Goal: Information Seeking & Learning: Learn about a topic

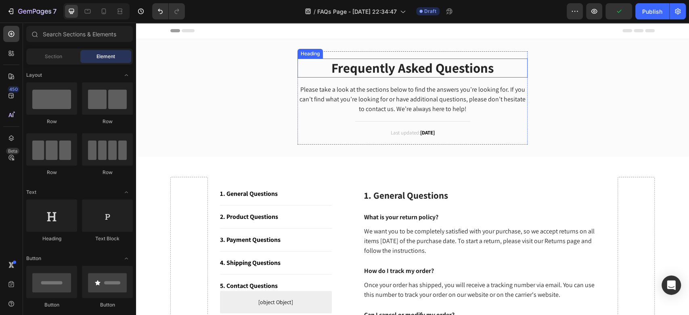
click at [365, 69] on p "Frequently Asked Questions" at bounding box center [412, 67] width 228 height 17
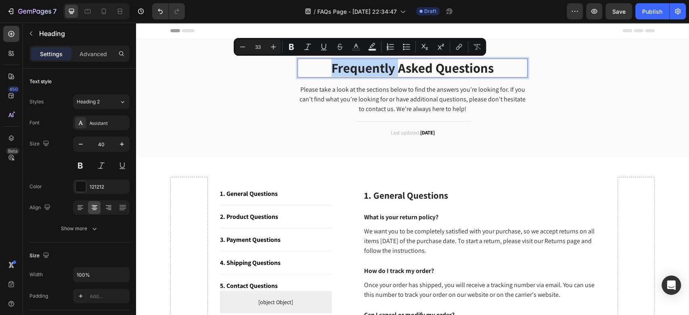
click at [368, 68] on p "Frequently Asked Questions" at bounding box center [412, 67] width 228 height 17
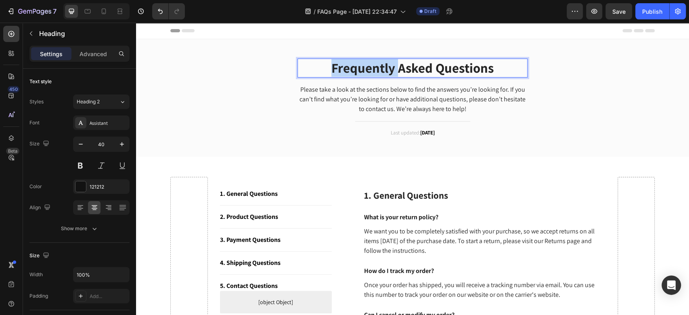
click at [368, 68] on p "Frequently Asked Questions" at bounding box center [412, 67] width 228 height 17
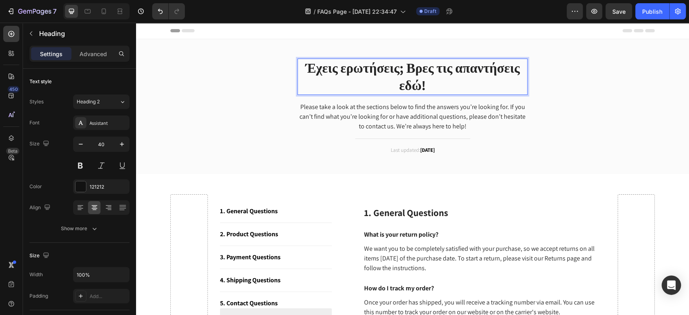
click at [388, 77] on p "Έχεις ερωτήσεις; Βρες τις απαντήσεις εδώ!" at bounding box center [412, 76] width 228 height 35
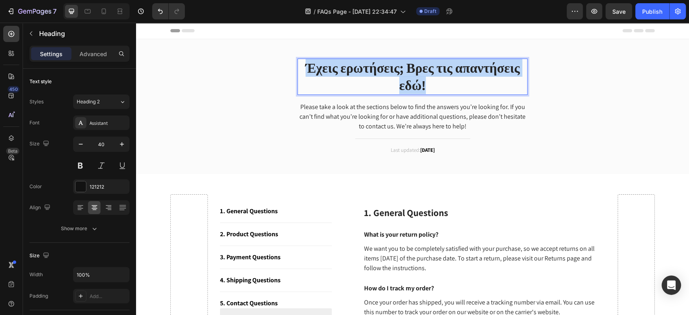
click at [388, 77] on p "Έχεις ερωτήσεις; Βρες τις απαντήσεις εδώ!" at bounding box center [412, 76] width 228 height 35
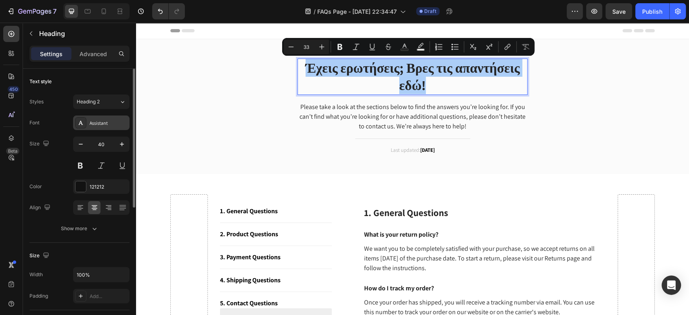
click at [97, 123] on div "Assistant" at bounding box center [109, 122] width 38 height 7
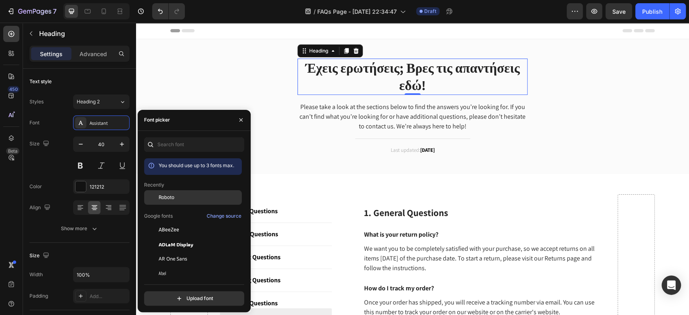
click at [185, 251] on div "Roboto" at bounding box center [193, 258] width 98 height 15
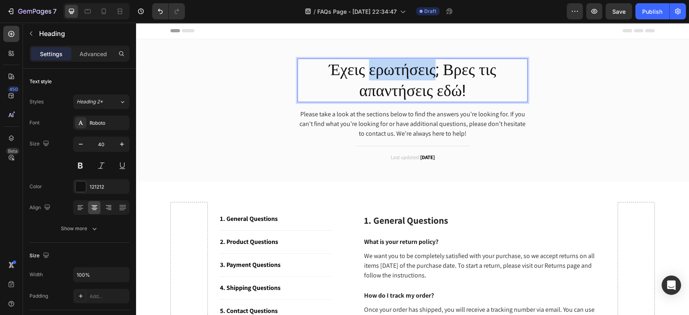
click at [376, 79] on p "Έχεις ερωτήσεις; Βρες τις απαντήσεις εδώ!" at bounding box center [412, 80] width 228 height 42
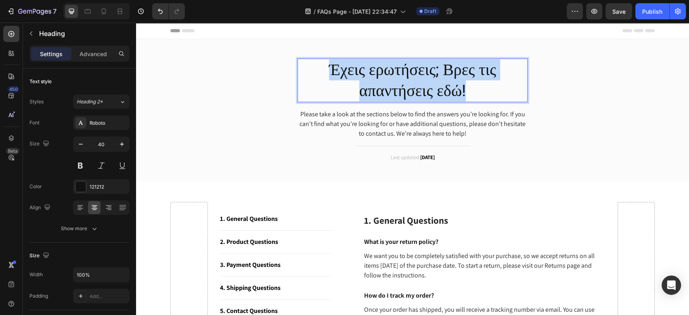
click at [376, 79] on p "Έχεις ερωτήσεις; Βρες τις απαντήσεις εδώ!" at bounding box center [412, 80] width 228 height 42
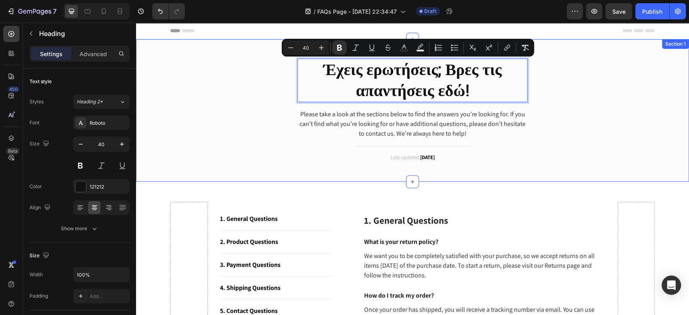
click at [588, 94] on div "Έχεις ερωτήσεις; Βρες τις απαντήσεις εδώ! Heading 0 Please take a look at the s…" at bounding box center [412, 110] width 541 height 118
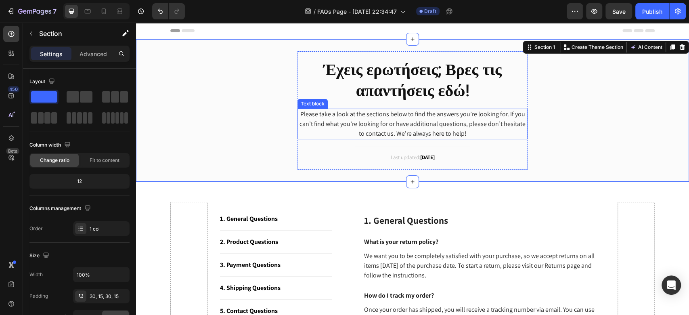
click at [428, 121] on p "Please take a look at the sections below to find the answers you’re looking for…" at bounding box center [412, 123] width 228 height 29
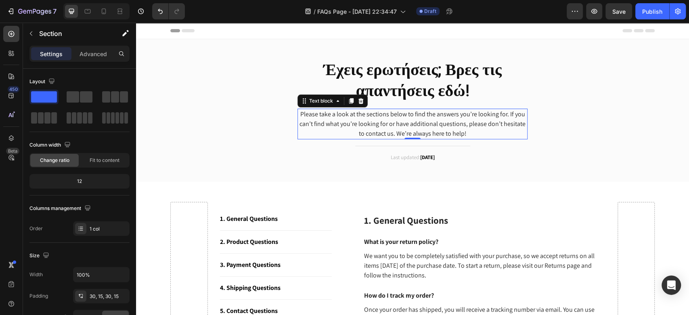
click at [428, 121] on p "Please take a look at the sections below to find the answers you’re looking for…" at bounding box center [412, 123] width 228 height 29
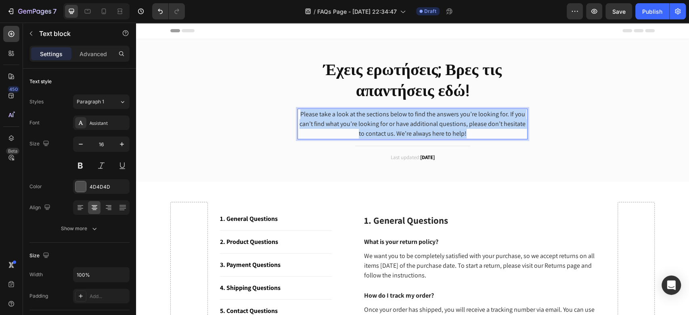
click at [428, 121] on p "Please take a look at the sections below to find the answers you’re looking for…" at bounding box center [412, 123] width 228 height 29
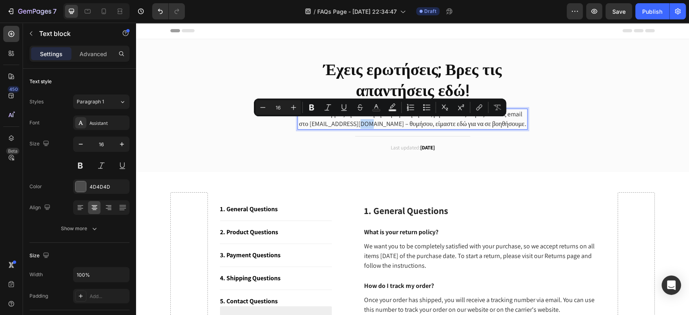
drag, startPoint x: 383, startPoint y: 124, endPoint x: 378, endPoint y: 124, distance: 4.8
click at [378, 124] on p "Και αν δεν βρεις την απάντηση στην ερώτησή σου, μη διστάσεις να μας στείλεις em…" at bounding box center [412, 118] width 228 height 19
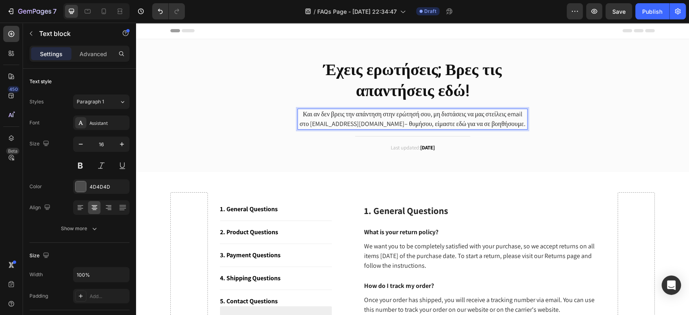
click at [397, 125] on p "Και αν δεν βρεις την απάντηση στην ερώτησή σου, μη διστάσεις να μας στείλεις em…" at bounding box center [412, 118] width 228 height 19
click at [407, 125] on p "Και αν δεν βρεις την απάντηση στην ερώτησή σου, μη διστάσεις να μας στείλεις em…" at bounding box center [412, 118] width 228 height 19
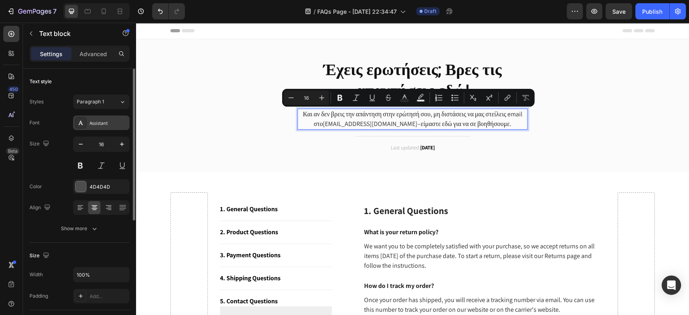
click at [106, 121] on div "Assistant" at bounding box center [109, 122] width 38 height 7
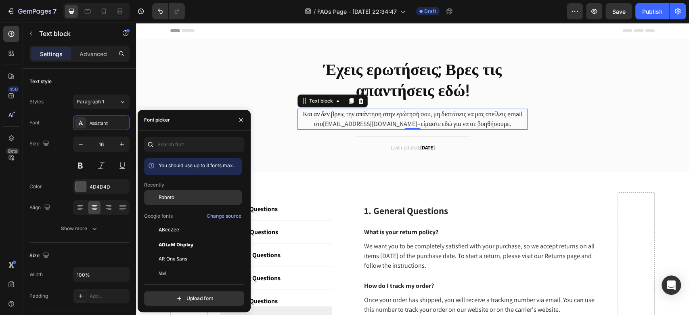
click at [174, 251] on div "Roboto" at bounding box center [193, 258] width 98 height 15
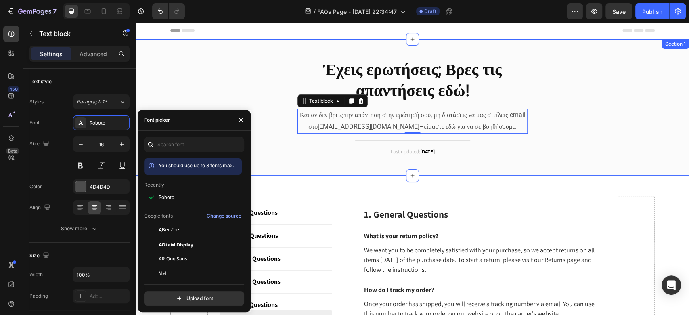
click at [580, 117] on div "⁠⁠⁠⁠⁠⁠⁠ Έχεις ερωτήσεις; Βρες τις απαντήσεις εδώ! Heading Και αν δεν βρεις την …" at bounding box center [412, 107] width 541 height 112
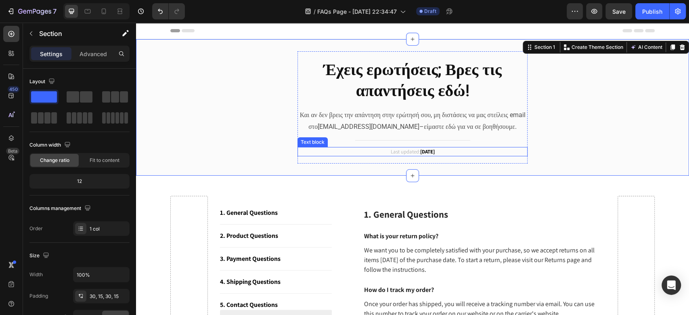
click at [411, 150] on p "Last updated: April 2023" at bounding box center [412, 152] width 228 height 8
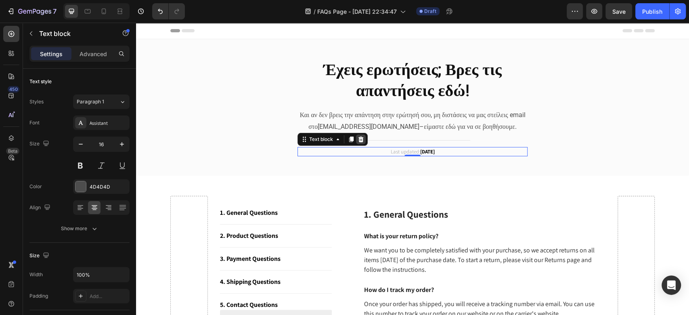
click at [358, 139] on icon at bounding box center [360, 139] width 5 height 6
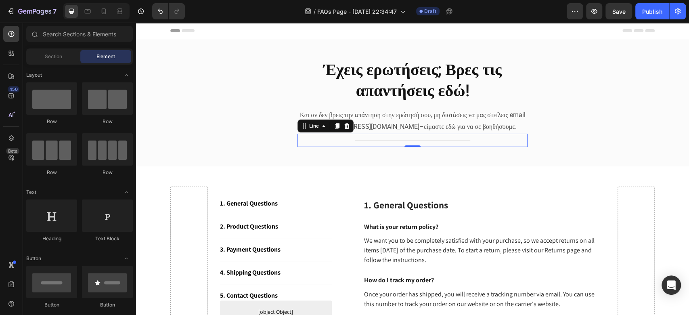
click at [400, 142] on div "Title Line 0" at bounding box center [412, 140] width 230 height 13
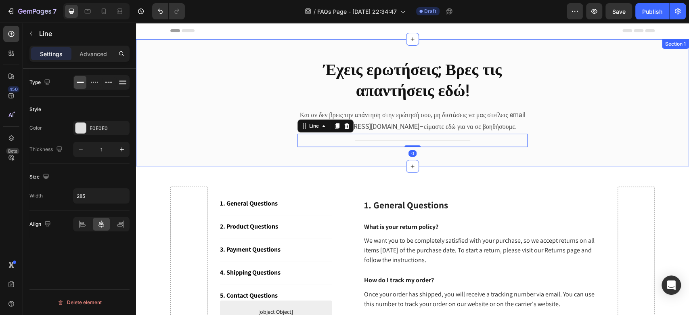
click at [232, 140] on div "⁠⁠⁠⁠⁠⁠⁠ Έχεις ερωτήσεις; Βρες τις απαντήσεις εδώ! Heading Και αν δεν βρεις την …" at bounding box center [412, 102] width 541 height 103
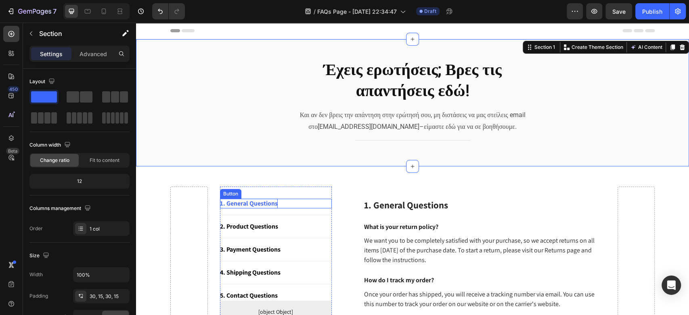
click at [252, 203] on div "1. General Questions" at bounding box center [249, 203] width 58 height 10
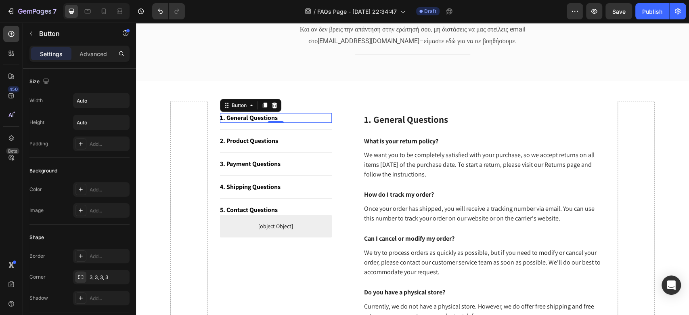
scroll to position [54, 0]
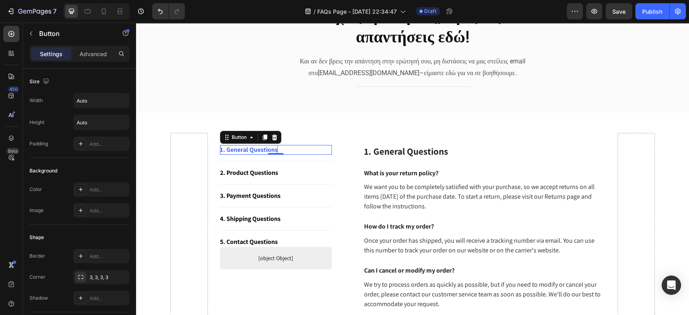
click at [268, 147] on div "1. General Questions" at bounding box center [249, 150] width 58 height 10
click at [268, 147] on p "1. General Questions" at bounding box center [249, 150] width 58 height 10
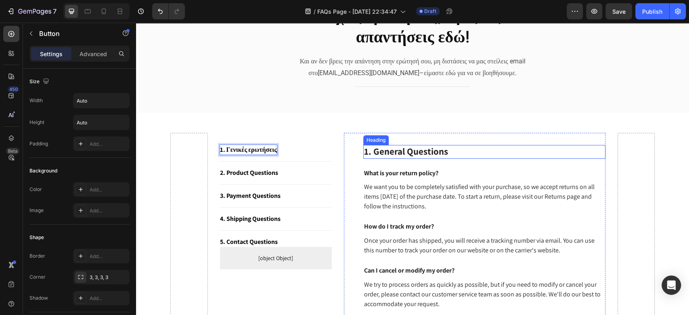
click at [415, 149] on p "1. General Questions" at bounding box center [484, 152] width 240 height 12
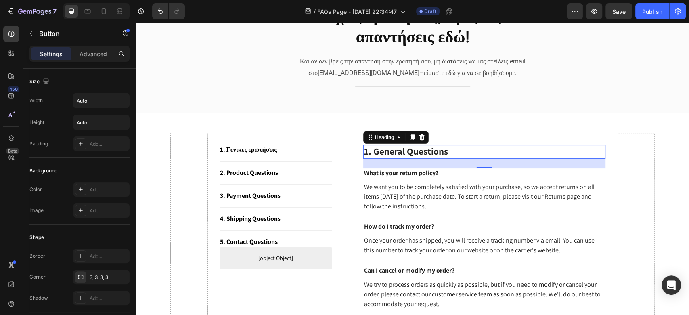
click at [415, 149] on p "1. General Questions" at bounding box center [484, 152] width 240 height 12
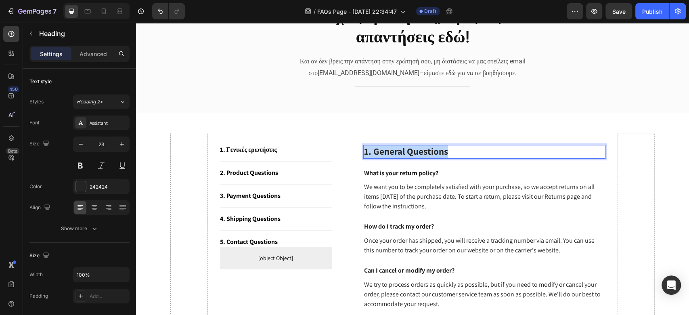
click at [415, 149] on p "1. General Questions" at bounding box center [484, 152] width 240 height 12
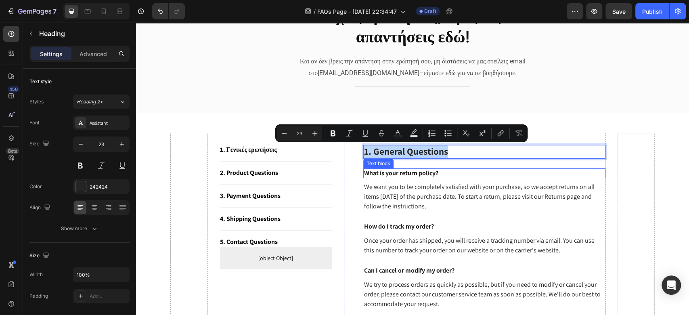
click at [408, 176] on p "What is your return policy?" at bounding box center [484, 173] width 240 height 8
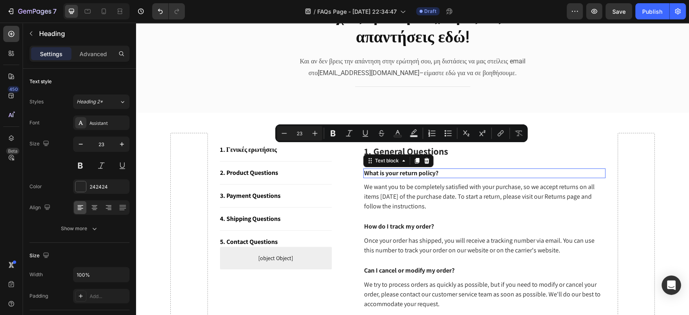
click at [408, 176] on p "What is your return policy?" at bounding box center [484, 173] width 240 height 8
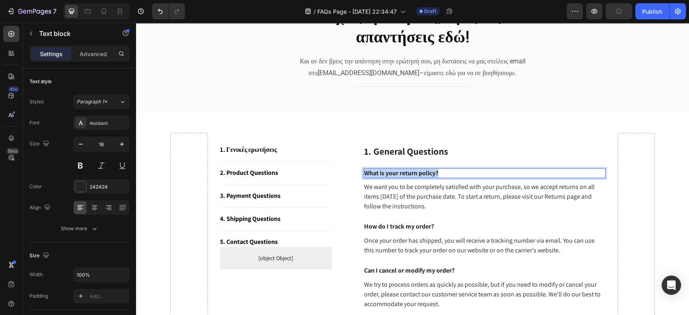
click at [408, 176] on p "What is your return policy?" at bounding box center [484, 173] width 240 height 8
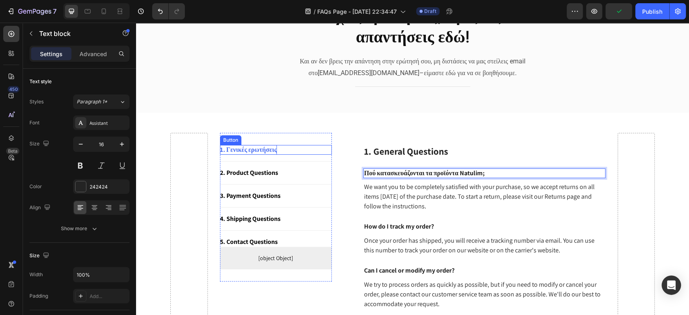
click at [254, 147] on p "1. Γενικές ερωτήσεις" at bounding box center [248, 150] width 57 height 10
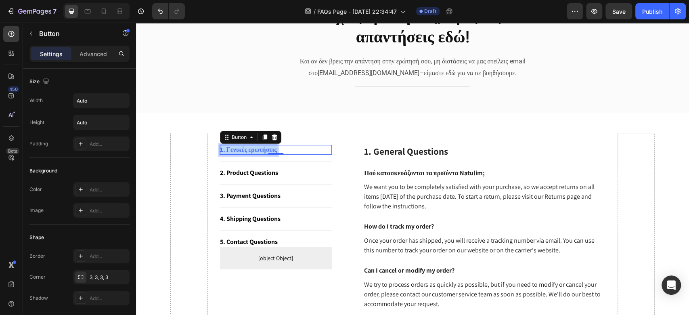
click at [254, 147] on p "1. Γενικές ερωτήσεις" at bounding box center [248, 150] width 57 height 10
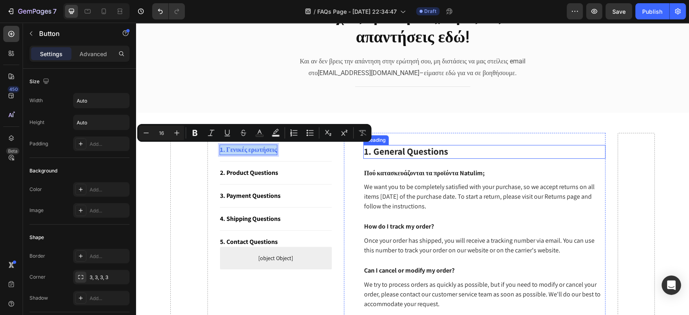
copy p "1. Γενικές ερωτήσεις"
click at [412, 149] on p "1. General Questions" at bounding box center [484, 152] width 240 height 12
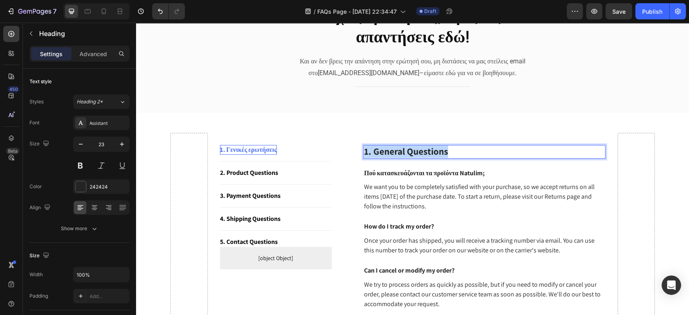
click at [412, 149] on p "1. General Questions" at bounding box center [484, 152] width 240 height 12
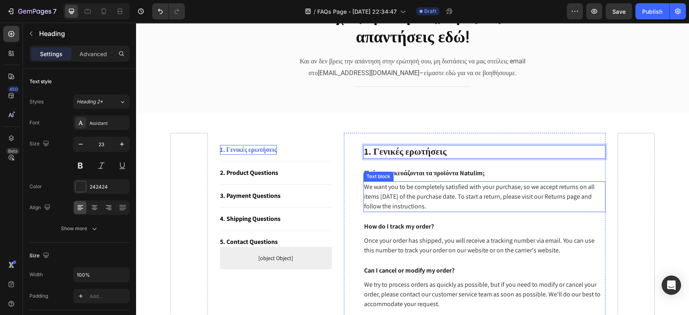
click at [395, 192] on p "We want you to be completely satisfied with your purchase, so we accept returns…" at bounding box center [484, 196] width 240 height 29
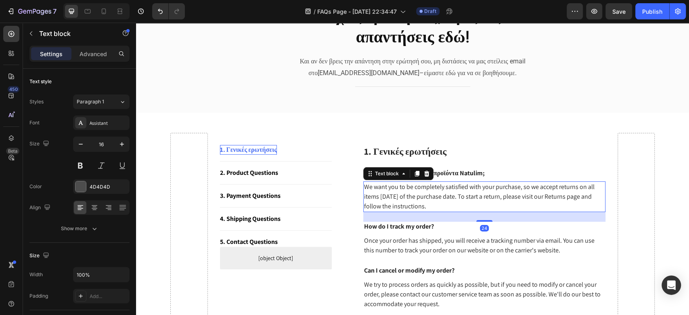
click at [395, 192] on p "We want you to be completely satisfied with your purchase, so we accept returns…" at bounding box center [484, 196] width 240 height 29
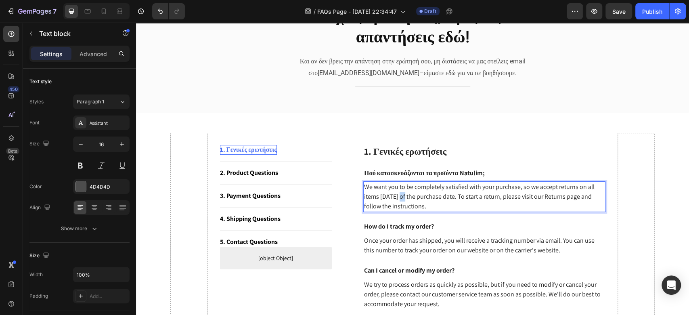
click at [395, 192] on p "We want you to be completely satisfied with your purchase, so we accept returns…" at bounding box center [484, 196] width 240 height 29
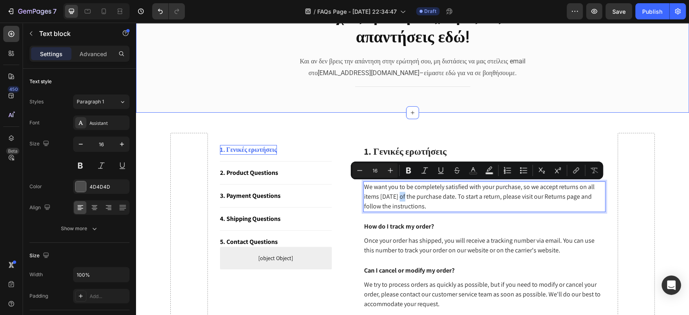
click at [593, 89] on div "Έχεις ερωτήσεις; Βρες τις απαντήσεις εδώ! Heading Και αν δεν βρεις την απάντηση…" at bounding box center [412, 49] width 541 height 103
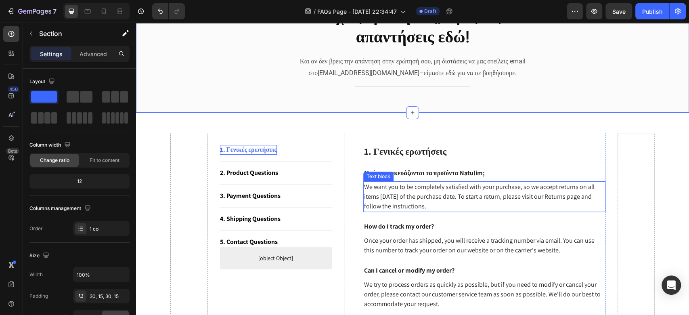
click at [438, 185] on p "We want you to be completely satisfied with your purchase, so we accept returns…" at bounding box center [484, 196] width 240 height 29
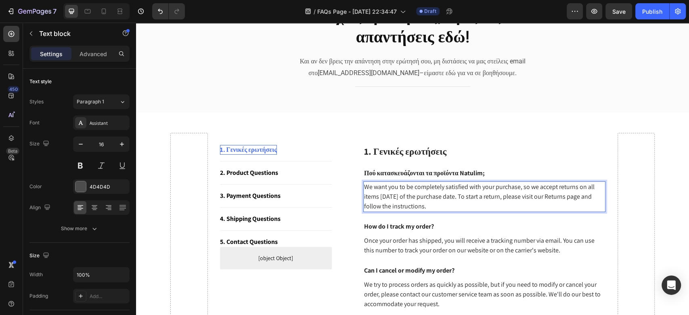
click at [438, 185] on p "We want you to be completely satisfied with your purchase, so we accept returns…" at bounding box center [484, 196] width 240 height 29
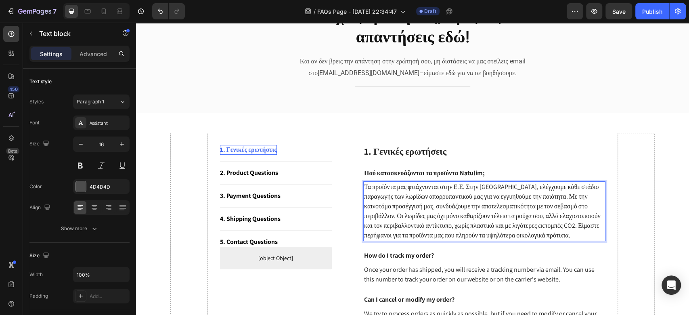
click at [418, 221] on p "Τα προϊόντα μας φτιάχνονται στην Ε.Ε. Στην Ισπανία, ελέγχουμε κάθε στάδιο παραγ…" at bounding box center [484, 211] width 240 height 58
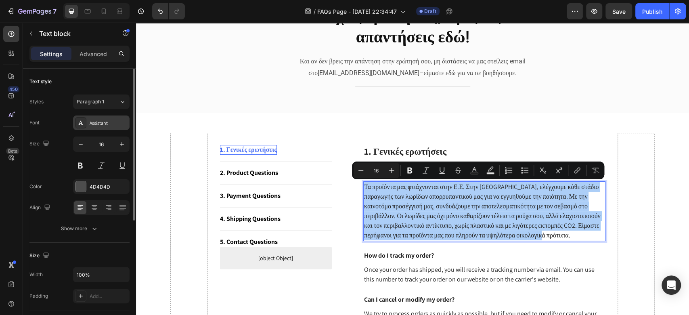
click at [97, 125] on div "Assistant" at bounding box center [109, 122] width 38 height 7
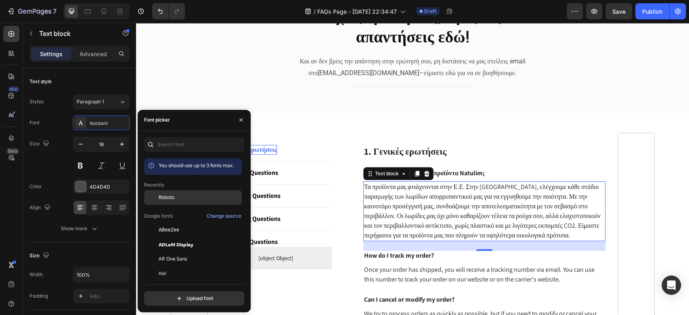
click at [190, 198] on div "Roboto" at bounding box center [199, 197] width 81 height 7
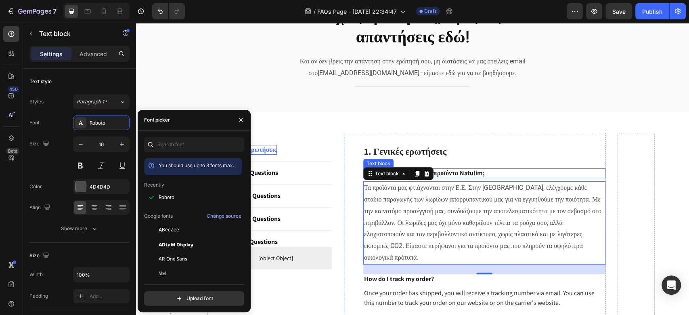
click at [467, 170] on strong "Πού κατασκευάζονται τα προϊόντα Natulim;" at bounding box center [424, 173] width 121 height 8
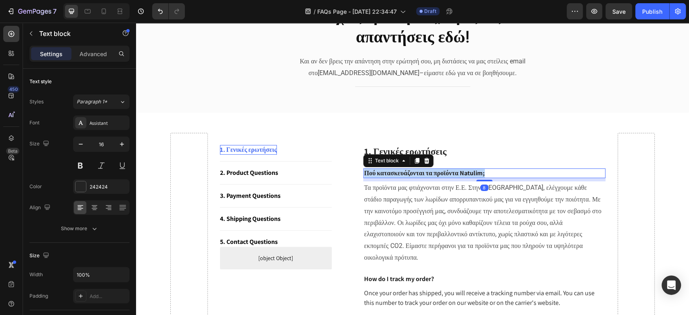
click at [467, 169] on strong "Πού κατασκευάζονται τα προϊόντα Natulim;" at bounding box center [424, 173] width 121 height 8
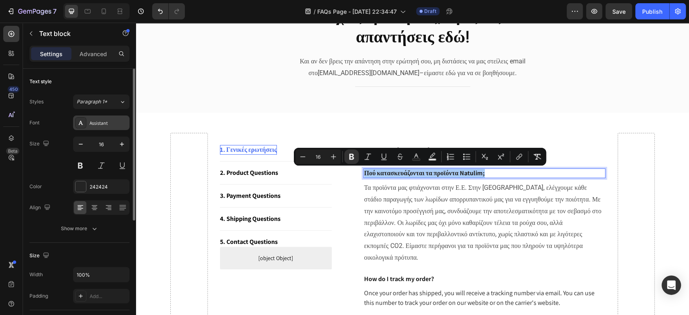
click at [110, 119] on div "Assistant" at bounding box center [109, 122] width 38 height 7
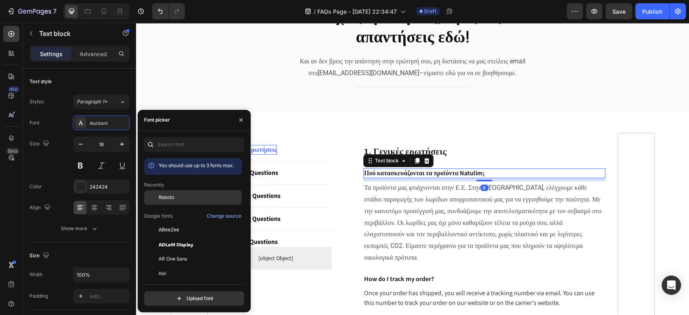
click at [181, 196] on div "Roboto" at bounding box center [199, 197] width 81 height 7
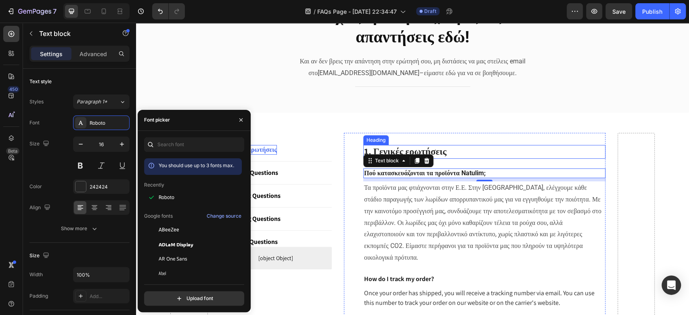
click at [419, 150] on p "1. Γενικές ερωτήσεις" at bounding box center [484, 152] width 240 height 12
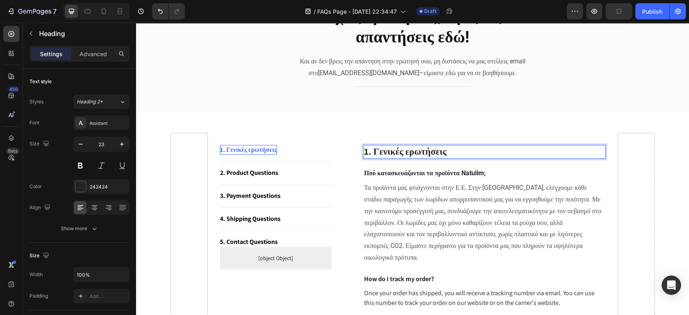
click at [422, 150] on p "1. Γενικές ερωτήσεις" at bounding box center [484, 152] width 240 height 12
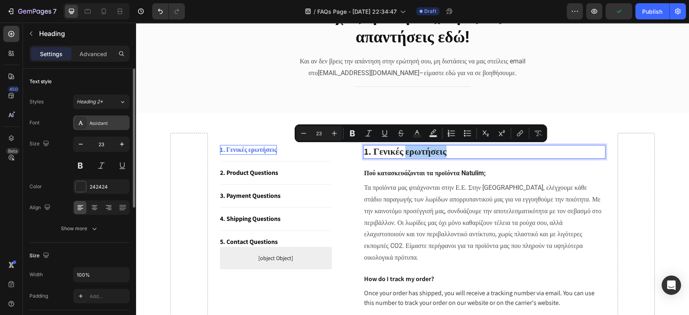
click at [96, 125] on div "Assistant" at bounding box center [109, 122] width 38 height 7
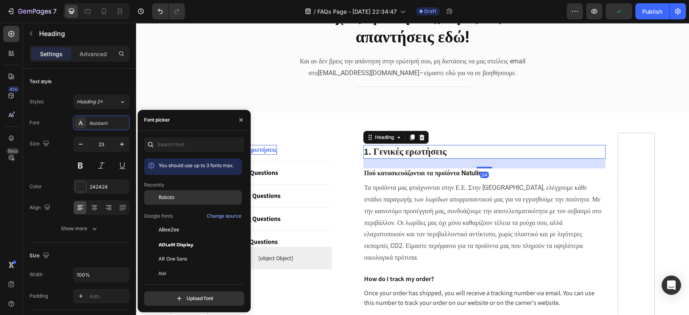
click at [172, 251] on div "Roboto" at bounding box center [193, 258] width 98 height 15
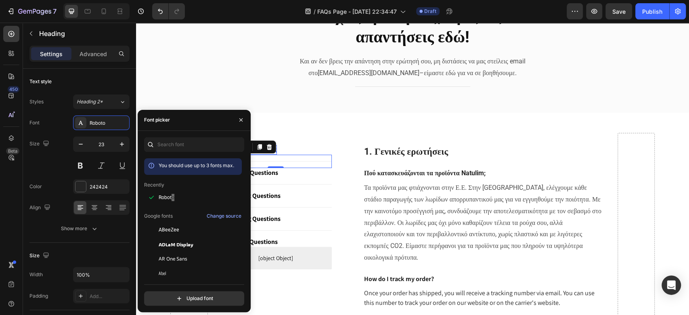
click at [313, 162] on div "Title Line 0" at bounding box center [276, 160] width 112 height 13
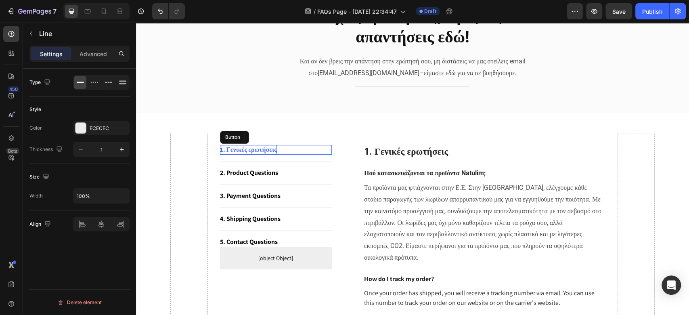
click at [290, 146] on div "1. Γενικές ερωτήσεις Button" at bounding box center [276, 150] width 112 height 10
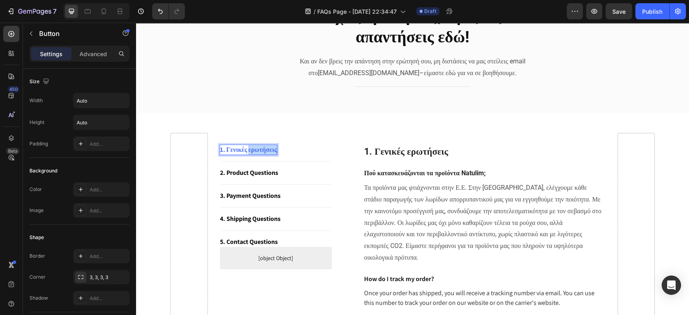
click at [268, 146] on p "1. Γενικές ερωτήσεις" at bounding box center [248, 150] width 57 height 10
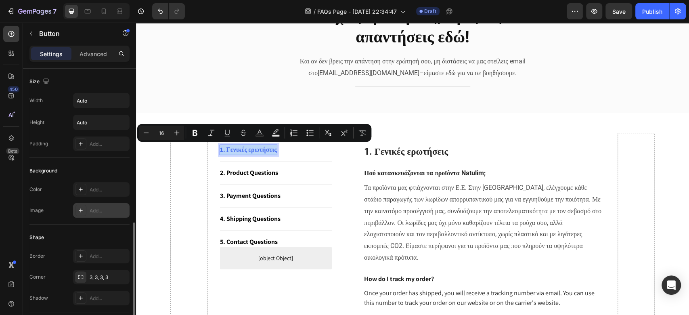
scroll to position [161, 0]
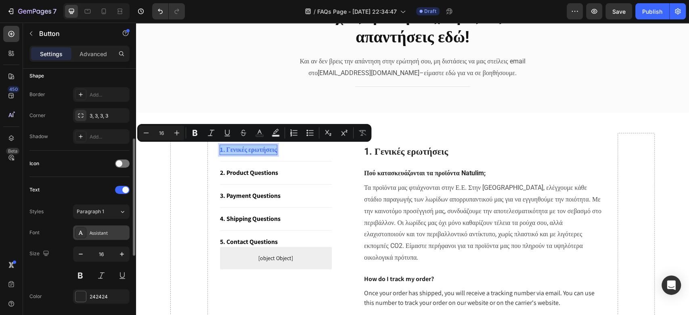
click at [103, 225] on div "Assistant" at bounding box center [101, 232] width 56 height 15
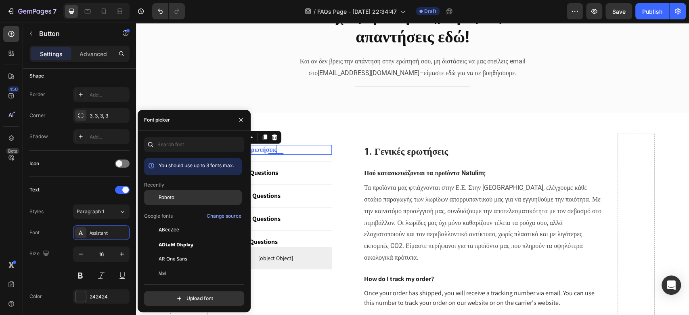
click at [177, 197] on div "Roboto" at bounding box center [199, 197] width 81 height 7
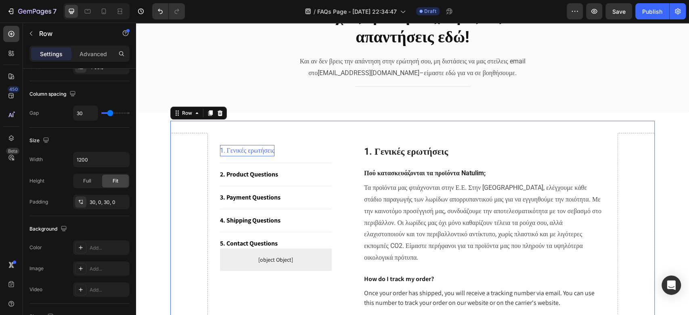
scroll to position [0, 0]
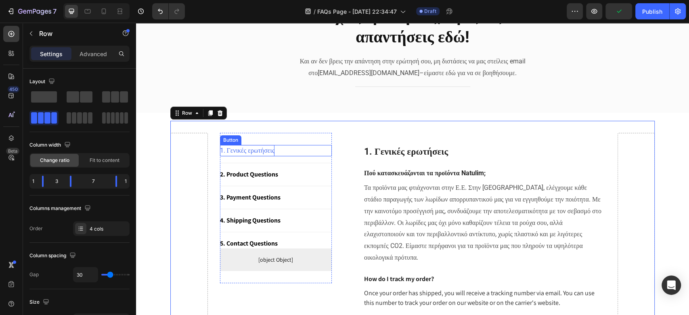
click at [242, 148] on p "1. Γενικές ερωτήσεις" at bounding box center [247, 151] width 55 height 12
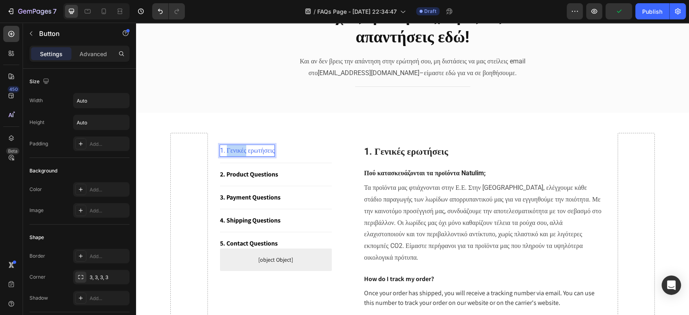
click at [242, 148] on p "1. Γενικές ερωτήσεις" at bounding box center [247, 151] width 55 height 12
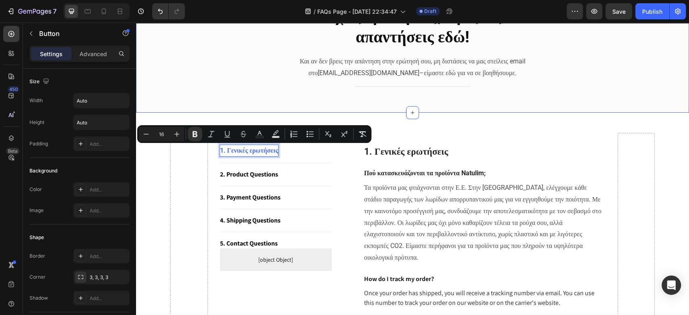
click at [534, 108] on div "Έχεις ερωτήσεις; Βρες τις απαντήσεις εδώ! Heading Και αν δεν βρεις την απάντηση…" at bounding box center [412, 48] width 553 height 127
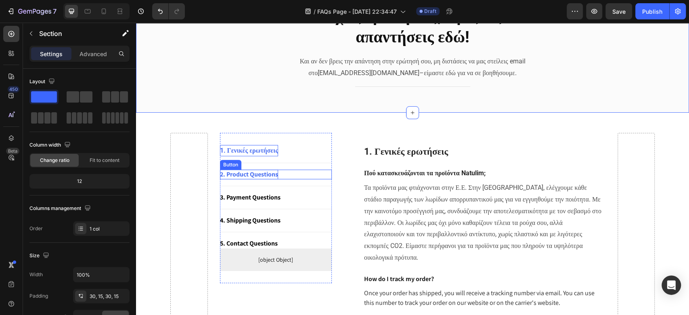
click at [249, 174] on div "2. Product Questions" at bounding box center [249, 174] width 58 height 10
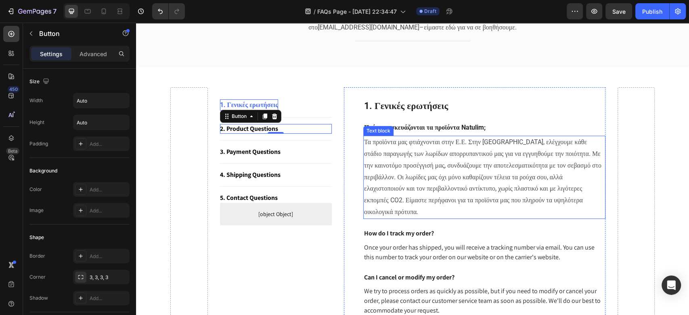
scroll to position [161, 0]
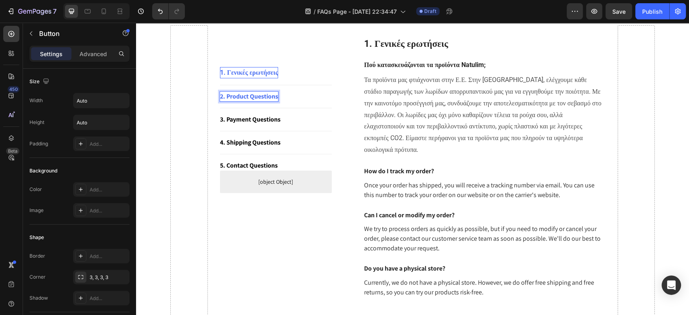
click at [257, 95] on div "2. Product Questions" at bounding box center [249, 97] width 58 height 10
click at [257, 95] on p "2. Product Questions" at bounding box center [249, 97] width 58 height 10
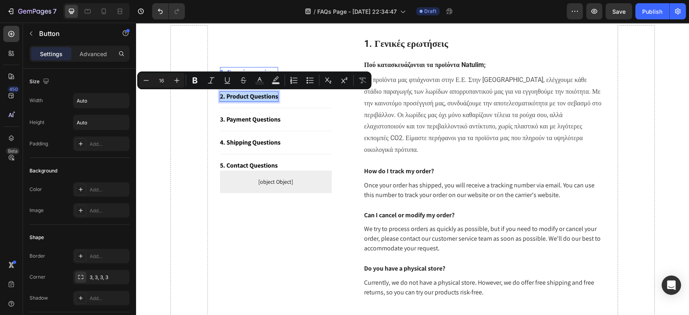
copy p "2. Product Questions"
click at [249, 118] on div "3. Payment Questions" at bounding box center [250, 120] width 61 height 10
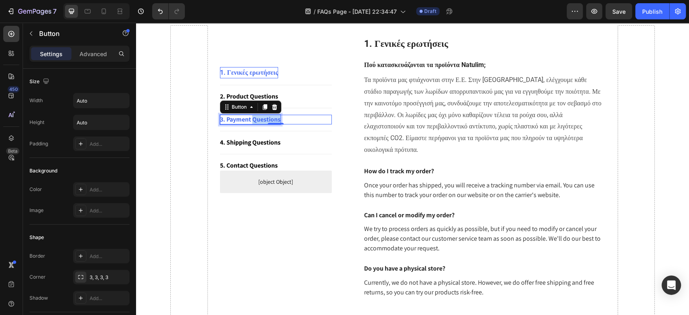
click at [249, 118] on div "3. Payment Questions" at bounding box center [250, 120] width 61 height 10
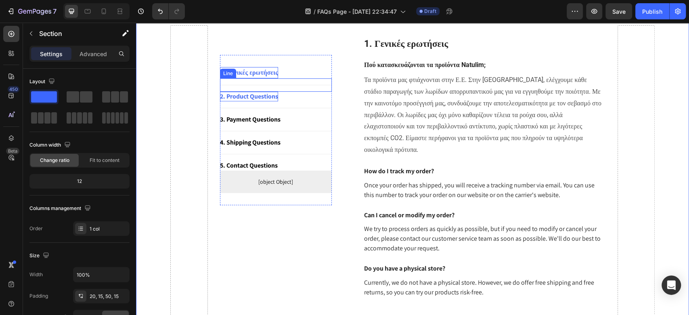
click at [239, 95] on p "2. Product Questions" at bounding box center [249, 97] width 58 height 10
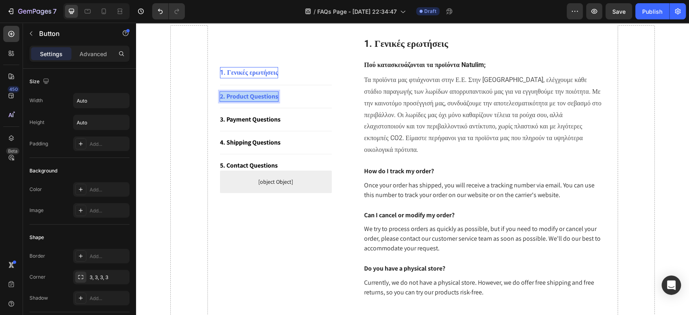
click at [239, 95] on p "2. Product Questions" at bounding box center [249, 97] width 58 height 10
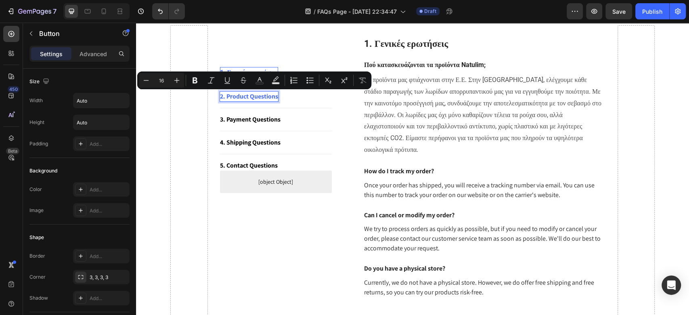
click at [263, 96] on p "2. Product Questions" at bounding box center [249, 97] width 58 height 10
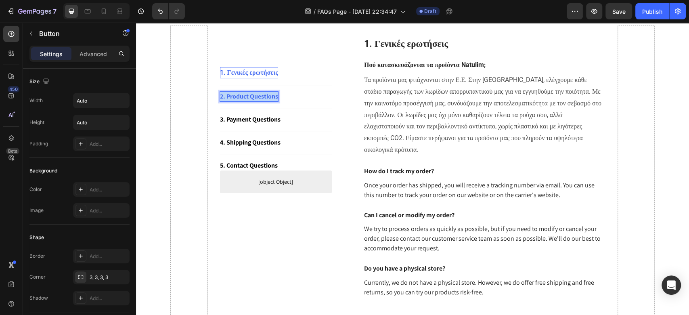
click at [263, 96] on p "2. Product Questions" at bounding box center [249, 97] width 58 height 10
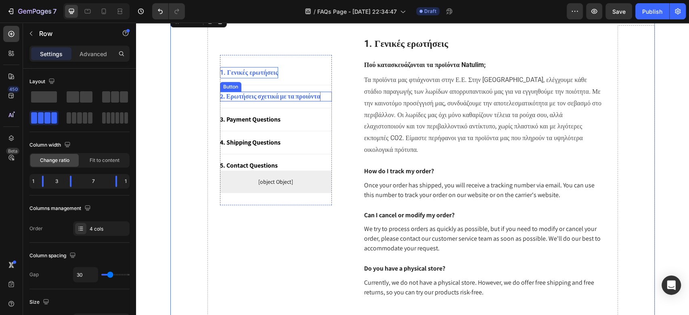
click at [274, 97] on p "2. Ερωτήσεις σχετικά με τα προιόντα" at bounding box center [270, 97] width 100 height 10
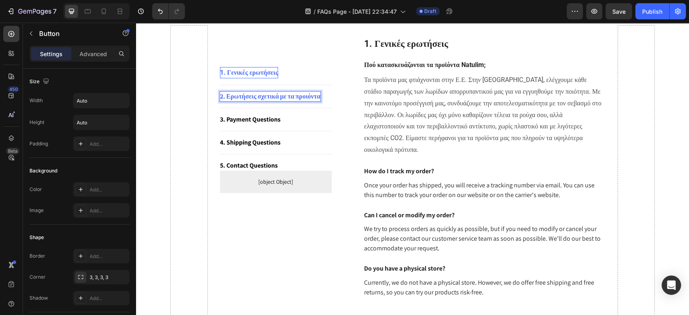
click at [274, 97] on p "2. Ερωτήσεις σχετικά με τα προιόντα" at bounding box center [270, 97] width 100 height 10
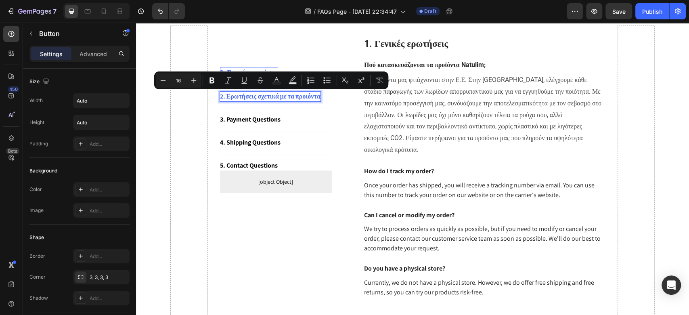
click at [223, 102] on p "2. Ερωτήσεις σχετικά με τα προιόντα" at bounding box center [270, 97] width 100 height 10
click at [226, 99] on p "2. Ερωτήσεις σχετικά με τα προιόντα" at bounding box center [270, 97] width 100 height 10
click at [230, 98] on p "2. Ερωτήσεις σχετικά με τα προιόντα" at bounding box center [270, 97] width 100 height 10
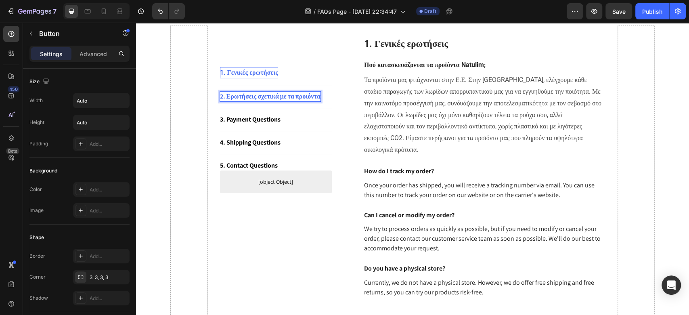
click at [291, 102] on p "2. Ερωτήσεις σχετικά με τα προιόντα" at bounding box center [270, 97] width 100 height 10
click at [290, 102] on p "2. Ερωτήσεις σχετικά με τα προιόντα" at bounding box center [270, 97] width 100 height 10
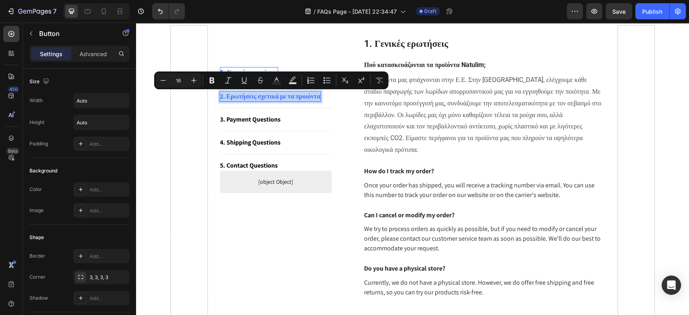
click at [271, 102] on p "2. Ερωτήσεις σχετικά με τα προιόντα" at bounding box center [270, 97] width 100 height 10
click at [269, 102] on p "2. Ερωτήσεις σχετικά με τα προιόντα" at bounding box center [270, 97] width 100 height 10
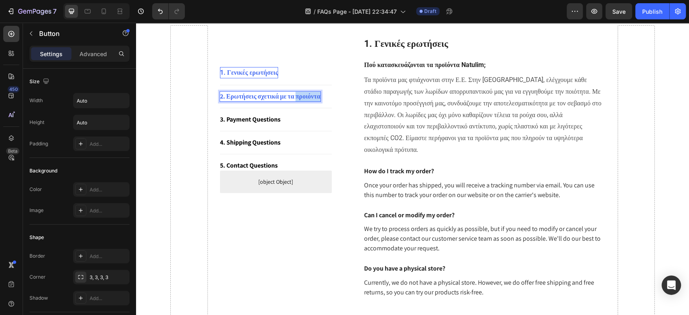
click at [269, 102] on p "2. Ερωτήσεις σχετικά με τα προιόντα" at bounding box center [270, 97] width 100 height 10
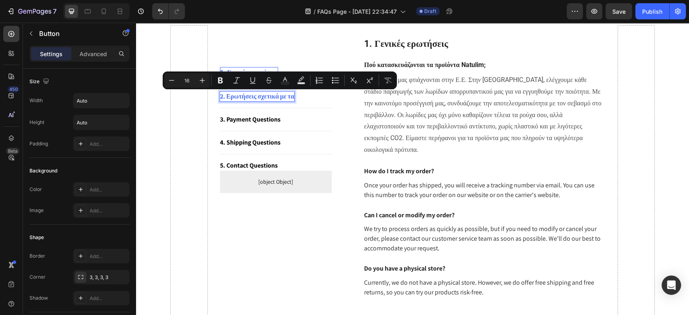
drag, startPoint x: 302, startPoint y: 95, endPoint x: 257, endPoint y: 95, distance: 45.2
click at [257, 95] on p "2. Ερωτήσεις σχετικά με τα" at bounding box center [257, 97] width 74 height 10
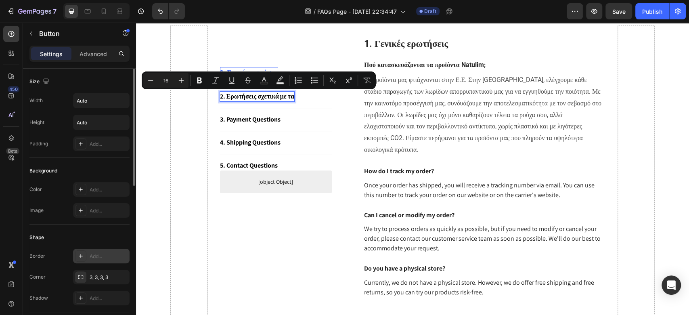
scroll to position [107, 0]
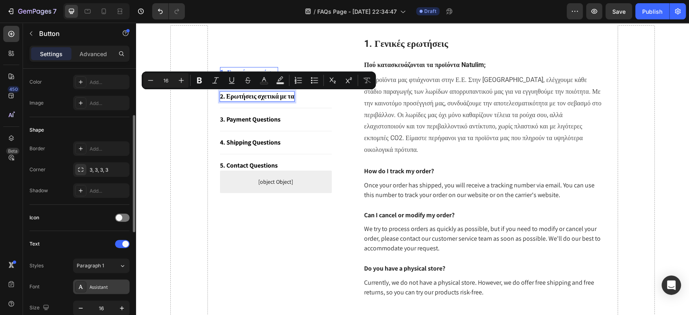
click at [105, 281] on div "Assistant" at bounding box center [101, 286] width 56 height 15
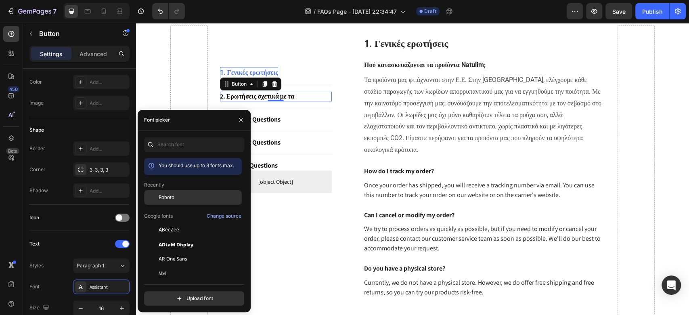
click at [165, 197] on span "Roboto" at bounding box center [167, 197] width 16 height 7
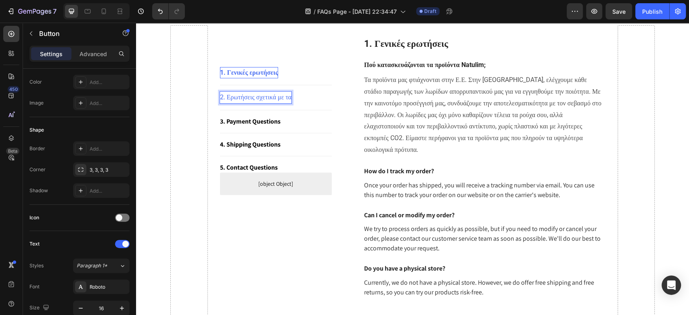
click at [276, 94] on p "2. Ερωτήσεις σχετικά με τα" at bounding box center [256, 98] width 72 height 12
click at [292, 94] on p "2. Ερωτήσεις σχετικά με τα" at bounding box center [256, 98] width 72 height 12
click at [300, 94] on div "2. Ερωτήσεις σχετικά με τα Button 0" at bounding box center [276, 98] width 112 height 12
click at [292, 94] on p "2. Ερωτήσεις σχετικά με τα" at bounding box center [256, 98] width 72 height 12
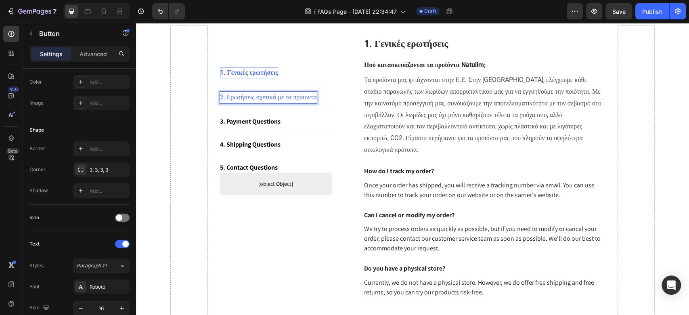
click at [305, 95] on p "2. Ερωτήσεις σχετικά με τα προιοντα" at bounding box center [268, 98] width 97 height 12
click at [304, 96] on p "2. Ερωτήσεις σχετικά με τα προιοντα" at bounding box center [268, 98] width 97 height 12
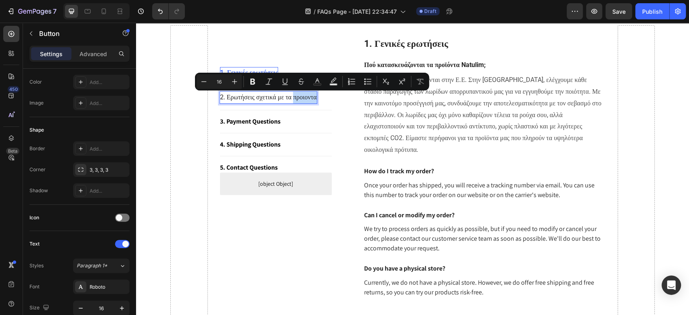
copy p "προιοντα"
click at [316, 97] on p "2. Ερωτήσεις σχετικά με τα προιοντα" at bounding box center [268, 98] width 97 height 12
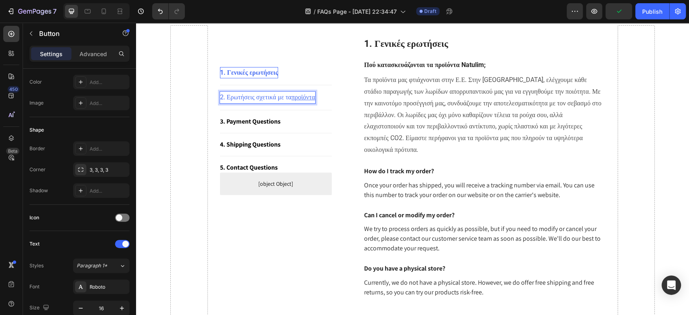
click at [310, 98] on u "προϊόντα" at bounding box center [302, 98] width 23 height 8
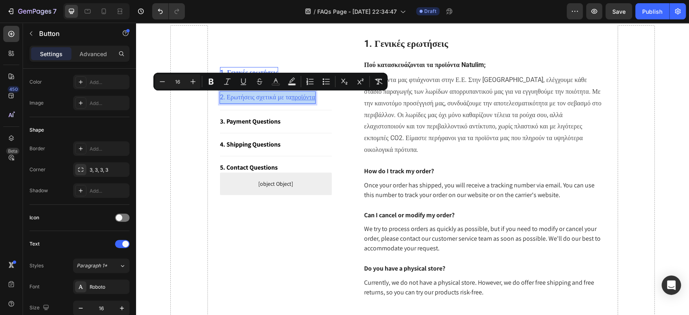
click at [315, 97] on u "προϊόντα" at bounding box center [302, 98] width 23 height 8
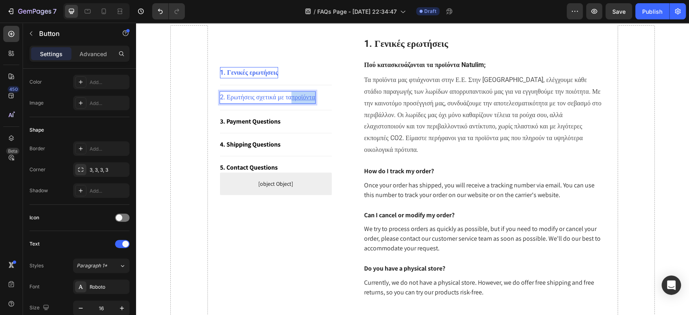
click at [315, 97] on u "προϊόντα" at bounding box center [302, 98] width 23 height 8
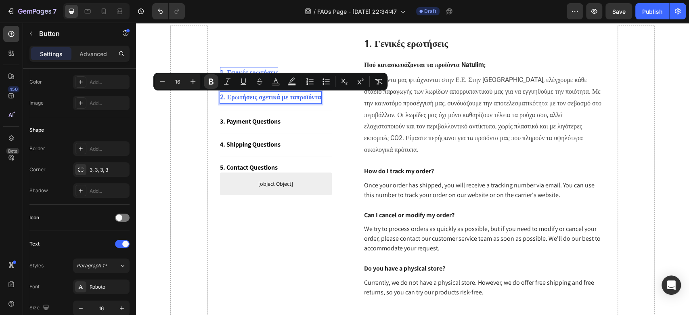
click at [321, 97] on u "προϊόντα" at bounding box center [308, 98] width 25 height 8
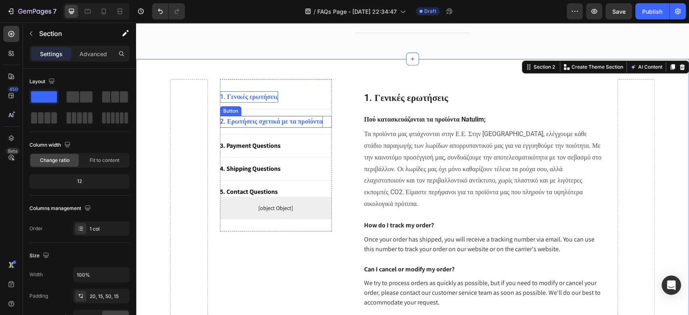
click at [253, 119] on strong "2. Ερωτήσεις σχετικά με τα προϊόντα" at bounding box center [271, 121] width 103 height 8
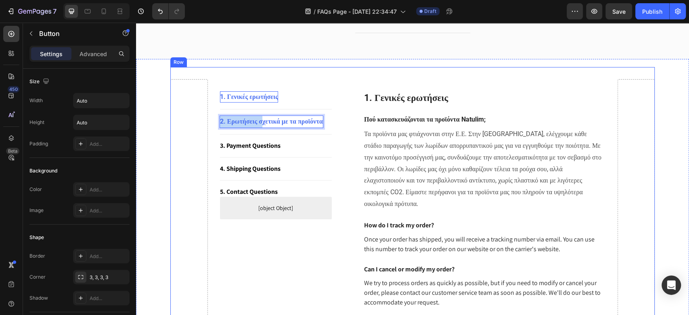
drag, startPoint x: 259, startPoint y: 121, endPoint x: 214, endPoint y: 122, distance: 45.6
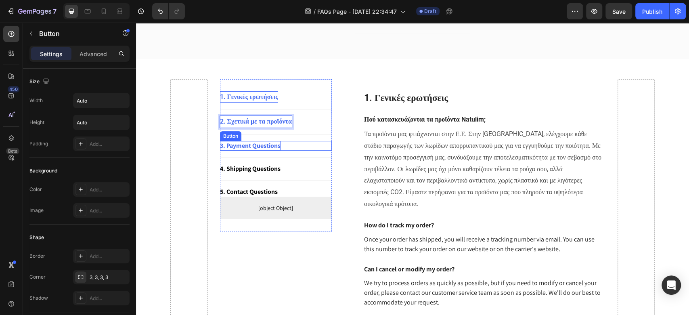
click at [244, 147] on p "3. Payment Questions" at bounding box center [250, 146] width 61 height 10
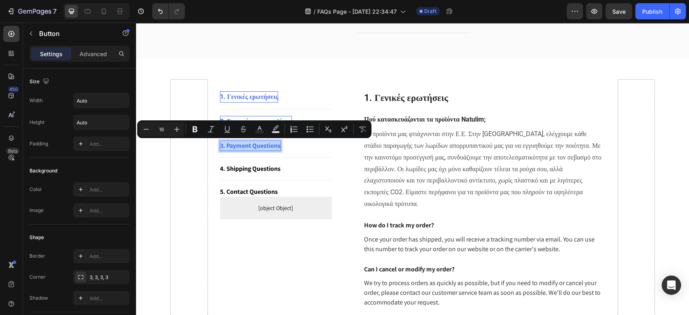
click at [244, 147] on p "3. Payment Questions" at bounding box center [250, 146] width 61 height 10
click at [277, 145] on p "3. Payment Questions" at bounding box center [250, 146] width 61 height 10
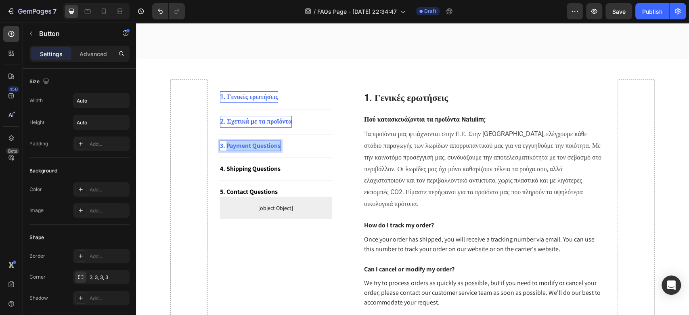
drag, startPoint x: 277, startPoint y: 145, endPoint x: 223, endPoint y: 146, distance: 53.3
click at [223, 146] on p "3. Payment Questions" at bounding box center [250, 146] width 61 height 10
click at [246, 169] on div "4. Shipping Questions" at bounding box center [250, 169] width 61 height 10
click at [246, 169] on p "4. Shipping Questions" at bounding box center [250, 169] width 61 height 10
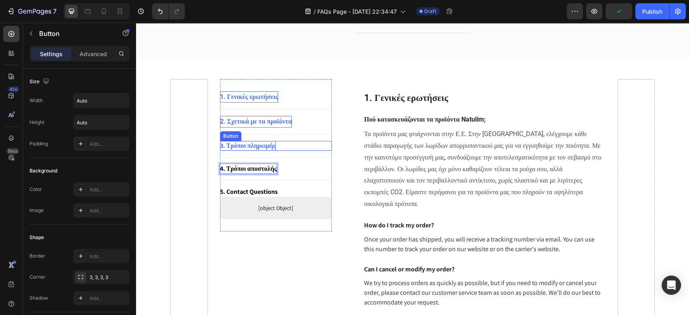
click at [237, 146] on p "3. Τρόποι πληρωμής" at bounding box center [248, 146] width 56 height 10
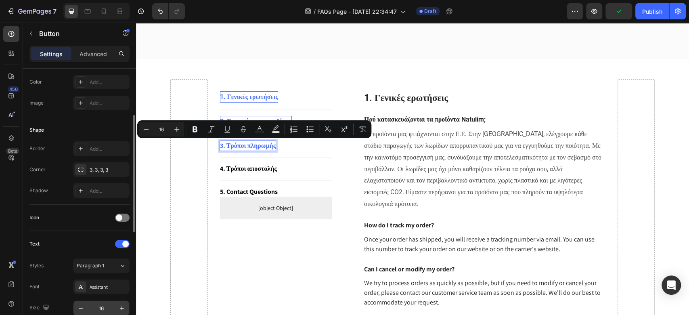
scroll to position [161, 0]
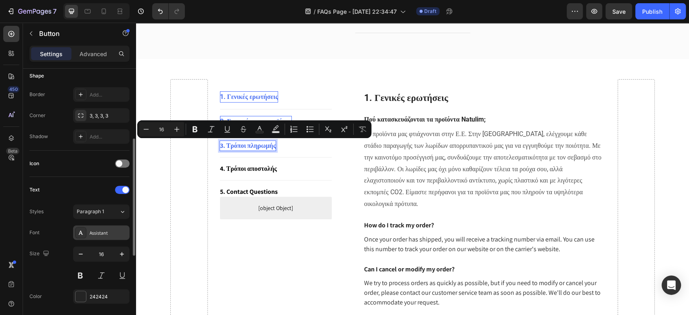
click at [103, 234] on div "Assistant" at bounding box center [109, 232] width 38 height 7
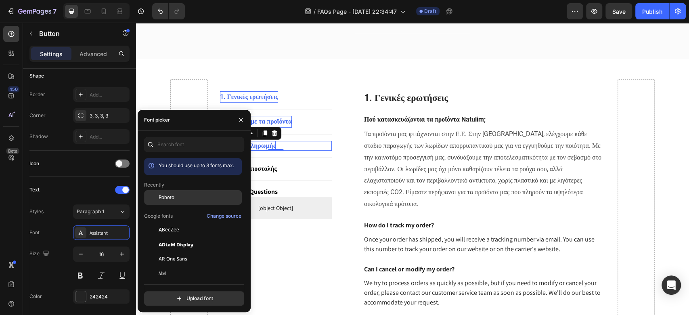
drag, startPoint x: 175, startPoint y: 195, endPoint x: 201, endPoint y: 191, distance: 26.5
click at [175, 194] on div "Roboto" at bounding box center [199, 197] width 81 height 7
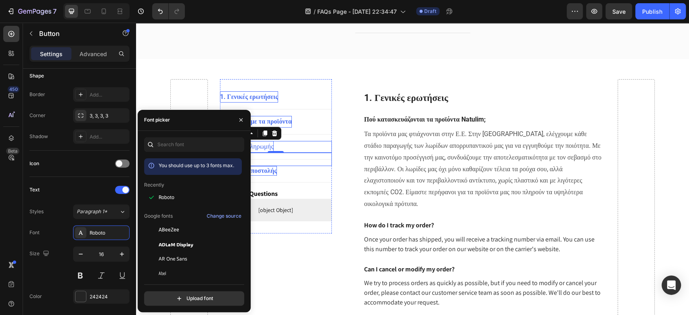
click at [268, 167] on p "4. Τρόποι αποστολής" at bounding box center [248, 171] width 57 height 10
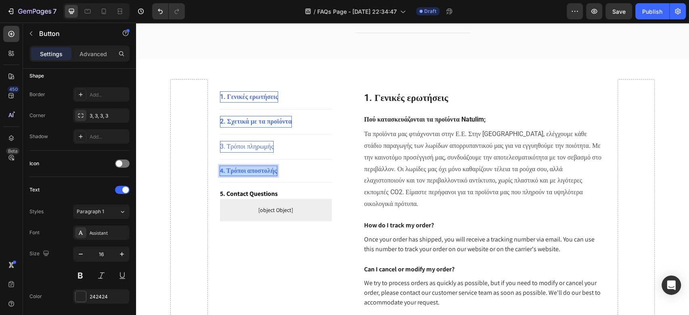
click at [268, 167] on p "4. Τρόποι αποστολής" at bounding box center [248, 171] width 57 height 10
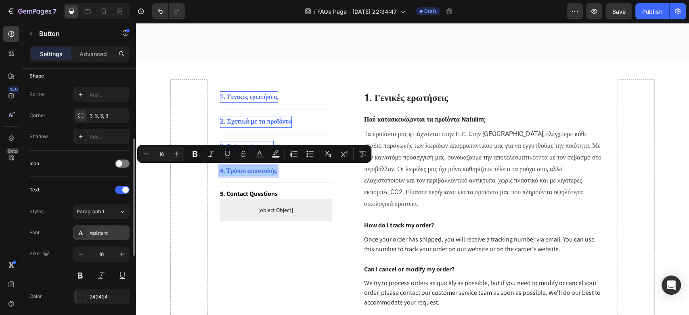
click at [114, 233] on div "Assistant" at bounding box center [109, 232] width 38 height 7
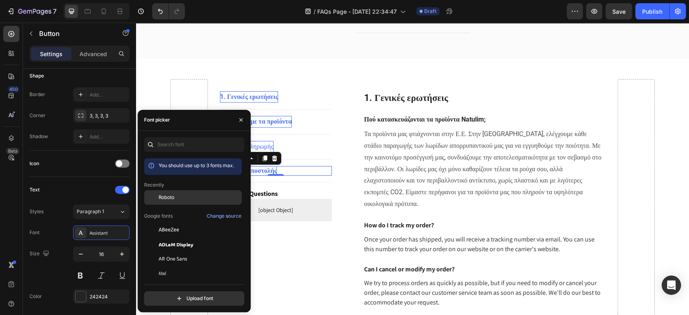
click at [179, 200] on div "Roboto" at bounding box center [199, 197] width 81 height 7
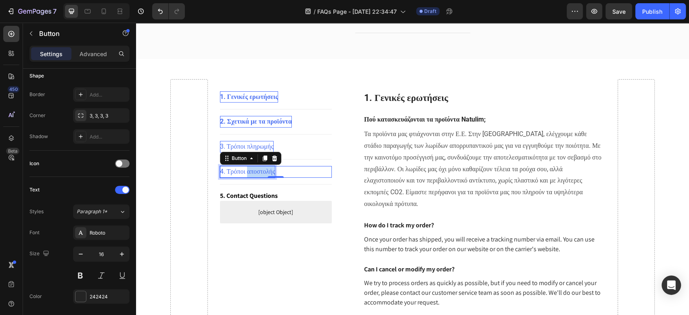
click at [275, 170] on p "4. Τρόποι αποστολής" at bounding box center [247, 172] width 55 height 12
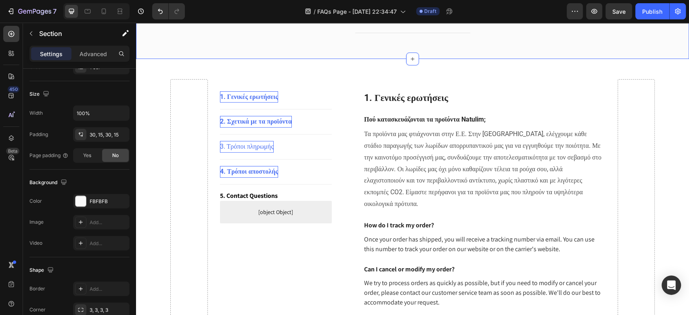
scroll to position [0, 0]
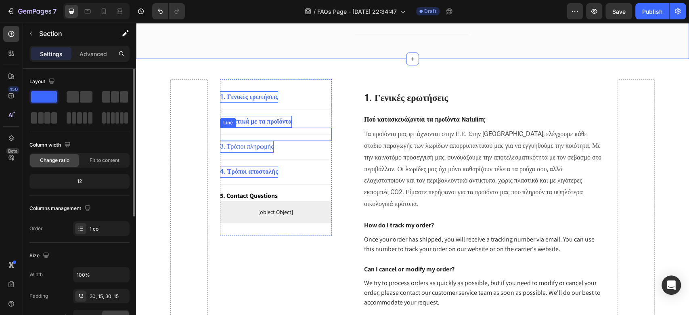
click at [255, 148] on p "3. Τρόποι πληρωμής" at bounding box center [247, 147] width 54 height 12
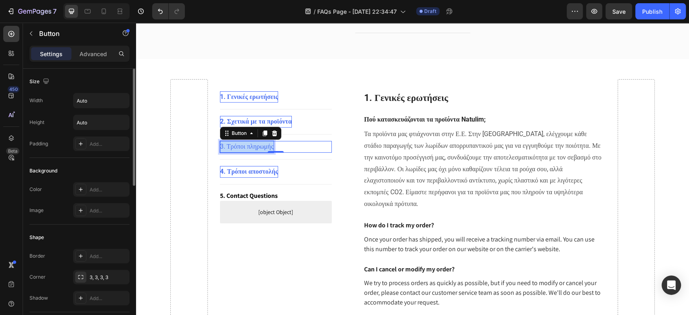
click at [255, 148] on p "3. Τρόποι πληρωμής" at bounding box center [247, 147] width 54 height 12
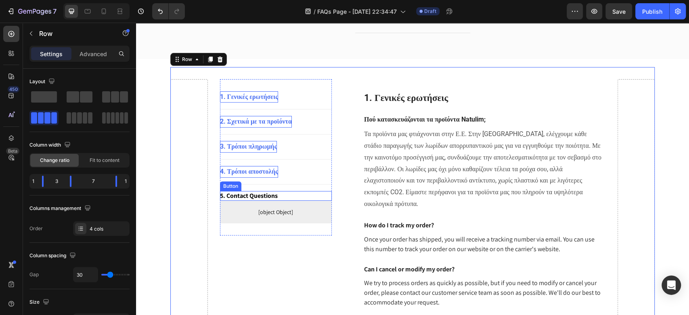
click at [277, 195] on div "5. Contact Questions Button" at bounding box center [276, 196] width 112 height 10
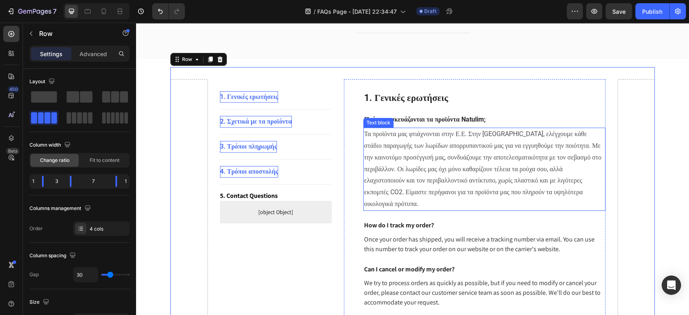
click at [420, 144] on p "Τα προϊόντα μας φτιάχνονται στην Ε.Ε. Στην Ισπανία, ελέγχουμε κάθε στάδιο παραγ…" at bounding box center [484, 168] width 240 height 81
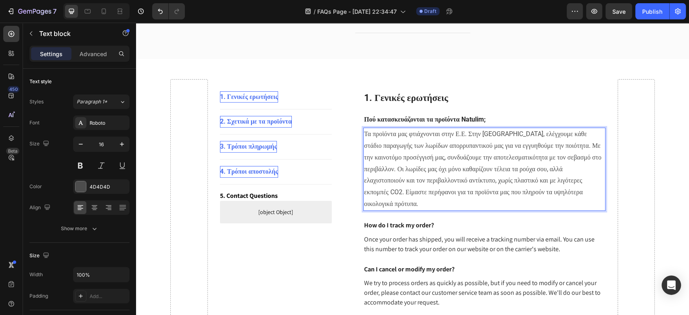
click at [420, 144] on p "Τα προϊόντα μας φτιάχνονται στην Ε.Ε. Στην Ισπανία, ελέγχουμε κάθε στάδιο παραγ…" at bounding box center [484, 168] width 240 height 81
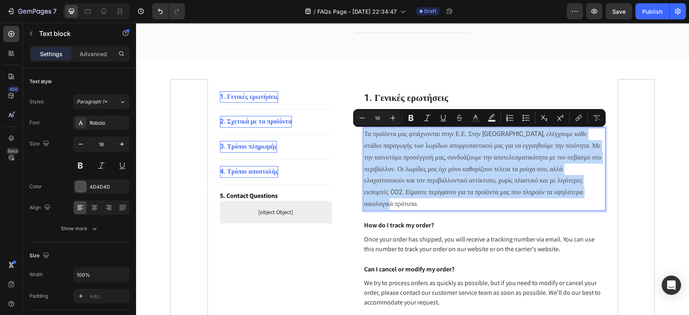
click at [420, 144] on p "Τα προϊόντα μας φτιάχνονται στην Ε.Ε. Στην Ισπανία, ελέγχουμε κάθε στάδιο παραγ…" at bounding box center [484, 168] width 240 height 81
click at [419, 144] on p "Τα προϊόντα μας φτιάχνονται στην Ε.Ε. Στην Ισπανία, ελέγχουμε κάθε στάδιο παραγ…" at bounding box center [484, 168] width 240 height 81
click at [422, 156] on p "Τα προϊόντα μας φτιάχνονται στην Ε.Ε. Στην Ισπανία, ελέγχουμε κάθε στάδιο παραγ…" at bounding box center [484, 168] width 240 height 81
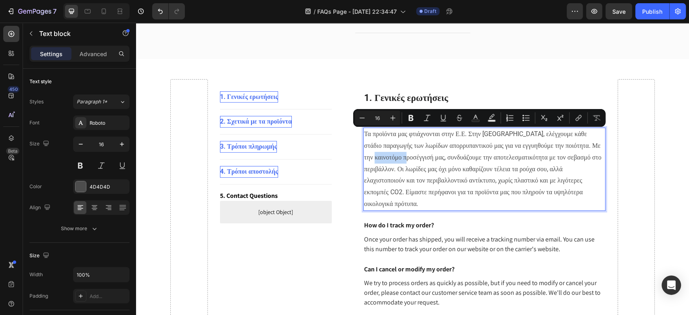
click at [422, 156] on p "Τα προϊόντα μας φτιάχνονται στην Ε.Ε. Στην Ισπανία, ελέγχουμε κάθε στάδιο παραγ…" at bounding box center [484, 168] width 240 height 81
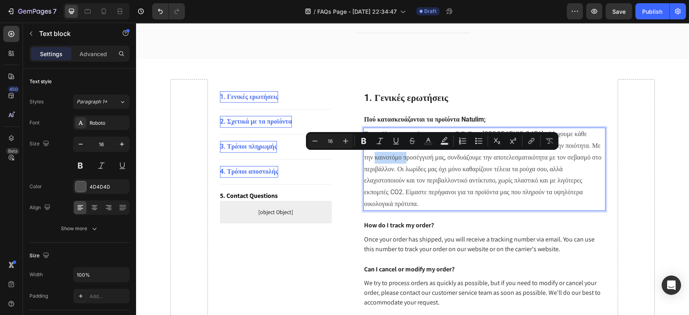
click at [417, 161] on p "Τα προϊόντα μας φτιάχνονται στην Ε.Ε. Στην Ισπανία, ελέγχουμε κάθε στάδιο παραγ…" at bounding box center [484, 168] width 240 height 81
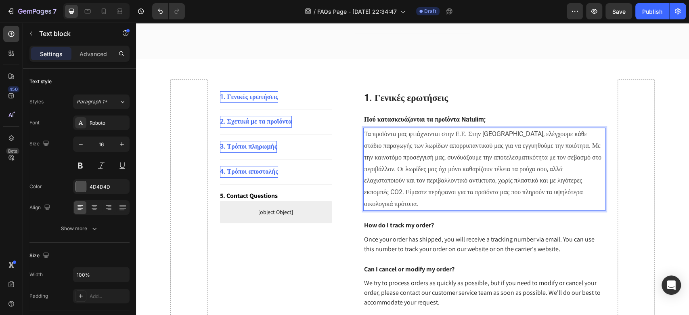
click at [415, 141] on p "Τα προϊόντα μας φτιάχνονται στην Ε.Ε. Στην Ισπανία, ελέγχουμε κάθε στάδιο παραγ…" at bounding box center [484, 168] width 240 height 81
click at [254, 169] on strong "4. Τρόποι αποστολής" at bounding box center [249, 171] width 58 height 8
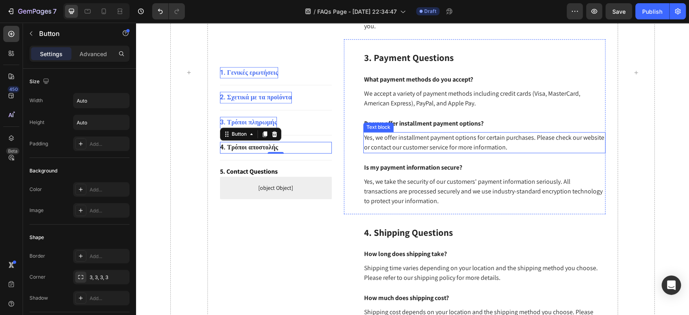
scroll to position [753, 0]
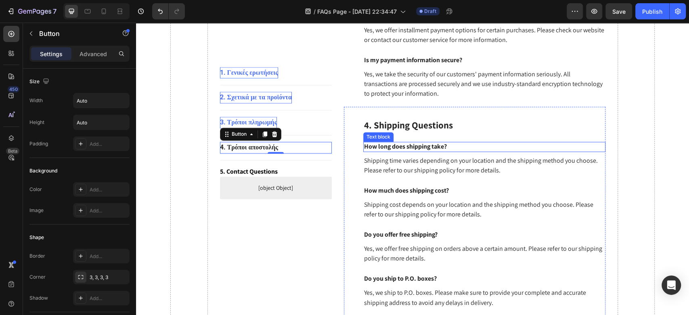
click at [397, 144] on p "How long does shipping take?" at bounding box center [484, 146] width 240 height 8
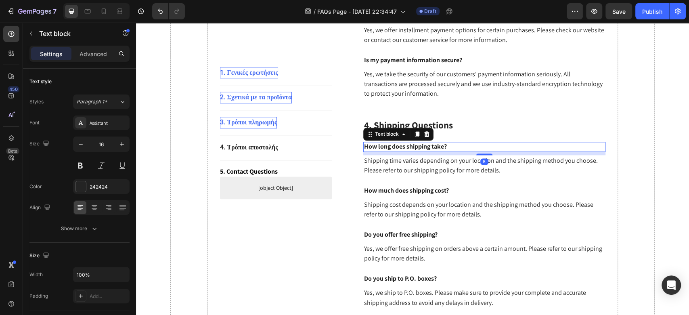
click at [397, 144] on p "How long does shipping take?" at bounding box center [484, 146] width 240 height 8
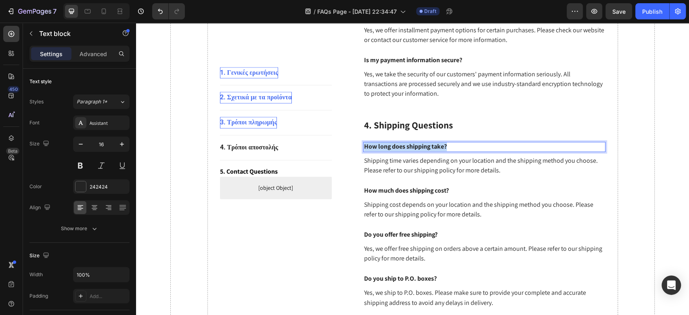
click at [397, 144] on p "How long does shipping take?" at bounding box center [484, 146] width 240 height 8
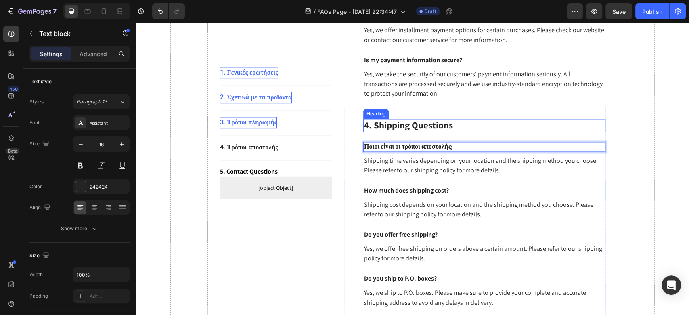
click at [395, 123] on p "4. Shipping Questions" at bounding box center [484, 125] width 240 height 12
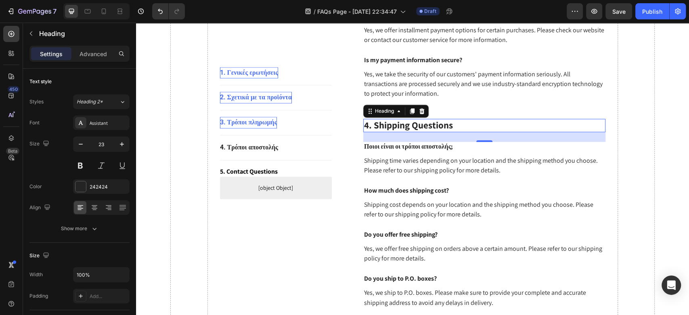
click at [395, 123] on p "4. Shipping Questions" at bounding box center [484, 125] width 240 height 12
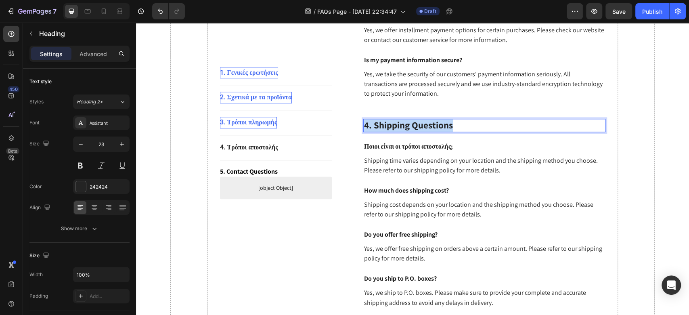
click at [395, 123] on p "4. Shipping Questions" at bounding box center [484, 125] width 240 height 12
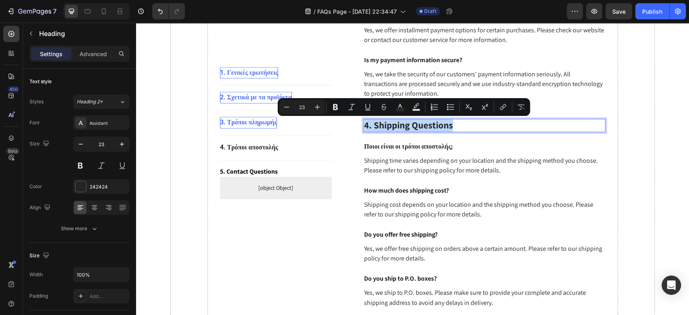
click at [398, 127] on p "4. Shipping Questions" at bounding box center [484, 125] width 240 height 12
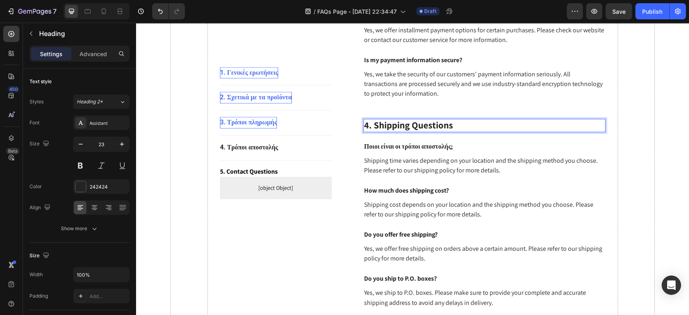
click at [453, 126] on p "4. Shipping Questions" at bounding box center [484, 125] width 240 height 12
click at [290, 148] on div "4. Τρόποι αποστολής Button" at bounding box center [276, 148] width 112 height 12
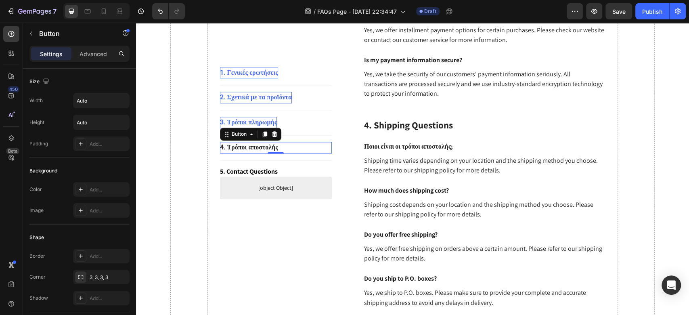
click at [290, 148] on div "4. Τρόποι αποστολής Button 0" at bounding box center [276, 148] width 112 height 12
click at [242, 147] on strong "4. Τρόποι αποστολής" at bounding box center [249, 147] width 58 height 8
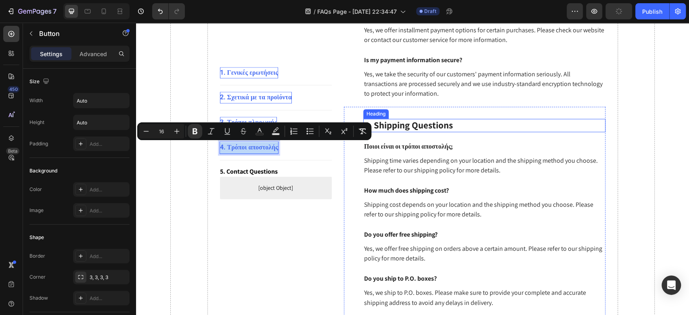
click at [417, 122] on p "4. Shipping Questions" at bounding box center [484, 125] width 240 height 12
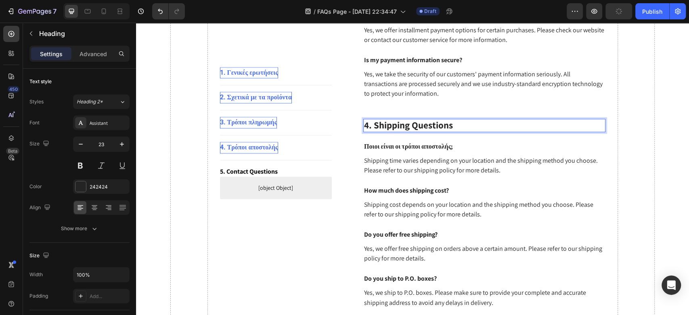
click at [417, 122] on p "4. Shipping Questions" at bounding box center [484, 125] width 240 height 12
click at [425, 128] on strong "4. Τρόποι αποστολής" at bounding box center [405, 125] width 83 height 12
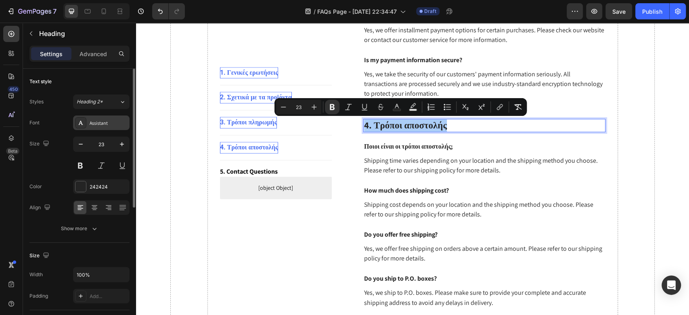
click at [107, 125] on div "Assistant" at bounding box center [109, 122] width 38 height 7
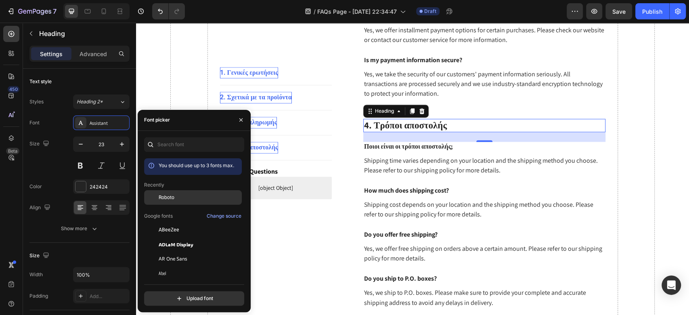
click at [181, 199] on div "Roboto" at bounding box center [199, 197] width 81 height 7
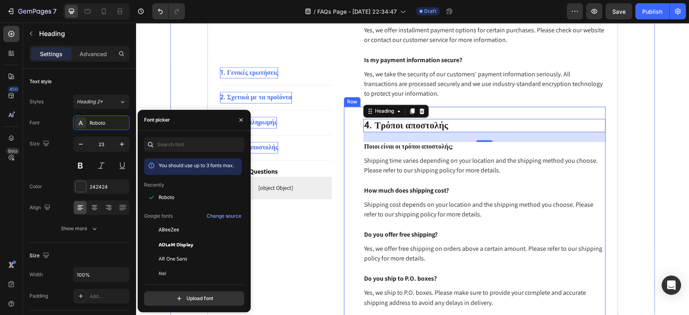
click at [432, 148] on strong "Ποιοι είναι οι τρόποι αποστολής;" at bounding box center [408, 146] width 89 height 8
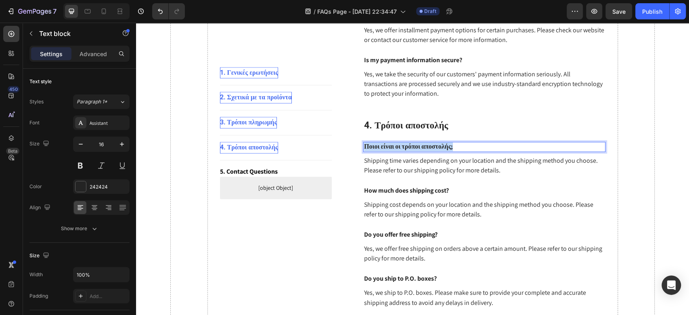
click at [432, 148] on strong "Ποιοι είναι οι τρόποι αποστολής;" at bounding box center [408, 146] width 89 height 8
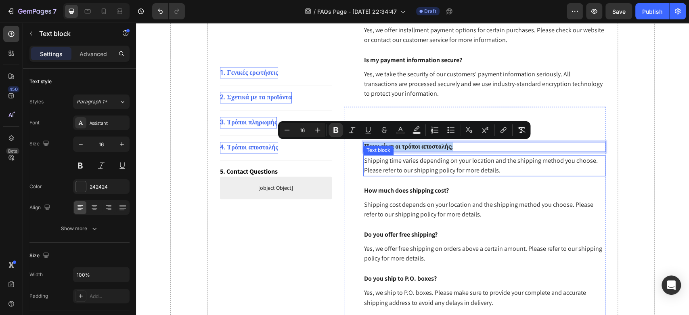
click at [407, 164] on p "Shipping time varies depending on your location and the shipping method you cho…" at bounding box center [484, 165] width 240 height 19
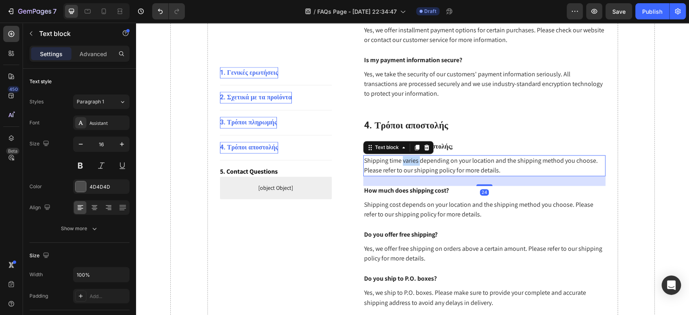
click at [407, 164] on p "Shipping time varies depending on your location and the shipping method you cho…" at bounding box center [484, 165] width 240 height 19
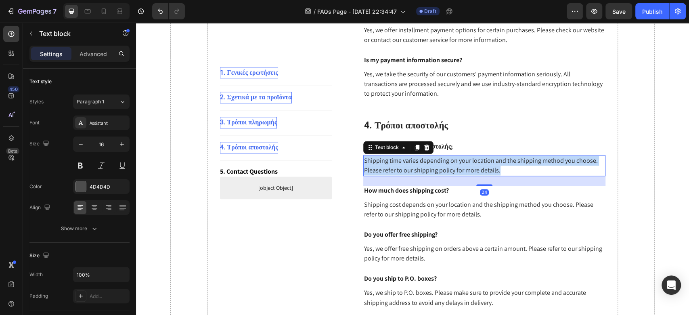
click at [407, 164] on p "Shipping time varies depending on your location and the shipping method you cho…" at bounding box center [484, 165] width 240 height 19
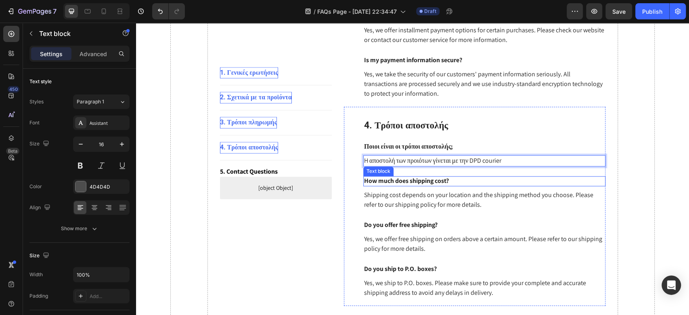
click at [423, 180] on p "How much does shipping cost?" at bounding box center [484, 181] width 240 height 8
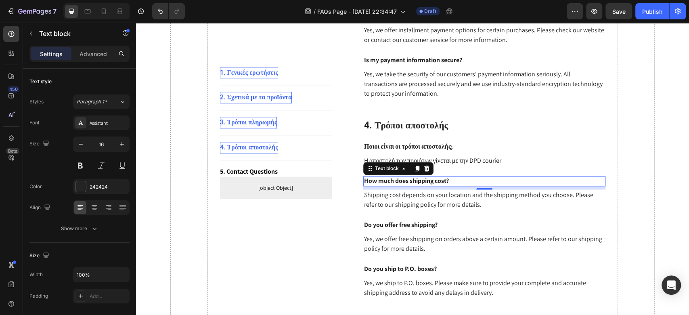
click at [395, 183] on p "How much does shipping cost?" at bounding box center [484, 181] width 240 height 8
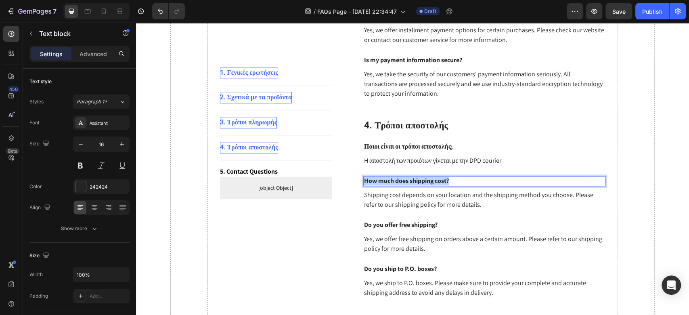
click at [395, 183] on p "How much does shipping cost?" at bounding box center [484, 181] width 240 height 8
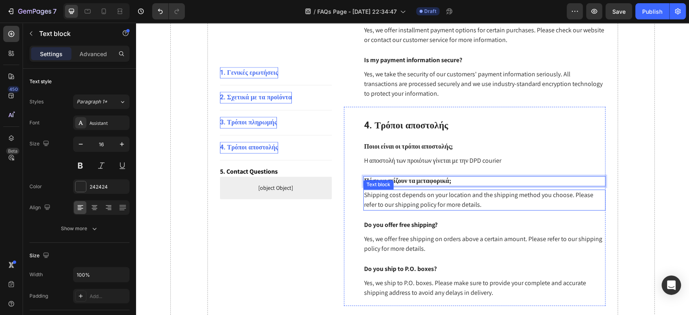
click at [397, 196] on p "Shipping cost depends on your location and the shipping method you choose. Plea…" at bounding box center [484, 199] width 240 height 19
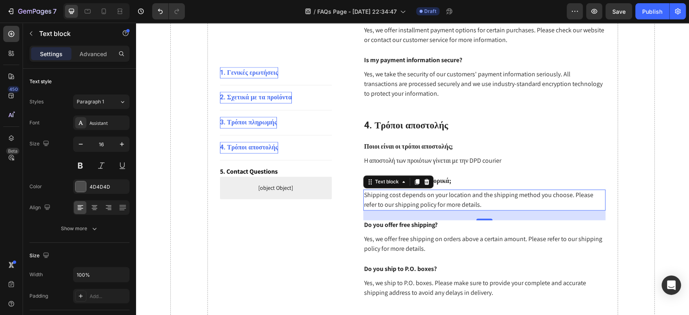
click at [399, 200] on p "Shipping cost depends on your location and the shipping method you choose. Plea…" at bounding box center [484, 199] width 240 height 19
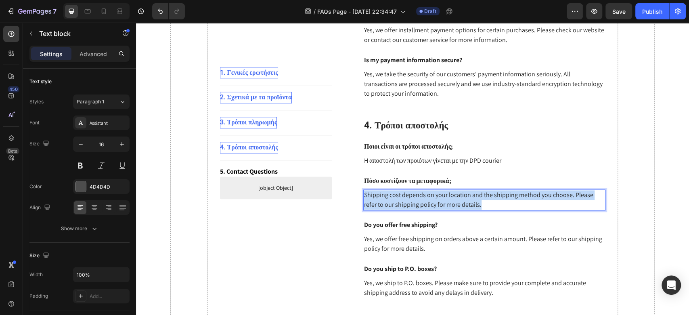
click at [399, 200] on p "Shipping cost depends on your location and the shipping method you choose. Plea…" at bounding box center [484, 199] width 240 height 19
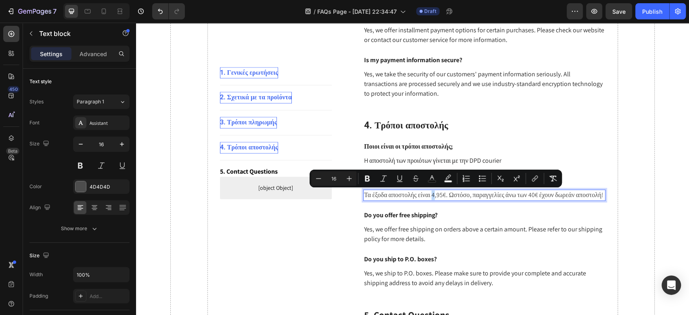
click at [435, 196] on span "Τα έξοδα αποστολής είναι 4,95€. Ωστόσο, παραγγελίες άνω των 40€ έχουν δωρεάν απ…" at bounding box center [483, 194] width 239 height 8
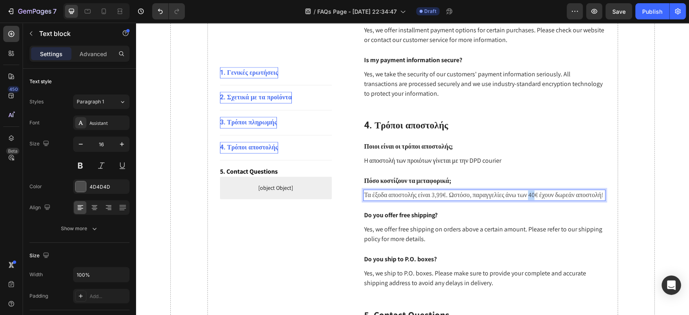
drag, startPoint x: 545, startPoint y: 193, endPoint x: 539, endPoint y: 195, distance: 6.4
click at [539, 195] on span "Τα έξοδα αποστολής είναι 3,99€. Ωστόσο, παραγγελίες άνω των 40€ έχουν δωρεάν απ…" at bounding box center [483, 194] width 239 height 8
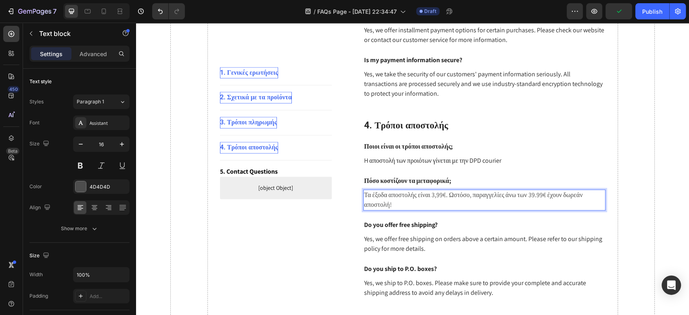
click at [375, 206] on span "Τα έξοδα αποστολής είναι 3,99€. Ωστόσο, παραγγελίες άνω των 39.99€ έχουν δωρεάν…" at bounding box center [473, 199] width 218 height 18
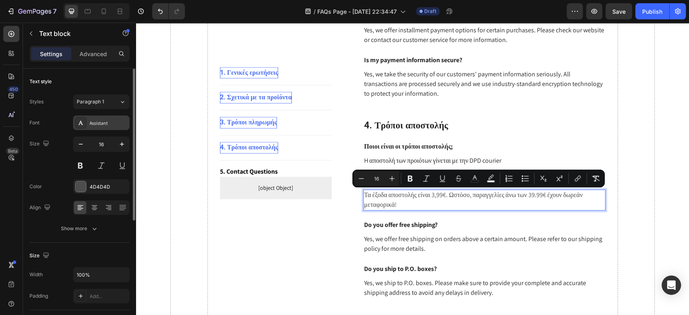
click at [87, 121] on div "Assistant" at bounding box center [101, 122] width 56 height 15
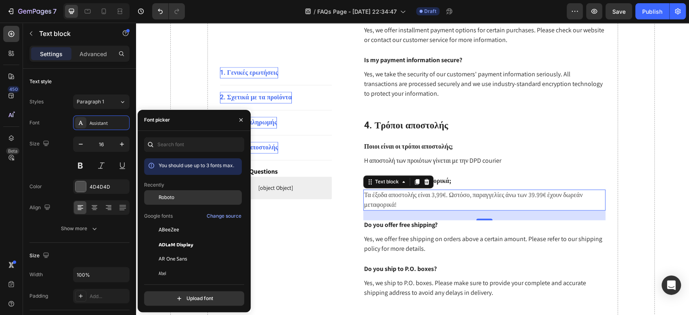
click at [169, 251] on div "Roboto" at bounding box center [193, 258] width 98 height 15
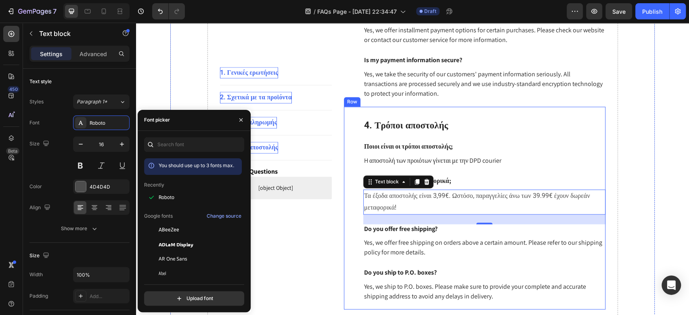
click at [397, 169] on div "⁠⁠⁠⁠⁠⁠⁠ 4. Τρόποι αποστολής Heading Ποιοι είναι οι τρόποι αποστολής; Text block…" at bounding box center [484, 211] width 242 height 184
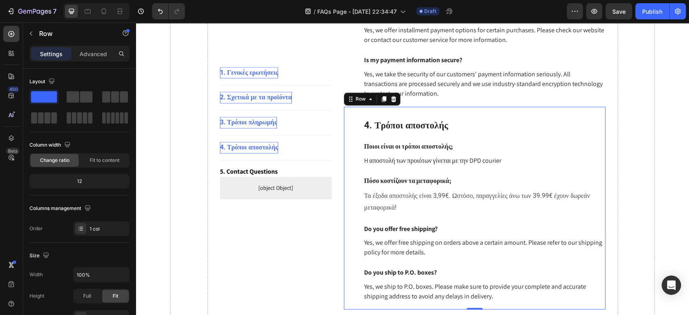
click at [405, 163] on p "H αποστολή των προιότων γίνεται με την DPD courier" at bounding box center [484, 161] width 240 height 10
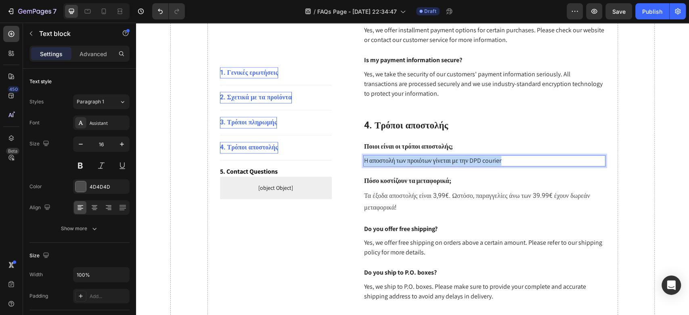
click at [405, 163] on p "H αποστολή των προιότων γίνεται με την DPD courier" at bounding box center [484, 161] width 240 height 10
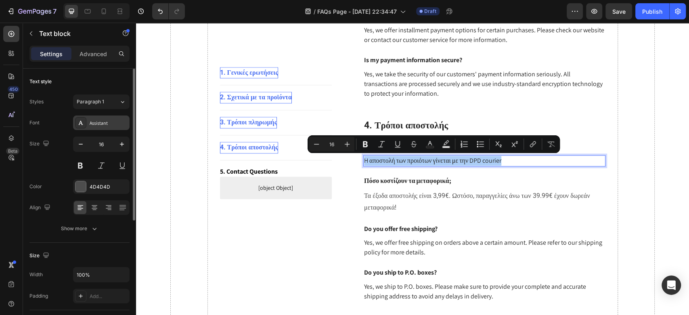
click at [107, 115] on div "Assistant" at bounding box center [101, 122] width 56 height 15
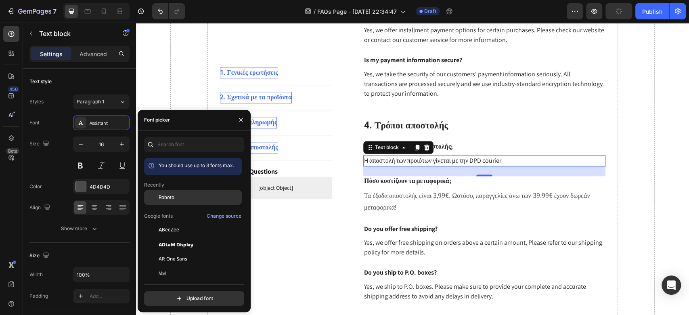
click at [181, 251] on div "Roboto" at bounding box center [193, 258] width 98 height 15
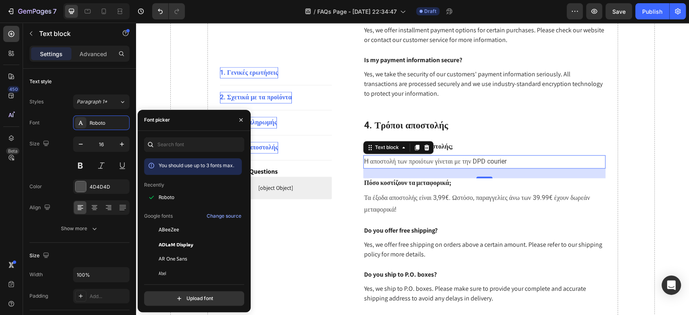
click at [151, 165] on icon at bounding box center [151, 165] width 1 height 2
click at [463, 145] on p "Ποιοι είναι οι τρόποι αποστολής;" at bounding box center [484, 146] width 240 height 8
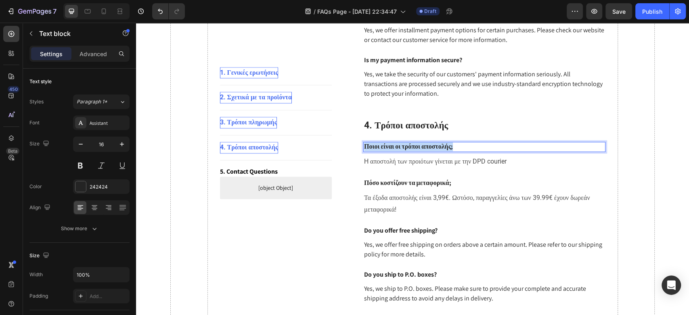
click at [463, 145] on p "Ποιοι είναι οι τρόποι αποστολής;" at bounding box center [484, 146] width 240 height 8
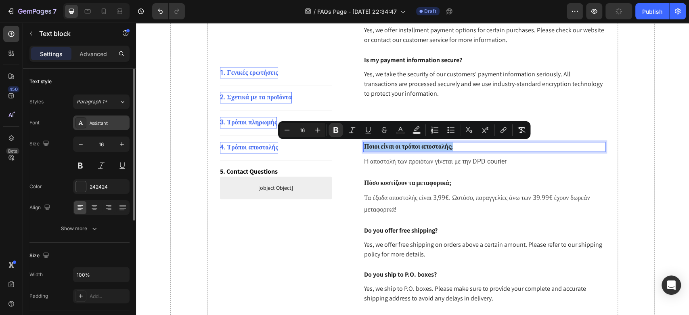
click at [97, 123] on div "Assistant" at bounding box center [109, 122] width 38 height 7
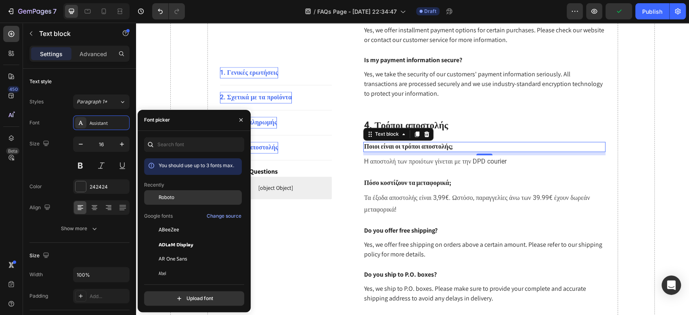
click at [168, 251] on div "Roboto" at bounding box center [193, 258] width 98 height 15
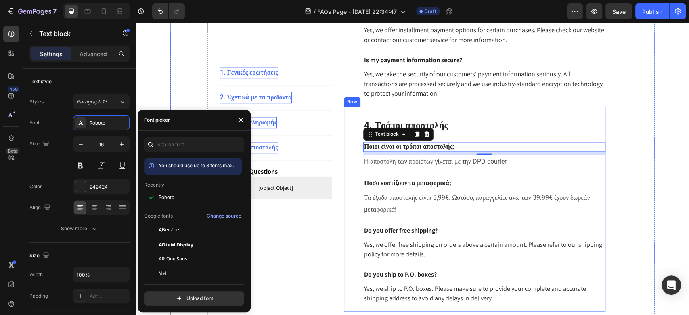
click at [392, 186] on strong "Πόσο κοστίζουν τα μεταφορικά;" at bounding box center [407, 182] width 87 height 8
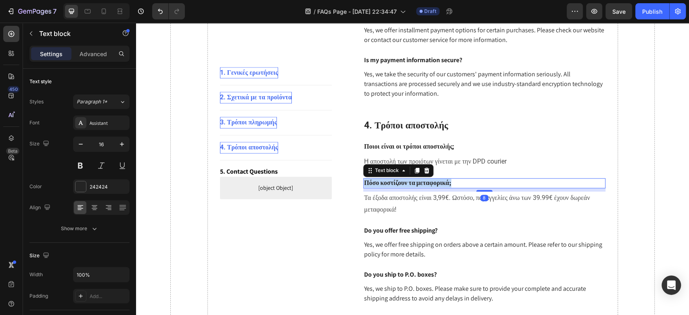
click at [392, 186] on strong "Πόσο κοστίζουν τα μεταφορικά;" at bounding box center [407, 182] width 87 height 8
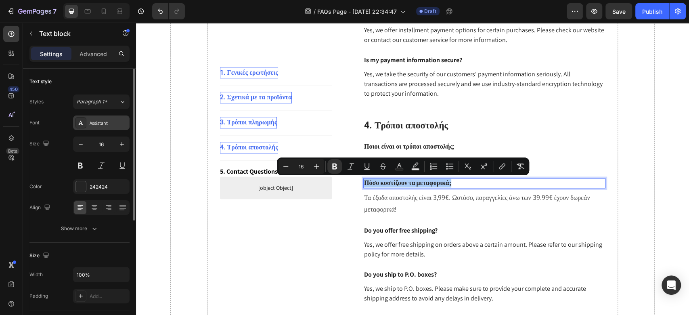
click at [101, 125] on div "Assistant" at bounding box center [109, 122] width 38 height 7
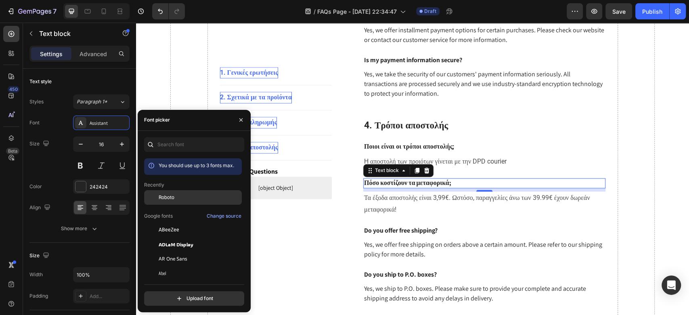
click at [172, 194] on span "Roboto" at bounding box center [167, 197] width 16 height 7
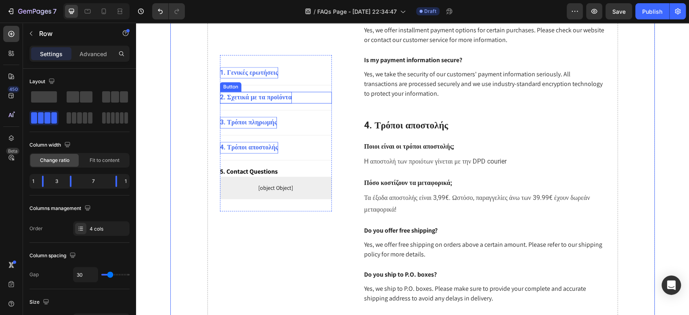
click at [256, 94] on strong "2. Σχετικά με τα προϊόντα" at bounding box center [256, 98] width 72 height 8
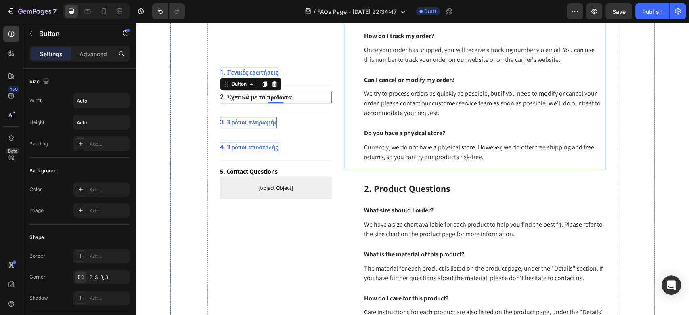
scroll to position [323, 0]
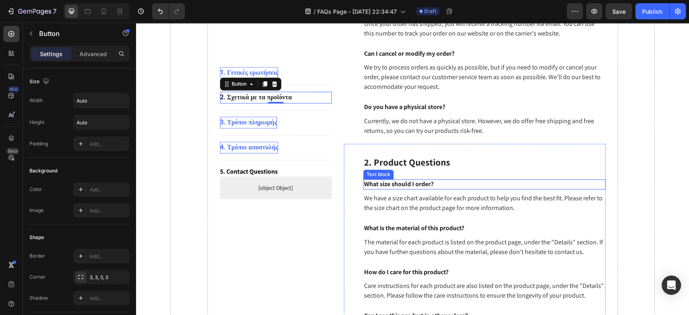
click at [410, 183] on p "What size should I order?" at bounding box center [484, 184] width 240 height 8
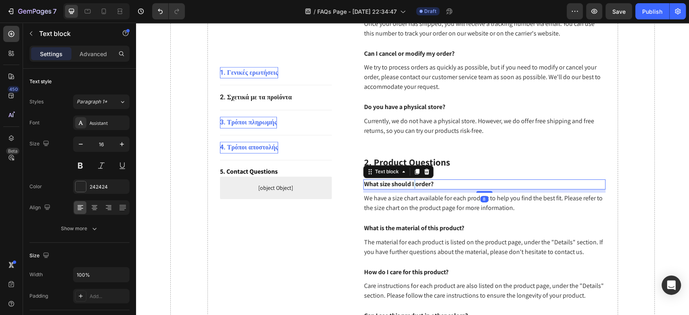
click at [410, 183] on p "What size should I order?" at bounding box center [484, 184] width 240 height 8
click at [430, 185] on p "Είναι πιστοποιημένα τα προϊόντα σας;" at bounding box center [484, 184] width 240 height 8
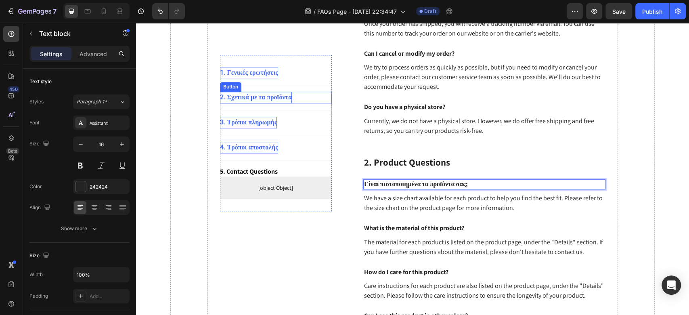
click at [274, 99] on strong "2. Σχετικά με τα προϊόντα" at bounding box center [256, 98] width 72 height 8
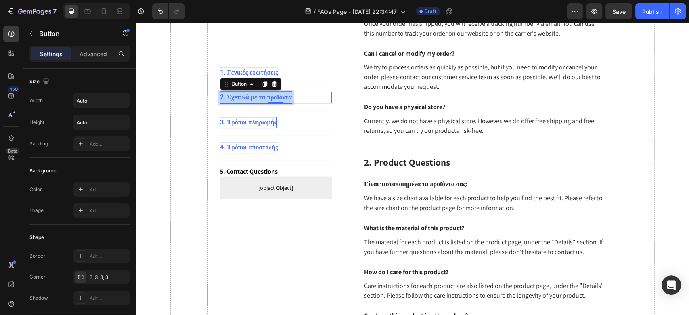
click at [274, 99] on strong "2. Σχετικά με τα προϊόντα" at bounding box center [256, 98] width 72 height 8
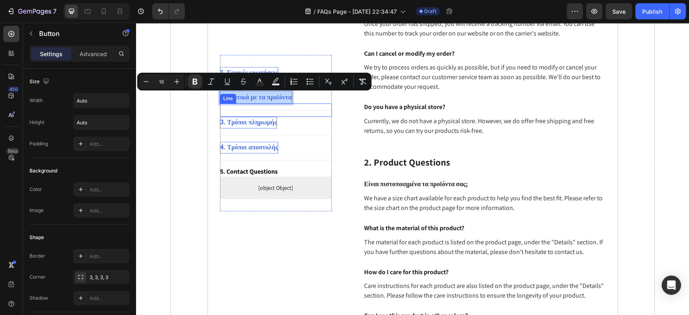
copy strong "2. Σχετικά με τα προϊόντα"
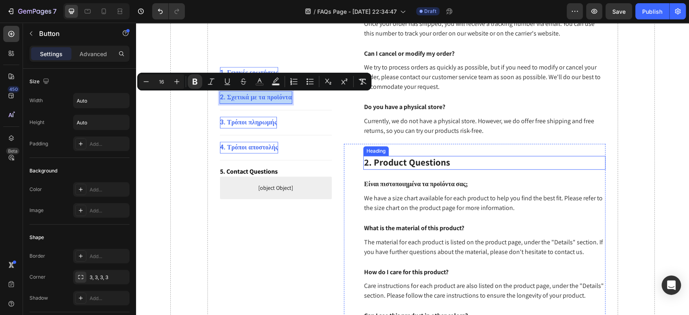
click at [391, 165] on p "2. Product Questions" at bounding box center [484, 163] width 240 height 12
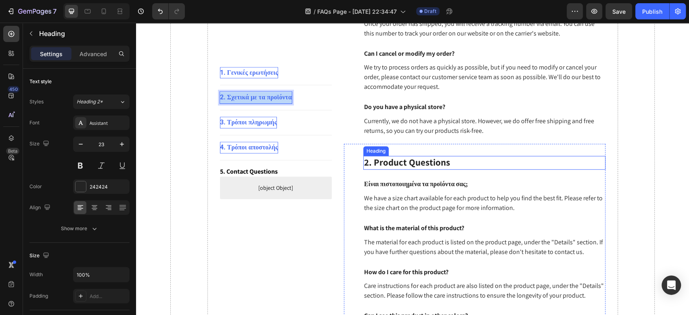
click at [391, 165] on p "2. Product Questions" at bounding box center [484, 163] width 240 height 12
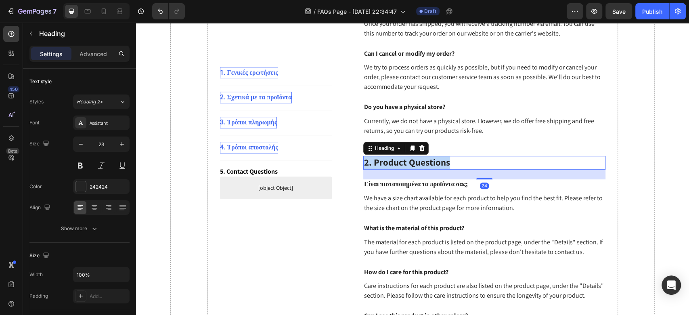
click at [391, 165] on p "2. Product Questions" at bounding box center [484, 163] width 240 height 12
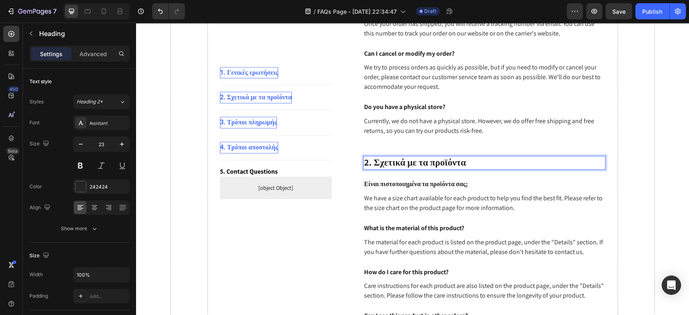
click at [443, 163] on strong "2. Σχετικά με τα προϊόντα" at bounding box center [415, 162] width 102 height 12
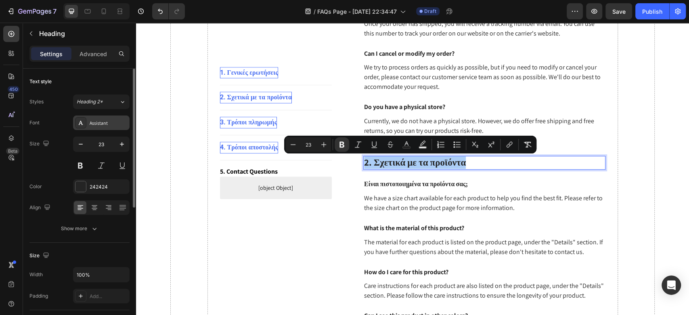
click at [94, 124] on div "Assistant" at bounding box center [109, 122] width 38 height 7
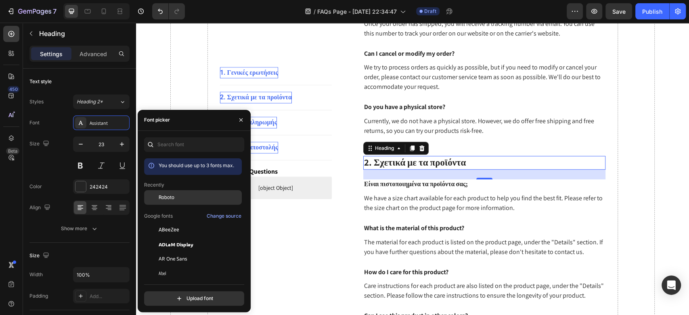
click at [173, 251] on div "Roboto" at bounding box center [193, 258] width 98 height 15
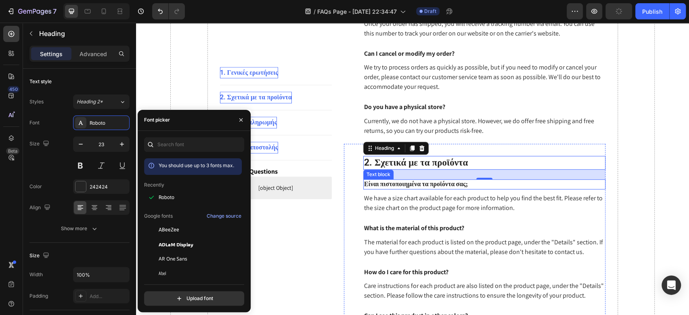
click at [390, 186] on p "Είναι πιστοποιημένα τα προϊόντα σας;" at bounding box center [484, 184] width 240 height 8
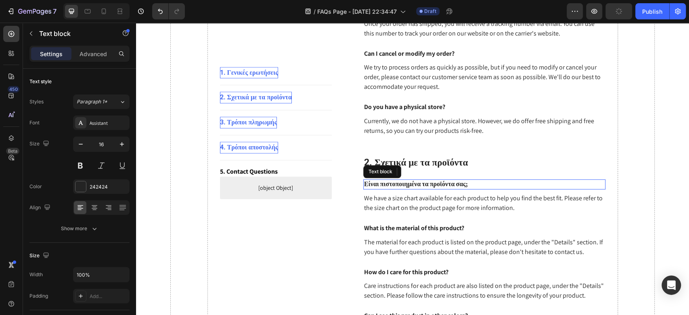
click at [390, 186] on p "Είναι πιστοποιημένα τα προϊόντα σας;" at bounding box center [484, 184] width 240 height 8
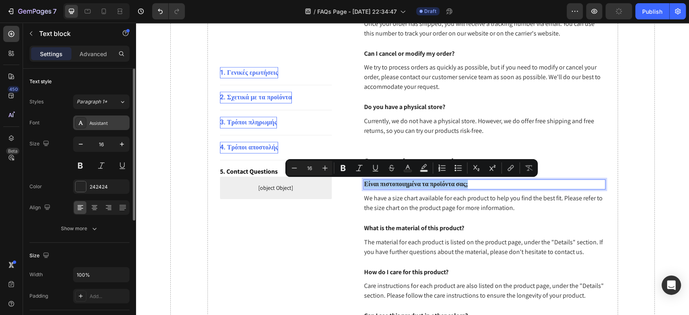
click at [105, 128] on div "Assistant" at bounding box center [101, 122] width 56 height 15
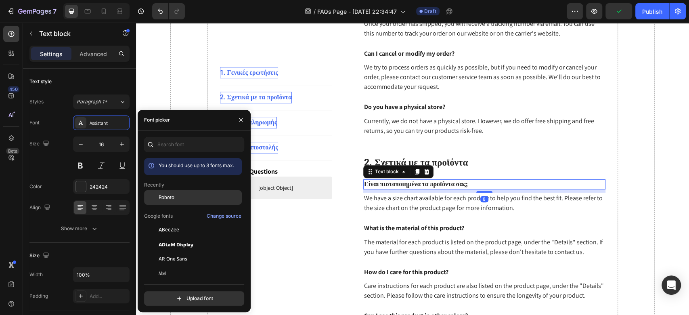
click at [161, 196] on span "Roboto" at bounding box center [167, 197] width 16 height 7
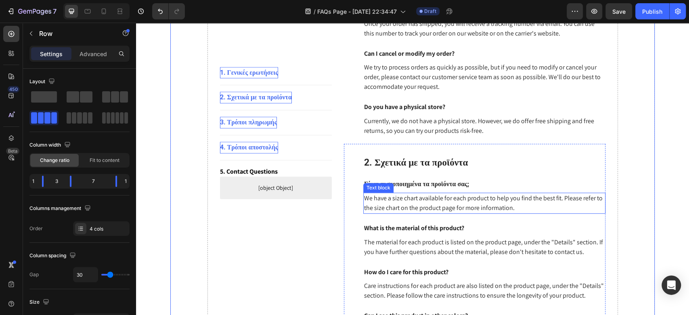
click at [404, 198] on p "We have a size chart available for each product to help you find the best fit. …" at bounding box center [484, 202] width 240 height 19
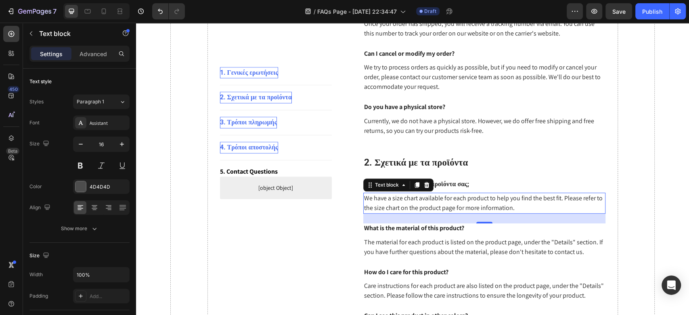
click at [408, 205] on p "We have a size chart available for each product to help you find the best fit. …" at bounding box center [484, 202] width 240 height 19
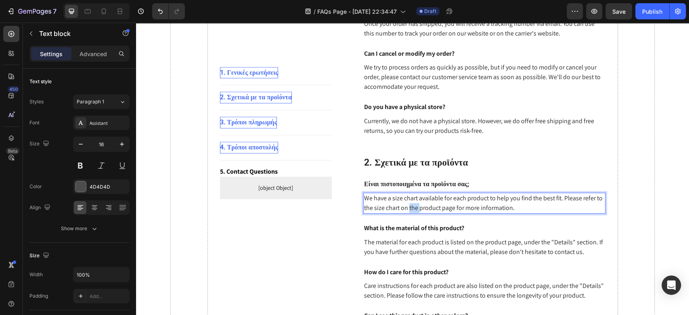
click at [408, 205] on p "We have a size chart available for each product to help you find the best fit. …" at bounding box center [484, 202] width 240 height 19
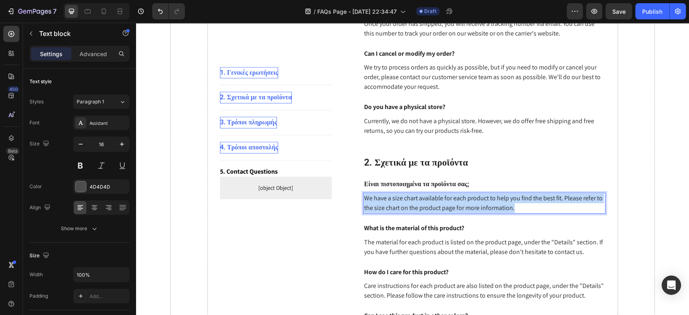
click at [408, 205] on p "We have a size chart available for each product to help you find the best fit. …" at bounding box center [484, 202] width 240 height 19
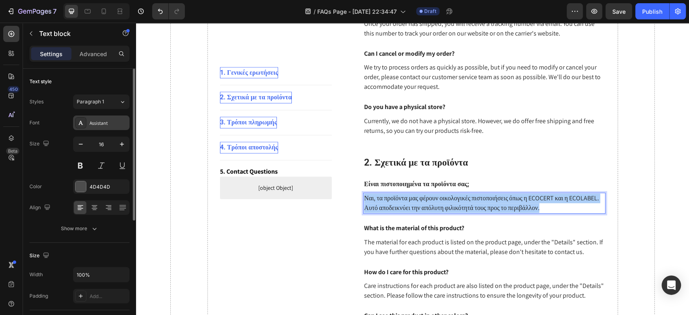
click at [108, 121] on div "Assistant" at bounding box center [109, 122] width 38 height 7
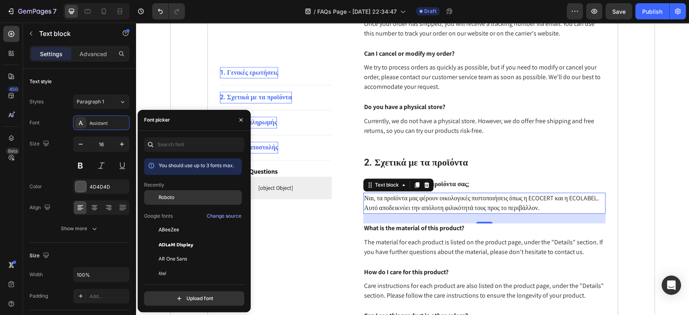
click at [169, 196] on span "Roboto" at bounding box center [167, 197] width 16 height 7
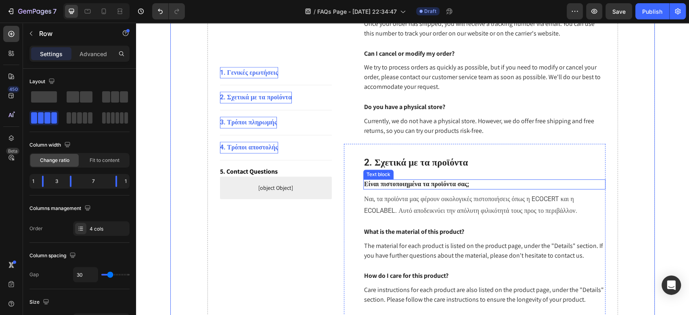
scroll to position [430, 0]
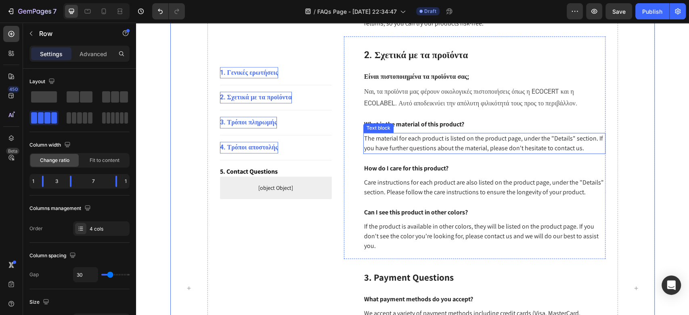
click at [401, 140] on p "The material for each product is listed on the product page, under the "Details…" at bounding box center [484, 143] width 240 height 19
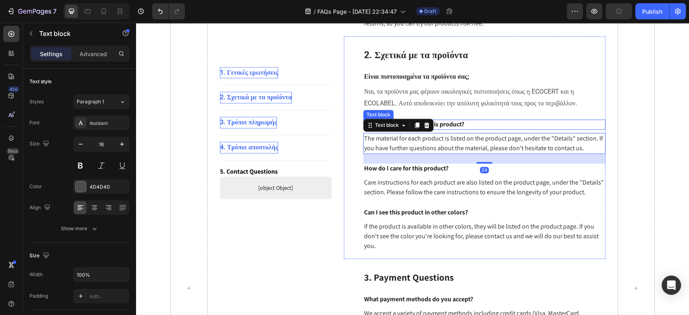
click at [449, 125] on p "What is the material of this product?" at bounding box center [484, 124] width 240 height 8
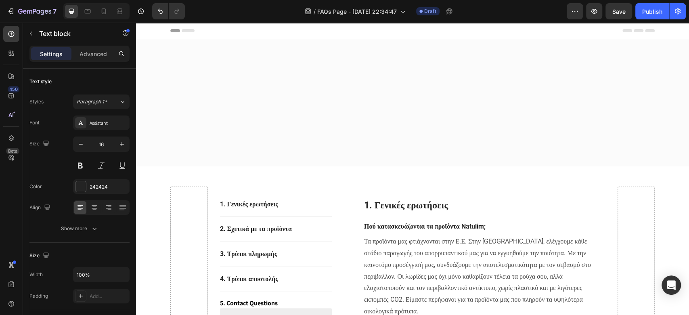
scroll to position [430, 0]
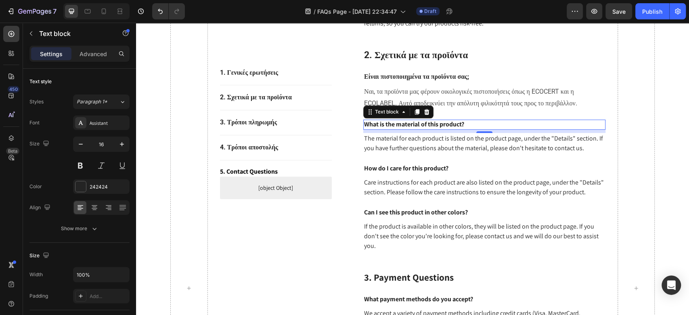
click at [405, 123] on p "What is the material of this product?" at bounding box center [484, 124] width 240 height 8
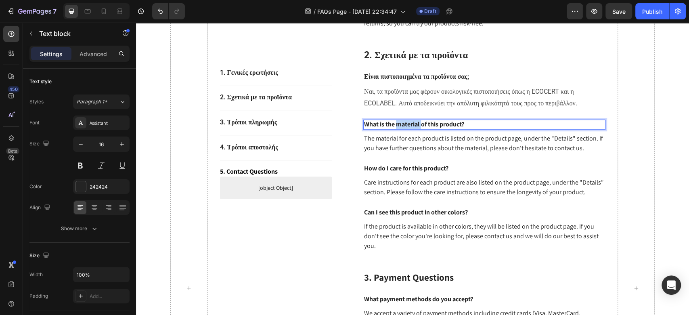
click at [405, 123] on p "What is the material of this product?" at bounding box center [484, 124] width 240 height 8
click at [418, 128] on p "Πού μπορώ να βρω τη σύνθεση των προϊόντων;" at bounding box center [484, 124] width 240 height 8
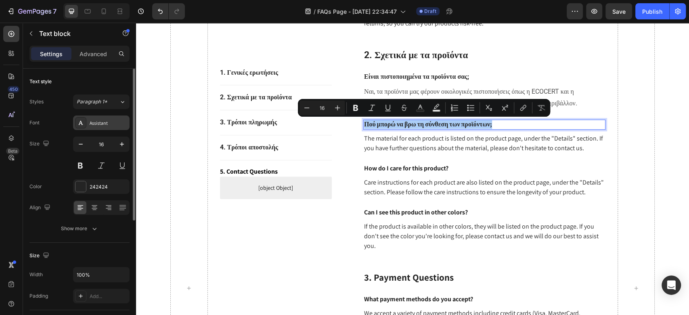
click at [97, 124] on div "Assistant" at bounding box center [109, 122] width 38 height 7
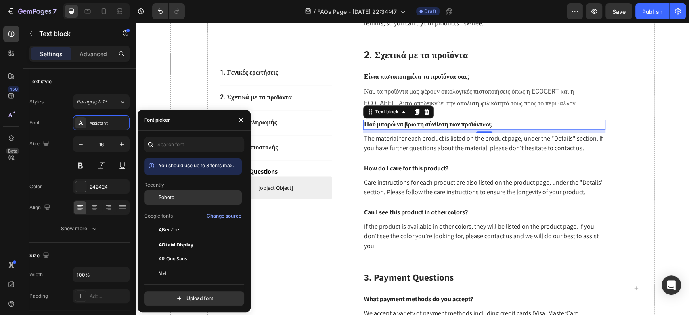
click at [173, 197] on span "Roboto" at bounding box center [167, 197] width 16 height 7
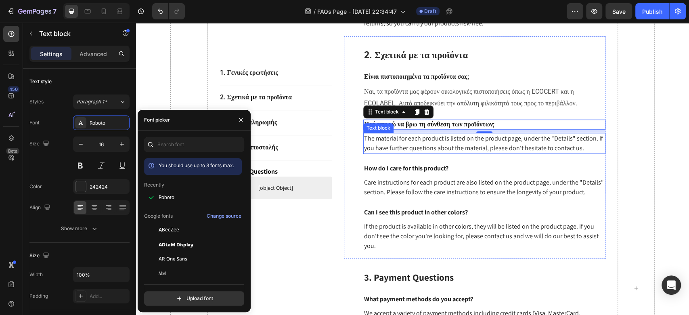
click at [413, 140] on p "The material for each product is listed on the product page, under the "Details…" at bounding box center [484, 143] width 240 height 19
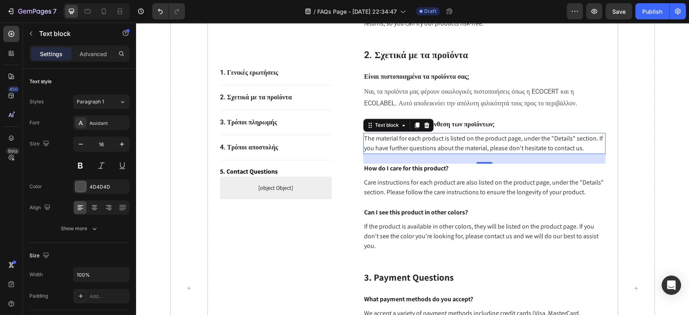
click at [435, 141] on p "The material for each product is listed on the product page, under the "Details…" at bounding box center [484, 143] width 240 height 19
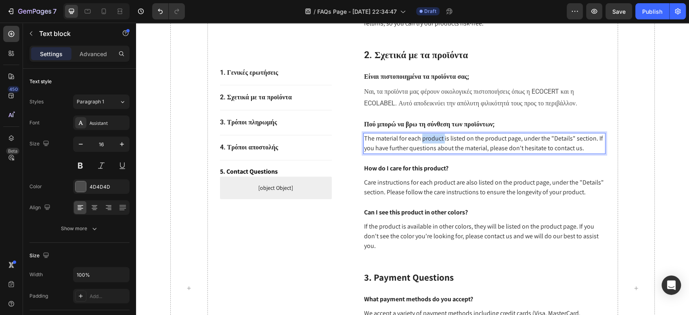
click at [435, 141] on p "The material for each product is listed on the product page, under the "Details…" at bounding box center [484, 143] width 240 height 19
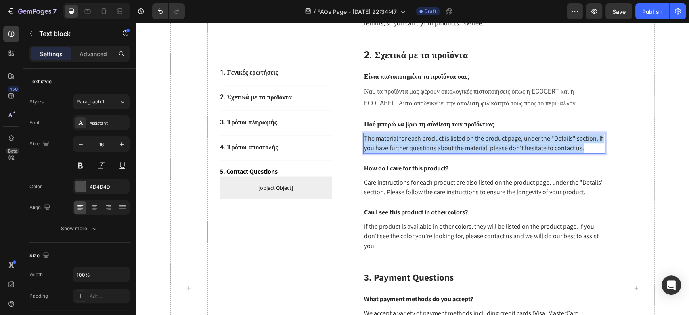
click at [435, 141] on p "The material for each product is listed on the product page, under the "Details…" at bounding box center [484, 143] width 240 height 19
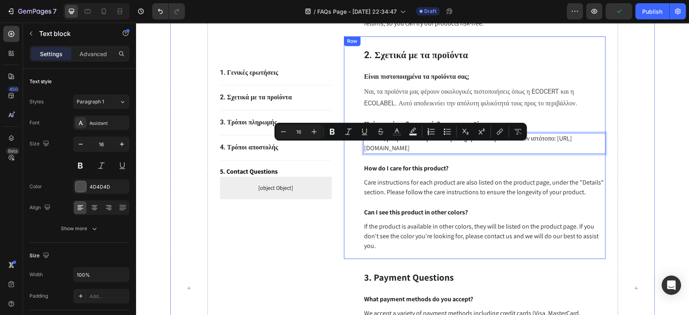
drag, startPoint x: 386, startPoint y: 146, endPoint x: 349, endPoint y: 148, distance: 38.0
click at [349, 148] on div "⁠⁠⁠⁠⁠⁠⁠ 2. Σχετικά με τα προϊόντα Heading Είναι πιστοποιημένα τα προϊόντα σας; …" at bounding box center [474, 147] width 261 height 222
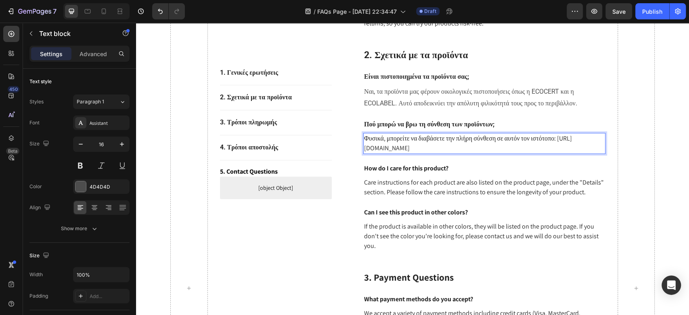
click at [479, 144] on p "Φυσικά, μπορείτε να διαβάσετε την πλήρη σύνθεση σε αυτόν τον ιστότοπο: https://…" at bounding box center [484, 143] width 240 height 19
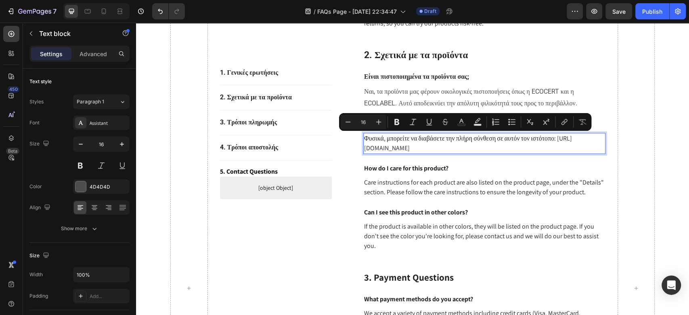
click at [439, 146] on p "Φυσικά, μπορείτε να διαβάσετε την πλήρη σύνθεση σε αυτόν τον ιστότοπο: https://…" at bounding box center [484, 143] width 240 height 19
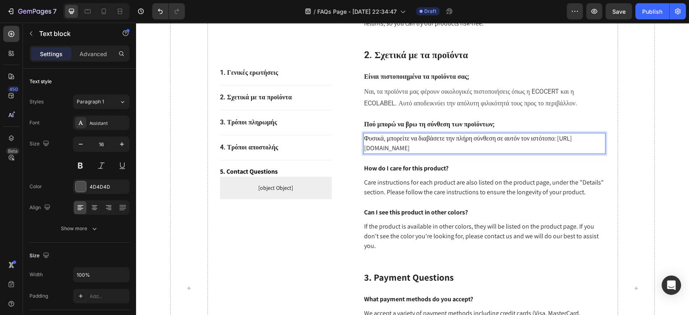
click at [439, 146] on p "Φυσικά, μπορείτε να διαβάσετε την πλήρη σύνθεση σε αυτόν τον ιστότοπο: https://…" at bounding box center [484, 143] width 240 height 19
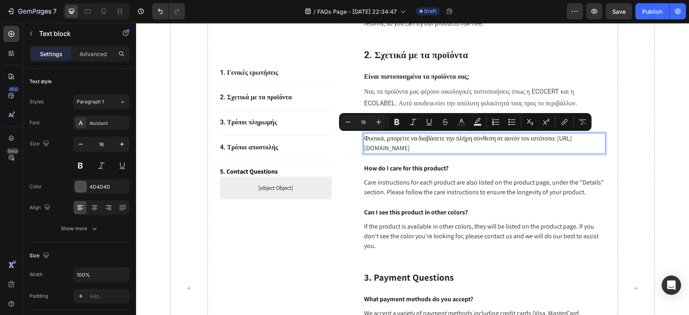
click at [440, 146] on p "Φυσικά, μπορείτε να διαβάσετε την πλήρη σύνθεση σε αυτόν τον ιστότοπο: https://…" at bounding box center [484, 143] width 240 height 19
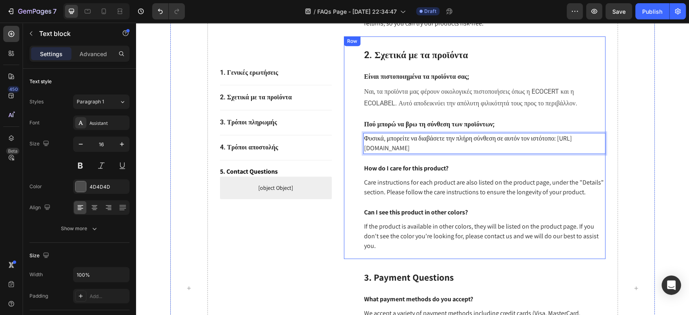
drag, startPoint x: 453, startPoint y: 147, endPoint x: 357, endPoint y: 149, distance: 95.2
click at [357, 149] on div "⁠⁠⁠⁠⁠⁠⁠ 2. Σχετικά με τα προϊόντα Heading Είναι πιστοποιημένα τα προϊόντα σας; …" at bounding box center [474, 147] width 261 height 222
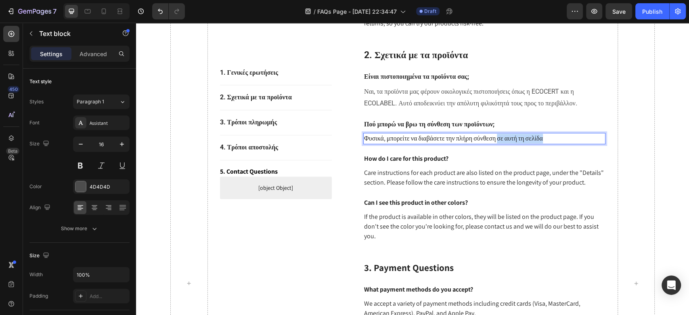
drag, startPoint x: 563, startPoint y: 137, endPoint x: 507, endPoint y: 140, distance: 56.2
click at [507, 140] on p "Φυσικά, μπορείτε να διαβάσετε την πλήρη σύνθεση σε αυτή τη σελίδα" at bounding box center [484, 139] width 240 height 10
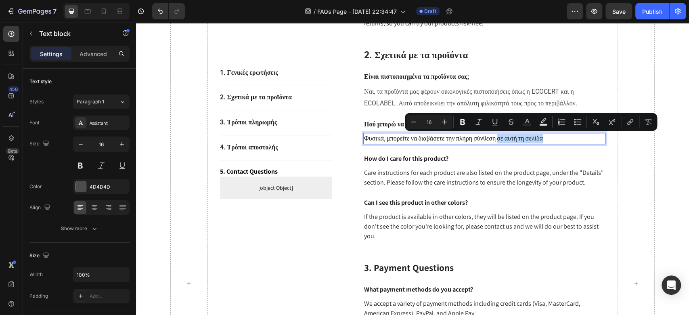
drag, startPoint x: 507, startPoint y: 140, endPoint x: 547, endPoint y: 134, distance: 40.1
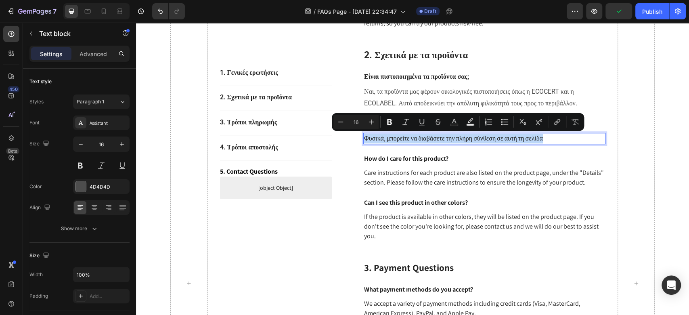
click at [554, 135] on p "Φυσικά, μπορείτε να διαβάσετε την πλήρη σύνθεση σε αυτή τη σελίδα" at bounding box center [484, 139] width 240 height 10
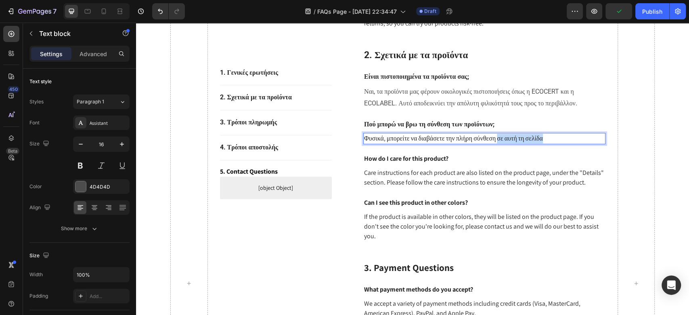
drag, startPoint x: 562, startPoint y: 138, endPoint x: 506, endPoint y: 138, distance: 55.3
click at [506, 138] on p "Φυσικά, μπορείτε να διαβάσετε την πλήρη σύνθεση σε αυτή τη σελίδα" at bounding box center [484, 139] width 240 height 10
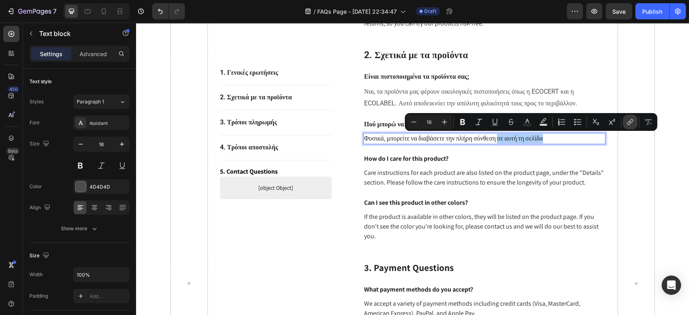
click at [629, 126] on button "link" at bounding box center [629, 122] width 15 height 15
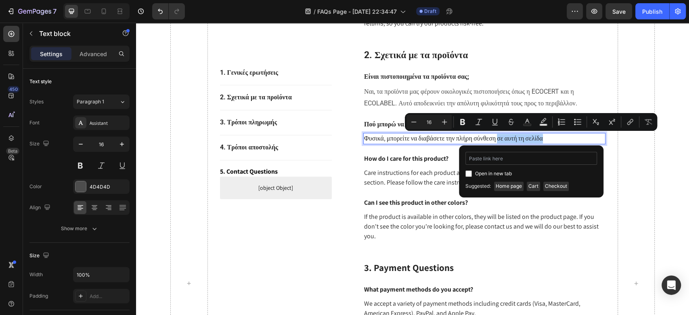
click at [507, 161] on input "Editor contextual toolbar" at bounding box center [531, 158] width 132 height 13
type input "https://natulim.gr/pages/systatika"
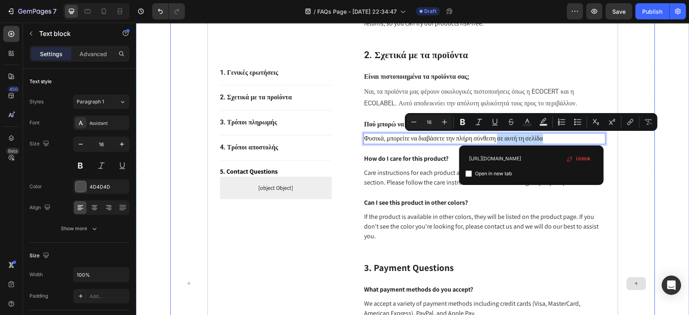
click at [628, 176] on div at bounding box center [636, 283] width 38 height 1054
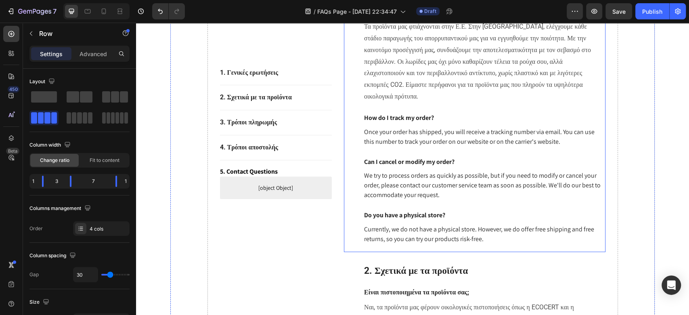
scroll to position [215, 0]
click at [383, 117] on p "How do I track my order?" at bounding box center [484, 117] width 240 height 8
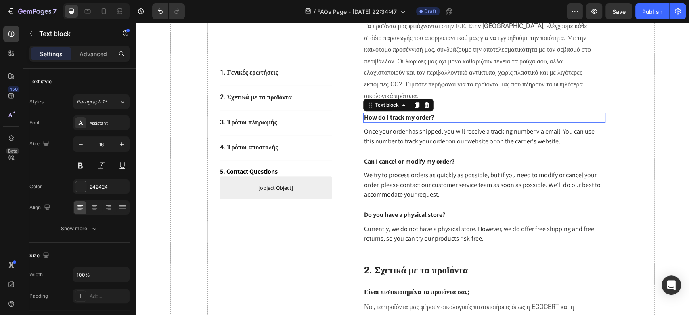
click at [383, 117] on p "How do I track my order?" at bounding box center [484, 117] width 240 height 8
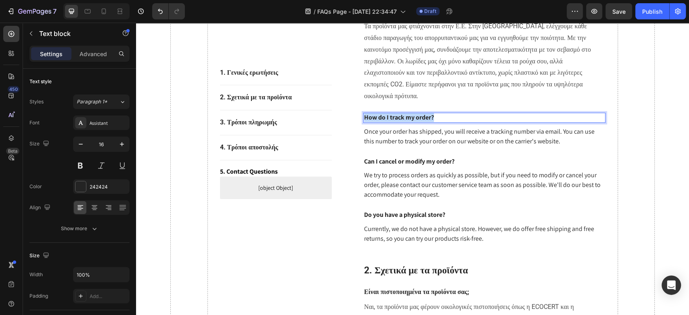
click at [383, 117] on p "How do I track my order?" at bounding box center [484, 117] width 240 height 8
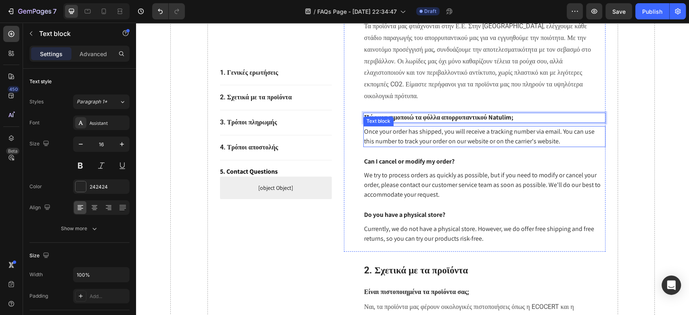
click at [430, 136] on p "Once your order has shipped, you will receive a tracking number via email. You …" at bounding box center [484, 136] width 240 height 19
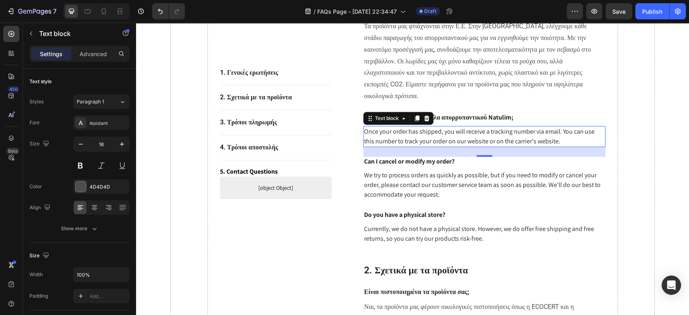
click at [466, 139] on p "Once your order has shipped, you will receive a tracking number via email. You …" at bounding box center [484, 136] width 240 height 19
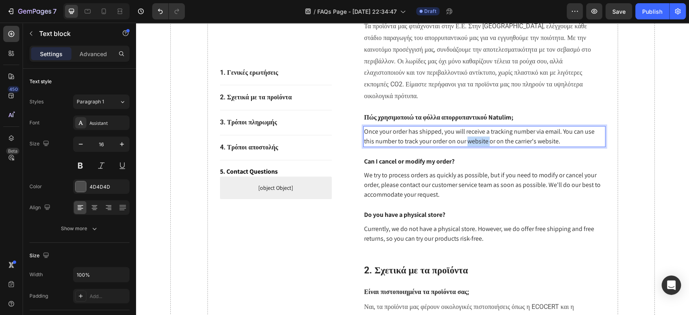
click at [465, 139] on p "Once your order has shipped, you will receive a tracking number via email. You …" at bounding box center [484, 136] width 240 height 19
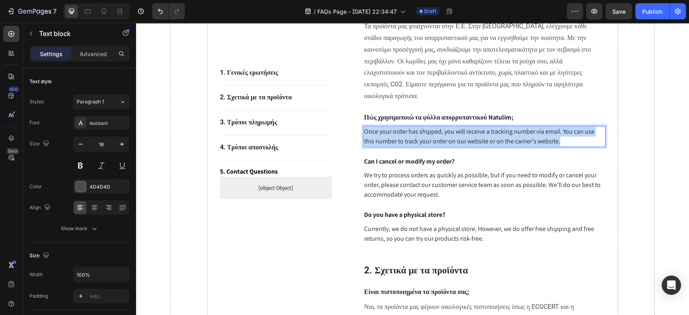
click at [465, 139] on p "Once your order has shipped, you will receive a tracking number via email. You …" at bounding box center [484, 136] width 240 height 19
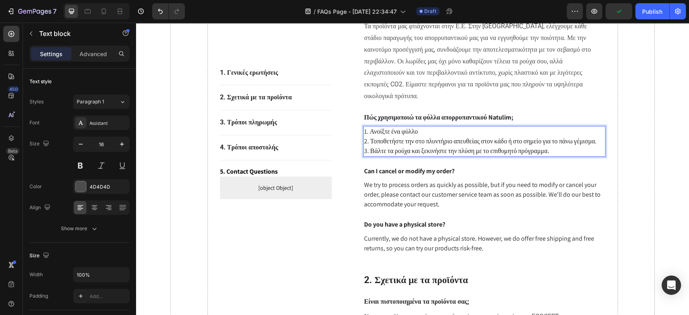
click at [487, 146] on p "2. Τοποθετήστε την στο πλυντήριο απευθείας στον κάδο ή στο σημείο για το πάνω γ…" at bounding box center [484, 141] width 240 height 10
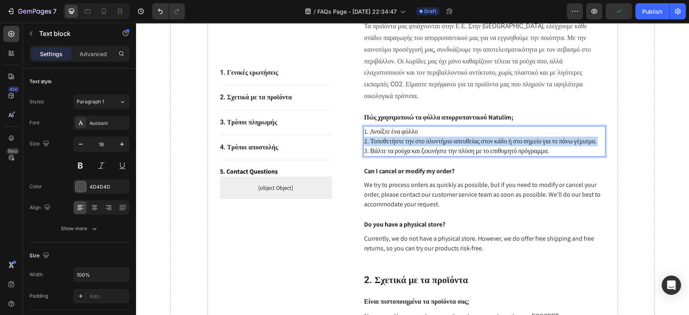
click at [487, 146] on p "2. Τοποθετήστε την στο πλυντήριο απευθείας στον κάδο ή στο σημείο για το πάνω γ…" at bounding box center [484, 141] width 240 height 10
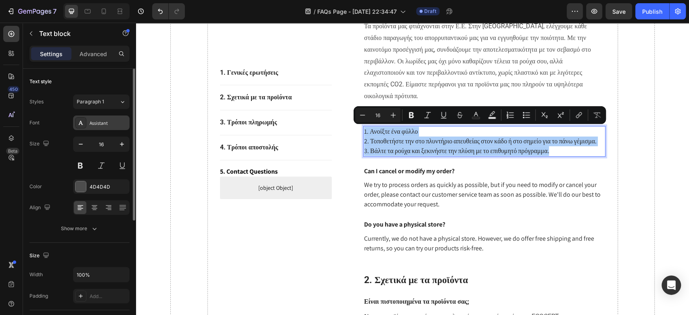
click at [112, 126] on div "Assistant" at bounding box center [109, 122] width 38 height 7
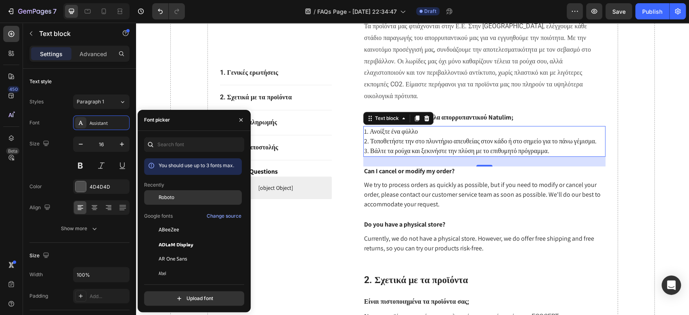
click at [172, 200] on span "Roboto" at bounding box center [167, 197] width 16 height 7
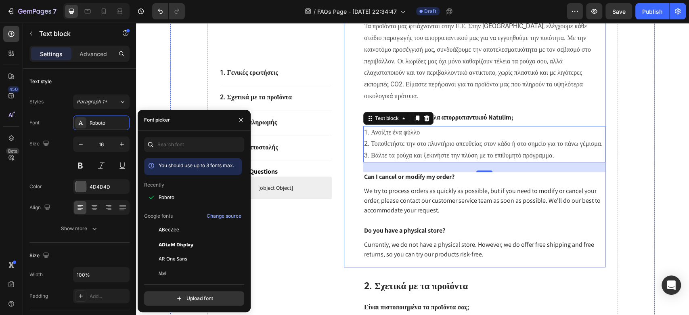
click at [469, 120] on strong "Πώς χρησιμοποιώ τα φύλλα απορρυπαντικού Natulim;" at bounding box center [438, 117] width 149 height 8
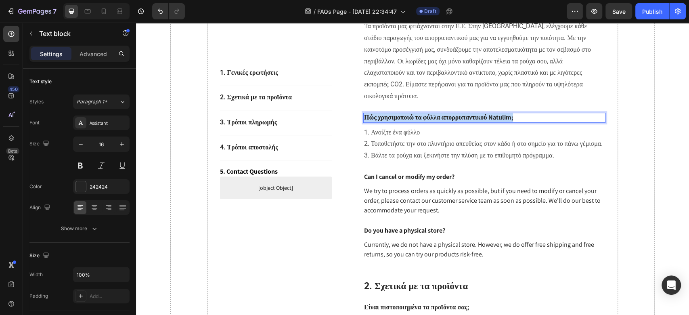
click at [469, 120] on strong "Πώς χρησιμοποιώ τα φύλλα απορρυπαντικού Natulim;" at bounding box center [438, 117] width 149 height 8
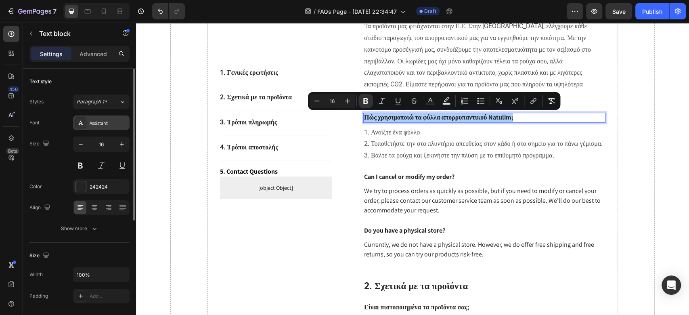
click at [107, 124] on div "Assistant" at bounding box center [109, 122] width 38 height 7
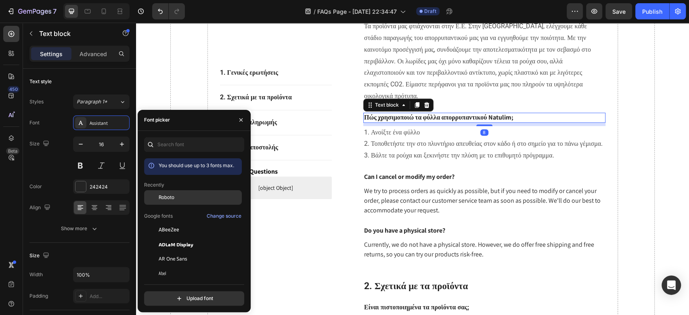
click at [174, 195] on span "Roboto" at bounding box center [167, 197] width 16 height 7
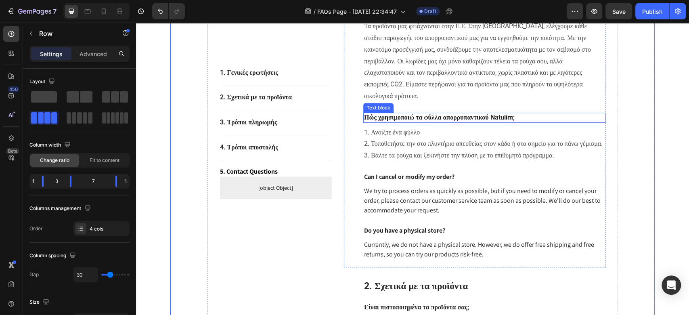
click at [390, 119] on strong "Πώς χρησιμοποιώ τα φύλλα απορρυπαντικού Natulim;" at bounding box center [439, 117] width 150 height 8
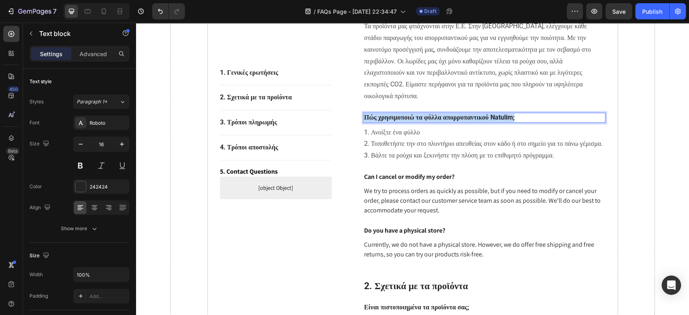
click at [390, 119] on strong "Πώς χρησιμοποιώ τα φύλλα απορρυπαντικού Natulim;" at bounding box center [439, 117] width 150 height 8
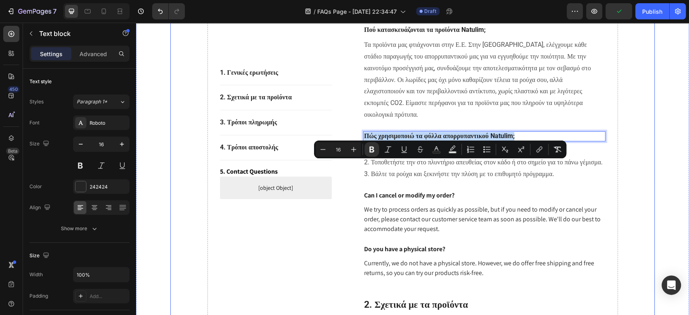
scroll to position [161, 0]
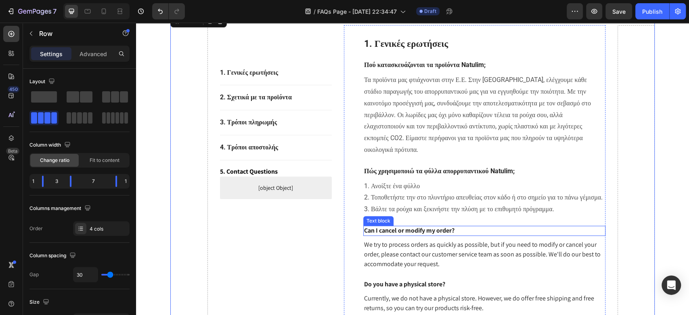
click at [388, 235] on p "Can I cancel or modify my order?" at bounding box center [484, 230] width 240 height 8
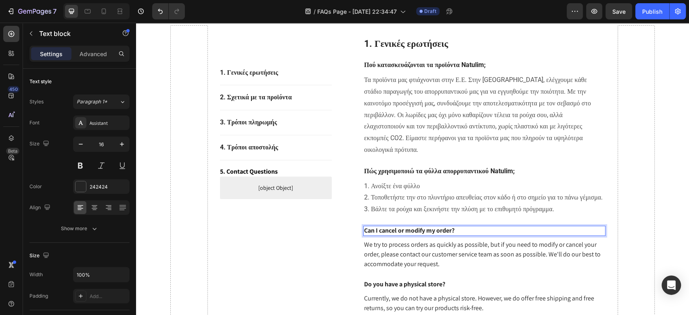
click at [397, 235] on p "Can I cancel or modify my order?" at bounding box center [484, 230] width 240 height 8
click at [388, 234] on strong "Πόσες λωρίδες απορρυπαντικού Natulim πρέπει να χρησιμοποιήσω ανά πλύση;" at bounding box center [471, 230] width 215 height 8
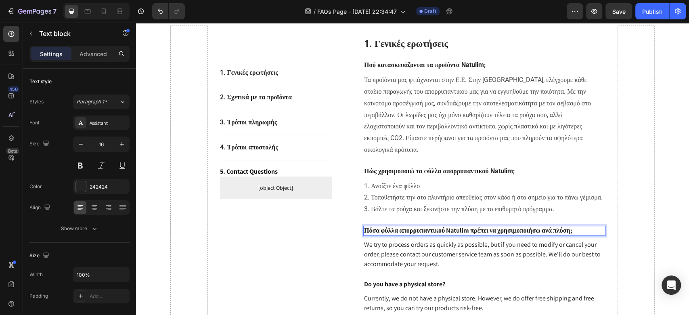
click at [423, 234] on strong "Πόσα φύλλα απορρυπαντικού Natulim πρέπει να χρησιμοποιήσω ανά πλύση;" at bounding box center [468, 230] width 208 height 8
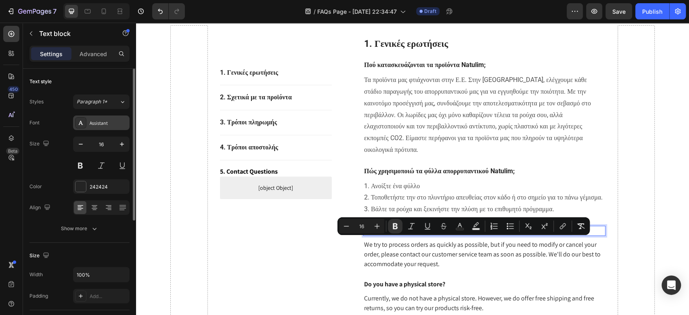
click at [107, 121] on div "Assistant" at bounding box center [109, 122] width 38 height 7
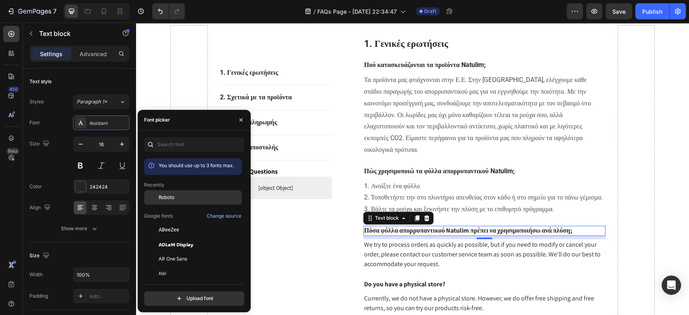
click at [168, 198] on span "Roboto" at bounding box center [167, 197] width 16 height 7
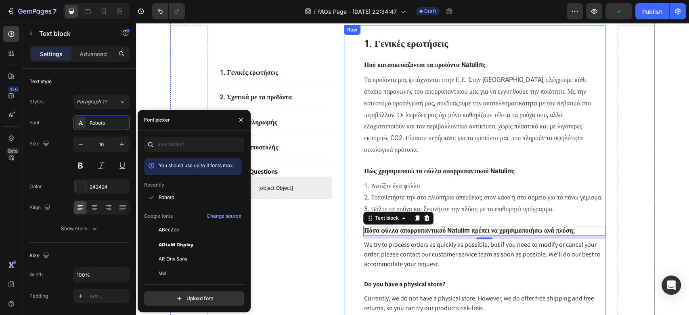
click at [370, 258] on p "We try to process orders as quickly as possible, but if you need to modify or c…" at bounding box center [484, 254] width 240 height 29
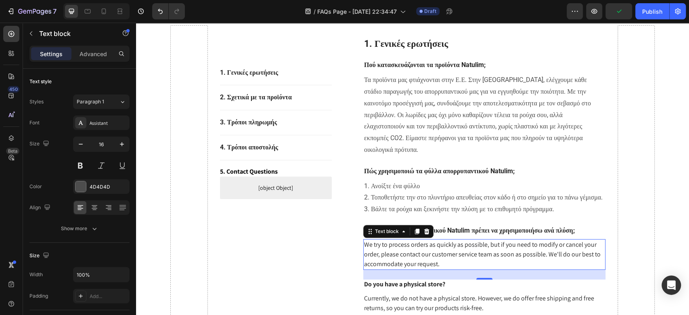
click at [370, 258] on p "We try to process orders as quickly as possible, but if you need to modify or c…" at bounding box center [484, 254] width 240 height 29
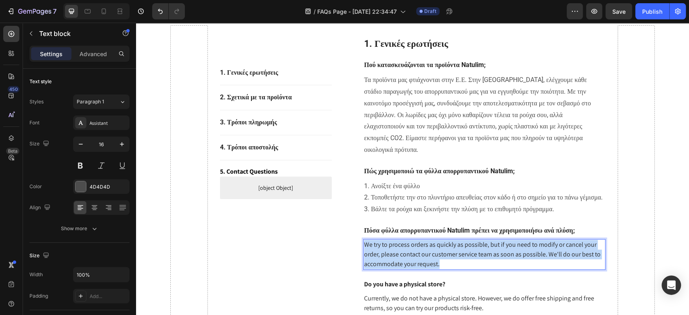
click at [370, 258] on p "We try to process orders as quickly as possible, but if you need to modify or c…" at bounding box center [484, 254] width 240 height 29
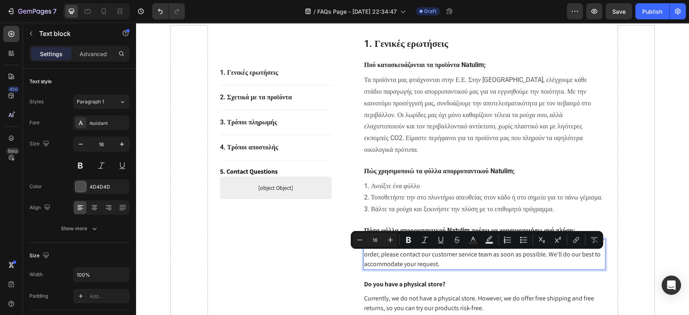
scroll to position [176, 0]
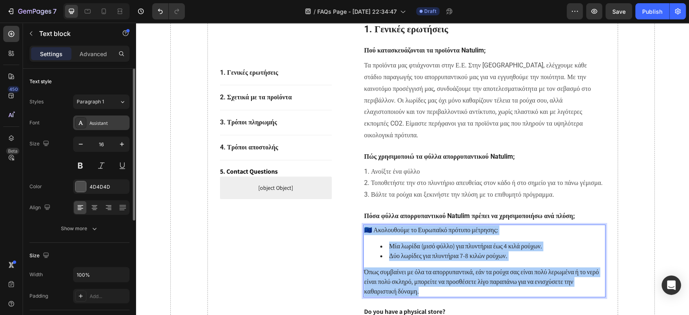
click at [112, 121] on div "Assistant" at bounding box center [109, 122] width 38 height 7
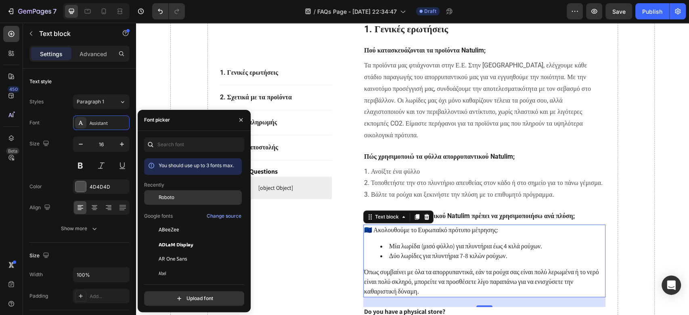
click at [173, 195] on span "Roboto" at bounding box center [167, 197] width 16 height 7
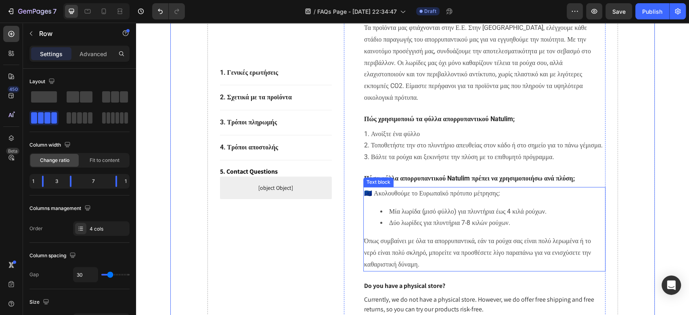
scroll to position [284, 0]
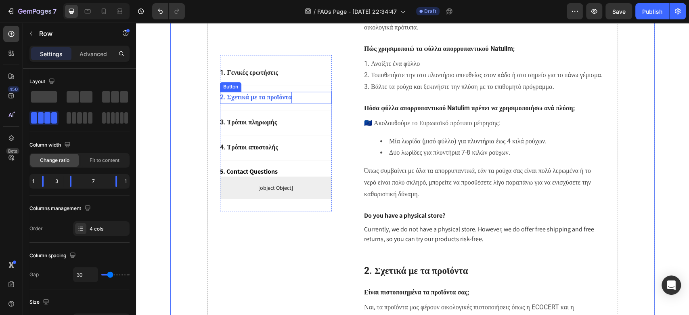
click at [252, 95] on strong "2. Σχετικά με τα προϊόντα" at bounding box center [256, 98] width 72 height 8
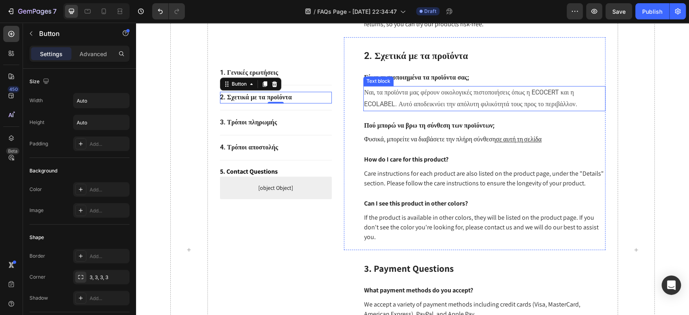
scroll to position [499, 0]
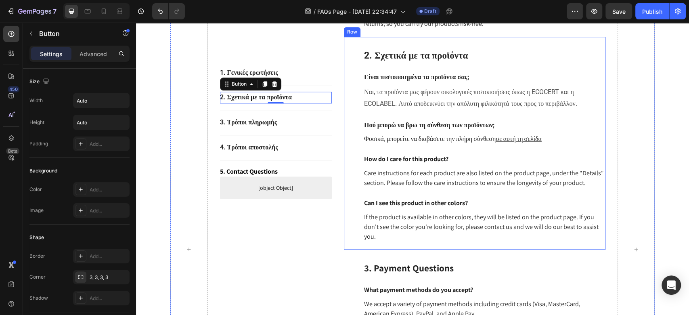
click at [392, 144] on p "Φυσικά, μπορείτε να διαβάσετε την πλήρη σύνθεση σε αυτή τη σελίδα" at bounding box center [484, 139] width 240 height 10
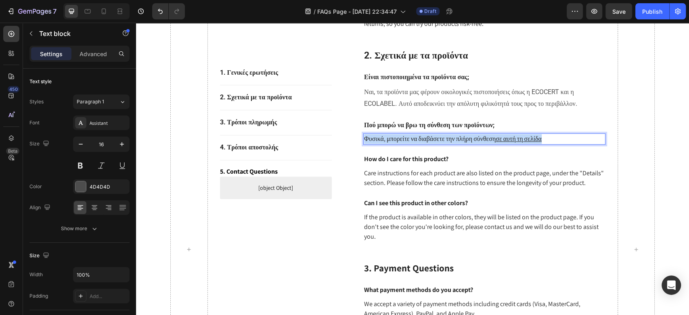
click at [391, 144] on p "Φυσικά, μπορείτε να διαβάσετε την πλήρη σύνθεση σε αυτή τη σελίδα" at bounding box center [484, 139] width 240 height 10
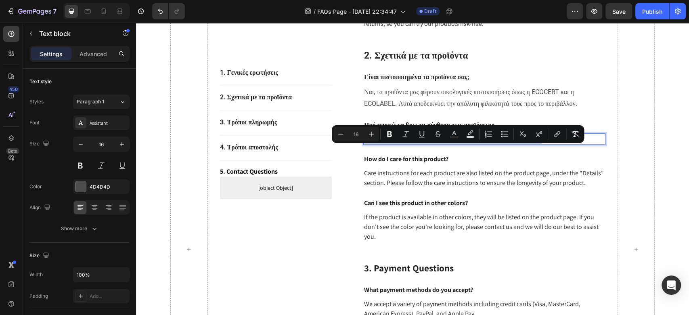
click at [391, 144] on p "Φυσικά, μπορείτε να διαβάσετε την πλήρη σύνθεση σε αυτή τη σελίδα" at bounding box center [484, 139] width 240 height 10
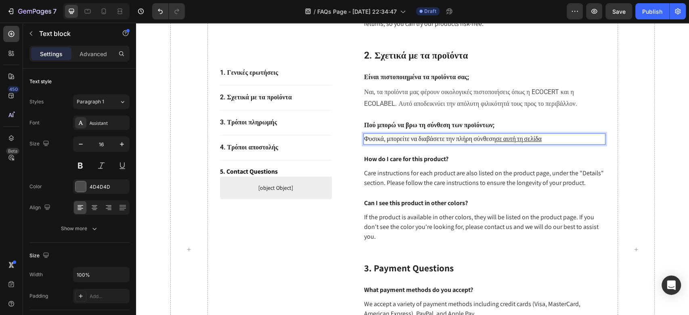
click at [389, 144] on p "Φυσικά, μπορείτε να διαβάσετε την πλήρη σύνθεση σε αυτή τη σελίδα" at bounding box center [484, 139] width 240 height 10
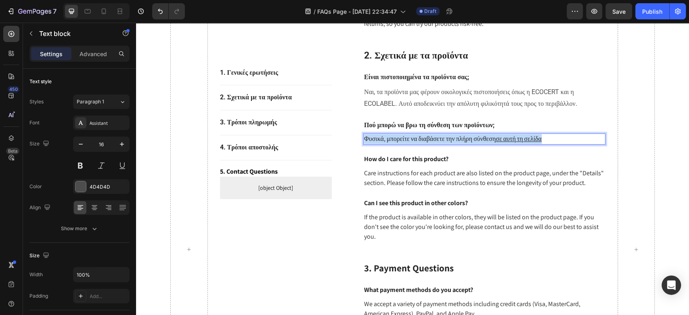
click at [389, 144] on p "Φυσικά, μπορείτε να διαβάσετε την πλήρη σύνθεση σε αυτή τη σελίδα" at bounding box center [484, 139] width 240 height 10
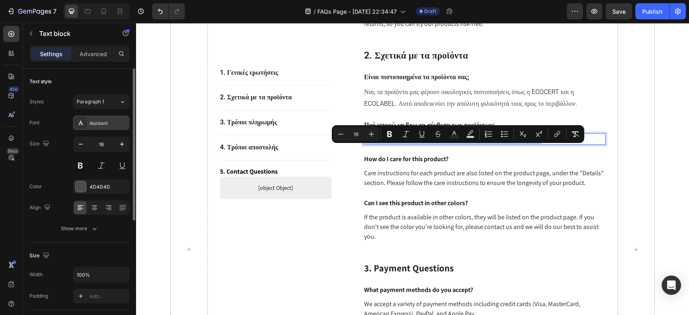
click at [104, 128] on div "Assistant" at bounding box center [101, 122] width 56 height 15
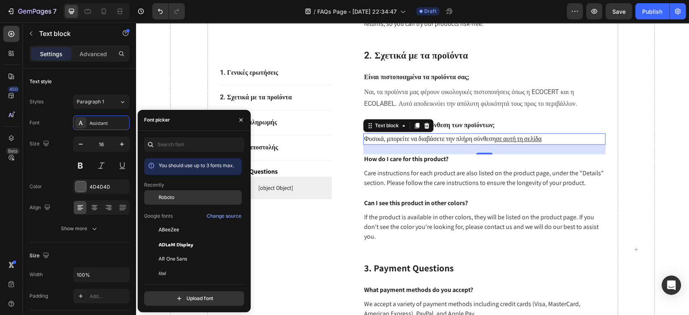
click at [167, 198] on span "Roboto" at bounding box center [167, 197] width 16 height 7
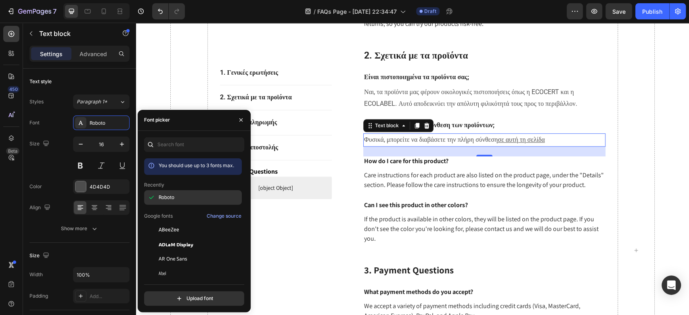
scroll to position [500, 0]
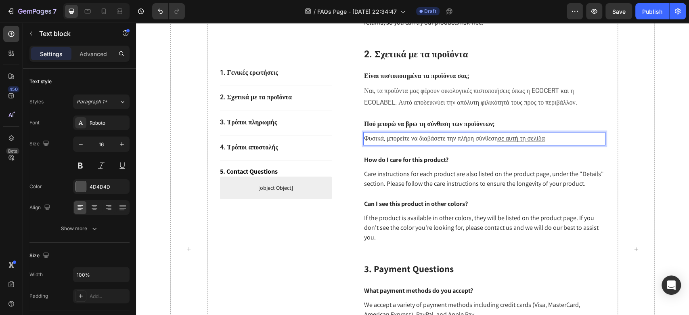
click at [410, 144] on p "Φυσικά, μπορείτε να διαβάσετε την πλήρη σύνθεση σε αυτή τη σελίδα" at bounding box center [484, 139] width 240 height 12
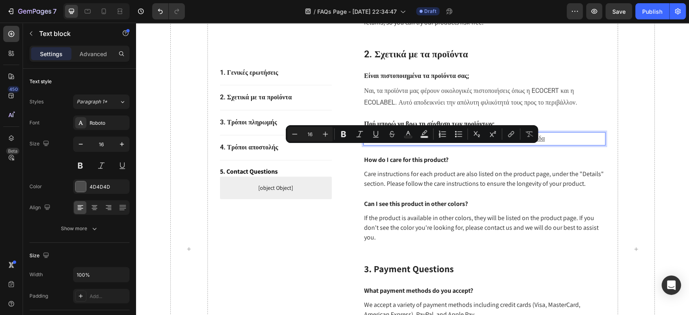
click at [409, 144] on p "Φυσικά, μπορείτε να διαβάσετε την πλήρη σύνθεση σε αυτή τη σελίδα" at bounding box center [484, 139] width 240 height 12
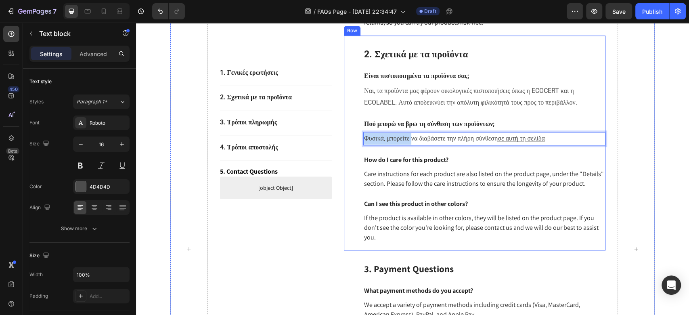
drag, startPoint x: 413, startPoint y: 150, endPoint x: 355, endPoint y: 150, distance: 58.1
click at [355, 150] on div "⁠⁠⁠⁠⁠⁠⁠ 2. Σχετικά με τα προϊόντα Heading Είναι πιστοποιημένα τα προϊόντα σας; …" at bounding box center [474, 142] width 261 height 214
click at [420, 164] on p "How do I care for this product?" at bounding box center [484, 160] width 240 height 8
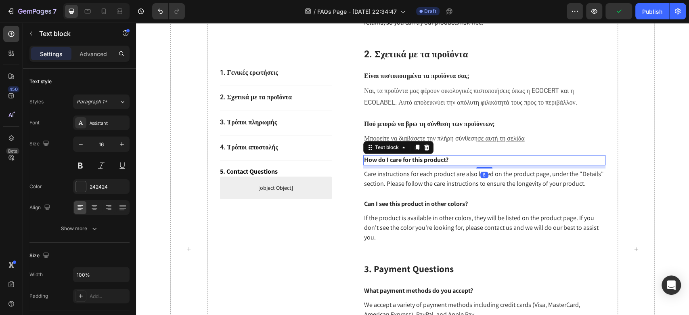
click at [420, 164] on p "How do I care for this product?" at bounding box center [484, 160] width 240 height 8
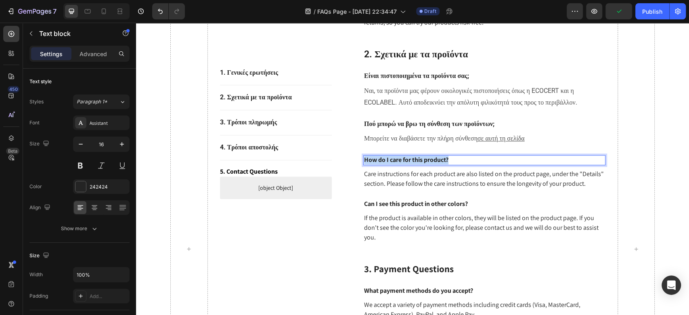
click at [420, 164] on p "How do I care for this product?" at bounding box center [484, 160] width 240 height 8
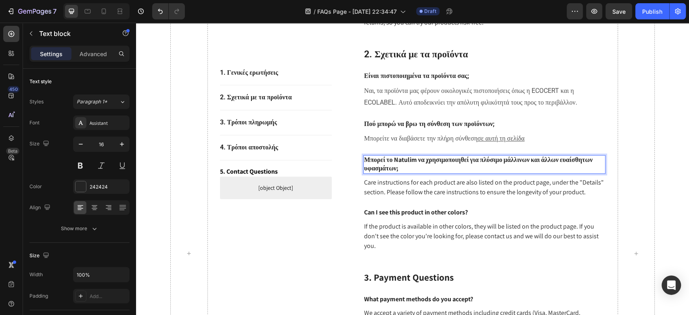
click at [415, 173] on p "Μπορεί το Natulim να χρησιμοποιηθεί για πλύσιμο μάλλινων και άλλων ευαίσθητων υ…" at bounding box center [484, 164] width 240 height 17
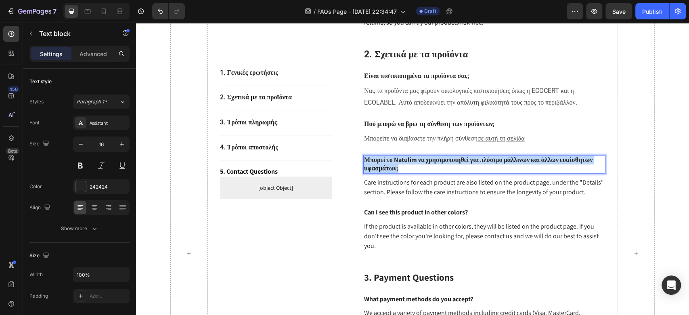
click at [415, 173] on p "Μπορεί το Natulim να χρησιμοποιηθεί για πλύσιμο μάλλινων και άλλων ευαίσθητων υ…" at bounding box center [484, 164] width 240 height 17
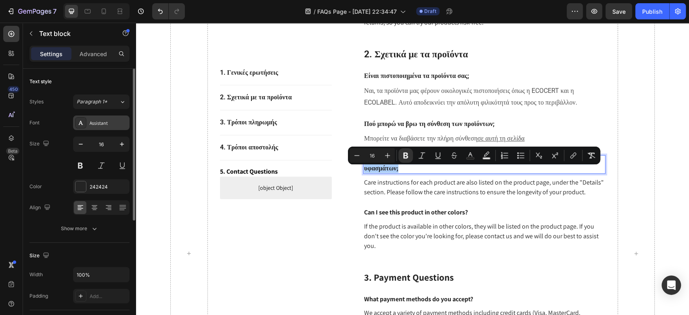
click at [106, 124] on div "Assistant" at bounding box center [109, 122] width 38 height 7
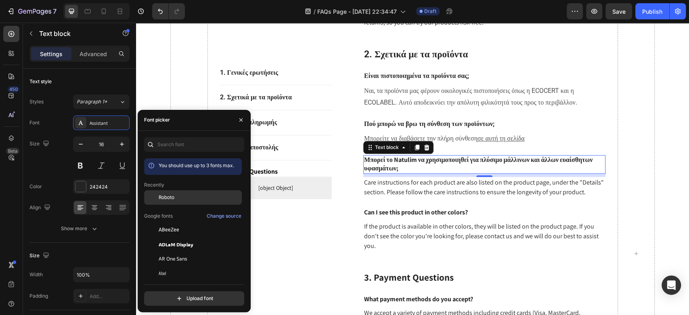
click at [165, 200] on span "Roboto" at bounding box center [167, 197] width 16 height 7
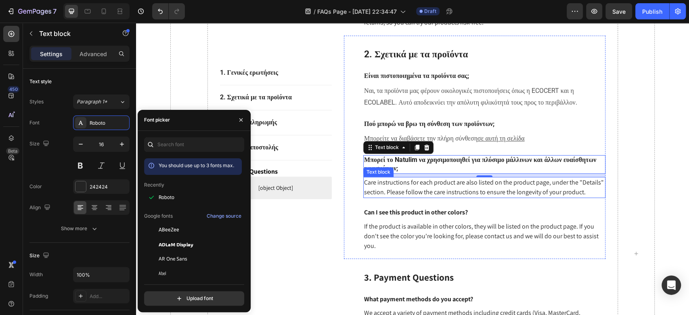
click at [411, 190] on p "Care instructions for each product are also listed on the product page, under t…" at bounding box center [484, 186] width 240 height 19
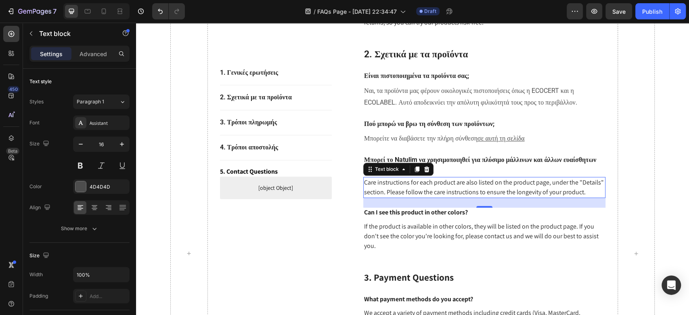
click at [415, 197] on p "Care instructions for each product are also listed on the product page, under t…" at bounding box center [484, 186] width 240 height 19
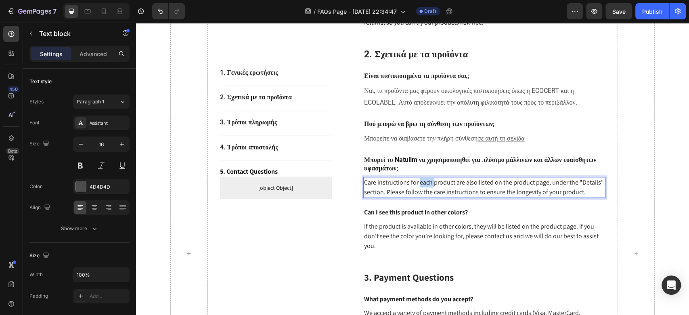
click at [415, 197] on p "Care instructions for each product are also listed on the product page, under t…" at bounding box center [484, 186] width 240 height 19
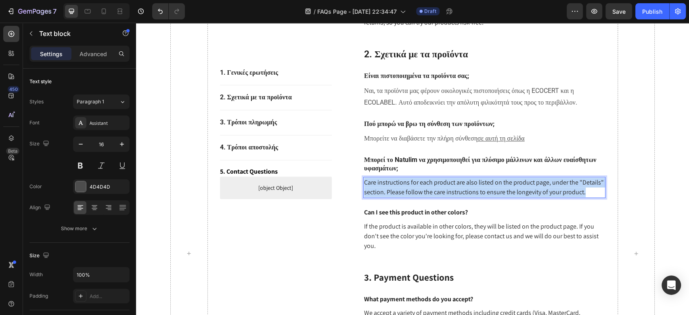
click at [415, 197] on p "Care instructions for each product are also listed on the product page, under t…" at bounding box center [484, 186] width 240 height 19
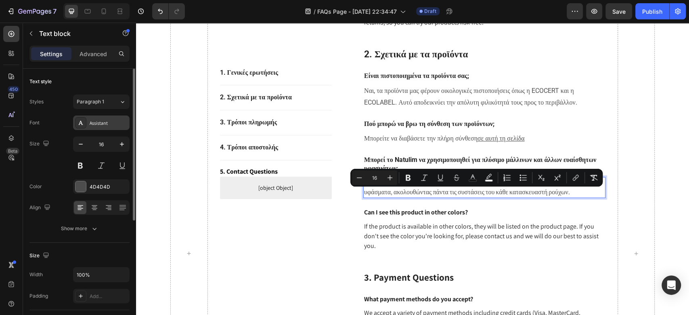
click at [100, 125] on div "Assistant" at bounding box center [109, 122] width 38 height 7
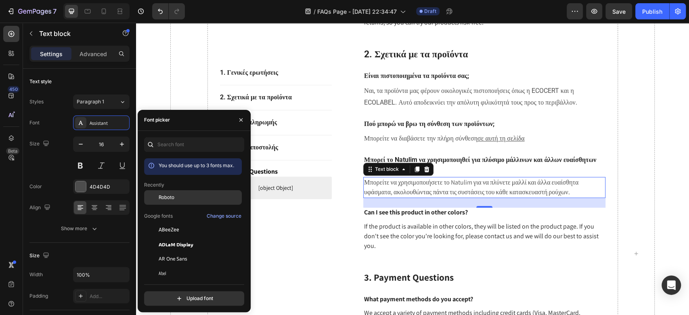
click at [171, 251] on div "Roboto" at bounding box center [193, 258] width 98 height 15
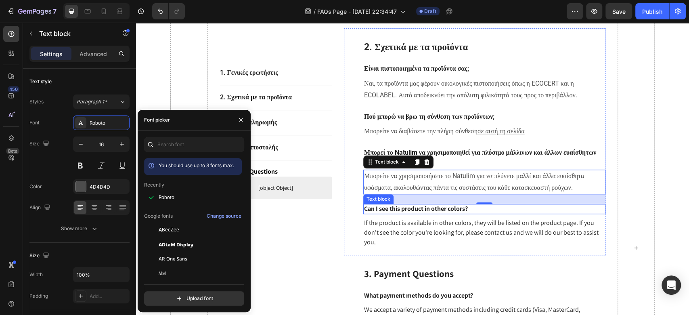
click at [406, 213] on p "Can I see this product in other colors?" at bounding box center [484, 209] width 240 height 8
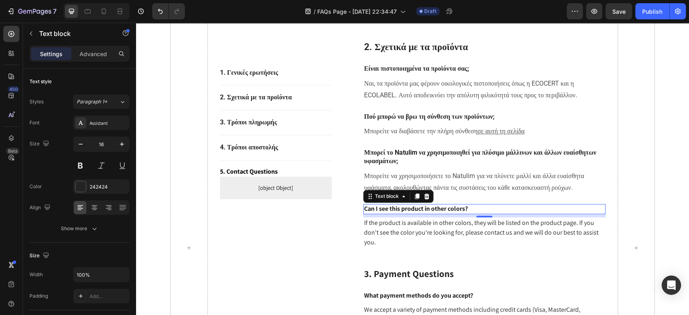
click at [449, 213] on p "Can I see this product in other colors?" at bounding box center [484, 209] width 240 height 8
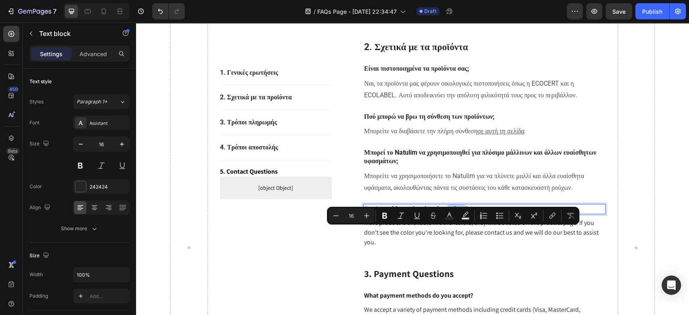
click at [449, 213] on p "Can I see this product in other colors?" at bounding box center [484, 209] width 240 height 8
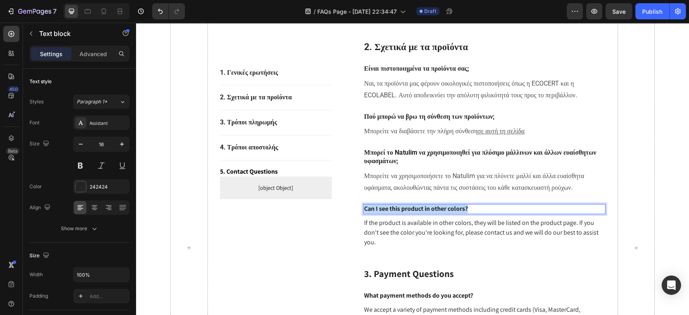
click at [450, 213] on p "Can I see this product in other colors?" at bounding box center [484, 209] width 240 height 8
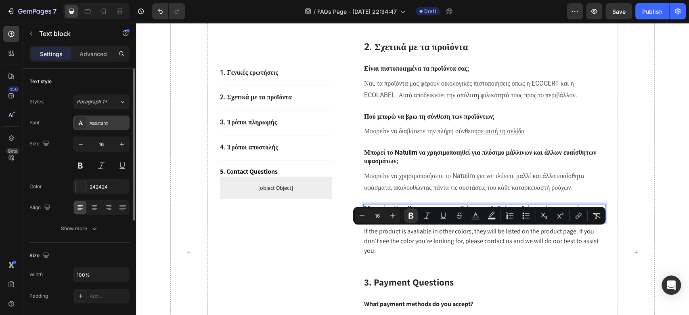
click at [107, 124] on div "Assistant" at bounding box center [109, 122] width 38 height 7
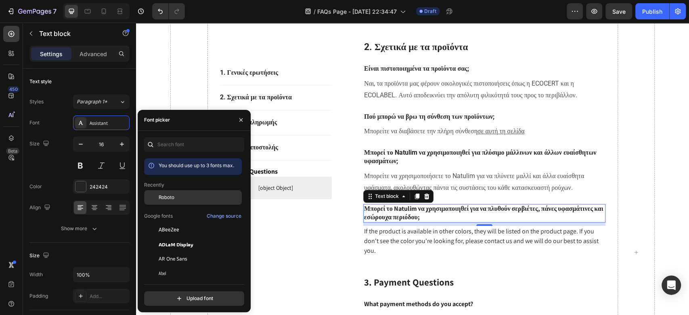
click at [161, 194] on span "Roboto" at bounding box center [167, 197] width 16 height 7
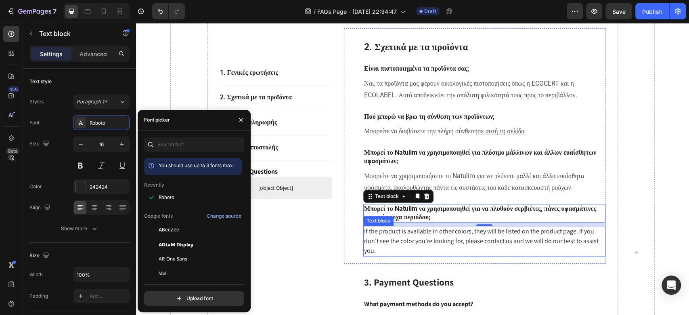
click at [392, 255] on p "If the product is available in other colors, they will be listed on the product…" at bounding box center [484, 240] width 240 height 29
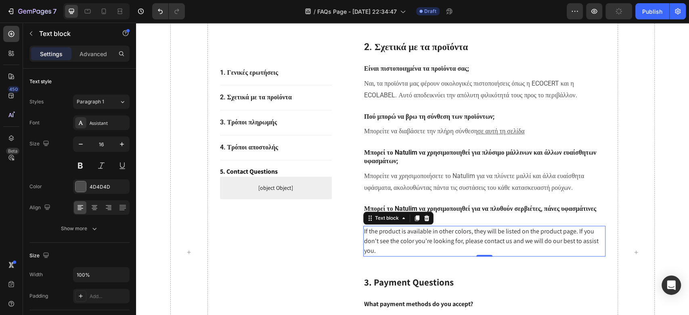
click at [411, 255] on p "If the product is available in other colors, they will be listed on the product…" at bounding box center [484, 240] width 240 height 29
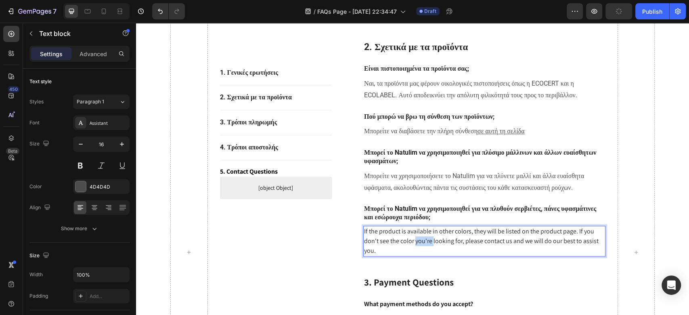
click at [411, 255] on p "If the product is available in other colors, they will be listed on the product…" at bounding box center [484, 240] width 240 height 29
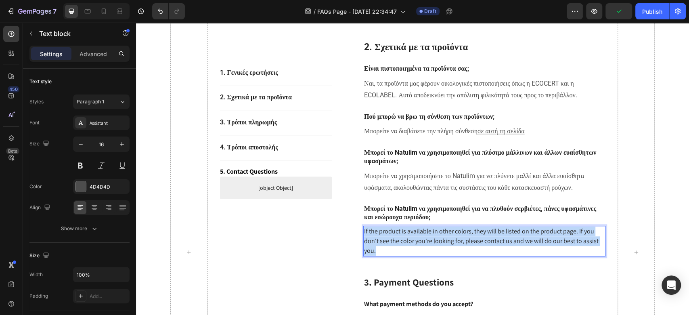
click at [411, 255] on p "If the product is available in other colors, they will be listed on the product…" at bounding box center [484, 240] width 240 height 29
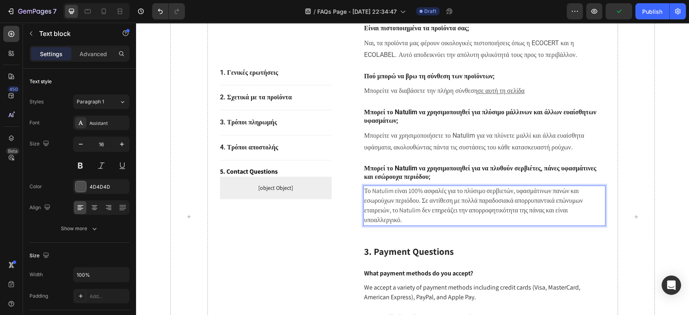
scroll to position [615, 0]
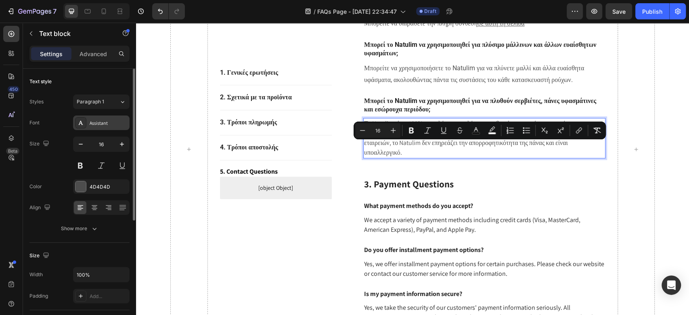
click at [102, 124] on div "Assistant" at bounding box center [109, 122] width 38 height 7
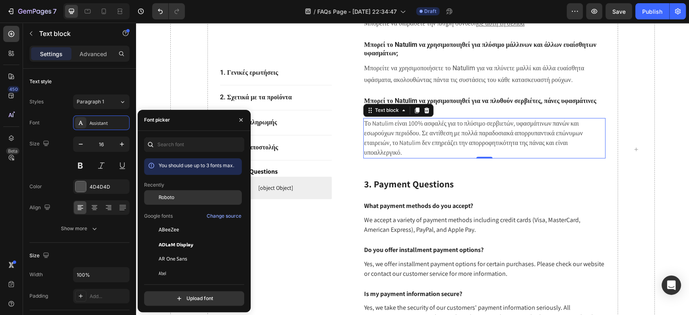
click at [169, 194] on span "Roboto" at bounding box center [167, 197] width 16 height 7
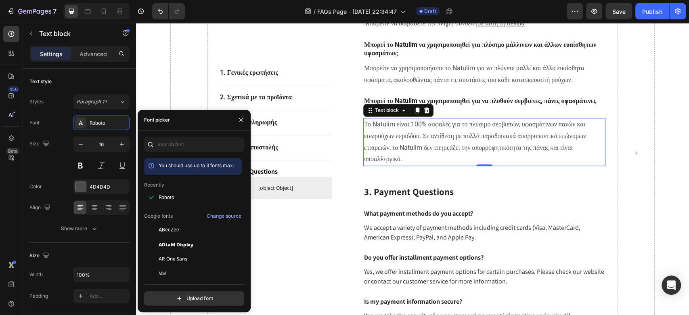
scroll to position [619, 0]
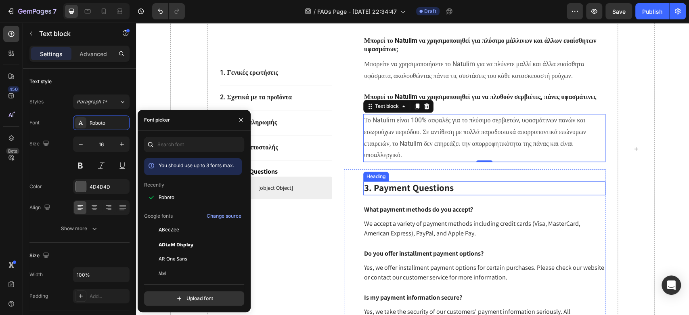
click at [403, 194] on p "3. Payment Questions" at bounding box center [484, 188] width 240 height 12
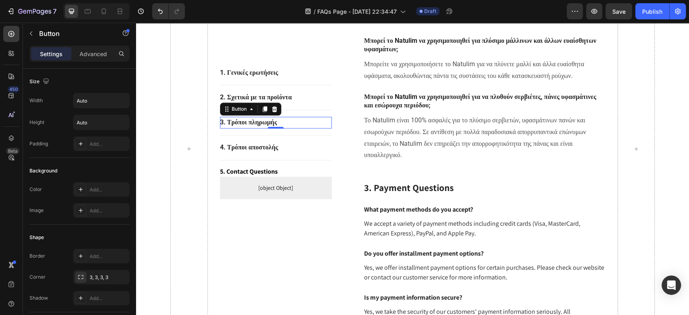
click at [277, 119] on div "3. Τρόποι πληρωμής Button 0" at bounding box center [276, 123] width 112 height 12
click at [257, 123] on strong "3. Τρόποι πληρωμής" at bounding box center [248, 123] width 57 height 8
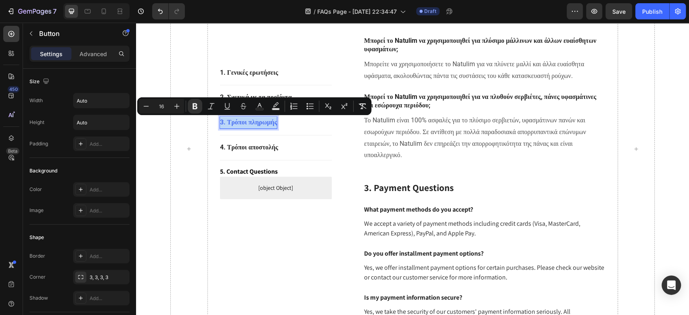
copy strong "3. Τρόποι πληρωμής"
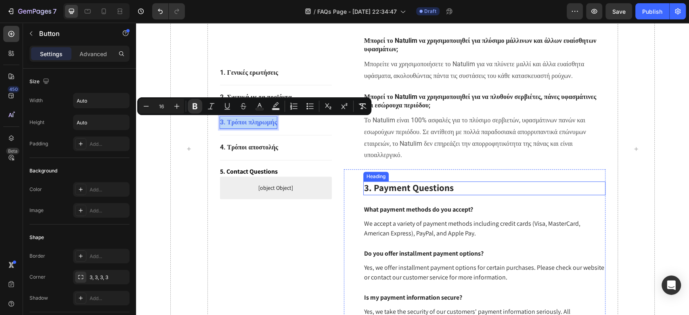
click at [411, 194] on p "3. Payment Questions" at bounding box center [484, 188] width 240 height 12
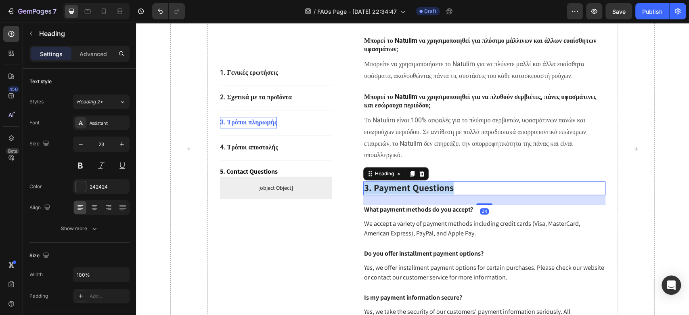
click at [411, 194] on p "3. Payment Questions" at bounding box center [484, 188] width 240 height 12
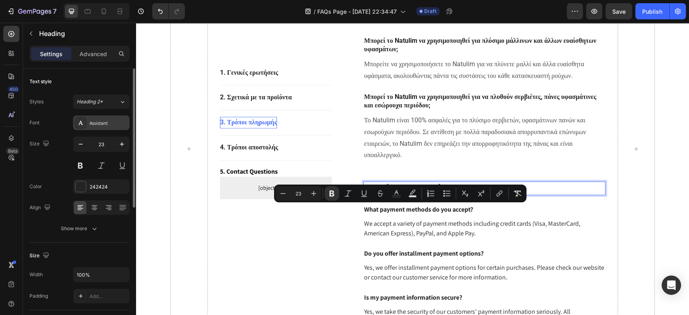
click at [106, 127] on div "Assistant" at bounding box center [101, 122] width 56 height 15
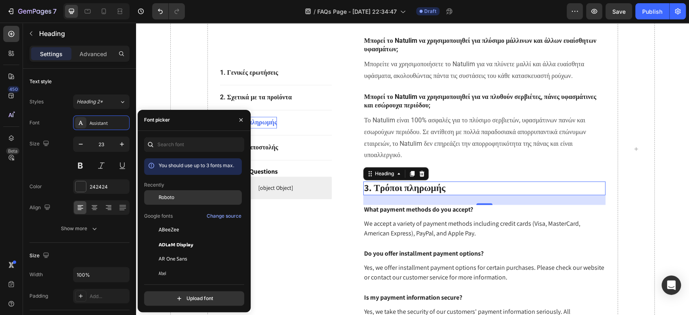
click at [177, 195] on div "Roboto" at bounding box center [199, 197] width 81 height 7
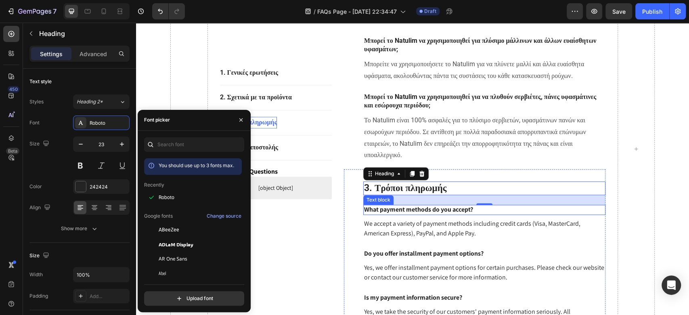
click at [426, 214] on p "What payment methods do you accept?" at bounding box center [484, 209] width 240 height 8
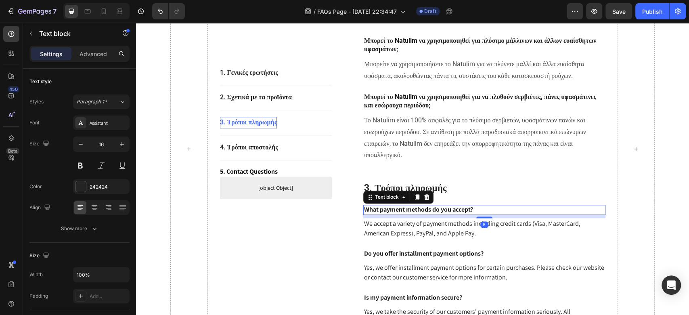
click at [426, 214] on p "What payment methods do you accept?" at bounding box center [484, 209] width 240 height 8
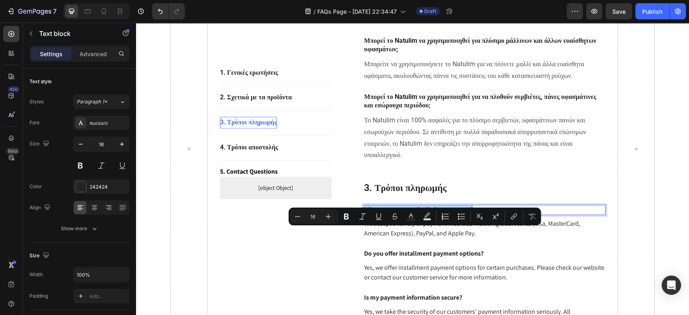
copy p "What payment methods do you accept?"
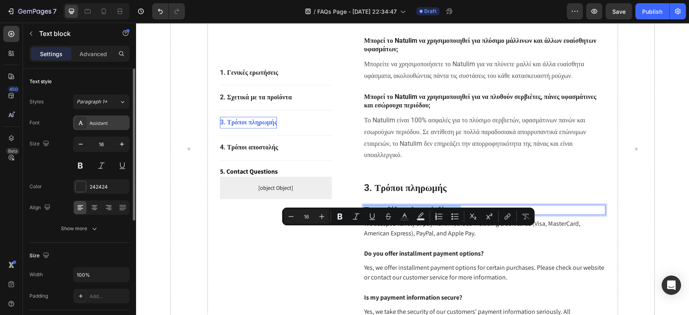
click at [113, 123] on div "Assistant" at bounding box center [109, 122] width 38 height 7
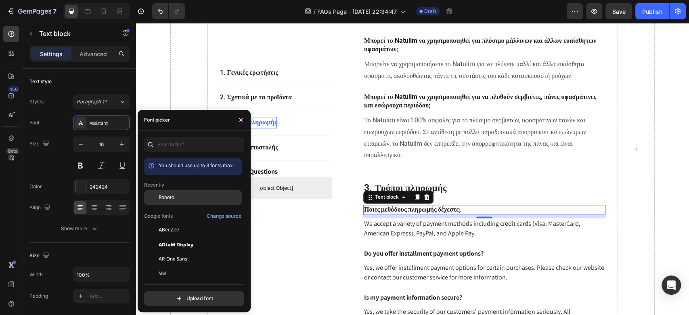
click at [169, 197] on span "Roboto" at bounding box center [167, 197] width 16 height 7
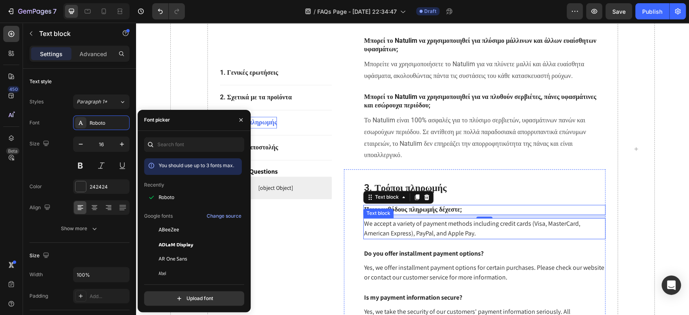
click at [374, 238] on p "We accept a variety of payment methods including credit cards (Visa, MasterCard…" at bounding box center [484, 228] width 240 height 19
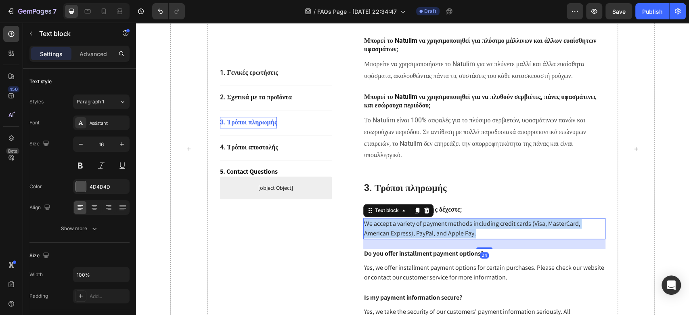
click at [374, 238] on p "We accept a variety of payment methods including credit cards (Visa, MasterCard…" at bounding box center [484, 228] width 240 height 19
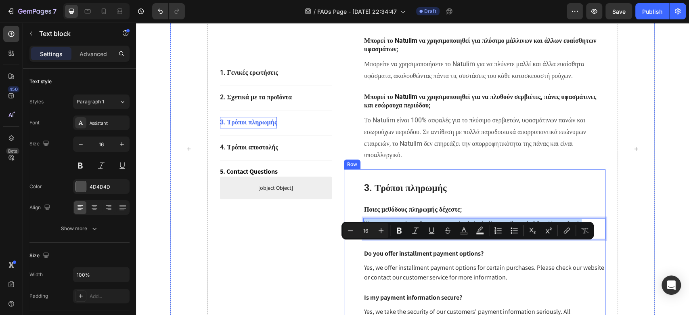
copy p "We accept a variety of payment methods including credit cards (Visa, MasterCard…"
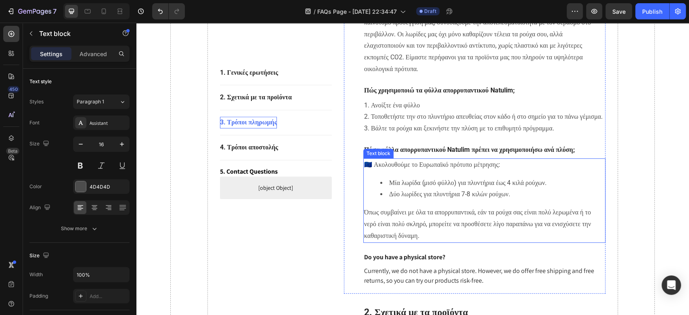
scroll to position [0, 0]
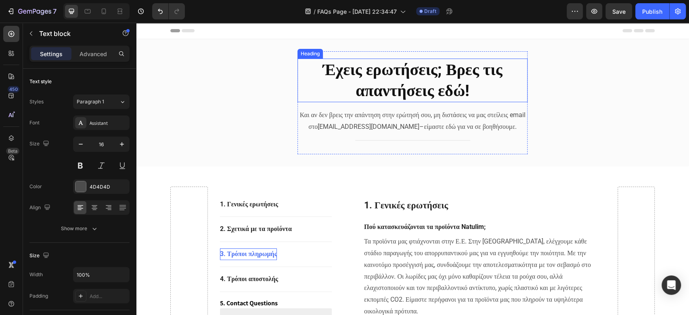
click at [405, 73] on strong "Έχεις ερωτήσεις; Βρες τις απαντήσεις εδώ!" at bounding box center [413, 80] width 180 height 40
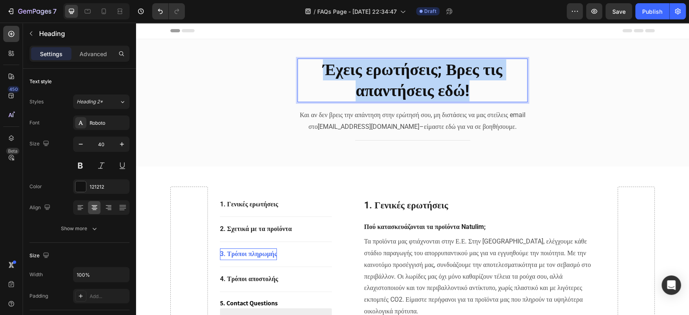
click at [405, 73] on strong "Έχεις ερωτήσεις; Βρες τις απαντήσεις εδώ!" at bounding box center [413, 80] width 180 height 40
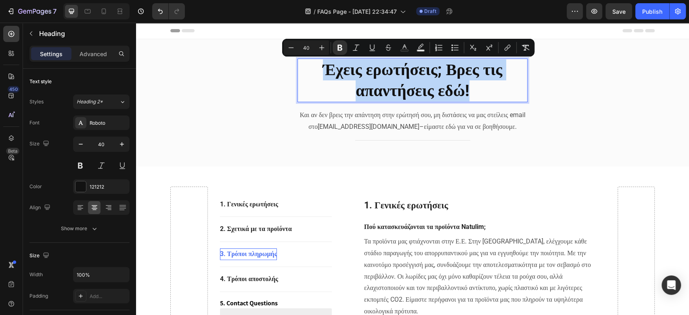
drag, startPoint x: 405, startPoint y: 73, endPoint x: 396, endPoint y: 72, distance: 8.5
click at [396, 72] on strong "Έχεις ερωτήσεις; Βρες τις απαντήσεις εδώ!" at bounding box center [413, 80] width 180 height 40
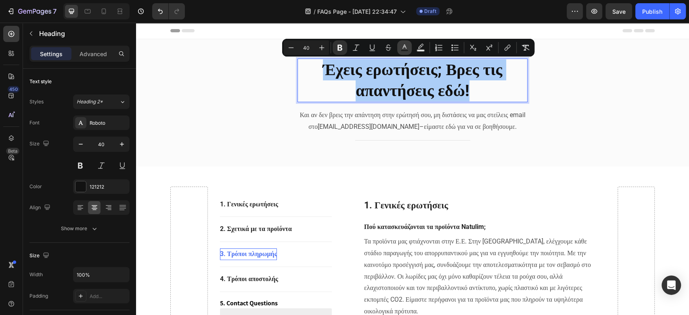
click at [406, 46] on icon "Editor contextual toolbar" at bounding box center [404, 48] width 8 height 8
type input "121212"
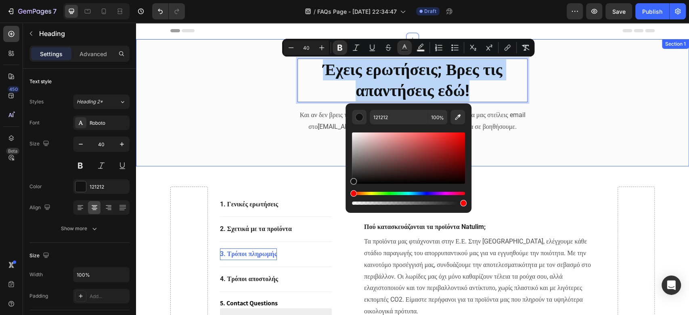
click at [585, 76] on div "Έχεις ερωτήσεις; Βρες τις απαντήσεις εδώ! Heading 0 Και αν δεν βρεις την απάντη…" at bounding box center [412, 102] width 541 height 103
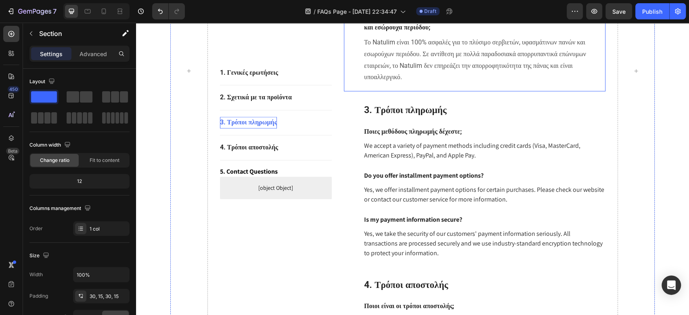
scroll to position [699, 0]
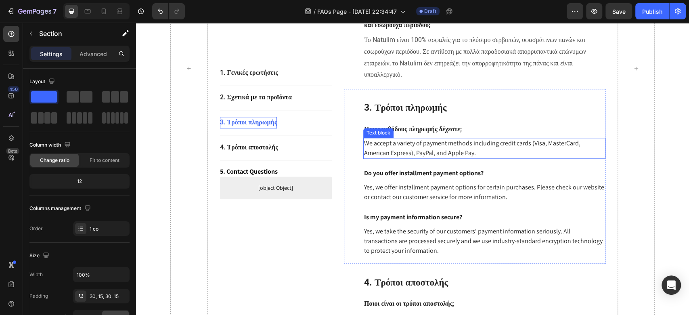
click at [392, 158] on p "We accept a variety of payment methods including credit cards (Visa, MasterCard…" at bounding box center [484, 147] width 240 height 19
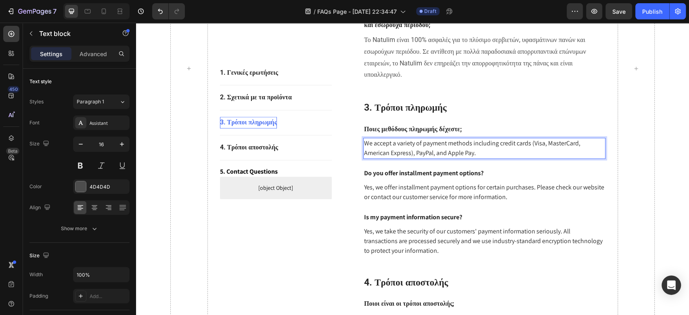
click at [392, 158] on p "We accept a variety of payment methods including credit cards (Visa, MasterCard…" at bounding box center [484, 147] width 240 height 19
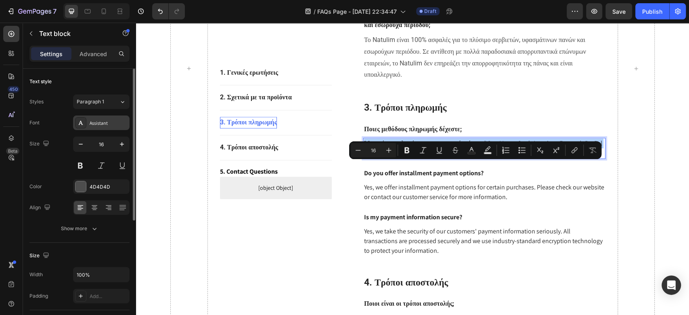
click at [101, 121] on div "Assistant" at bounding box center [109, 122] width 38 height 7
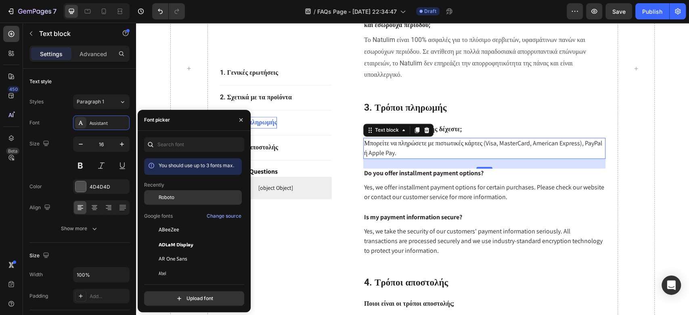
click at [171, 195] on span "Roboto" at bounding box center [167, 197] width 16 height 7
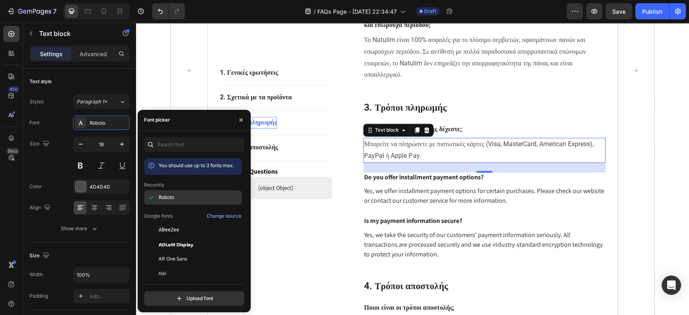
scroll to position [701, 0]
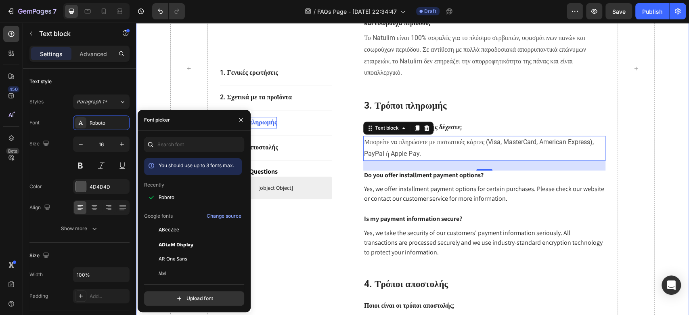
click at [643, 159] on div at bounding box center [636, 68] width 38 height 1167
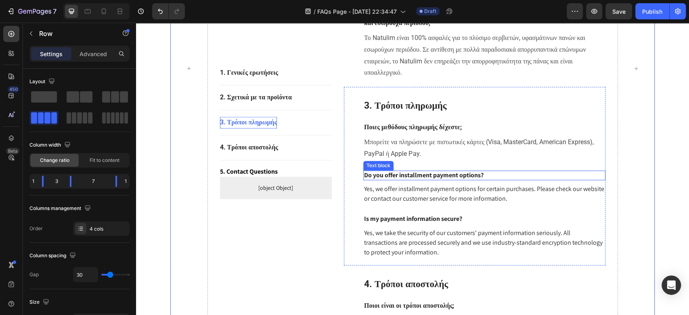
click at [408, 180] on p "Do you offer installment payment options?" at bounding box center [484, 175] width 240 height 8
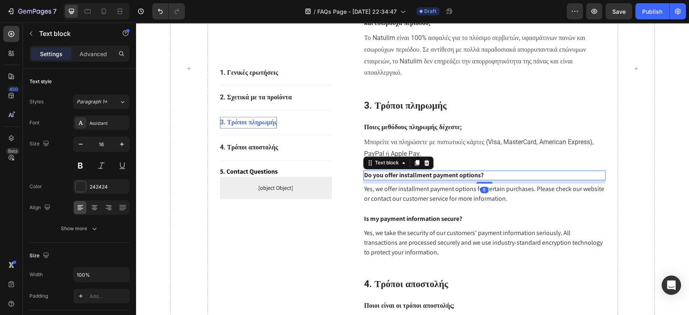
click at [408, 180] on p "Do you offer installment payment options?" at bounding box center [484, 175] width 240 height 8
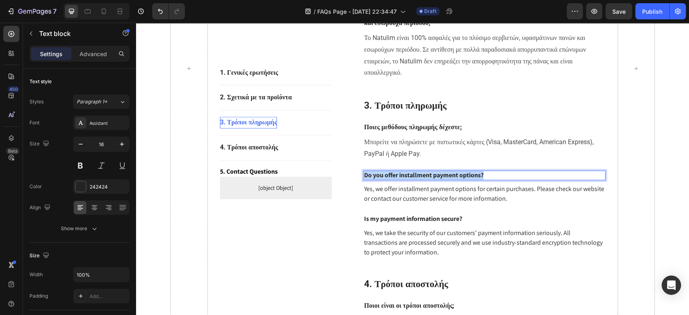
click at [408, 180] on p "Do you offer installment payment options?" at bounding box center [484, 175] width 240 height 8
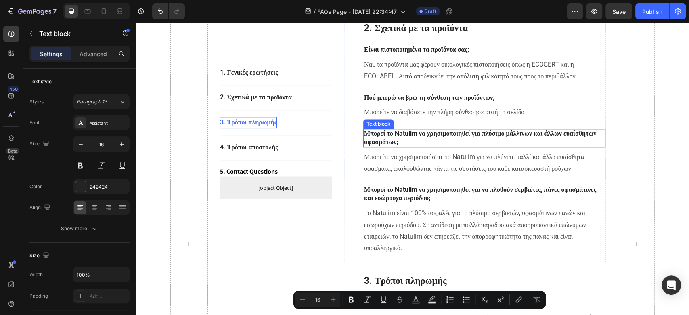
scroll to position [594, 0]
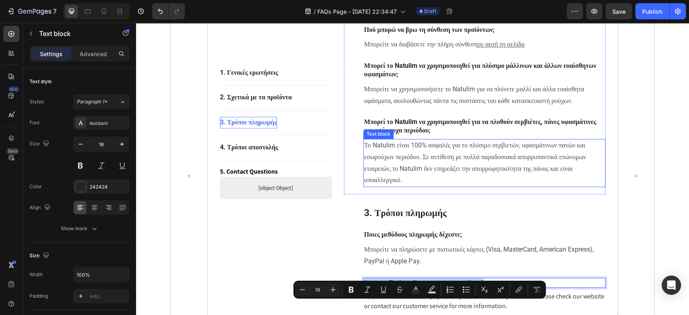
click at [439, 184] on span "Το Natulim είναι 100% ασφαλές για το πλύσιμο σερβιετών, υφασμάτινων πανών και ε…" at bounding box center [475, 162] width 222 height 42
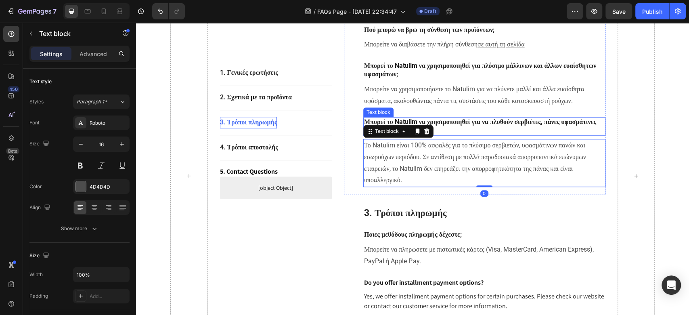
click at [453, 134] on strong "Μπορεί το Natulim να χρησιμοποιηθεί για να πλυθούν σερβιέτες, πάνες υφασμάτινες…" at bounding box center [480, 126] width 232 height 16
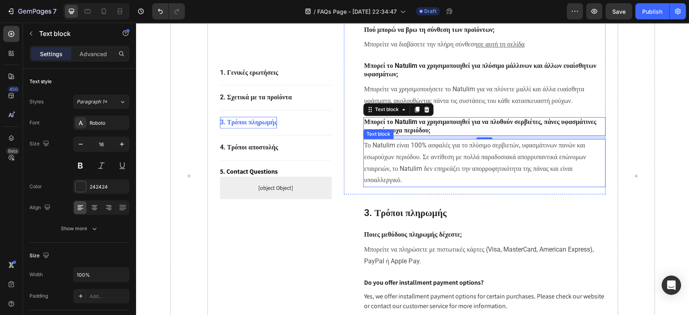
click at [413, 173] on p "Το Natulim είναι 100% ασφαλές για το πλύσιμο σερβιετών, υφασμάτινων πανών και ε…" at bounding box center [484, 163] width 240 height 46
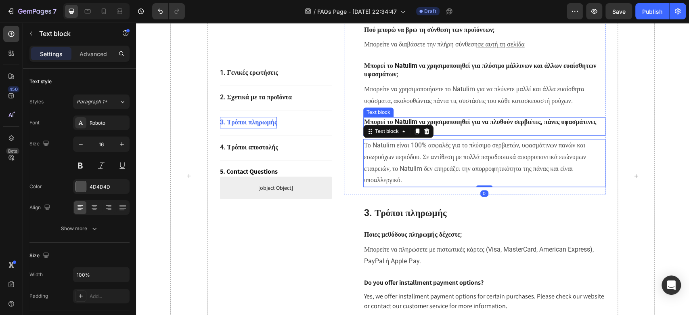
click at [463, 134] on strong "Μπορεί το Natulim να χρησιμοποιηθεί για να πλυθούν σερβιέτες, πάνες υφασμάτινες…" at bounding box center [480, 126] width 232 height 16
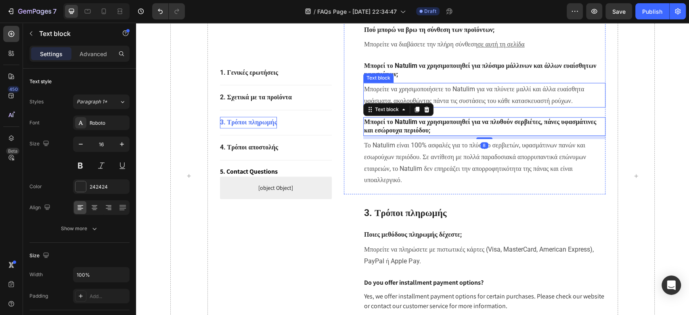
click at [601, 125] on div "1. Γενικές ερωτήσεις Button Title Line 2. Σχετικά με τα προϊόντα Button Title L…" at bounding box center [412, 175] width 484 height 1191
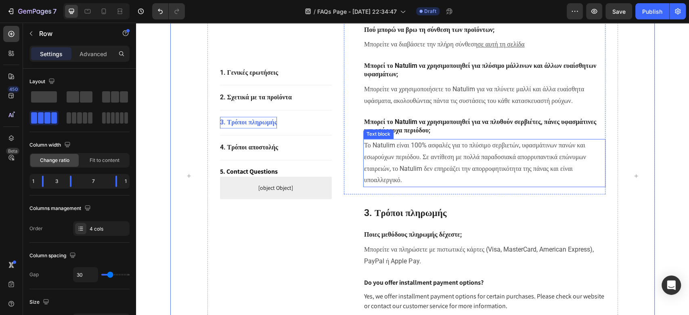
click at [503, 194] on div "1. Γενικές ερωτήσεις Button Title Line 2. Σχετικά με τα προϊόντα Button Title L…" at bounding box center [412, 175] width 484 height 1191
click at [509, 134] on strong "Μπορεί το Natulim να χρησιμοποιηθεί για να πλυθούν σερβιέτες, πάνες υφασμάτινες…" at bounding box center [480, 126] width 232 height 16
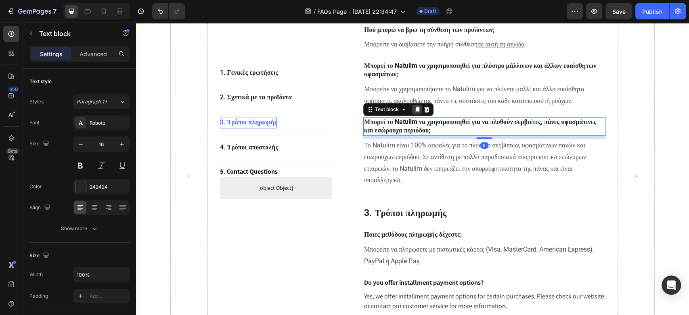
click at [415, 113] on icon at bounding box center [417, 110] width 4 height 6
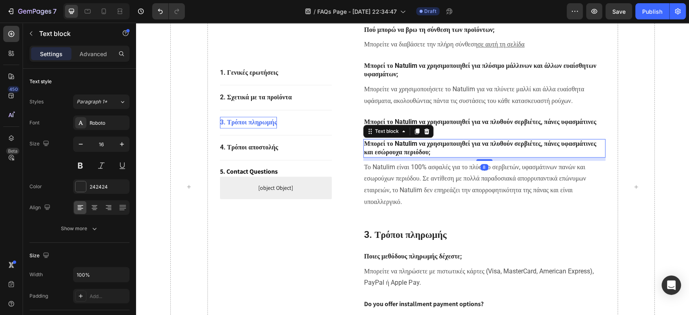
click at [407, 194] on p "Το Natulim είναι 100% ασφαλές για το πλύσιμο σερβιετών, υφασμάτινων πανών και ε…" at bounding box center [484, 184] width 240 height 46
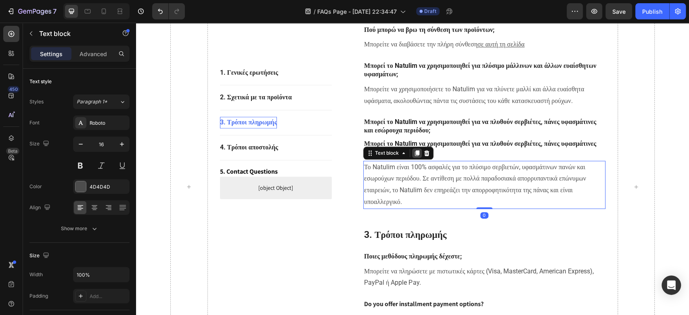
click at [413, 156] on icon at bounding box center [416, 153] width 6 height 6
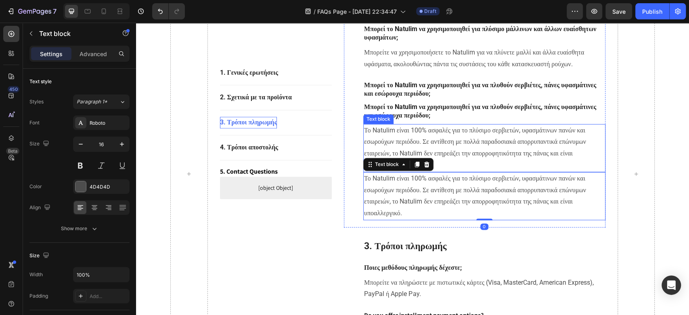
scroll to position [647, 0]
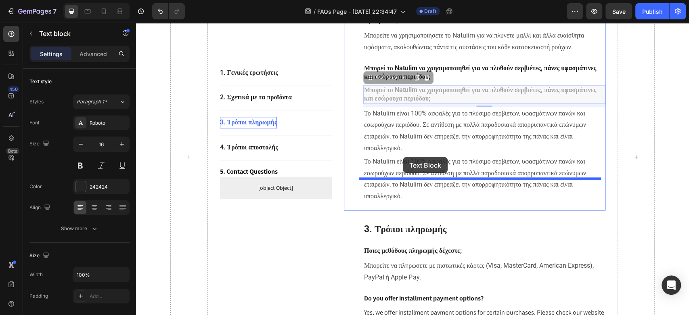
drag, startPoint x: 420, startPoint y: 115, endPoint x: 402, endPoint y: 157, distance: 46.5
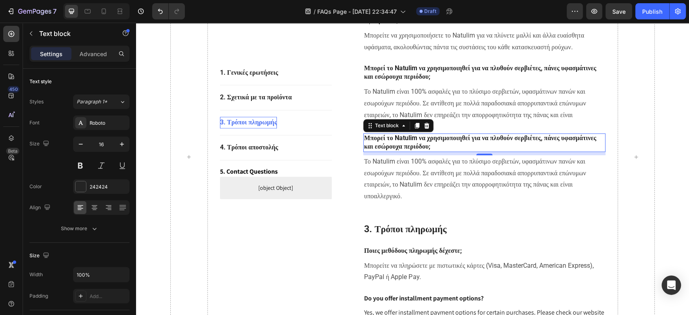
click at [469, 132] on p "Το Natulim είναι 100% ασφαλές για το πλύσιμο σερβιετών, υφασμάτινων πανών και ε…" at bounding box center [484, 109] width 240 height 46
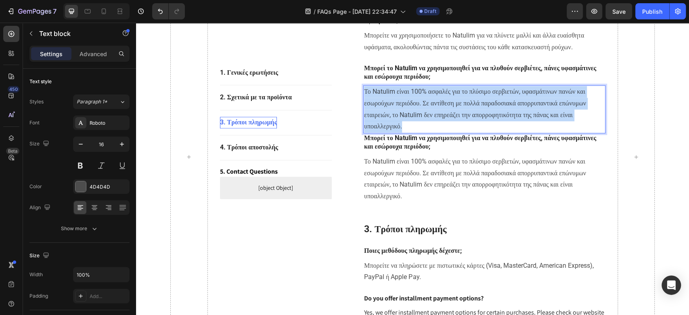
click at [469, 132] on p "Το Natulim είναι 100% ασφαλές για το πλύσιμο σερβιετών, υφασμάτινων πανών και ε…" at bounding box center [484, 109] width 240 height 46
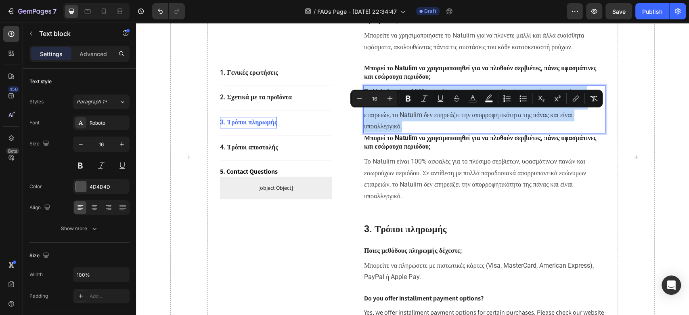
click at [469, 132] on p "Το Natulim είναι 100% ασφαλές για το πλύσιμο σερβιετών, υφασμάτινων πανών και ε…" at bounding box center [484, 109] width 240 height 46
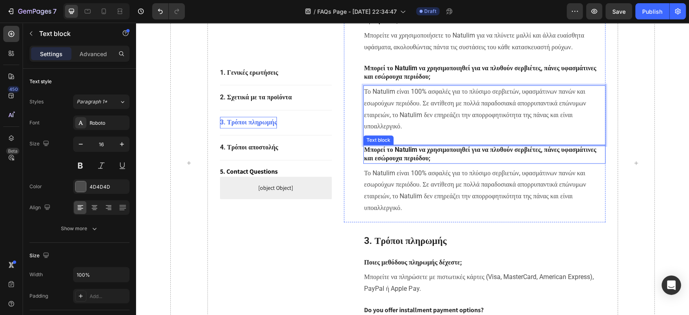
click at [413, 162] on strong "Μπορεί το Natulim να χρησιμοποιηθεί για να πλυθούν σερβιέτες, πάνες υφασμάτινες…" at bounding box center [480, 154] width 232 height 16
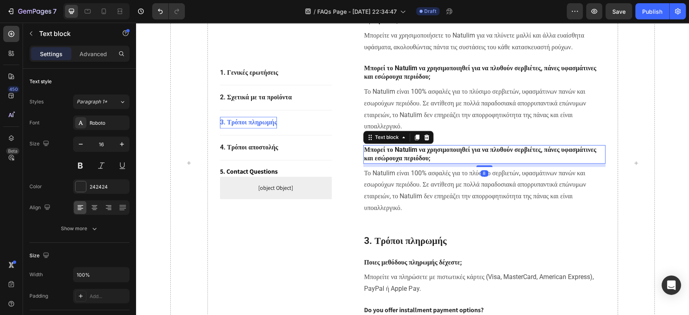
click at [413, 162] on strong "Μπορεί το Natulim να χρησιμοποιηθεί για να πλυθούν σερβιέτες, πάνες υφασμάτινες…" at bounding box center [480, 154] width 232 height 16
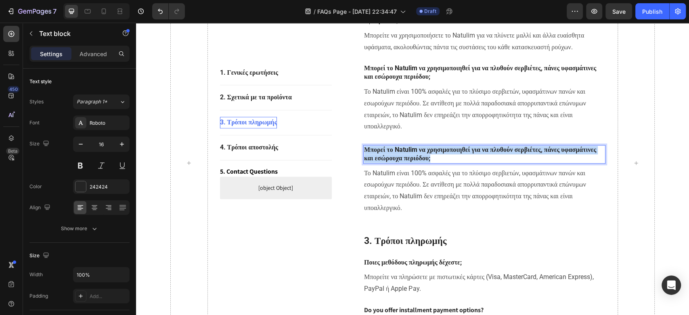
click at [413, 162] on strong "Μπορεί το Natulim να χρησιμοποιηθεί για να πλυθούν σερβιέτες, πάνες υφασμάτινες…" at bounding box center [480, 154] width 232 height 16
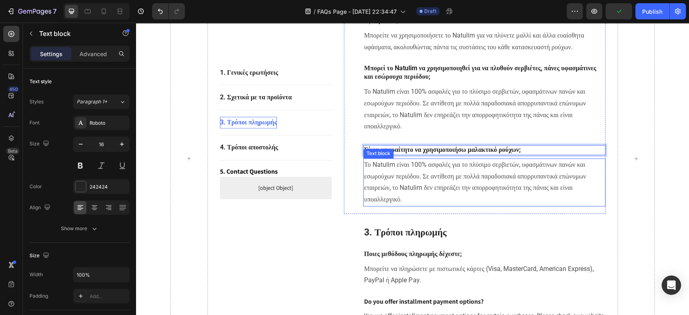
click at [442, 199] on span "Το Natulim είναι 100% ασφαλές για το πλύσιμο σερβιετών, υφασμάτινων πανών και ε…" at bounding box center [475, 182] width 222 height 42
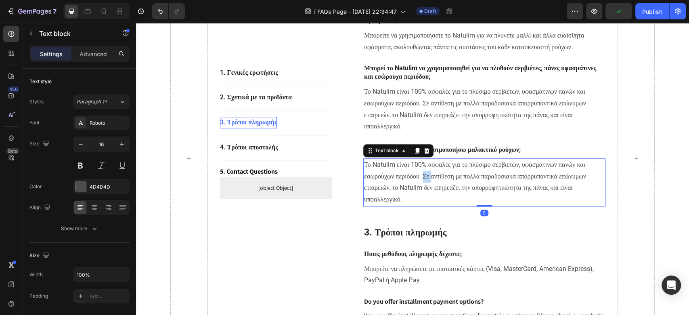
click at [442, 199] on span "Το Natulim είναι 100% ασφαλές για το πλύσιμο σερβιετών, υφασμάτινων πανών και ε…" at bounding box center [475, 182] width 222 height 42
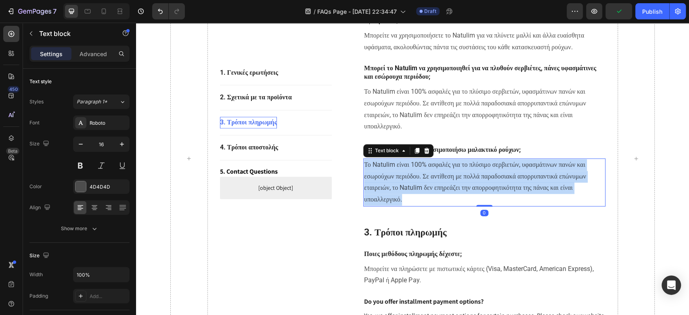
click at [442, 199] on span "Το Natulim είναι 100% ασφαλές για το πλύσιμο σερβιετών, υφασμάτινων πανών και ε…" at bounding box center [475, 182] width 222 height 42
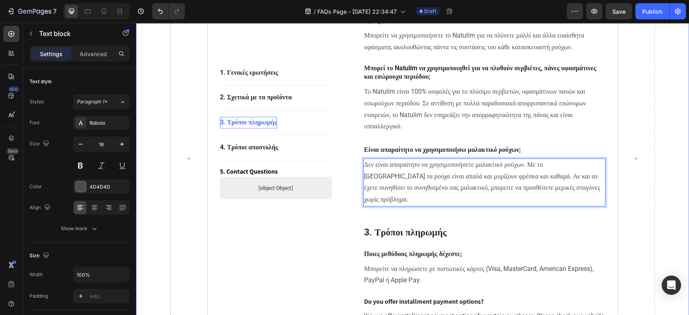
click at [667, 184] on div "1. Γενικές ερωτήσεις Button Title Line 2. Σχετικά με τα προϊόντα Button Title L…" at bounding box center [412, 159] width 541 height 1264
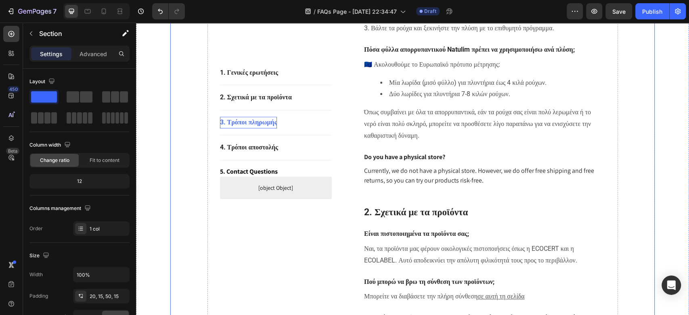
scroll to position [325, 0]
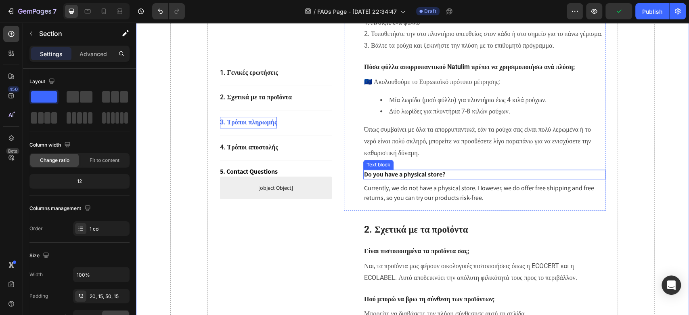
click at [436, 179] on p "Do you have a physical store?" at bounding box center [484, 174] width 240 height 8
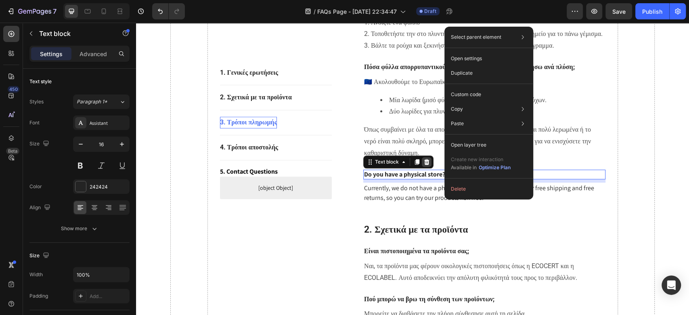
click at [424, 164] on icon at bounding box center [426, 162] width 5 height 6
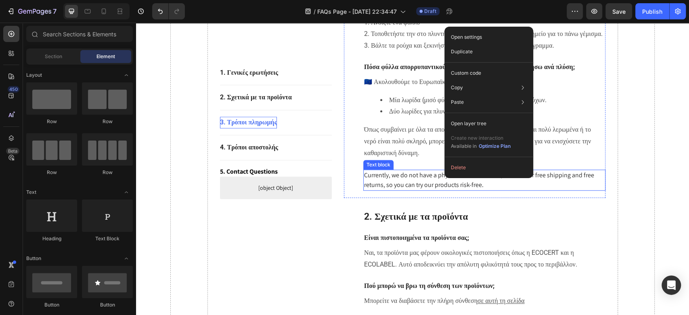
click at [429, 189] on p "Currently, we do not have a physical store. However, we do offer free shipping …" at bounding box center [484, 179] width 240 height 19
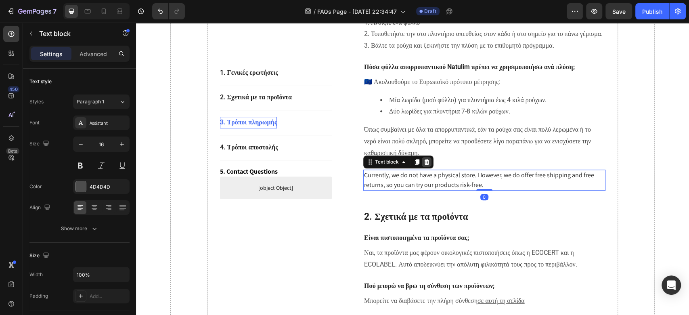
click at [424, 164] on icon at bounding box center [426, 162] width 5 height 6
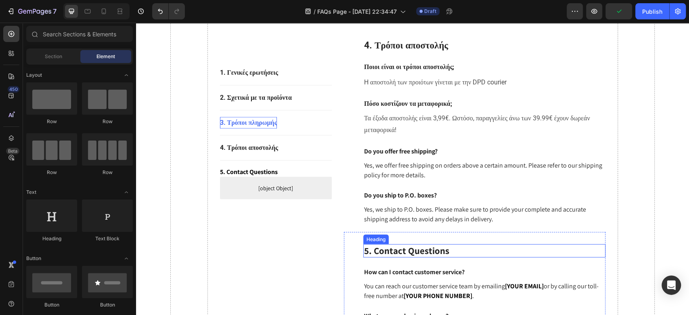
scroll to position [917, 0]
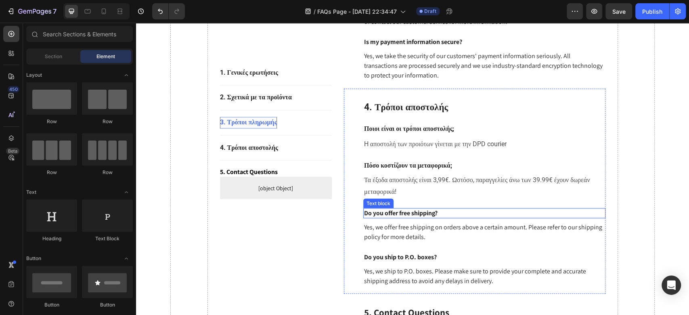
click at [413, 217] on p "Do you offer free shipping?" at bounding box center [484, 213] width 240 height 8
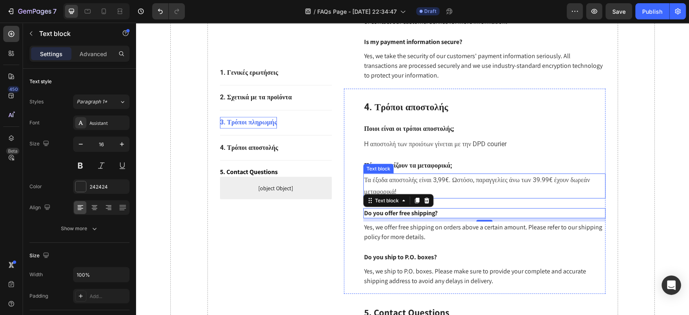
click at [454, 195] on span "Τα έξοδα αποστολής είναι 3,99€. Ωστόσο, παραγγελίες άνω των 39.99€ έχουν δωρεάν…" at bounding box center [476, 184] width 225 height 19
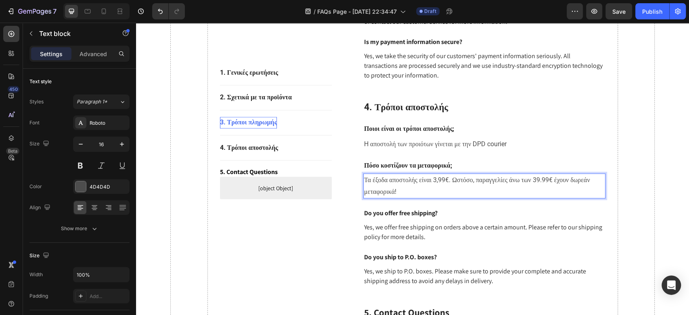
click at [459, 195] on span "Τα έξοδα αποστολής είναι 3,99€. Ωστόσο, παραγγελίες άνω των 39.99€ έχουν δωρεάν…" at bounding box center [476, 184] width 225 height 19
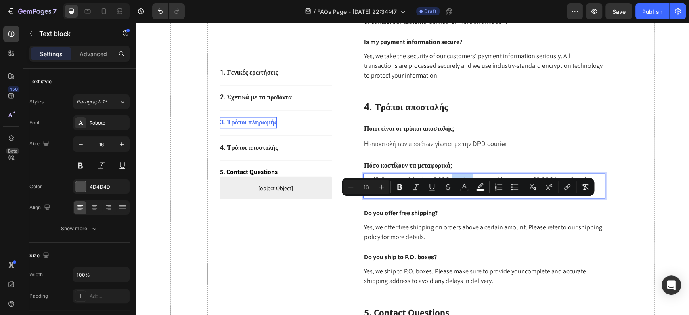
click at [459, 195] on span "Τα έξοδα αποστολής είναι 3,99€. Ωστόσο, παραγγελίες άνω των 39.99€ έχουν δωρεάν…" at bounding box center [476, 184] width 225 height 19
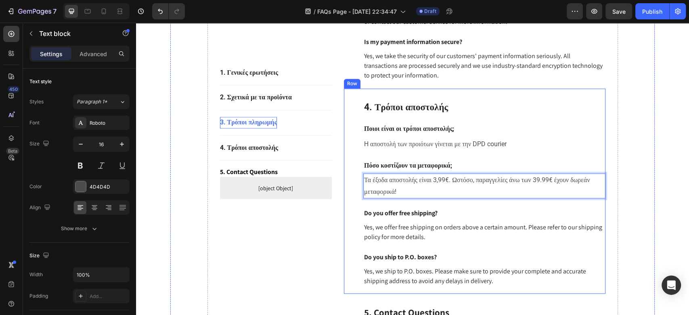
click at [427, 241] on div "⁠⁠⁠⁠⁠⁠⁠ 4. Τρόποι αποστολής Heading Ποιοι είναι οι τρόποι αποστολής; Text block…" at bounding box center [484, 192] width 242 height 185
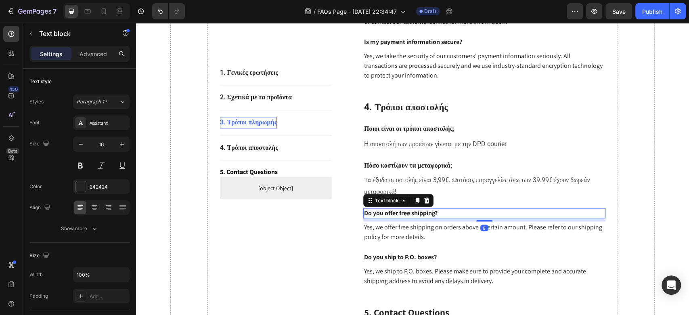
click at [421, 217] on p "Do you offer free shipping?" at bounding box center [484, 213] width 240 height 8
click at [426, 205] on div at bounding box center [427, 200] width 10 height 10
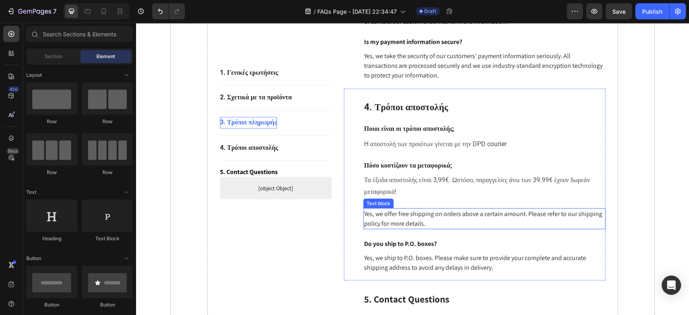
click at [419, 228] on p "Yes, we offer free shipping on orders above a certain amount. Please refer to o…" at bounding box center [484, 218] width 240 height 19
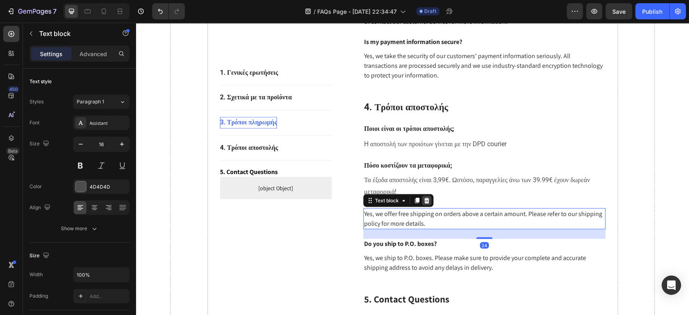
click at [422, 205] on div at bounding box center [427, 200] width 10 height 10
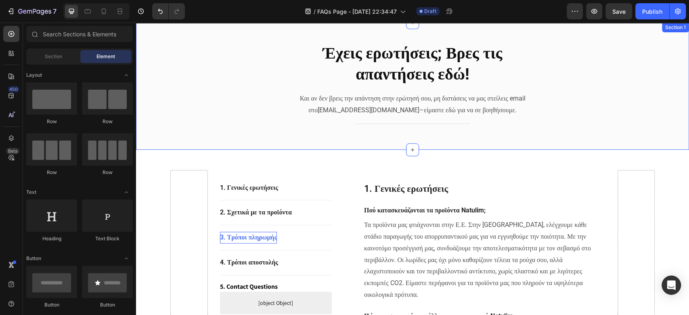
scroll to position [0, 0]
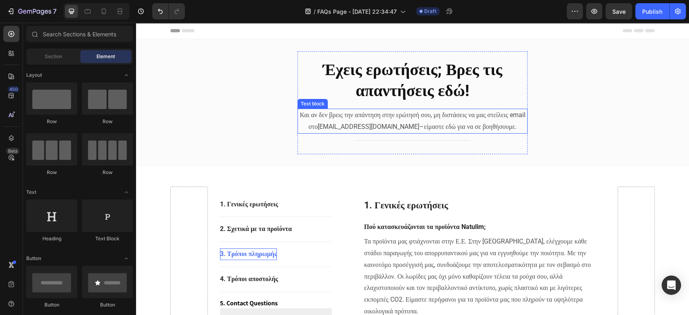
click at [414, 118] on p "Και αν δεν βρεις την απάντηση στην ερώτησή σου, μη διστάσεις να μας στείλεις em…" at bounding box center [412, 120] width 228 height 23
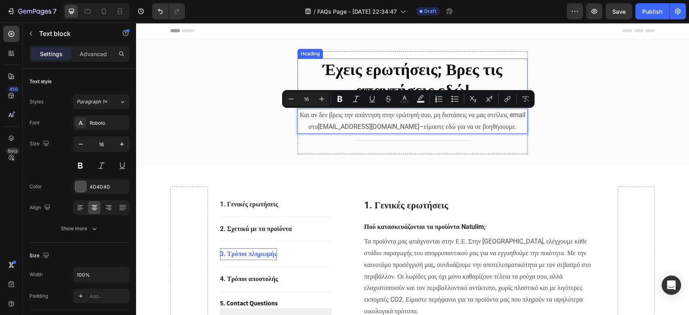
click at [422, 69] on strong "Έχεις ερωτήσεις; Βρες τις απαντήσεις εδώ!" at bounding box center [413, 80] width 180 height 40
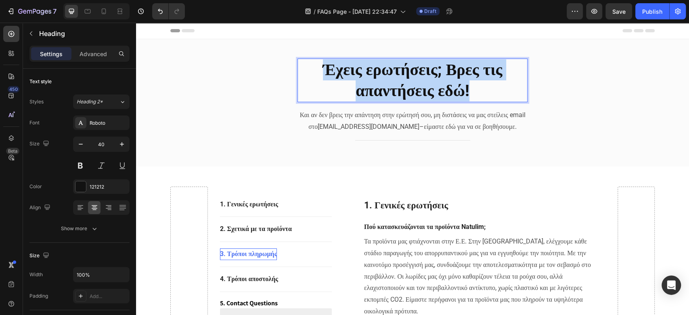
click at [422, 69] on strong "Έχεις ερωτήσεις; Βρες τις απαντήσεις εδώ!" at bounding box center [413, 80] width 180 height 40
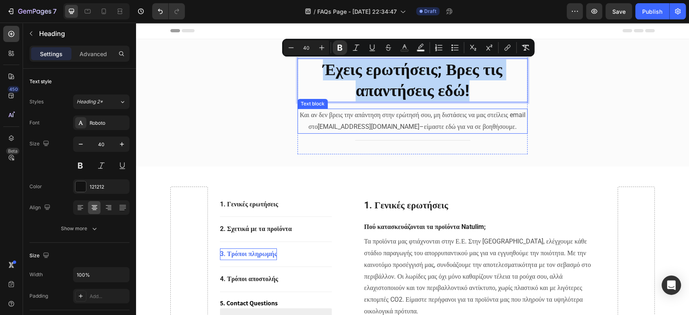
click at [419, 116] on p "Και αν δεν βρεις την απάντηση στην ερώτησή σου, μη διστάσεις να μας στείλεις em…" at bounding box center [412, 120] width 228 height 23
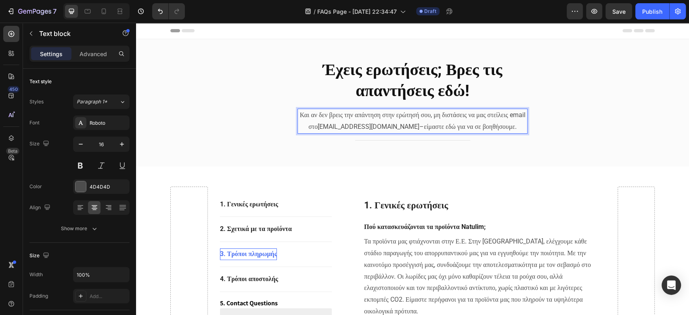
click at [419, 116] on p "Και αν δεν βρεις την απάντηση στην ερώτησή σου, μη διστάσεις να μας στείλεις em…" at bounding box center [412, 120] width 228 height 23
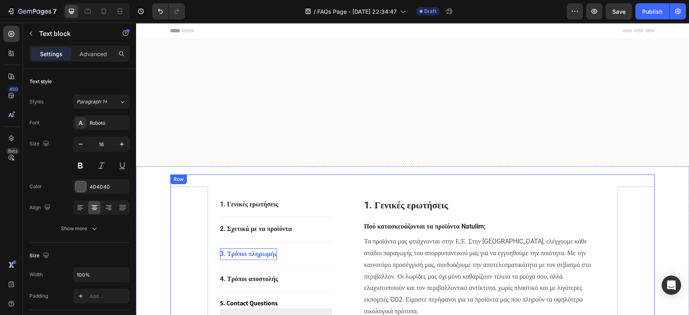
scroll to position [161, 0]
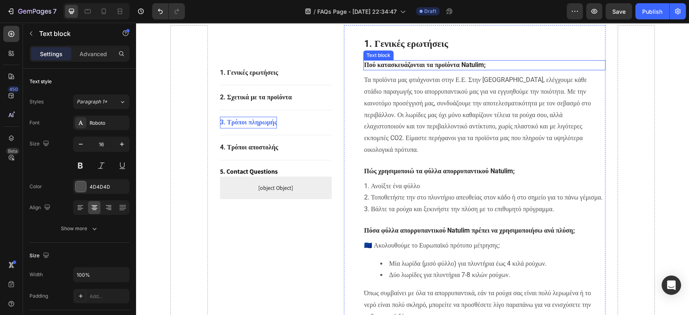
click at [409, 64] on strong "Πού κατασκευάζονται τα προϊόντα Natulim;" at bounding box center [424, 65] width 121 height 8
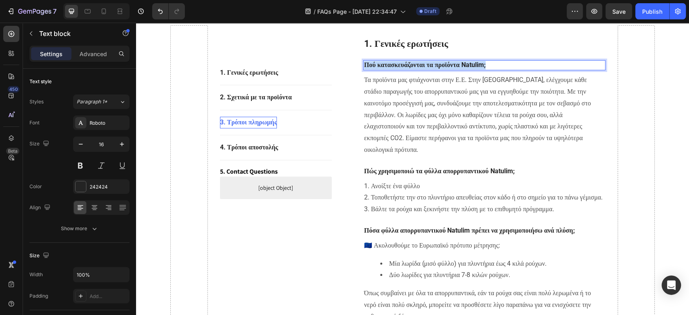
click at [409, 64] on strong "Πού κατασκευάζονται τα προϊόντα Natulim;" at bounding box center [424, 65] width 121 height 8
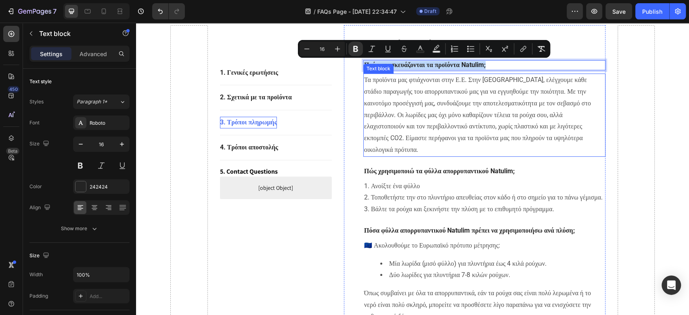
click at [391, 99] on p "Τα προϊόντα μας φτιάχνονται στην Ε.Ε. Στην Ισπανία, ελέγχουμε κάθε στάδιο παραγ…" at bounding box center [484, 114] width 240 height 81
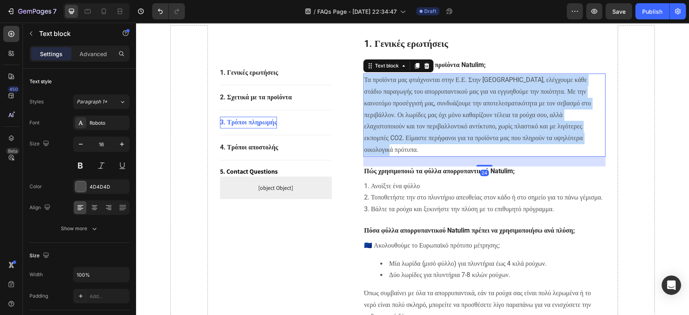
click at [391, 99] on p "Τα προϊόντα μας φτιάχνονται στην Ε.Ε. Στην Ισπανία, ελέγχουμε κάθε στάδιο παραγ…" at bounding box center [484, 114] width 240 height 81
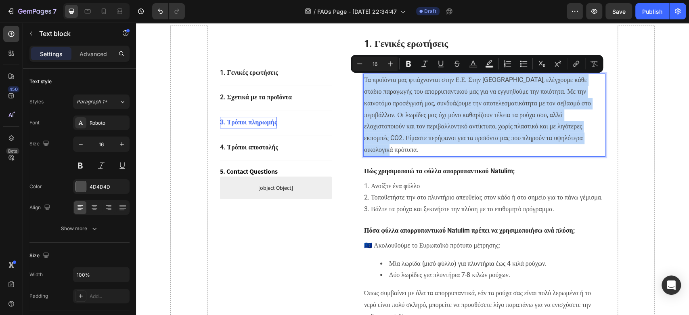
copy p "Τα προϊόντα μας φτιάχνονται στην Ε.Ε. Στην Ισπανία, ελέγχουμε κάθε στάδιο παραγ…"
click at [410, 166] on div "Πώς χρησιμοποιώ τα φύλλα απορρυπαντικού Natulim;" at bounding box center [484, 171] width 242 height 10
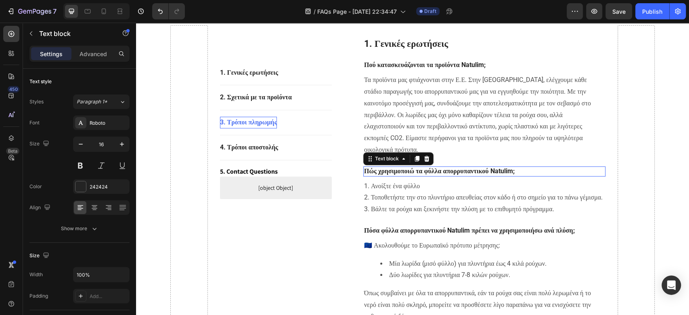
click at [410, 166] on div "Πώς χρησιμοποιώ τα φύλλα απορρυπαντικού Natulim;" at bounding box center [484, 171] width 242 height 10
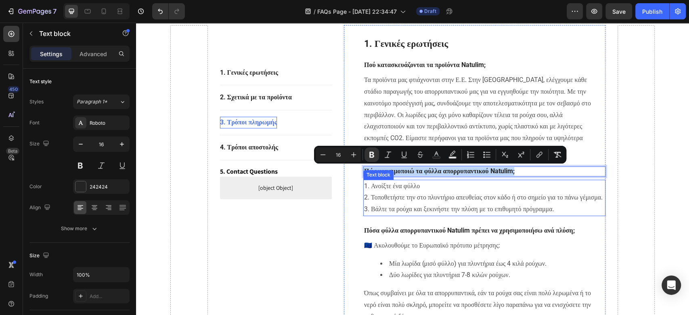
click at [382, 196] on p "2. Τοποθετήστε την στο πλυντήριο απευθείας στον κάδο ή στο σημείο για το πάνω γ…" at bounding box center [484, 198] width 240 height 12
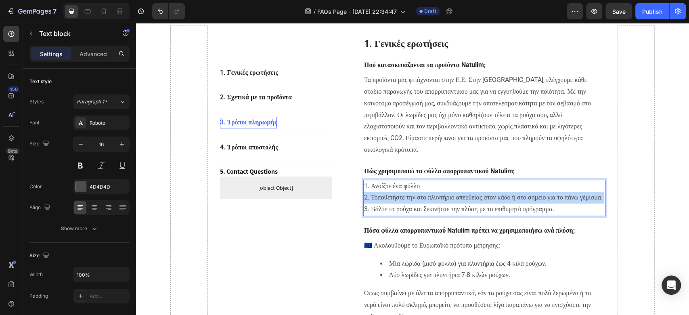
click at [382, 196] on p "2. Τοποθετήστε την στο πλυντήριο απευθείας στον κάδο ή στο σημείο για το πάνω γ…" at bounding box center [484, 198] width 240 height 12
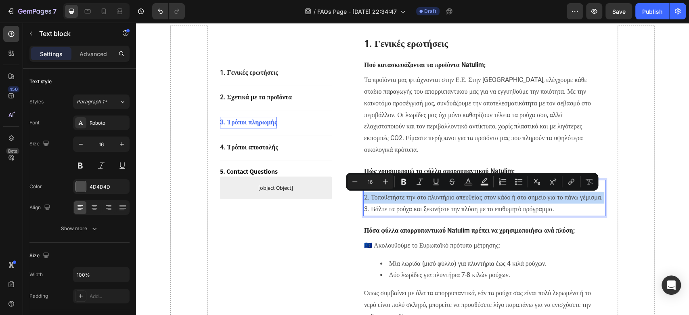
click at [382, 196] on p "2. Τοποθετήστε την στο πλυντήριο απευθείας στον κάδο ή στο σημείο για το πάνω γ…" at bounding box center [484, 198] width 240 height 12
click at [443, 203] on p "2. Τοποθετήστε την στο πλυντήριο απευθείας στον κάδο ή στο σημείο για το πάνω γ…" at bounding box center [484, 198] width 240 height 12
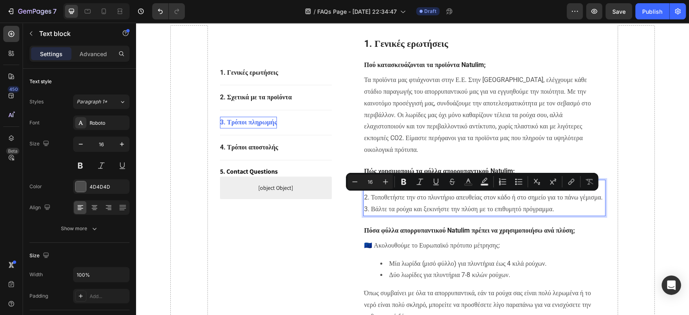
click at [443, 203] on p "2. Τοποθετήστε την στο πλυντήριο απευθείας στον κάδο ή στο σημείο για το πάνω γ…" at bounding box center [484, 198] width 240 height 12
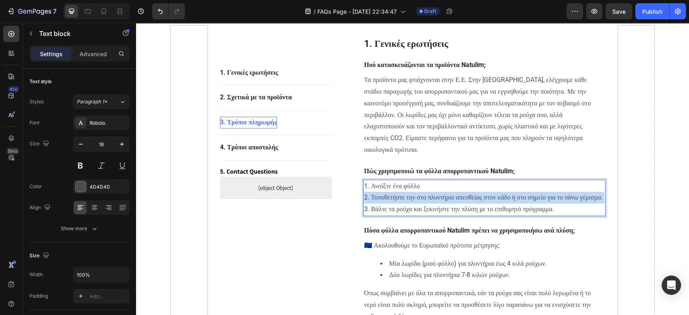
click at [443, 203] on p "2. Τοποθετήστε την στο πλυντήριο απευθείας στον κάδο ή στο σημείο για το πάνω γ…" at bounding box center [484, 198] width 240 height 12
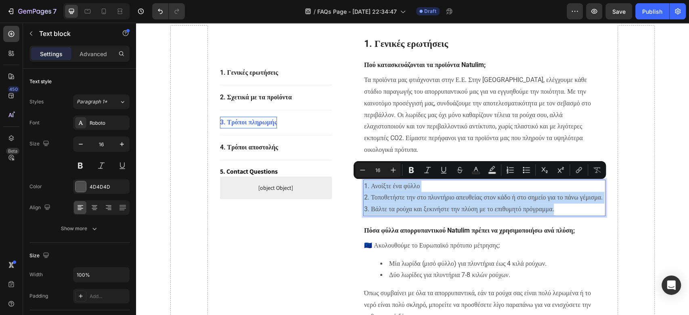
copy div "1. Ανοίξτε ένα φύλλο 2. Τοποθετήστε την στο πλυντήριο απευθείας στον κάδο ή στο…"
click at [395, 234] on strong "Πόσα φύλλα απορρυπαντικού Natulim πρέπει να χρησιμοποιήσω ανά πλύση;" at bounding box center [469, 230] width 210 height 8
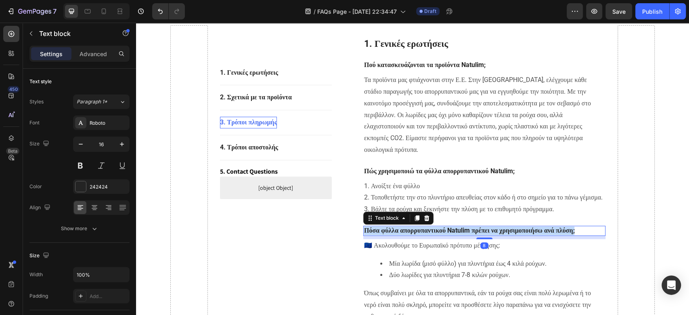
click at [395, 234] on strong "Πόσα φύλλα απορρυπαντικού Natulim πρέπει να χρησιμοποιήσω ανά πλύση;" at bounding box center [469, 230] width 210 height 8
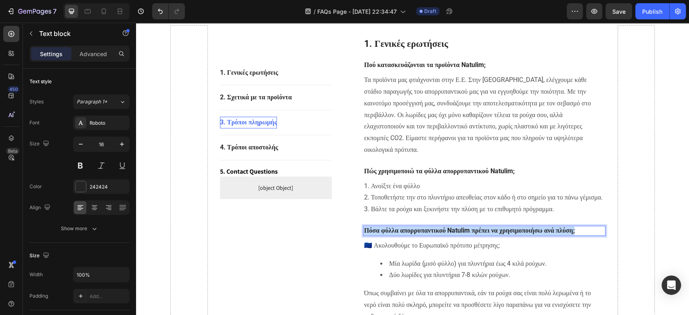
click at [395, 234] on strong "Πόσα φύλλα απορρυπαντικού Natulim πρέπει να χρησιμοποιήσω ανά πλύση;" at bounding box center [469, 230] width 210 height 8
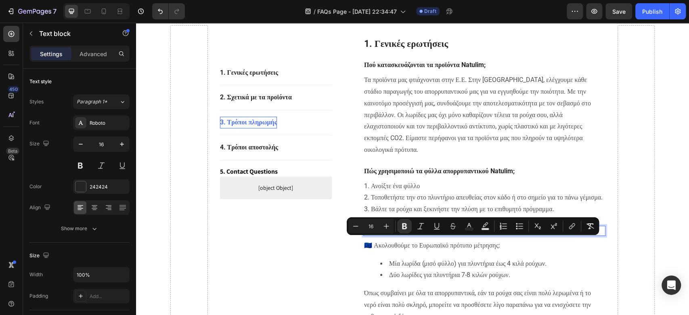
copy strong "Πόσα φύλλα απορρυπαντικού Natulim πρέπει να χρησιμοποιήσω ανά πλύση;"
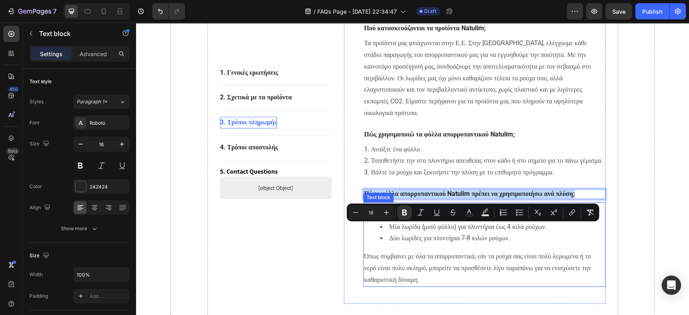
scroll to position [215, 0]
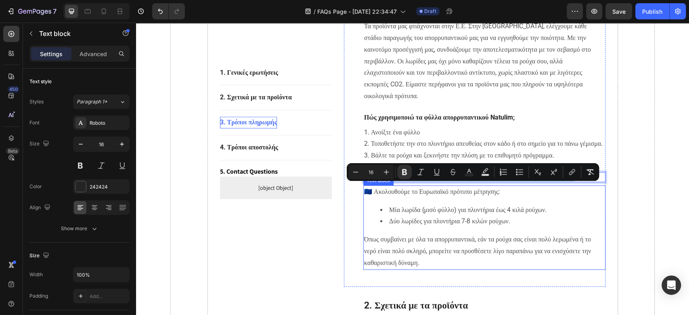
click at [503, 268] on p "Όπως συμβαίνει με όλα τα απορρυπαντικά, εάν τα ρούχα σας είναι πολύ λερωμένα ή …" at bounding box center [484, 251] width 240 height 35
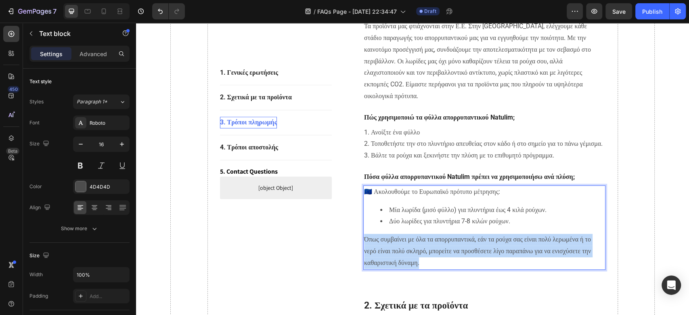
click at [503, 268] on p "Όπως συμβαίνει με όλα τα απορρυπαντικά, εάν τα ρούχα σας είναι πολύ λερωμένα ή …" at bounding box center [484, 251] width 240 height 35
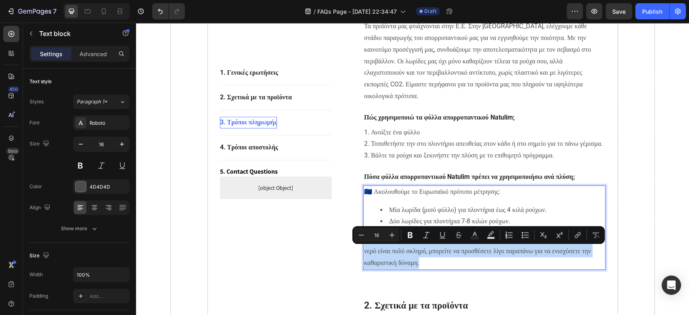
click at [503, 268] on p "Όπως συμβαίνει με όλα τα απορρυπαντικά, εάν τα ρούχα σας είναι πολύ λερωμένα ή …" at bounding box center [484, 251] width 240 height 35
click at [505, 268] on p "Όπως συμβαίνει με όλα τα απορρυπαντικά, εάν τα ρούχα σας είναι πολύ λερωμένα ή …" at bounding box center [484, 251] width 240 height 35
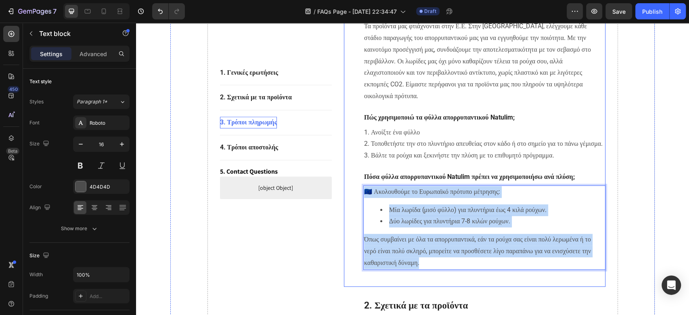
drag, startPoint x: 504, startPoint y: 271, endPoint x: 348, endPoint y: 201, distance: 170.8
click at [348, 201] on div "1. Γενικές ερωτήσεις Heading Πού κατασκευάζονται τα προϊόντα Natulim; Text bloc…" at bounding box center [474, 128] width 261 height 315
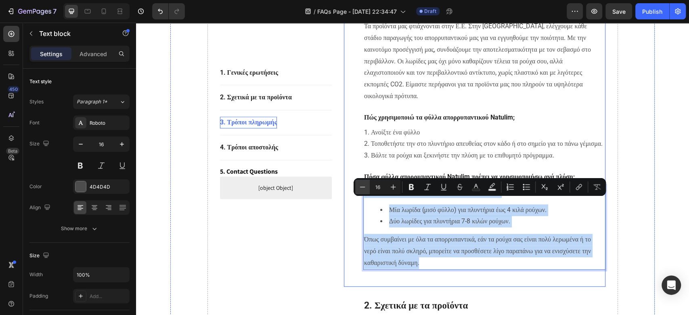
copy div "🇪🇺 Ακολουθούμε το Ευρωπαϊκό πρότυπο μέτρησης: Μία λωρίδα (μισό φύλλο) για πλυντ…"
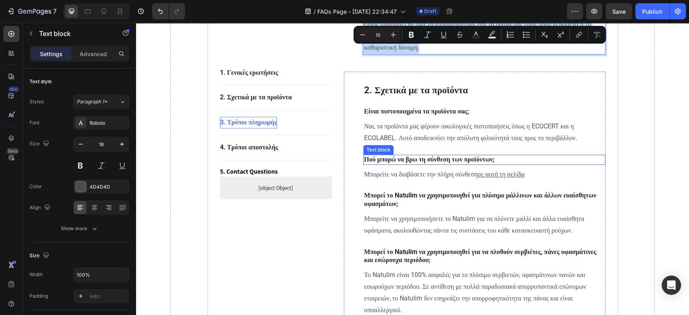
scroll to position [538, 0]
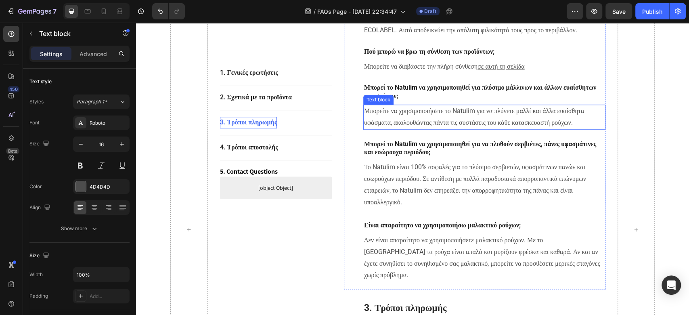
click at [419, 129] on p "Μπορείτε να χρησιμοποιήσετε το Natulim για να πλύνετε μαλλί και άλλα ευαίσθητα …" at bounding box center [484, 116] width 240 height 23
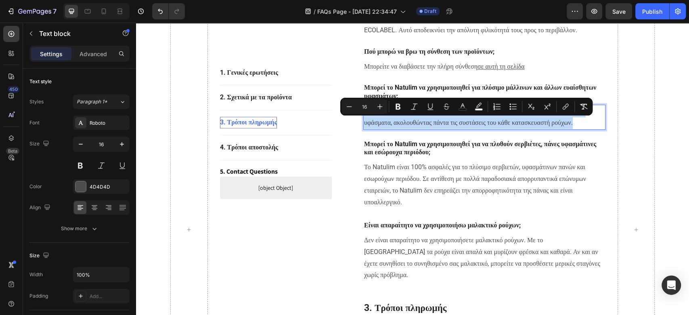
copy span "Μπορείτε να χρησιμοποιήσετε το Natulim για να πλύνετε μαλλί και άλλα ευαίσθητα …"
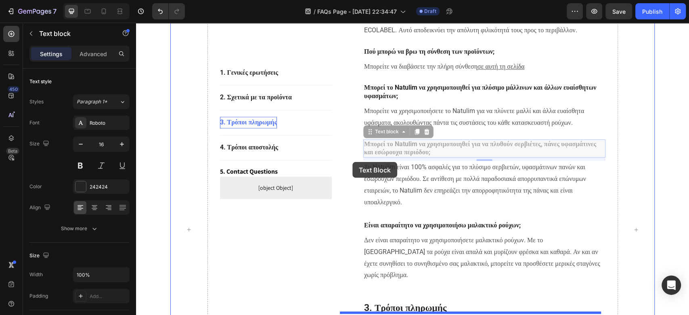
drag, startPoint x: 497, startPoint y: 178, endPoint x: 352, endPoint y: 162, distance: 145.3
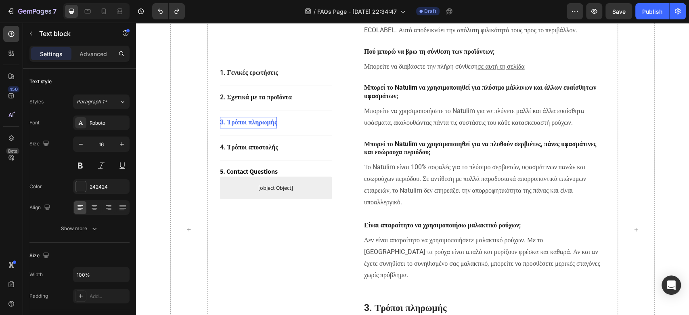
click at [415, 156] on strong "Μπορεί το Natulim να χρησιμοποιηθεί για να πλυθούν σερβιέτες, πάνες υφασμάτινες…" at bounding box center [480, 148] width 232 height 16
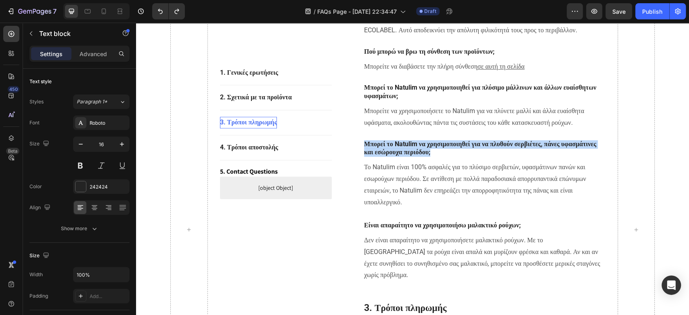
click at [415, 156] on strong "Μπορεί το Natulim να χρησιμοποιηθεί για να πλυθούν σερβιέτες, πάνες υφασμάτινες…" at bounding box center [480, 148] width 232 height 16
copy strong "Μπορεί το Natulim να χρησιμοποιηθεί για να πλυθούν σερβιέτες, πάνες υφασμάτινες…"
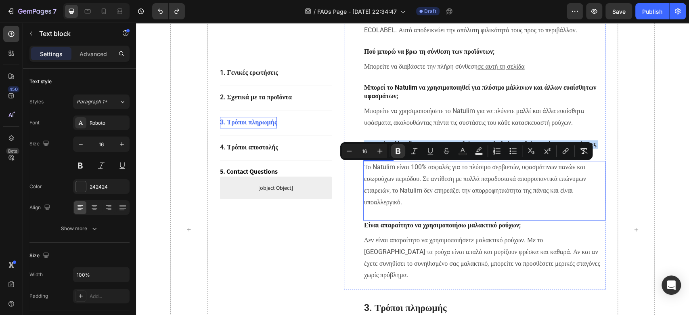
click at [418, 205] on span "Το Natulim είναι 100% ασφαλές για το πλύσιμο σερβιετών, υφασμάτινων πανών και ε…" at bounding box center [475, 184] width 222 height 42
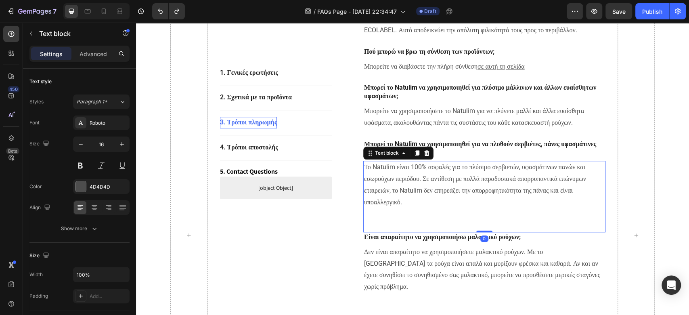
scroll to position [544, 0]
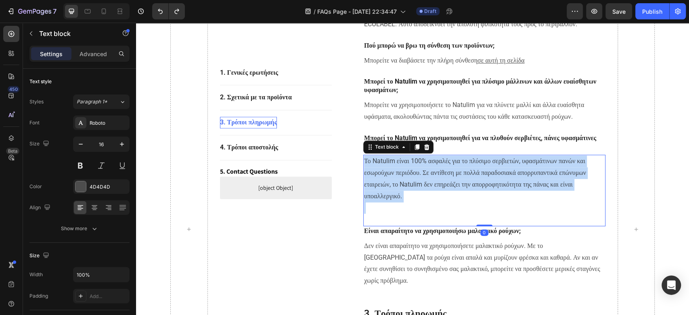
click at [418, 199] on span "Το Natulim είναι 100% ασφαλές για το πλύσιμο σερβιετών, υφασμάτινων πανών και ε…" at bounding box center [475, 178] width 222 height 42
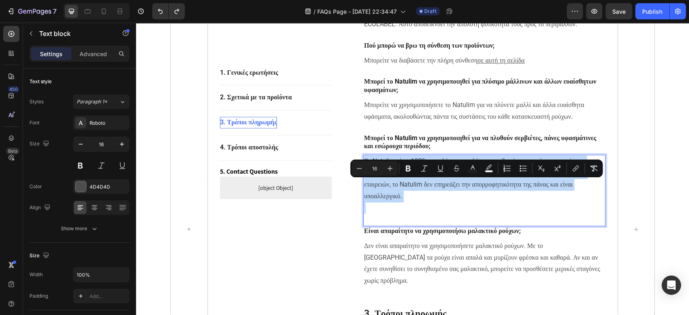
copy span "Το Natulim είναι 100% ασφαλές για το πλύσιμο σερβιετών, υφασμάτινων πανών και ε…"
click at [670, 136] on div "1. Γενικές ερωτήσεις Button Title Line 2. Σχετικά με τα προϊόντα Button Title L…" at bounding box center [412, 228] width 541 height 1197
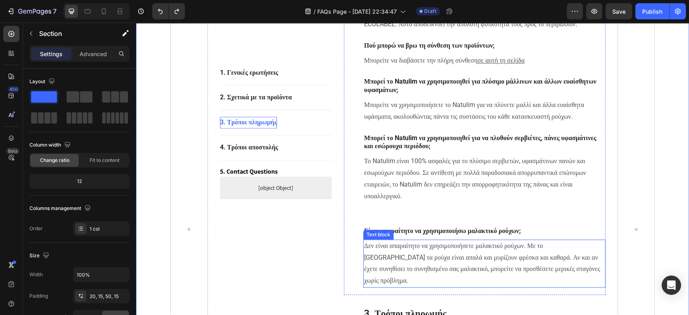
click at [453, 277] on p "Δεν είναι απαραίτητο να χρησιμοποιήσετε μαλακτικό ρούχων. Με το Natulim τα ρούχ…" at bounding box center [484, 263] width 240 height 46
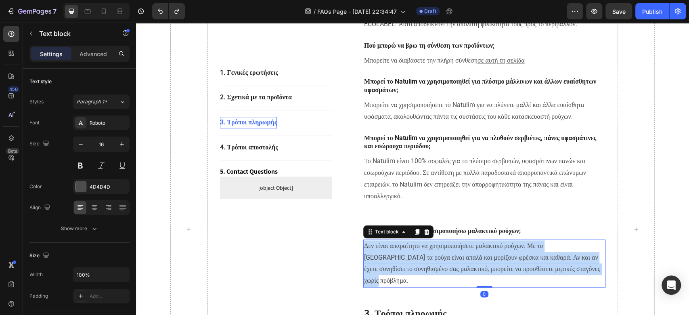
click at [453, 277] on p "Δεν είναι απαραίτητο να χρησιμοποιήσετε μαλακτικό ρούχων. Με το Natulim τα ρούχ…" at bounding box center [484, 263] width 240 height 46
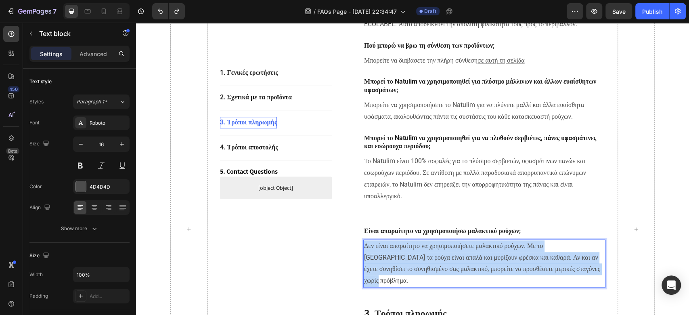
click at [453, 277] on p "Δεν είναι απαραίτητο να χρησιμοποιήσετε μαλακτικό ρούχων. Με το Natulim τα ρούχ…" at bounding box center [484, 263] width 240 height 46
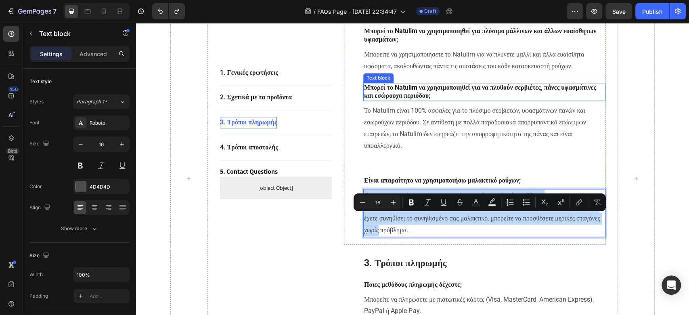
scroll to position [651, 0]
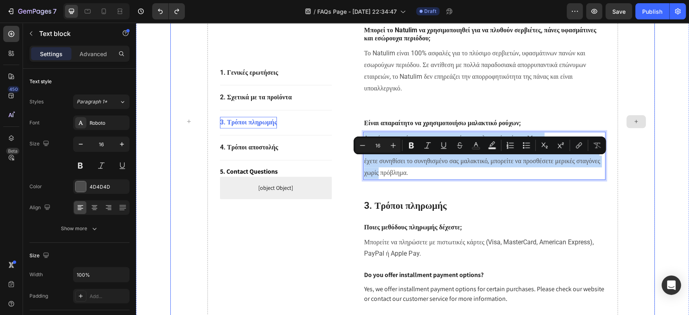
click at [635, 169] on div at bounding box center [636, 121] width 38 height 1173
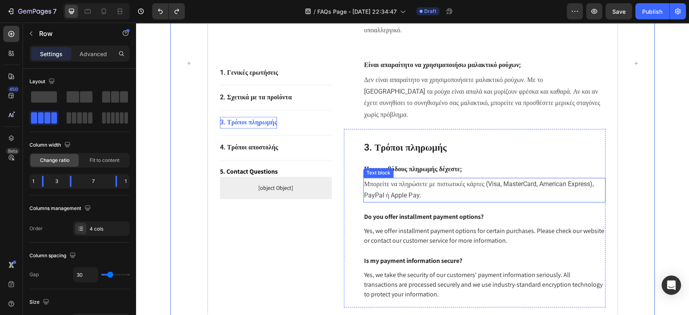
scroll to position [974, 0]
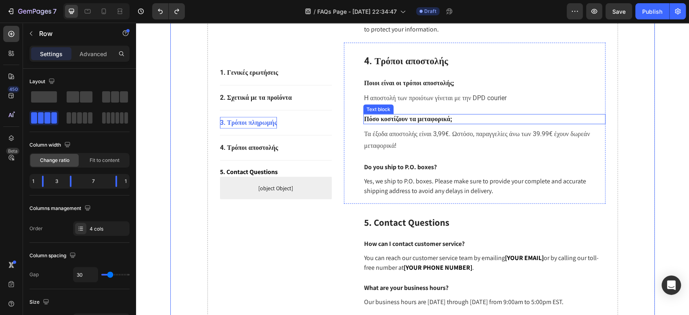
click at [425, 122] on strong "Πόσο κοστίζουν τα μεταφορικά;" at bounding box center [408, 119] width 88 height 8
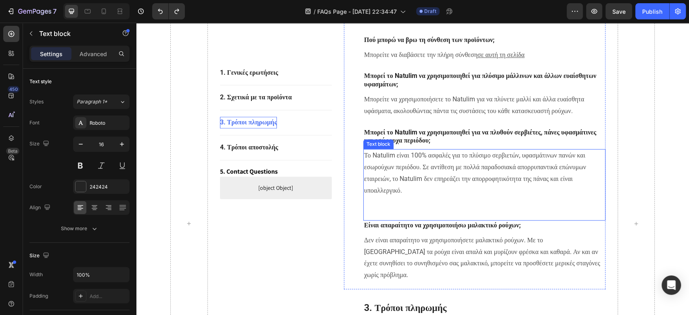
scroll to position [490, 0]
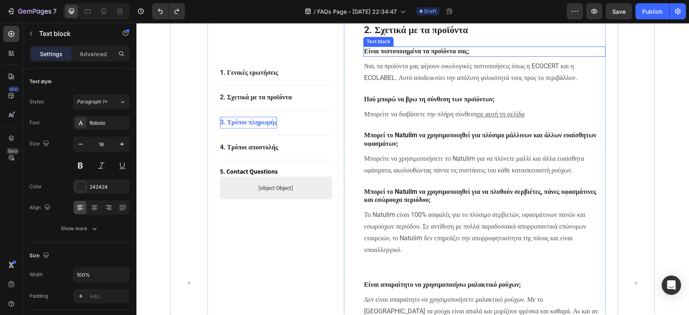
click at [419, 56] on p "Είναι πιστοποιημένα τα προϊόντα σας;" at bounding box center [484, 51] width 240 height 8
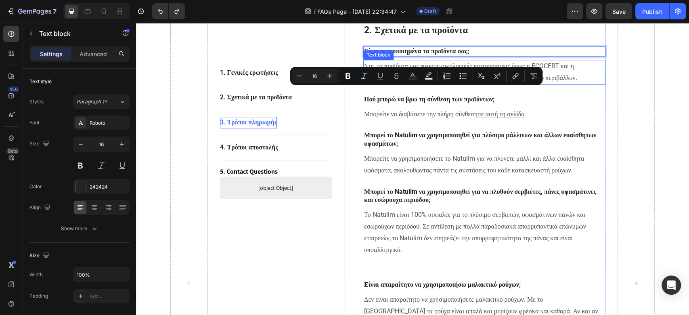
scroll to position [436, 0]
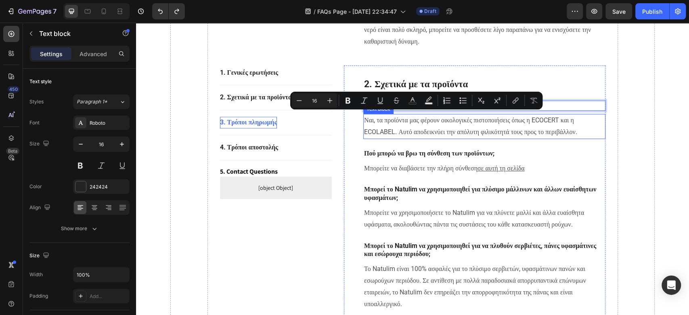
click at [434, 138] on p "Ναι, τα προϊόντα μας φέρουν οικολογικές πιστοποιήσεις όπως η ECOCERT και η ECOL…" at bounding box center [484, 126] width 240 height 23
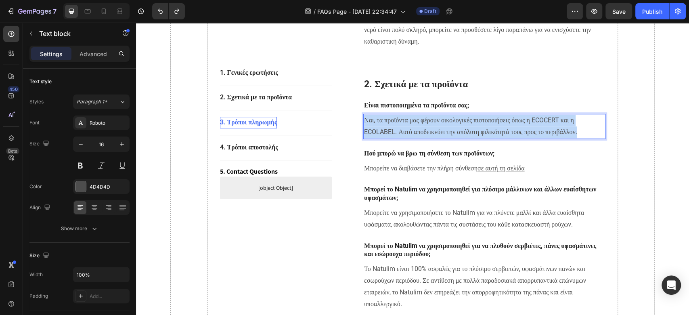
click at [434, 138] on p "Ναι, τα προϊόντα μας φέρουν οικολογικές πιστοποιήσεις όπως η ECOCERT και η ECOL…" at bounding box center [484, 126] width 240 height 23
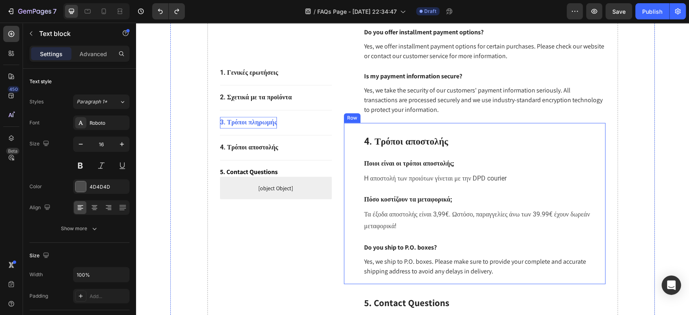
scroll to position [920, 0]
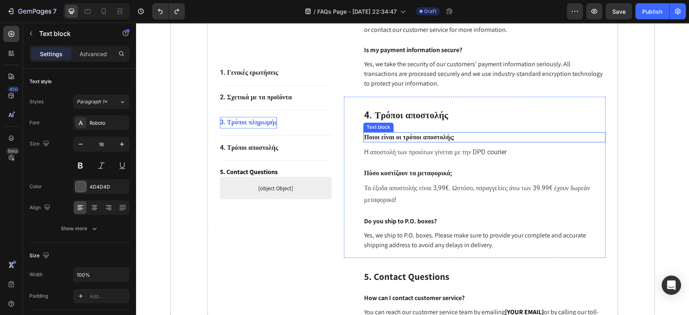
click at [450, 140] on strong "Ποιοι είναι οι τρόποι αποστολής;" at bounding box center [409, 137] width 90 height 8
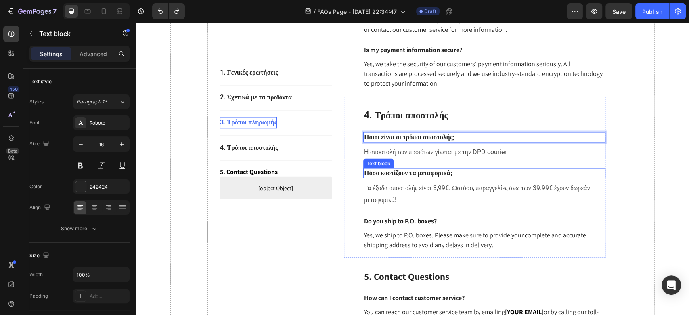
click at [404, 176] on strong "Πόσο κοστίζουν τα μεταφορικά;" at bounding box center [408, 173] width 88 height 8
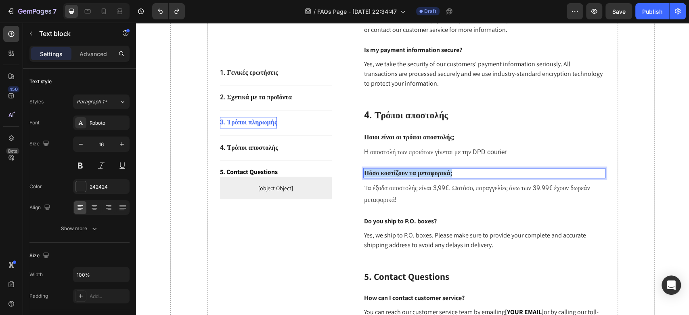
click at [404, 176] on strong "Πόσο κοστίζουν τα μεταφορικά;" at bounding box center [408, 173] width 88 height 8
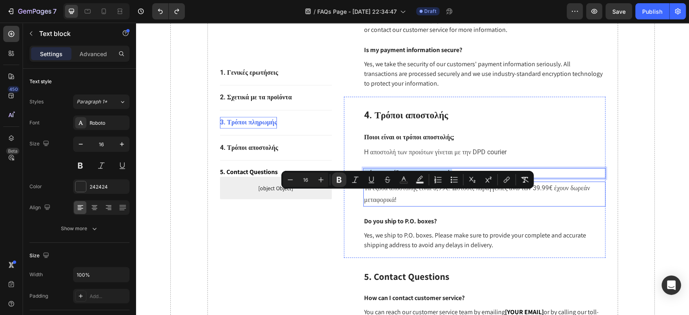
click at [430, 203] on span "Τα έξοδα αποστολής είναι 3,99€. Ωστόσο, παραγγελίες άνω των 39.99€ έχουν δωρεάν…" at bounding box center [476, 193] width 225 height 19
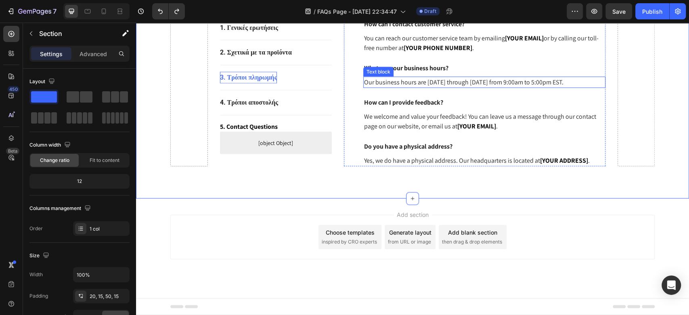
scroll to position [1001, 0]
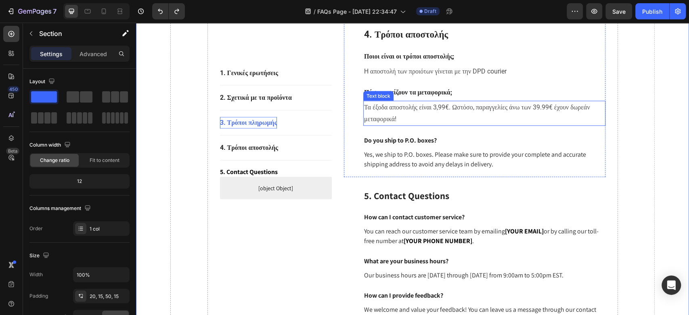
click at [434, 122] on span "Τα έξοδα αποστολής είναι 3,99€. Ωστόσο, παραγγελίες άνω των 39.99€ έχουν δωρεάν…" at bounding box center [476, 112] width 225 height 19
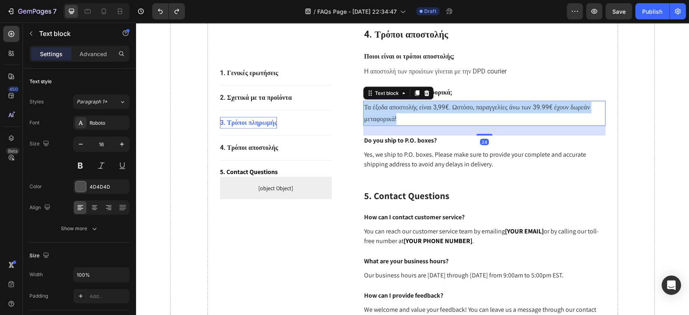
click at [434, 122] on span "Τα έξοδα αποστολής είναι 3,99€. Ωστόσο, παραγγελίες άνω των 39.99€ έχουν δωρεάν…" at bounding box center [476, 112] width 225 height 19
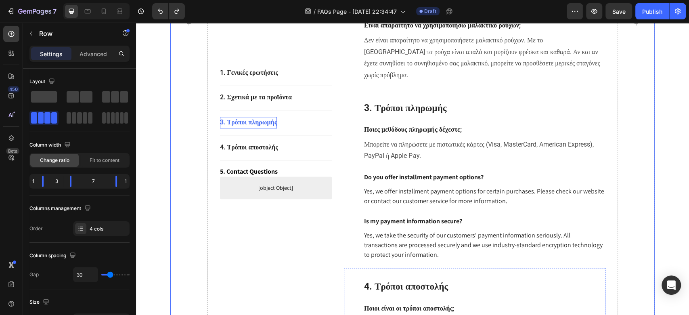
scroll to position [732, 0]
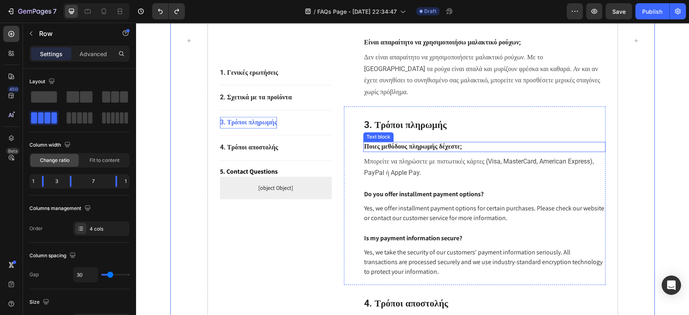
click at [431, 151] on p "Ποιες μεθόδους πληρωμής δέχεστε;" at bounding box center [484, 146] width 240 height 8
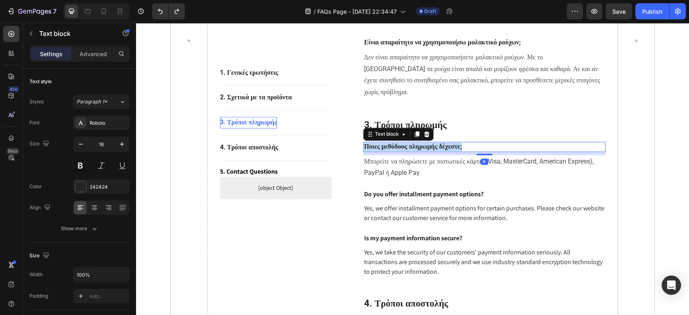
click at [431, 151] on p "Ποιες μεθόδους πληρωμής δέχεστε;" at bounding box center [484, 146] width 240 height 8
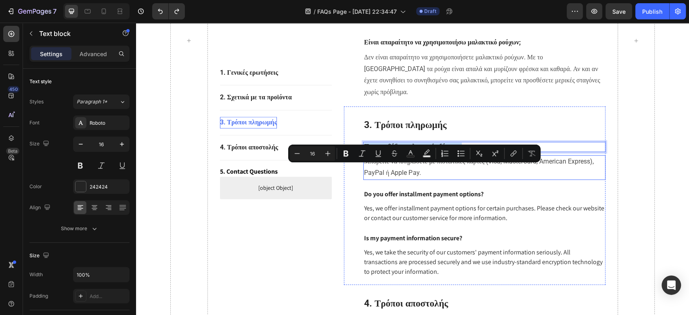
click at [426, 179] on p "Μπορείτε να πληρώσετε με πιστωτικές κάρτες (Visa, MasterCard, American Express)…" at bounding box center [484, 167] width 240 height 23
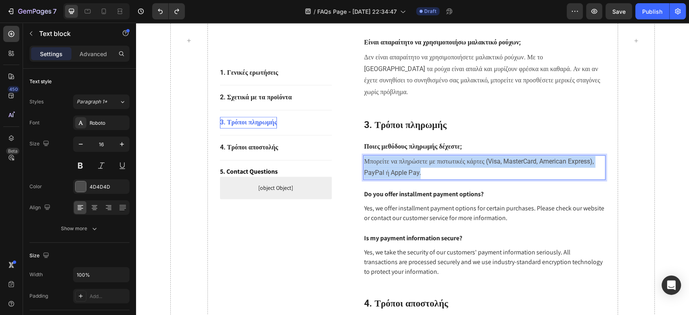
click at [426, 179] on p "Μπορείτε να πληρώσετε με πιστωτικές κάρτες (Visa, MasterCard, American Express)…" at bounding box center [484, 167] width 240 height 23
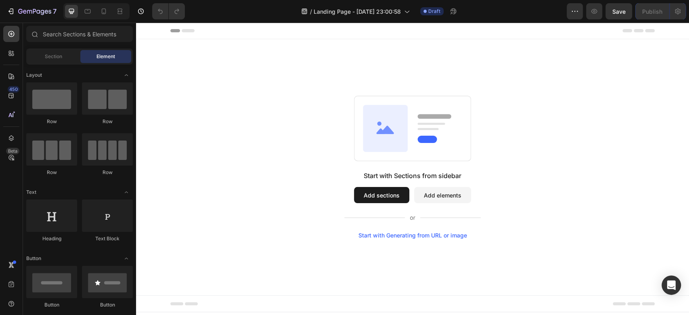
click at [391, 192] on button "Add sections" at bounding box center [381, 195] width 55 height 16
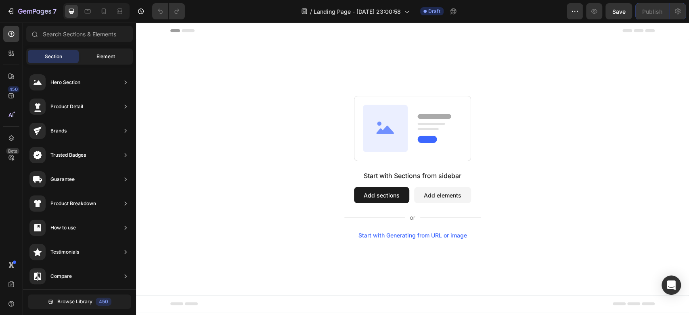
click at [106, 55] on span "Element" at bounding box center [105, 56] width 19 height 7
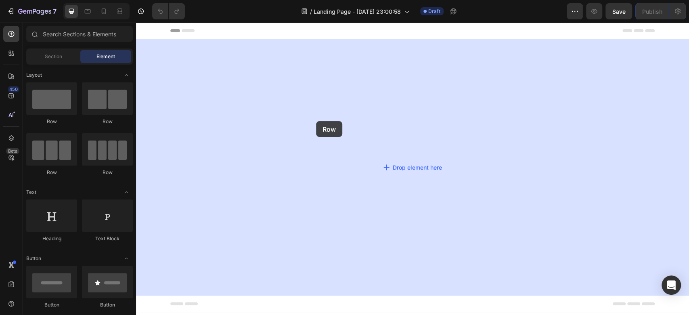
drag, startPoint x: 196, startPoint y: 123, endPoint x: 316, endPoint y: 121, distance: 119.4
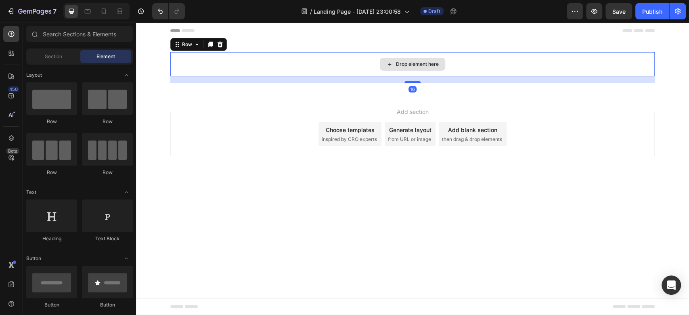
click at [404, 60] on div "Drop element here" at bounding box center [412, 64] width 65 height 13
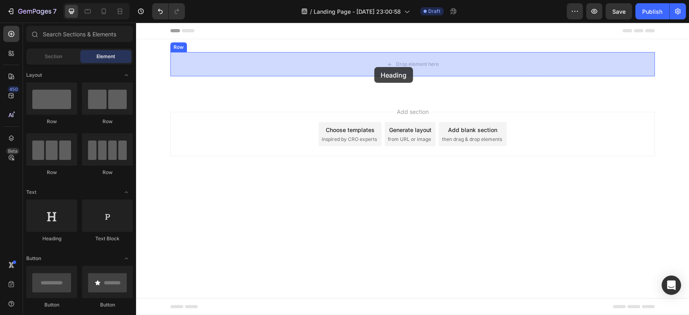
drag, startPoint x: 189, startPoint y: 243, endPoint x: 377, endPoint y: 65, distance: 258.8
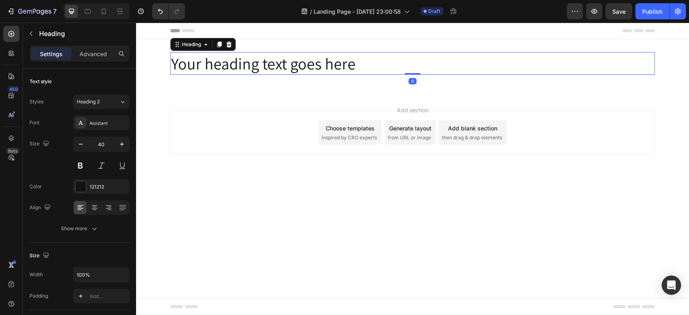
click at [291, 63] on h2 "Your heading text goes here" at bounding box center [412, 63] width 484 height 23
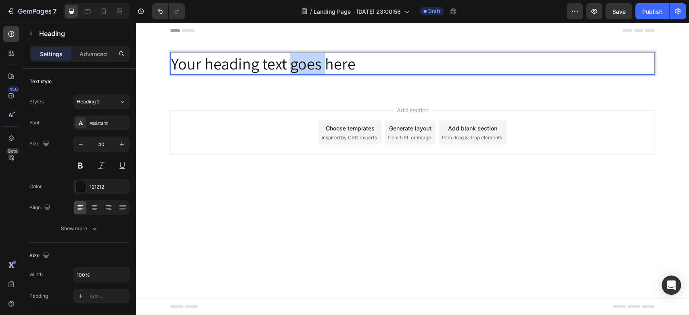
click at [291, 63] on p "Your heading text goes here" at bounding box center [412, 63] width 482 height 21
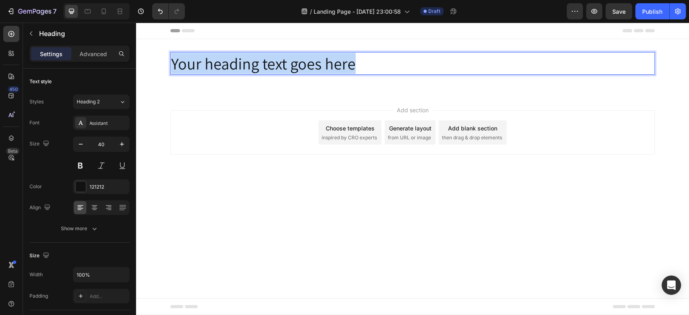
click at [291, 63] on p "Your heading text goes here" at bounding box center [412, 63] width 482 height 21
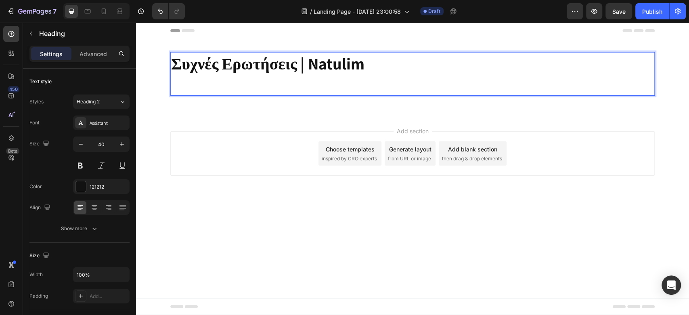
click at [291, 63] on strong "Συχνές Ερωτήσεις | Natulim" at bounding box center [267, 63] width 193 height 21
click at [292, 63] on strong "Συχνές Ερωτήσεις | Natulim" at bounding box center [267, 63] width 193 height 21
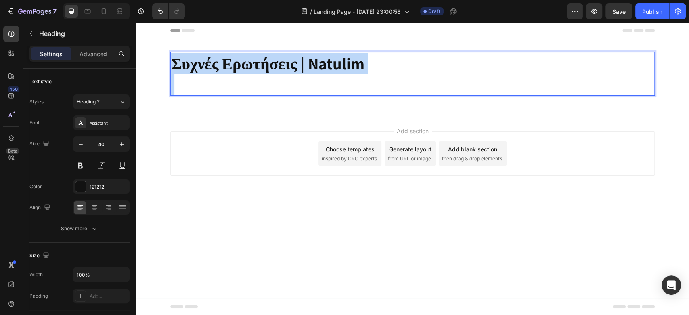
click at [292, 63] on strong "Συχνές Ερωτήσεις | Natulim" at bounding box center [267, 63] width 193 height 21
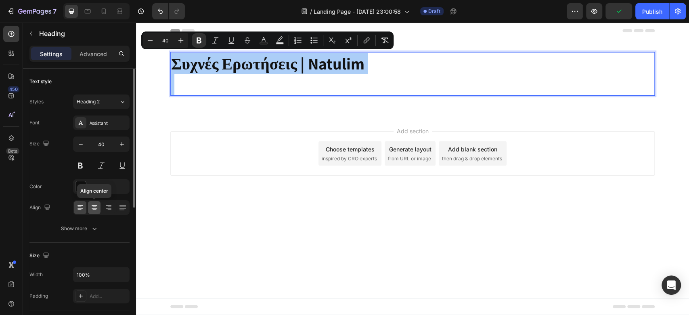
click at [98, 205] on div at bounding box center [94, 207] width 13 height 13
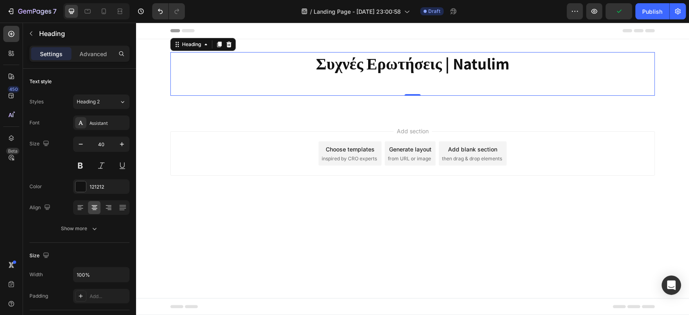
click at [367, 64] on strong "Συχνές Ερωτήσεις | Natulim" at bounding box center [412, 63] width 193 height 21
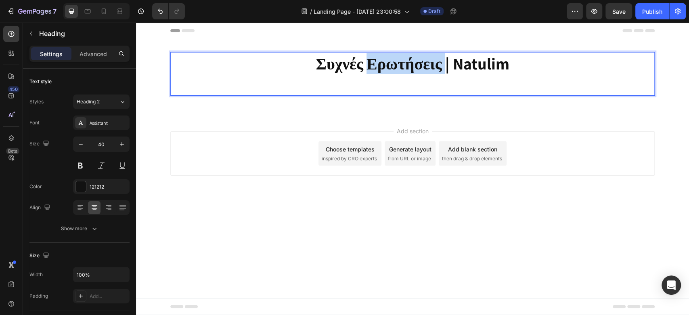
click at [368, 64] on strong "Συχνές Ερωτήσεις | Natulim" at bounding box center [412, 63] width 193 height 21
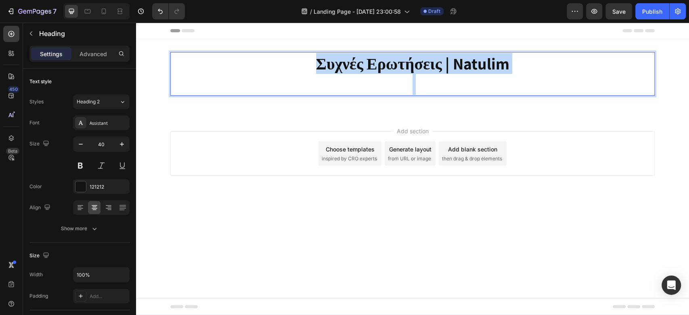
click at [368, 64] on strong "Συχνές Ερωτήσεις | Natulim" at bounding box center [412, 63] width 193 height 21
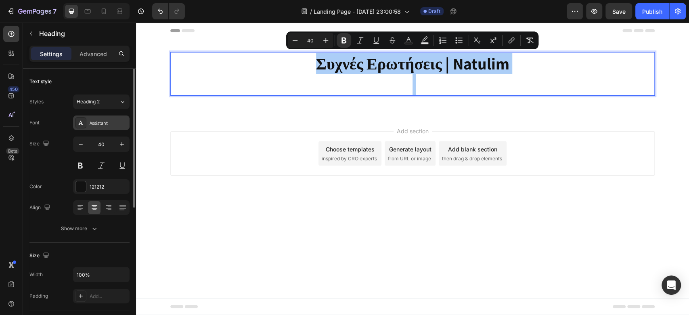
click at [115, 123] on div "Assistant" at bounding box center [109, 122] width 38 height 7
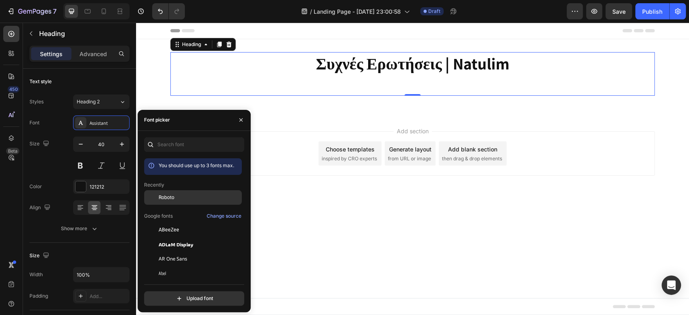
click at [174, 251] on div "Roboto" at bounding box center [193, 258] width 98 height 15
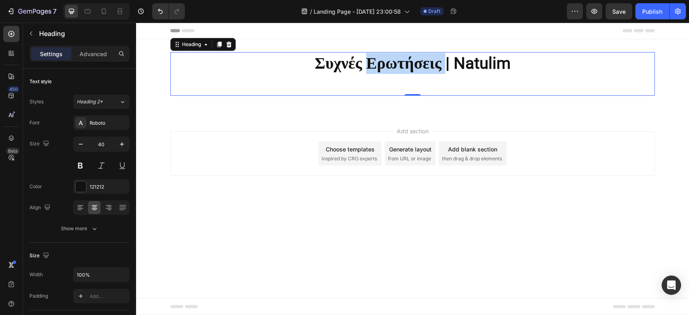
click at [372, 69] on strong "Συχνές Ερωτήσεις | Natulim" at bounding box center [413, 63] width 196 height 19
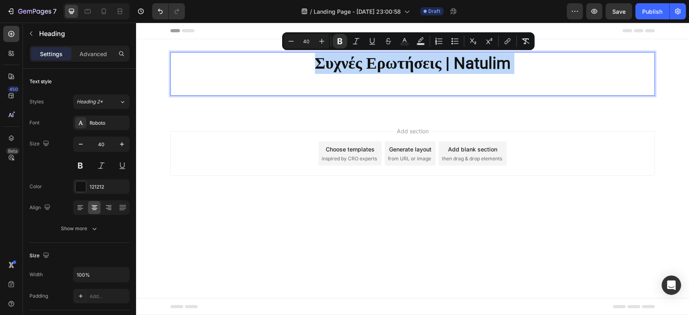
click at [372, 69] on strong "Συχνές Ερωτήσεις | Natulim" at bounding box center [413, 63] width 196 height 19
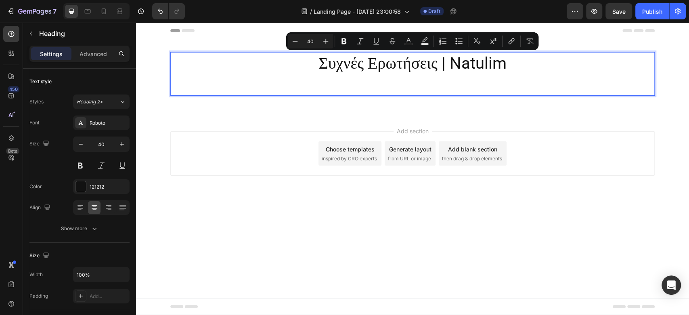
click at [372, 69] on p "Συχνές Ερωτήσεις | Natulim" at bounding box center [412, 74] width 482 height 42
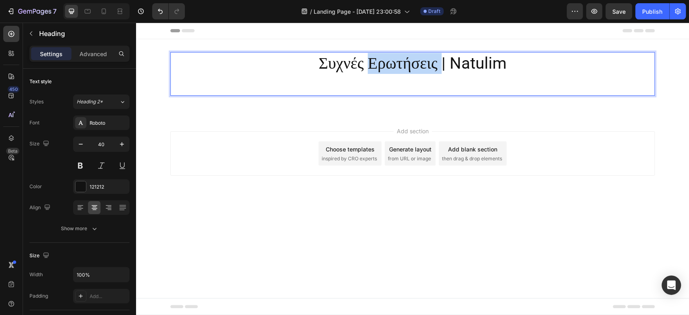
click at [372, 69] on p "Συχνές Ερωτήσεις | Natulim" at bounding box center [412, 74] width 482 height 42
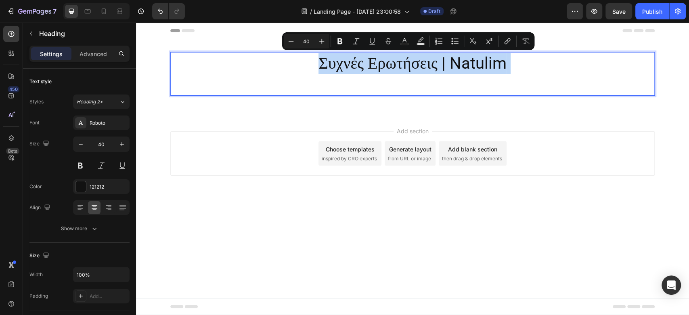
click at [372, 69] on p "Συχνές Ερωτήσεις | Natulim" at bounding box center [412, 74] width 482 height 42
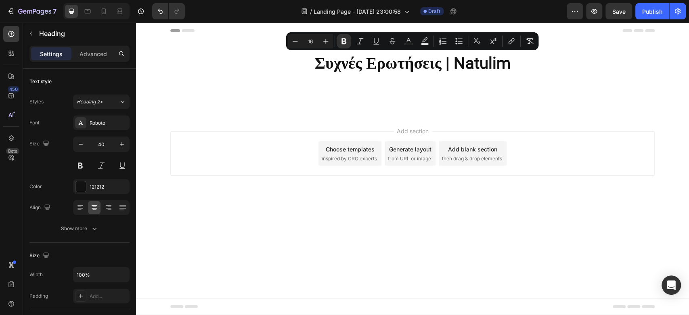
click at [214, 186] on div "Add section Choose templates inspired by CRO experts Generate layout from URL o…" at bounding box center [412, 164] width 553 height 99
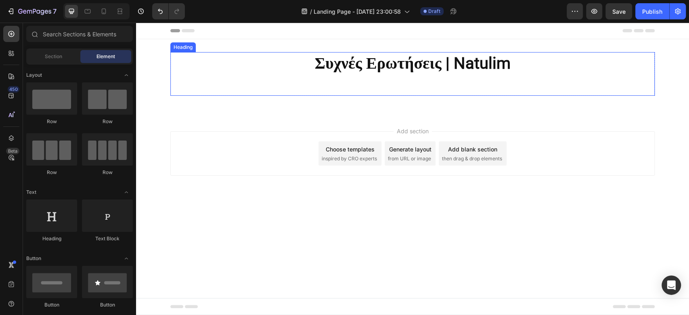
click at [516, 63] on p "⁠⁠⁠⁠⁠⁠⁠ Συχνές Ερωτήσεις | Natulim" at bounding box center [412, 74] width 482 height 42
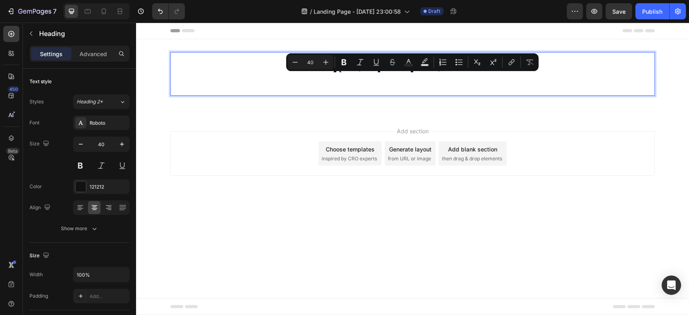
click at [581, 76] on p "Συχνές Ερωτήσεις | Natulim" at bounding box center [412, 74] width 482 height 42
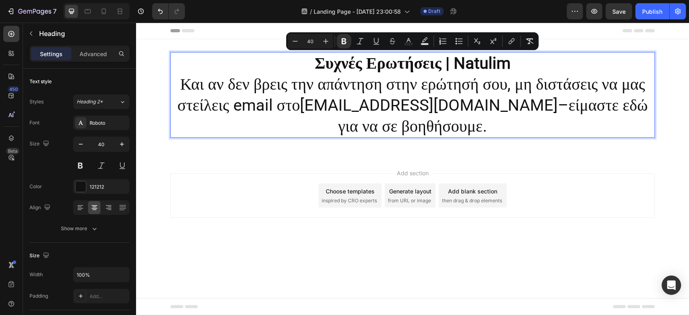
click at [455, 92] on p "Συχνές Ερωτήσεις | Natulim Και αν δεν βρεις την απάντηση στην ερώτησή σου, μη δ…" at bounding box center [412, 95] width 482 height 84
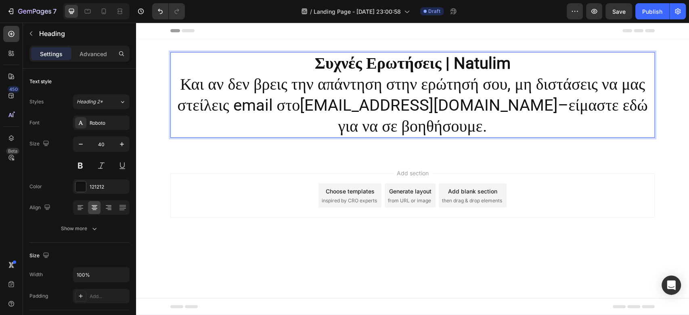
click at [453, 92] on p "Συχνές Ερωτήσεις | Natulim Και αν δεν βρεις την απάντηση στην ερώτησή σου, μη δ…" at bounding box center [412, 95] width 482 height 84
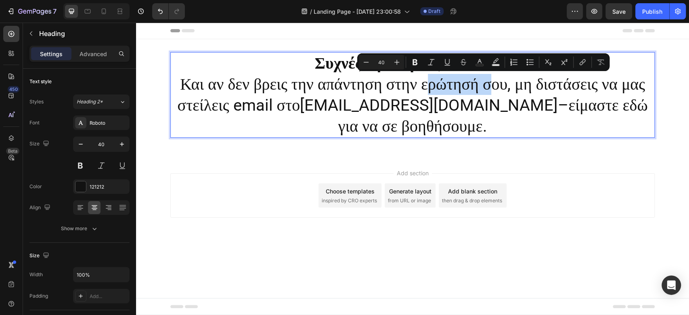
click at [453, 92] on p "Συχνές Ερωτήσεις | Natulim Και αν δεν βρεις την απάντηση στην ερώτησή σου, μη δ…" at bounding box center [412, 95] width 482 height 84
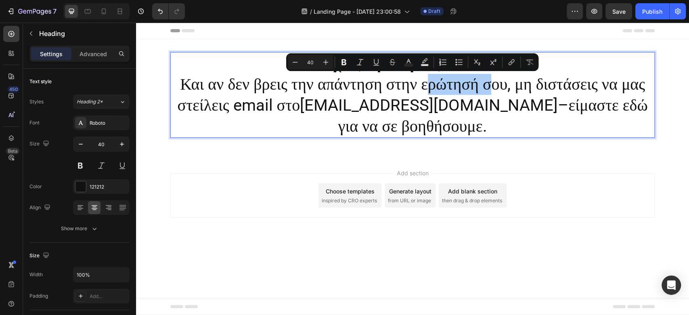
click at [312, 59] on input "40" at bounding box center [310, 62] width 16 height 10
type input "22"
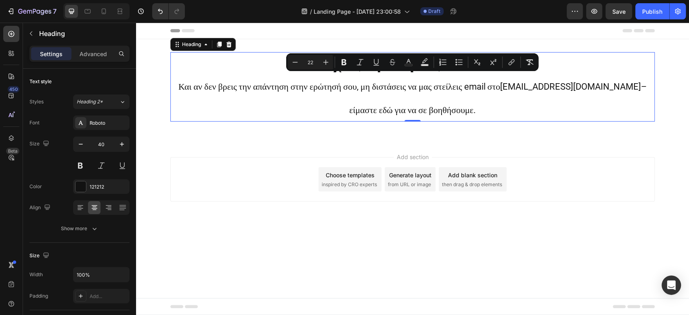
click at [410, 92] on p "Συχνές Ερωτήσεις | Natulim Και αν δεν βρεις την απάντηση στην ερώτησή σου, μη δ…" at bounding box center [412, 87] width 482 height 68
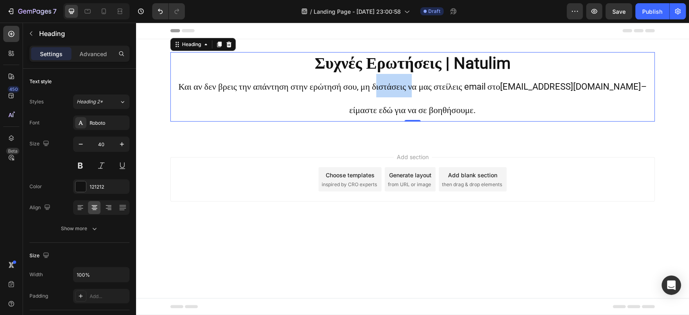
click at [410, 92] on p "Συχνές Ερωτήσεις | Natulim Και αν δεν βρεις την απάντηση στην ερώτησή σου, μη δ…" at bounding box center [412, 87] width 482 height 68
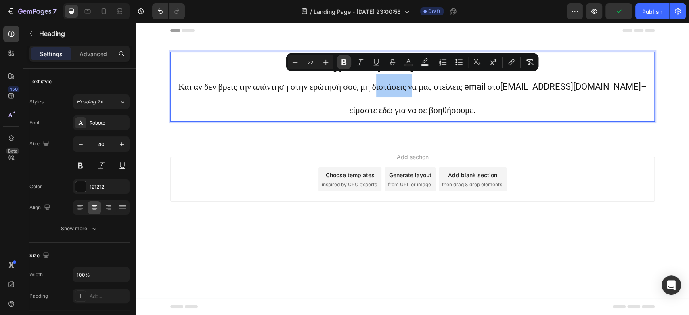
click at [346, 66] on button "Bold" at bounding box center [343, 62] width 15 height 15
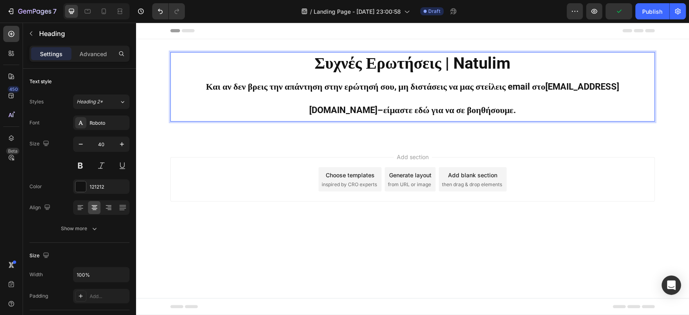
click at [334, 100] on p "Συχνές Ερωτήσεις | Natulim Και αν δεν βρεις την απάντηση στην ερώτησή σου, μη δ…" at bounding box center [412, 87] width 482 height 68
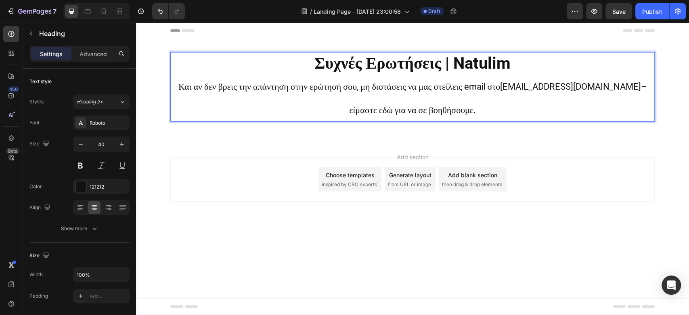
click at [330, 89] on span "Και αν δεν βρεις την απάντηση στην ερώτησή σου, μη διστάσεις να μας στείλεις em…" at bounding box center [339, 86] width 322 height 10
click at [217, 86] on span "Και αν δεν βρεις την απάντηση στην ερώτησή σου, μη διστάσεις να μας στείλεις em…" at bounding box center [339, 86] width 322 height 10
click at [343, 93] on p "Συχνές Ερωτήσεις | Natulim Και αν δεν βρεις την απάντηση στην ερώτησή σου, μη δ…" at bounding box center [412, 87] width 482 height 68
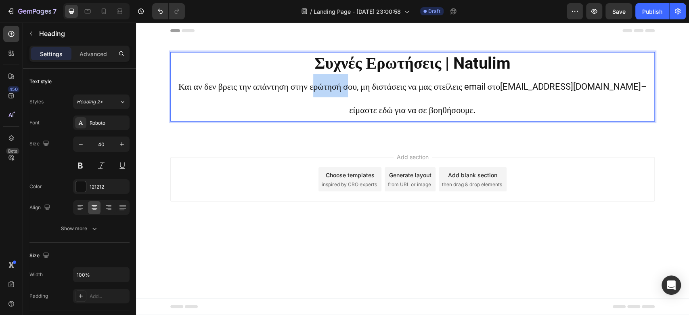
click at [635, 89] on span "[EMAIL_ADDRESS][DOMAIN_NAME]–" at bounding box center [573, 86] width 146 height 10
click at [447, 100] on p "Συχνές Ερωτήσεις | Natulim Και αν δεν βρεις την απάντηση στην ερώτησή σου, μη δ…" at bounding box center [412, 87] width 482 height 68
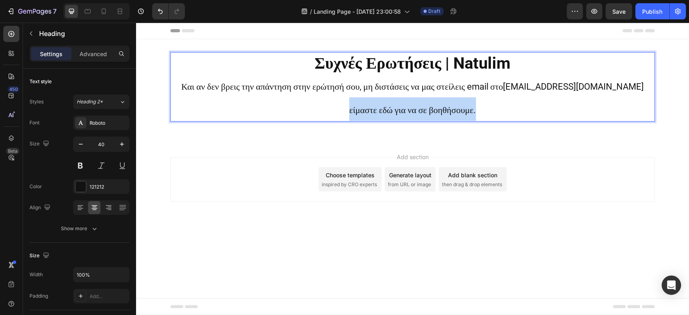
click at [447, 100] on p "Συχνές Ερωτήσεις | Natulim Και αν δεν βρεις την απάντηση στην ερώτησή σου, μη δ…" at bounding box center [412, 87] width 482 height 68
click at [436, 100] on p "Συχνές Ερωτήσεις | Natulim Και αν δεν βρεις την απάντηση στην ερώτησή σου, μη δ…" at bounding box center [412, 87] width 482 height 68
click at [456, 101] on p "Συχνές Ερωτήσεις | Natulim Και αν δεν βρεις την απάντηση στην ερώτησή σου, μη δ…" at bounding box center [412, 87] width 482 height 68
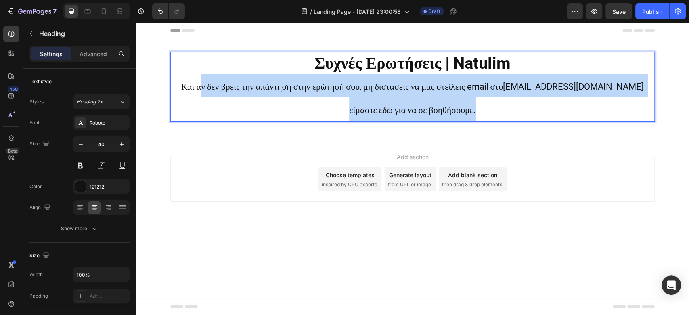
drag, startPoint x: 501, startPoint y: 104, endPoint x: 206, endPoint y: 74, distance: 296.1
click at [206, 74] on p "Συχνές Ερωτήσεις | Natulim Και αν δεν βρεις την απάντηση στην ερώτησή σου, μη δ…" at bounding box center [412, 87] width 482 height 68
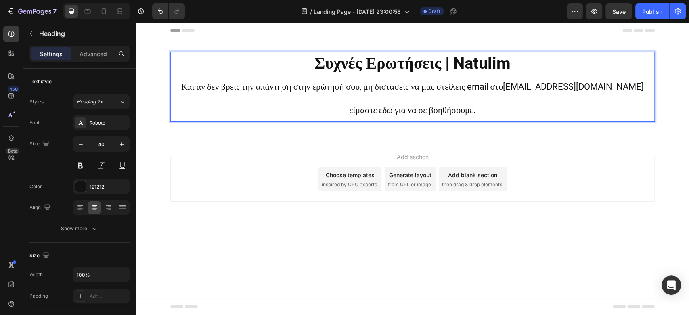
click at [203, 85] on span "Και αν δεν βρεις την απάντηση στην ερώτησή σου, μη διστάσεις να μας στείλεις em…" at bounding box center [342, 86] width 322 height 10
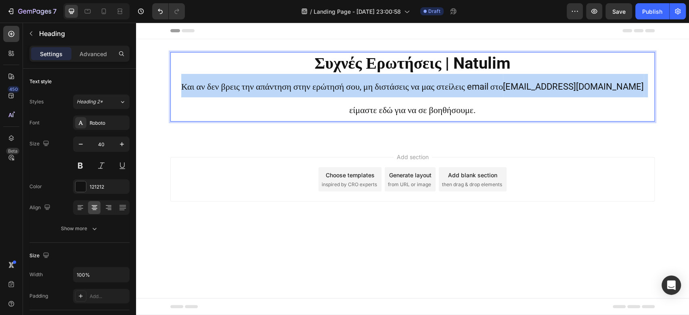
click at [203, 85] on span "Και αν δεν βρεις την απάντηση στην ερώτησή σου, μη διστάσεις να μας στείλεις em…" at bounding box center [342, 86] width 322 height 10
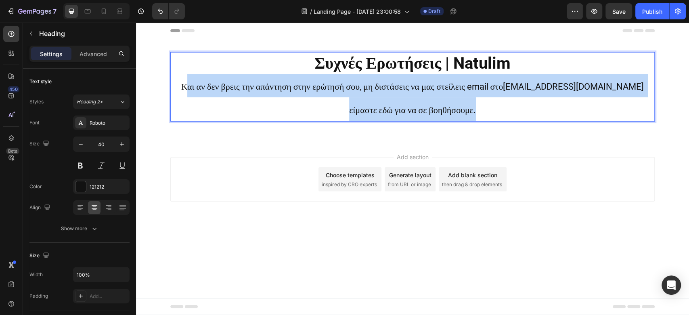
drag, startPoint x: 511, startPoint y: 114, endPoint x: 193, endPoint y: 81, distance: 320.4
click at [193, 81] on p "Συχνές Ερωτήσεις | Natulim Και αν δεν βρεις την απάντηση στην ερώτησή σου, μη δ…" at bounding box center [412, 87] width 482 height 68
drag, startPoint x: 257, startPoint y: 89, endPoint x: 233, endPoint y: 89, distance: 24.6
drag, startPoint x: 233, startPoint y: 89, endPoint x: 221, endPoint y: 87, distance: 11.8
click at [221, 87] on span "Και αν δεν βρεις την απάντηση στην ερώτησή σου, μη διστάσεις να μας στείλεις em…" at bounding box center [342, 86] width 322 height 10
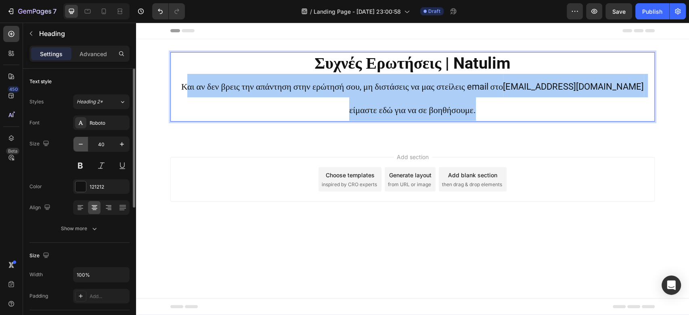
click at [82, 140] on icon "button" at bounding box center [81, 144] width 8 height 8
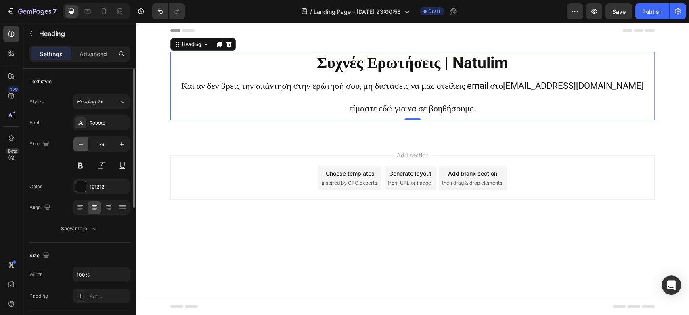
click at [82, 140] on icon "button" at bounding box center [81, 144] width 8 height 8
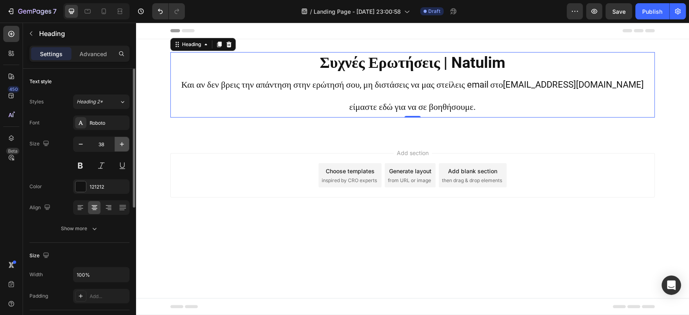
click at [123, 144] on icon "button" at bounding box center [122, 144] width 8 height 8
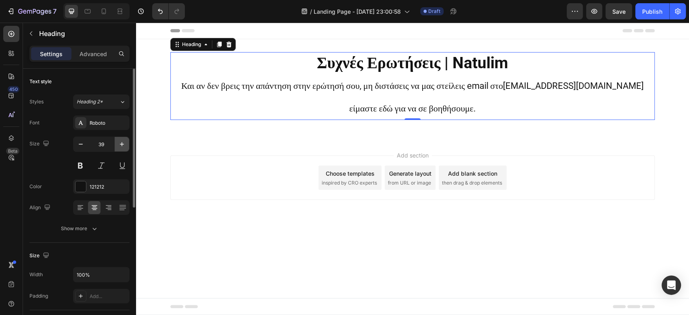
click at [123, 144] on icon "button" at bounding box center [122, 144] width 8 height 8
type input "40"
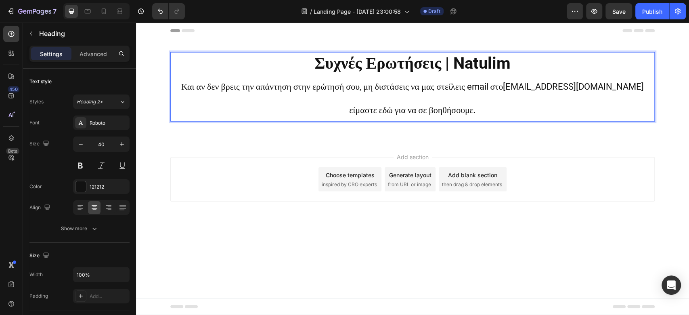
click at [320, 86] on span "Και αν δεν βρεις την απάντηση στην ερώτησή σου, μη διστάσεις να μας στείλεις em…" at bounding box center [342, 86] width 322 height 10
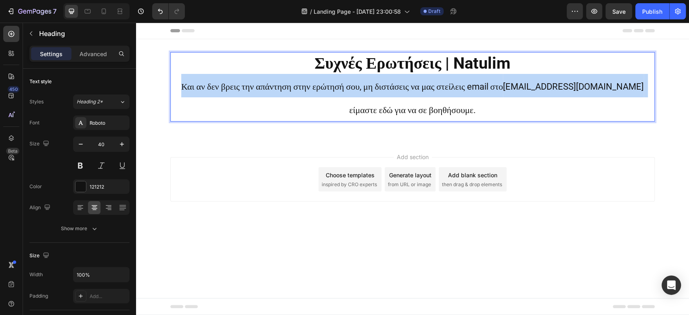
click at [320, 86] on span "Και αν δεν βρεις την απάντηση στην ερώτησή σου, μη διστάσεις να μας στείλεις em…" at bounding box center [342, 86] width 322 height 10
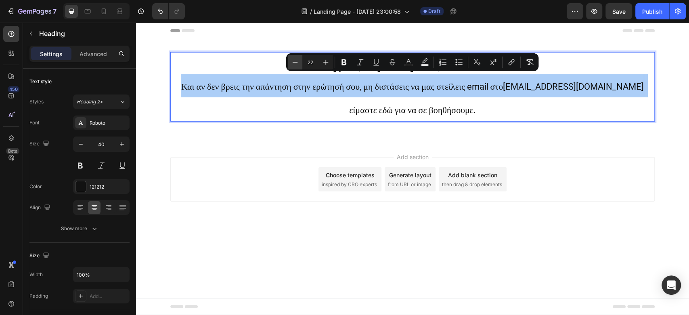
click at [292, 58] on icon "Editor contextual toolbar" at bounding box center [295, 62] width 8 height 8
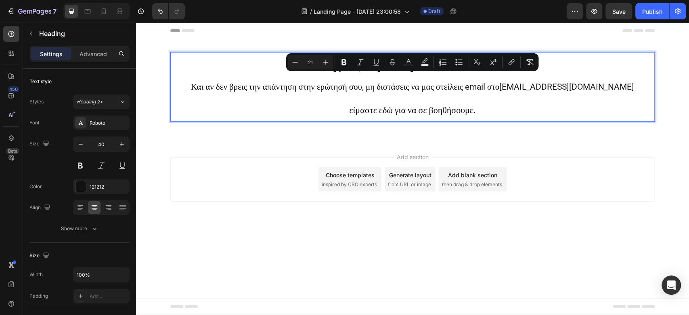
type input "22"
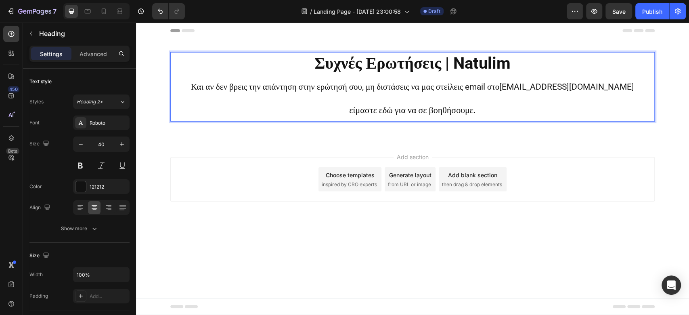
click at [367, 105] on span "είμαστε εδώ για να σε βοηθήσουμε." at bounding box center [412, 110] width 127 height 10
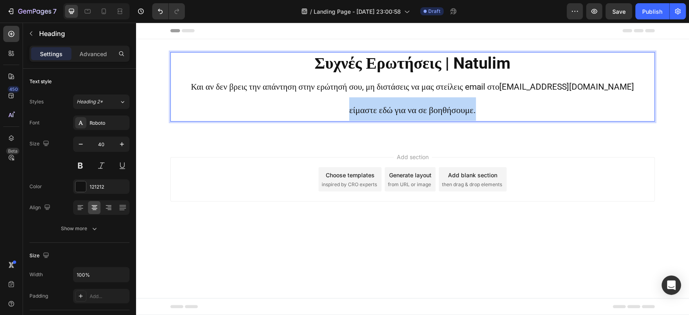
click at [367, 105] on span "είμαστε εδώ για να σε βοηθήσουμε." at bounding box center [412, 110] width 127 height 10
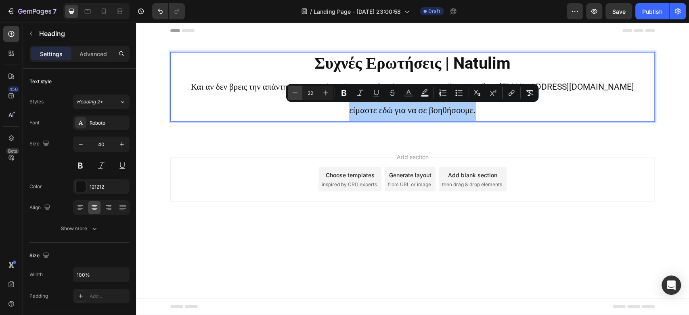
click at [294, 92] on icon "Editor contextual toolbar" at bounding box center [295, 93] width 8 height 8
type input "21"
click at [259, 87] on span "Και αν δεν βρεις την απάντηση στην ερώτησή σου, μη διστάσεις να μας στείλεις em…" at bounding box center [345, 87] width 308 height 10
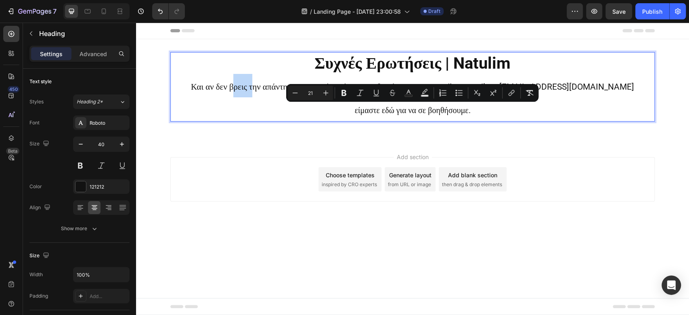
click at [259, 87] on span "Και αν δεν βρεις την απάντηση στην ερώτησή σου, μη διστάσεις να μας στείλεις em…" at bounding box center [345, 87] width 308 height 10
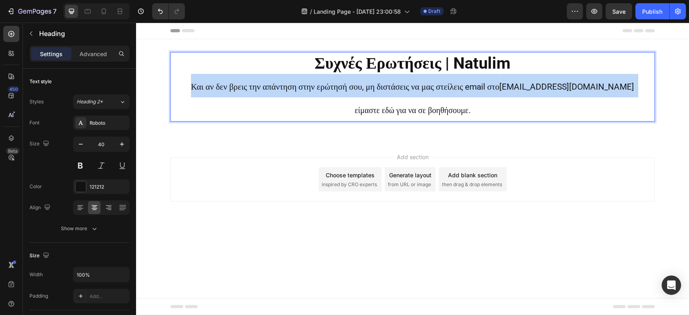
click at [259, 87] on span "Και αν δεν βρεις την απάντηση στην ερώτησή σου, μη διστάσεις να μας στείλεις em…" at bounding box center [345, 87] width 308 height 10
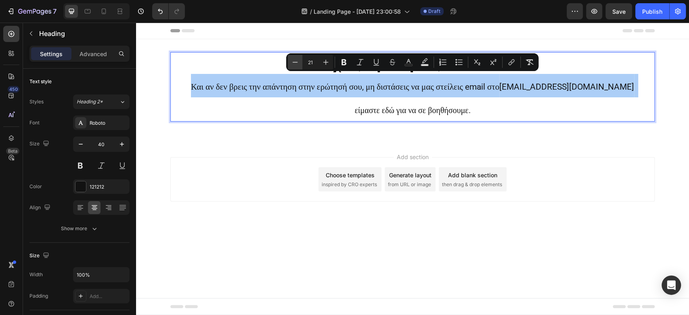
click at [296, 63] on icon "Editor contextual toolbar" at bounding box center [295, 62] width 8 height 8
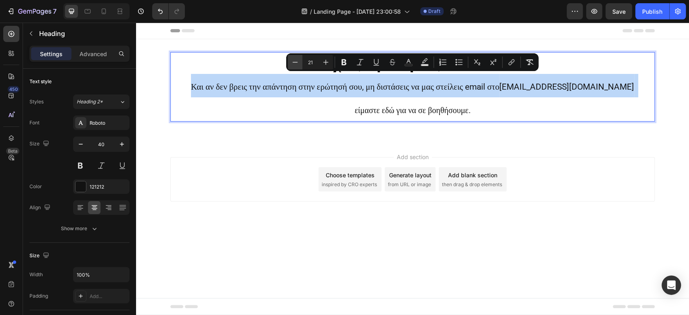
type input "20"
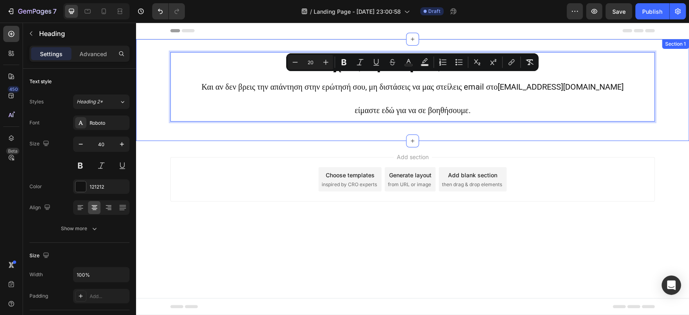
click at [331, 141] on div "Συχνές Ερωτήσεις | Natulim Και αν δεν βρεις την απάντηση στην ερώτησή σου, μη δ…" at bounding box center [412, 90] width 553 height 102
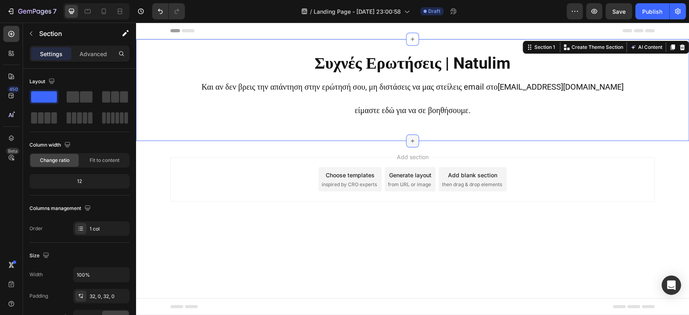
click at [412, 144] on icon at bounding box center [412, 141] width 6 height 6
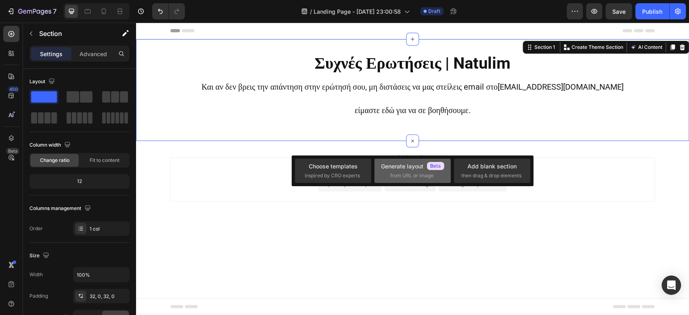
click at [418, 175] on span "from URL or image" at bounding box center [411, 175] width 43 height 7
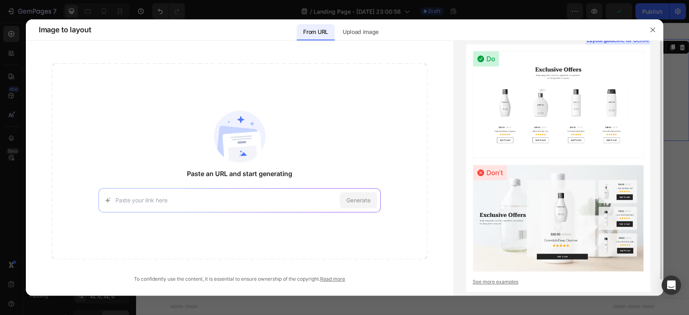
scroll to position [17, 0]
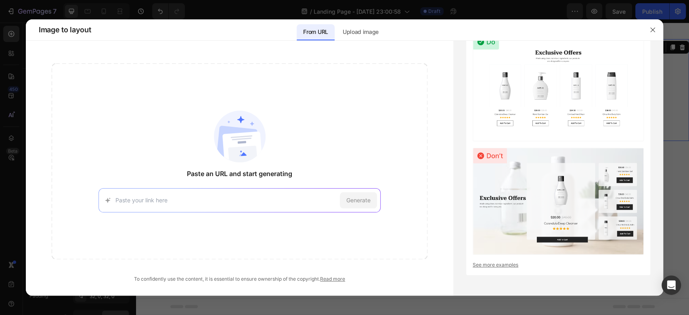
paste input "[URL][DOMAIN_NAME]"
type input "[URL][DOMAIN_NAME]"
click at [354, 200] on span "Generate" at bounding box center [358, 200] width 24 height 8
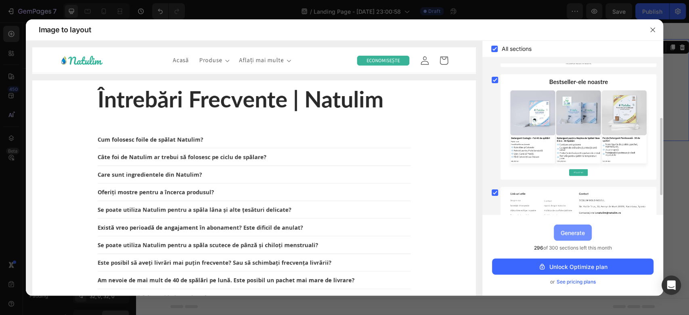
scroll to position [146, 0]
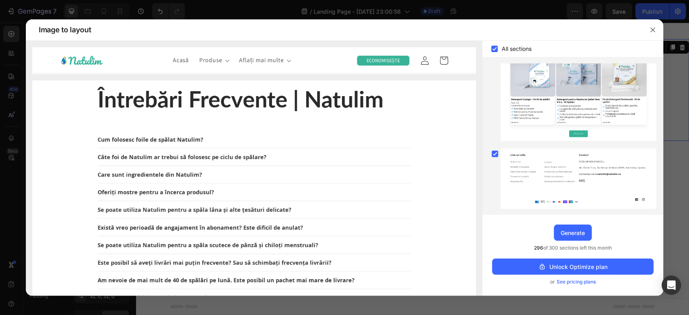
drag, startPoint x: 584, startPoint y: 235, endPoint x: 511, endPoint y: 241, distance: 72.8
click at [511, 241] on div "Upgrade to Optimize plan and get unlimited generating sections and publish page…" at bounding box center [572, 255] width 181 height 81
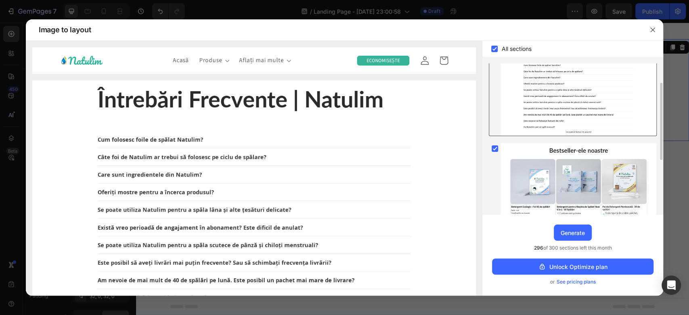
scroll to position [0, 0]
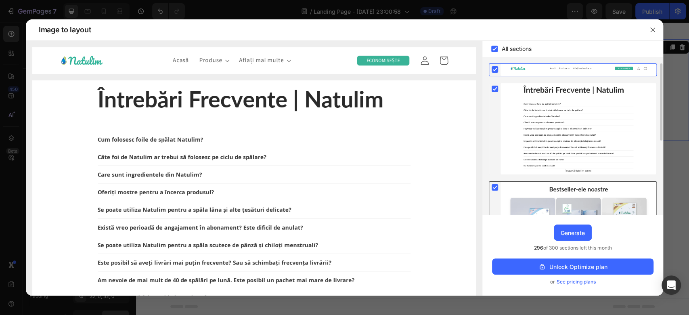
click at [493, 185] on rect at bounding box center [494, 187] width 6 height 6
click at [495, 186] on icon at bounding box center [495, 187] width 8 height 8
click at [495, 186] on icon at bounding box center [495, 187] width 4 height 3
click at [494, 70] on icon at bounding box center [495, 69] width 4 height 3
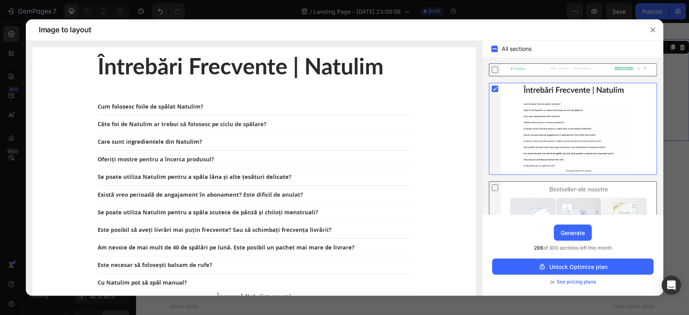
scroll to position [146, 0]
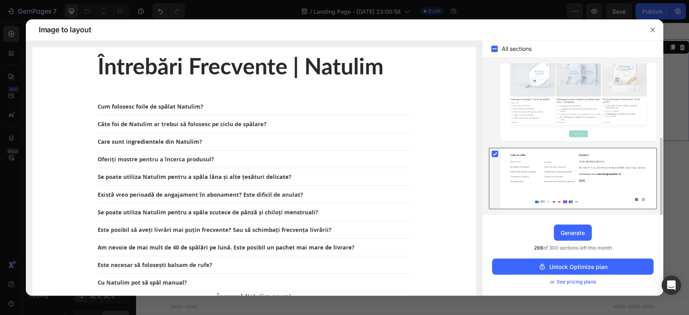
click at [493, 153] on rect at bounding box center [494, 153] width 6 height 6
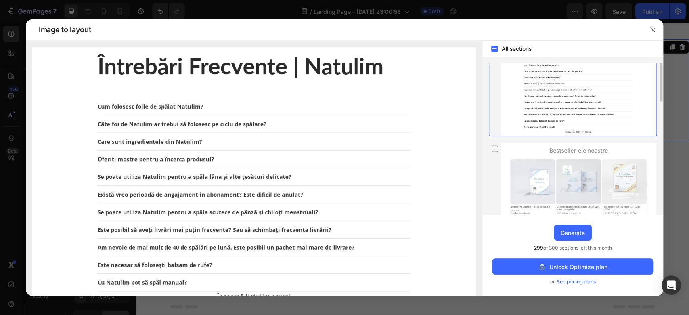
scroll to position [0, 0]
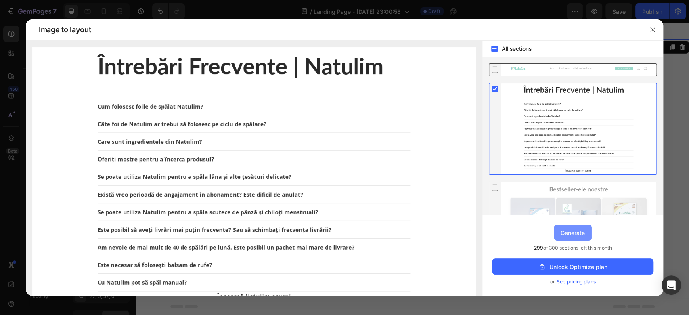
click at [582, 230] on div "Generate" at bounding box center [572, 232] width 24 height 8
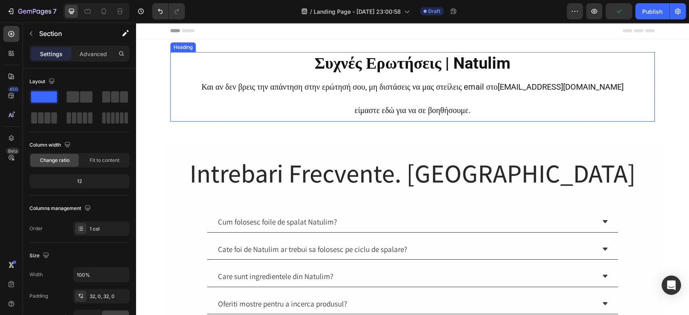
click at [391, 61] on strong "Συχνές Ερωτήσεις | Natulim" at bounding box center [412, 63] width 196 height 19
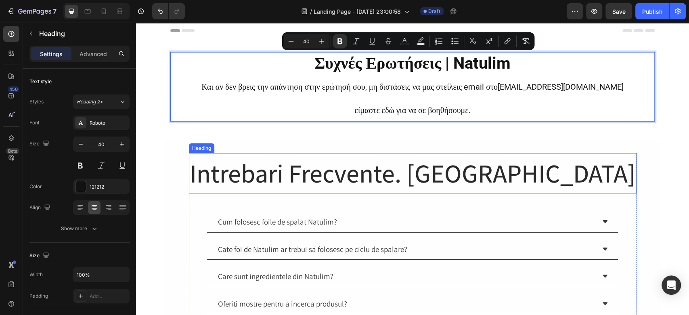
click at [368, 173] on h2 "Intrebari Frecvente. [GEOGRAPHIC_DATA]" at bounding box center [412, 173] width 447 height 40
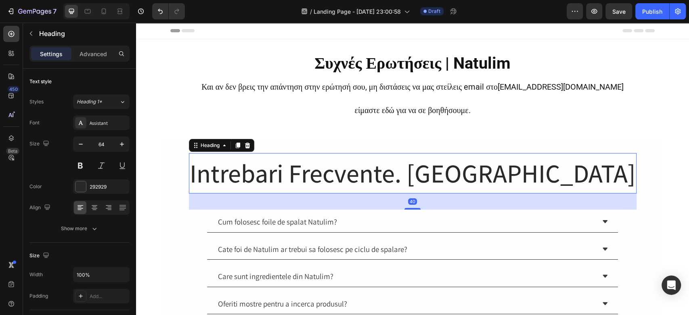
click at [368, 173] on h2 "Intrebari Frecvente. [GEOGRAPHIC_DATA]" at bounding box center [412, 173] width 447 height 40
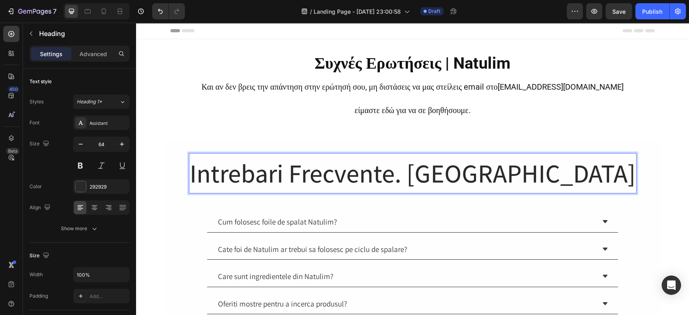
click at [368, 173] on p "Intrebari Frecvente. [GEOGRAPHIC_DATA]" at bounding box center [413, 173] width 446 height 39
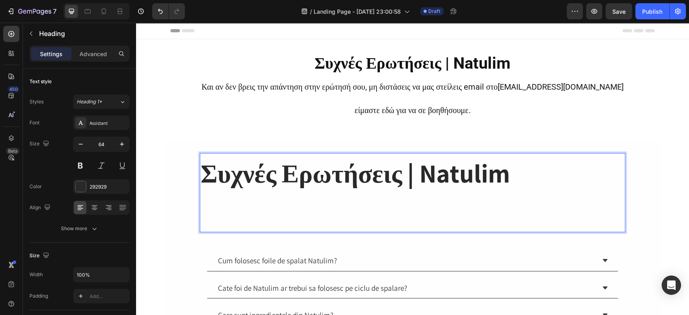
click at [368, 173] on strong "Συχνές Ερωτήσεις | Natulim" at bounding box center [354, 172] width 309 height 33
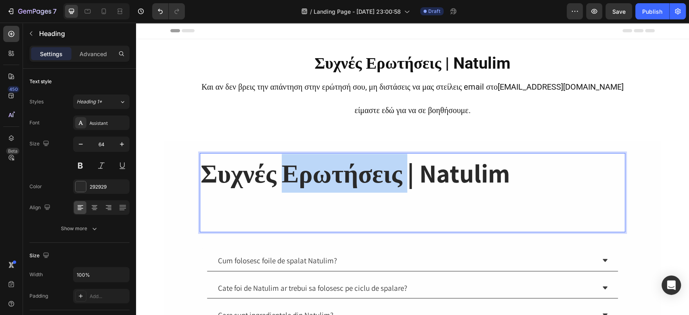
click at [368, 173] on strong "Συχνές Ερωτήσεις | Natulim" at bounding box center [354, 172] width 309 height 33
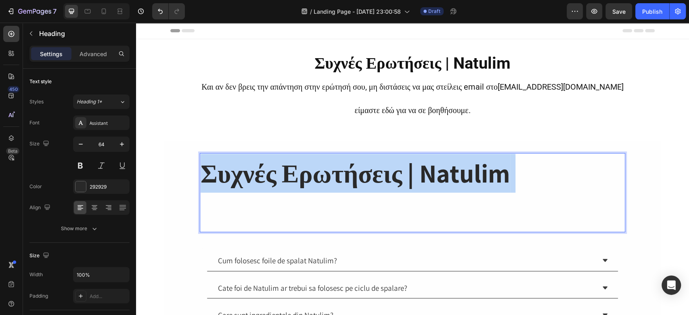
click at [368, 173] on strong "Συχνές Ερωτήσεις | Natulim" at bounding box center [354, 172] width 309 height 33
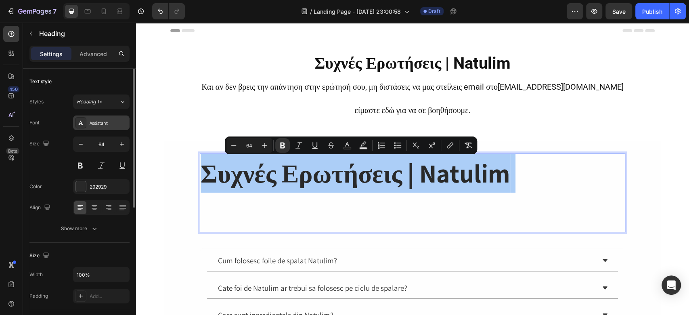
click at [91, 124] on div "Assistant" at bounding box center [109, 122] width 38 height 7
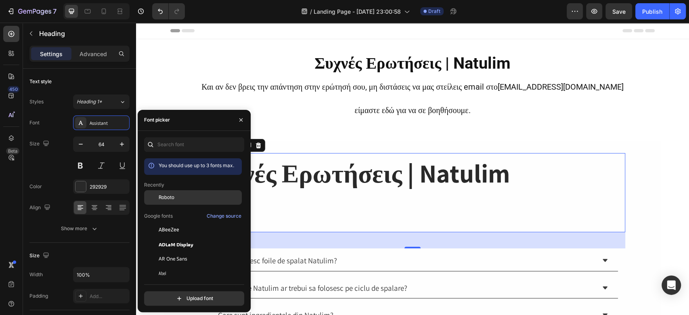
click at [180, 197] on div "Roboto" at bounding box center [199, 197] width 81 height 7
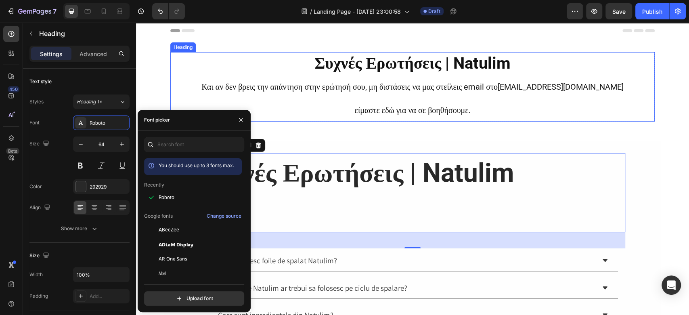
click at [644, 108] on p "⁠⁠⁠⁠⁠⁠⁠ Συχνές Ερωτήσεις | Natulim Και αν δεν βρεις την απάντηση στην ερώτησή σ…" at bounding box center [412, 87] width 482 height 68
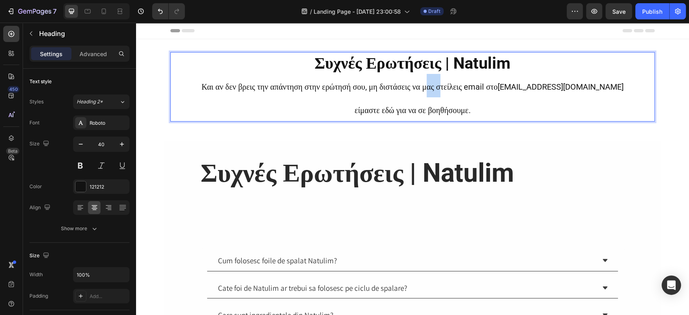
click at [458, 96] on p "Συχνές Ερωτήσεις | Natulim Και αν δεν βρεις την απάντηση στην ερώτησή σου, μη δ…" at bounding box center [412, 87] width 482 height 68
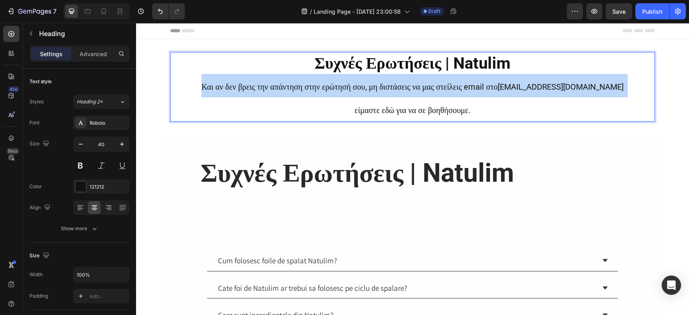
click at [458, 96] on p "Συχνές Ερωτήσεις | Natulim Και αν δεν βρεις την απάντηση στην ερώτησή σου, μη δ…" at bounding box center [412, 87] width 482 height 68
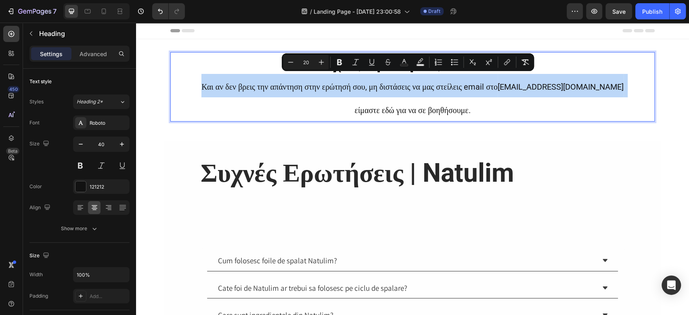
click at [460, 96] on p "Συχνές Ερωτήσεις | Natulim Και αν δεν βρεις την απάντηση στην ερώτησή σου, μη δ…" at bounding box center [412, 87] width 482 height 68
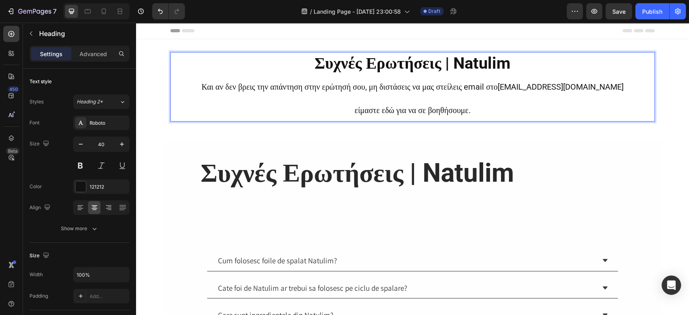
click at [456, 100] on p "Συχνές Ερωτήσεις | Natulim Και αν δεν βρεις την απάντηση στην ερώτησή σου, μη δ…" at bounding box center [412, 87] width 482 height 68
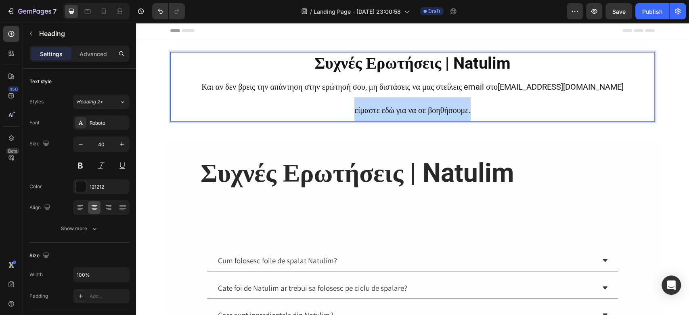
click at [456, 100] on p "Συχνές Ερωτήσεις | Natulim Και αν δεν βρεις την απάντηση στην ερώτησή σου, μη δ…" at bounding box center [412, 87] width 482 height 68
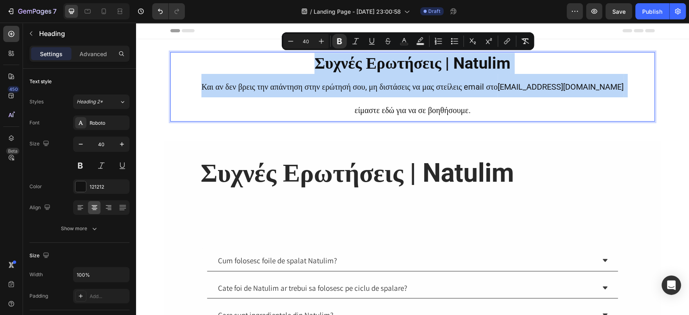
click at [456, 100] on p "Συχνές Ερωτήσεις | Natulim Και αν δεν βρεις την απάντηση στην ερώτησή σου, μη δ…" at bounding box center [412, 87] width 482 height 68
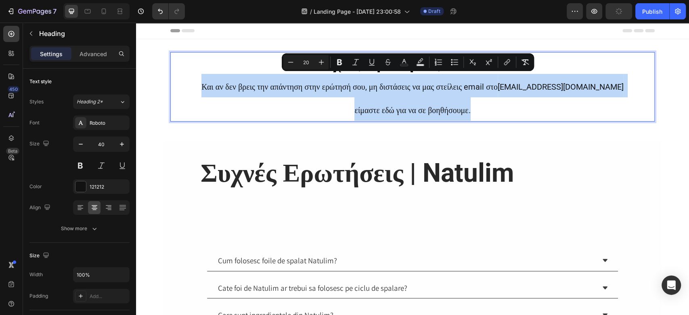
drag, startPoint x: 482, startPoint y: 113, endPoint x: 175, endPoint y: 86, distance: 307.4
click at [175, 86] on p "Συχνές Ερωτήσεις | Natulim Και αν δεν βρεις την απάντηση στην ερώτησή σου, μη δ…" at bounding box center [412, 87] width 482 height 68
copy p "Και αν δεν βρεις την απάντηση στην ερώτησή σου, μη διστάσεις να μας στείλεις em…"
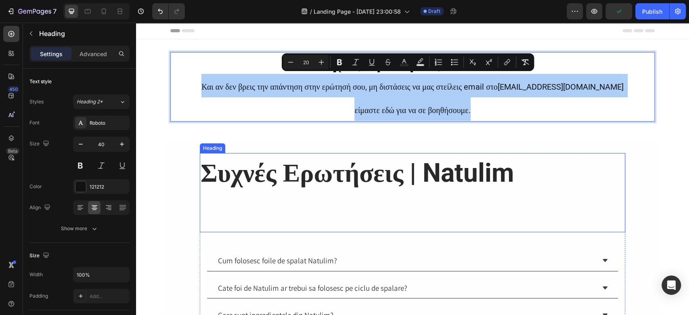
click at [526, 179] on p "⁠⁠⁠⁠⁠⁠⁠ Συχνές Ερωτήσεις | Natulim" at bounding box center [412, 192] width 424 height 77
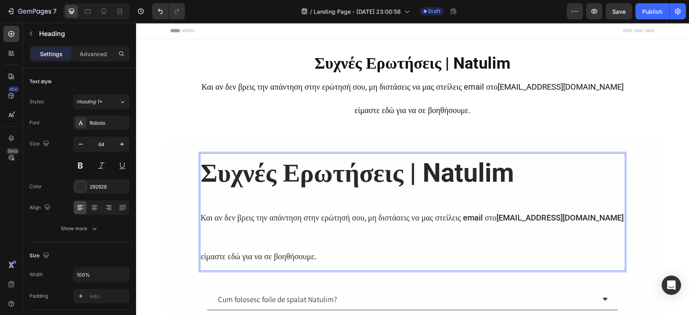
click at [289, 231] on p "Συχνές Ερωτήσεις | Natulim Και αν δεν βρεις την απάντηση στην ερώτησή σου, μη δ…" at bounding box center [412, 212] width 424 height 116
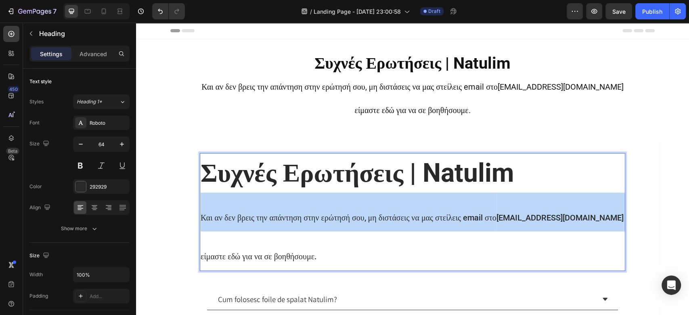
click at [289, 231] on p "Συχνές Ερωτήσεις | Natulim Και αν δεν βρεις την απάντηση στην ερώτησή σου, μη δ…" at bounding box center [412, 212] width 424 height 116
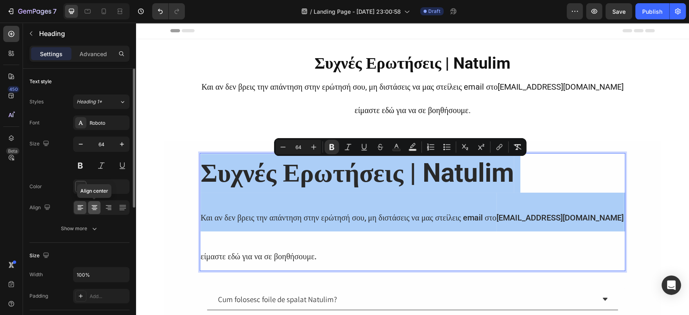
click at [92, 209] on icon at bounding box center [94, 207] width 8 height 8
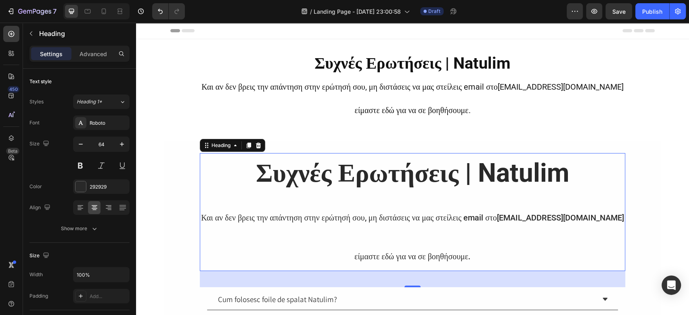
click at [368, 231] on p "Συχνές Ερωτήσεις | Natulim Και αν δεν βρεις την απάντηση στην ερώτησή σου, μη δ…" at bounding box center [412, 212] width 424 height 116
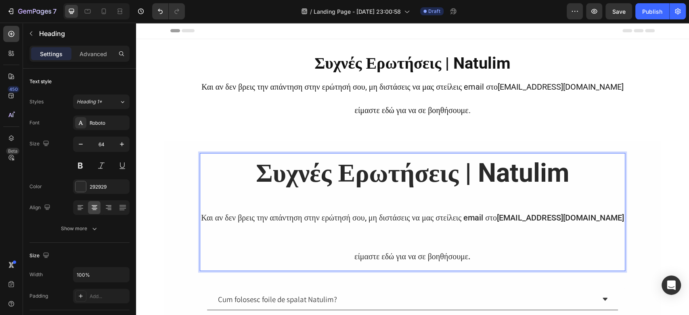
click at [419, 257] on span "είμαστε εδώ για να σε βοηθήσουμε." at bounding box center [412, 256] width 116 height 10
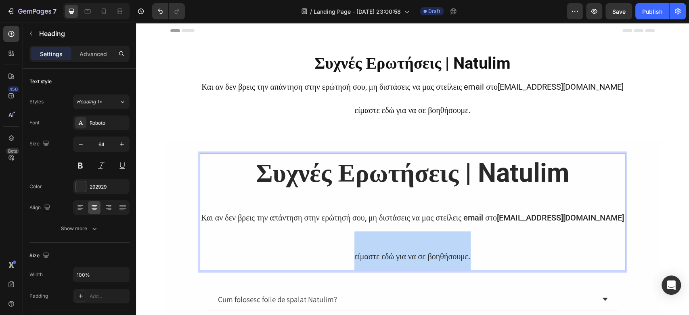
click at [419, 257] on span "είμαστε εδώ για να σε βοηθήσουμε." at bounding box center [412, 256] width 116 height 10
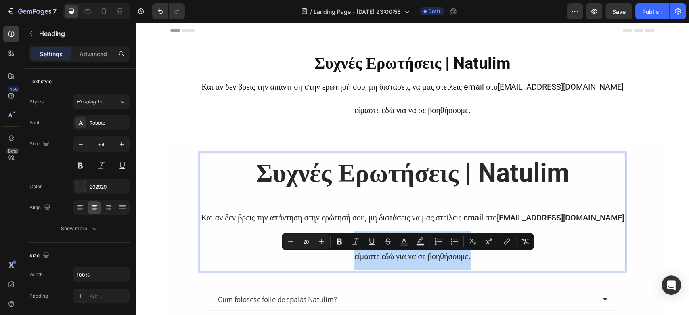
click at [476, 262] on p "Συχνές Ερωτήσεις | Natulim Και αν δεν βρεις την απάντηση στην ερώτησή σου, μη δ…" at bounding box center [412, 212] width 424 height 116
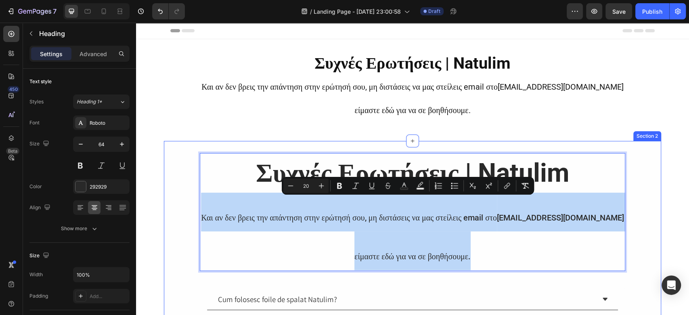
drag, startPoint x: 510, startPoint y: 260, endPoint x: 174, endPoint y: 221, distance: 338.3
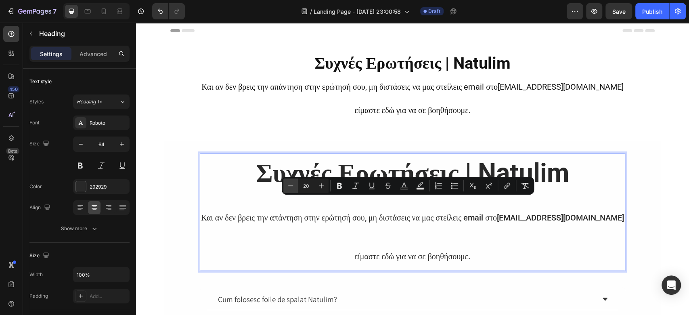
click at [293, 187] on icon "Editor contextual toolbar" at bounding box center [290, 186] width 8 height 8
click at [326, 184] on button "Plus" at bounding box center [321, 185] width 15 height 15
type input "20"
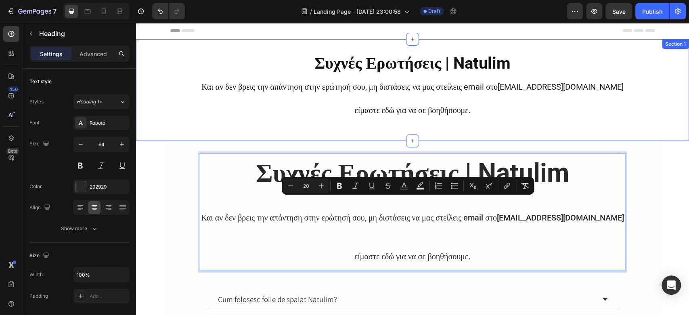
click at [169, 128] on div "⁠⁠⁠⁠⁠⁠⁠ Συχνές Ερωτήσεις | Natulim Και αν δεν βρεις την απάντηση στην ερώτησή σ…" at bounding box center [412, 90] width 553 height 76
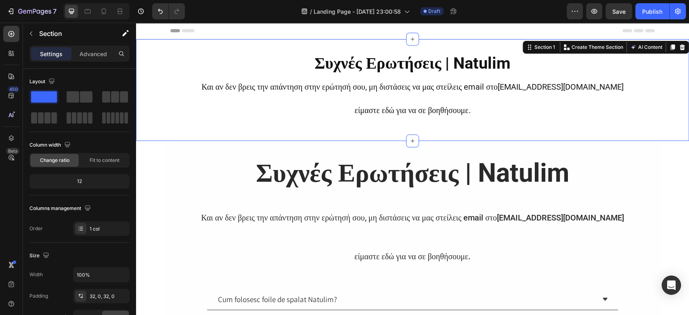
click at [679, 47] on icon at bounding box center [681, 47] width 5 height 6
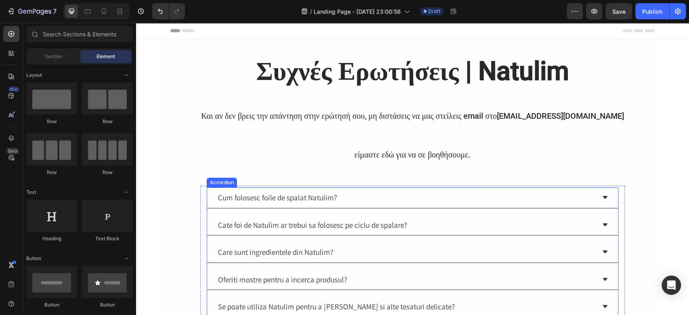
click at [292, 195] on div "Cum folosesc foile de spalat Natulim?" at bounding box center [277, 197] width 121 height 14
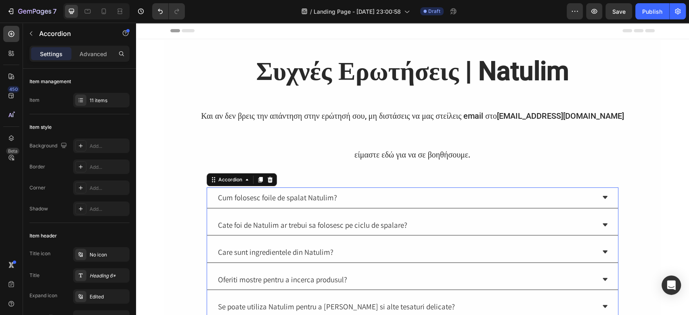
click at [292, 195] on div "Cum folosesc foile de spalat Natulim?" at bounding box center [277, 197] width 121 height 14
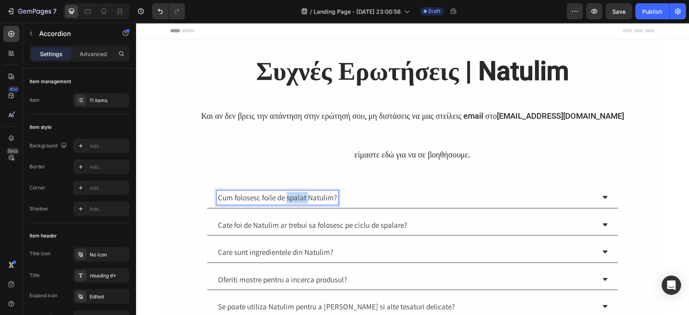
click at [292, 195] on p "Cum folosesc foile de spalat Natulim?" at bounding box center [277, 198] width 119 height 12
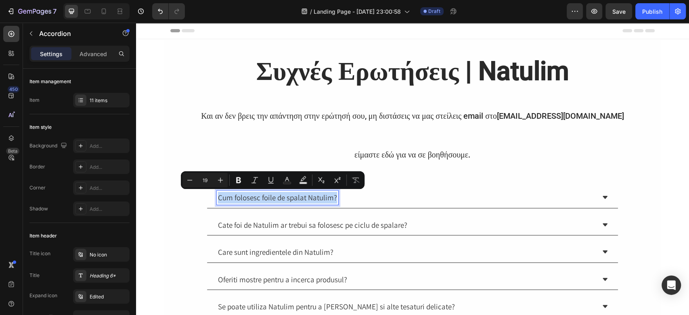
click at [292, 195] on p "Cum folosesc foile de spalat Natulim?" at bounding box center [277, 198] width 119 height 12
copy p "Cum folosesc foile de spalat Natulim?"
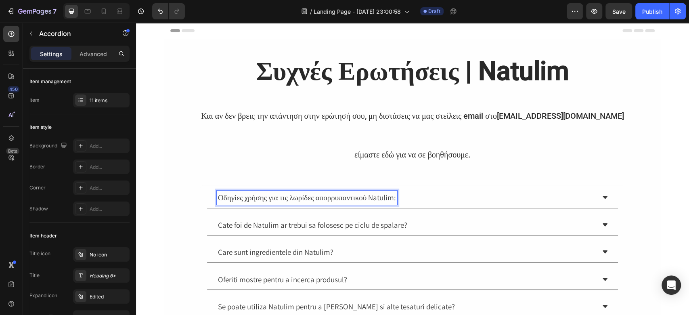
click at [329, 196] on p "Οδηγίες χρήσης για τις λωρίδες απορρυπαντικού Natulim:" at bounding box center [307, 198] width 178 height 12
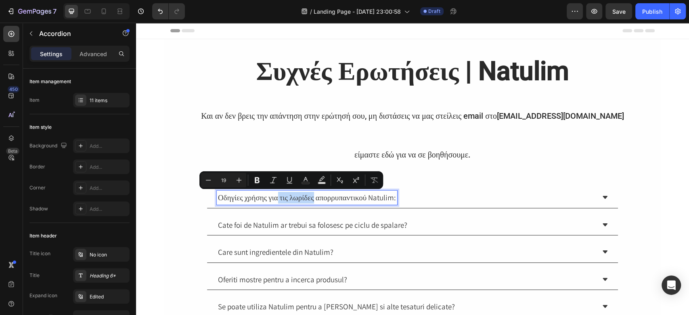
drag, startPoint x: 309, startPoint y: 198, endPoint x: 274, endPoint y: 197, distance: 35.5
click at [274, 197] on p "Οδηγίες χρήσης για τις λωρίδες απορρυπαντικού Natulim:" at bounding box center [307, 198] width 178 height 12
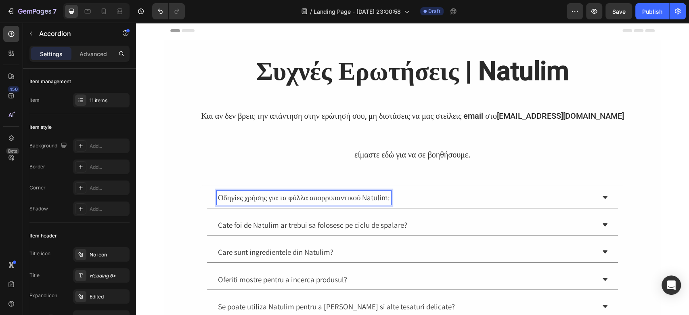
click at [601, 195] on icon at bounding box center [604, 197] width 6 height 6
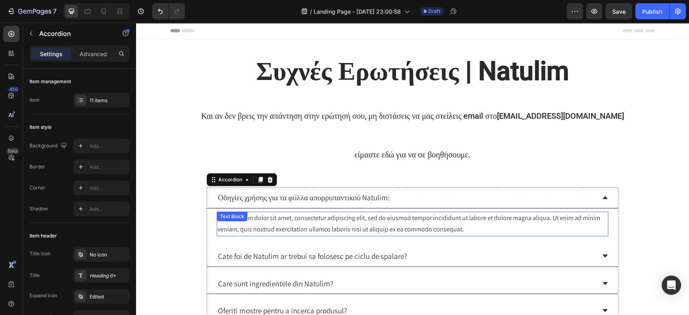
click at [370, 223] on div "Lorem ipsum dolor sit amet, consectetur adipiscing elit, sed do eiusmod tempor …" at bounding box center [412, 223] width 391 height 25
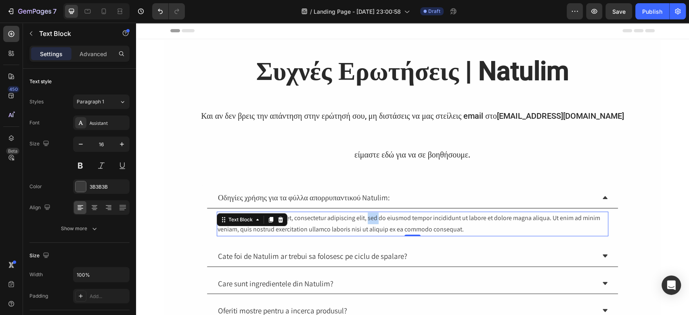
click at [370, 223] on div "Lorem ipsum dolor sit amet, consectetur adipiscing elit, sed do eiusmod tempor …" at bounding box center [412, 223] width 391 height 25
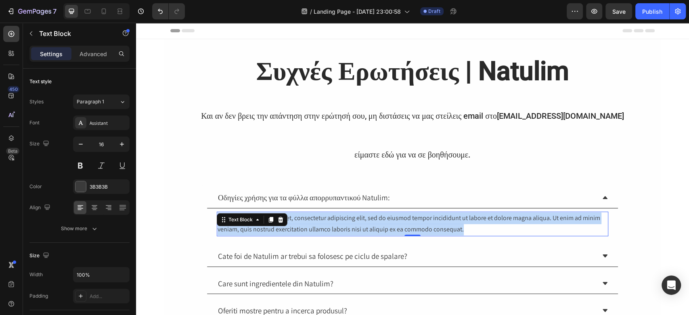
click at [370, 223] on p "Lorem ipsum dolor sit amet, consectetur adipiscing elit, sed do eiusmod tempor …" at bounding box center [412, 223] width 390 height 23
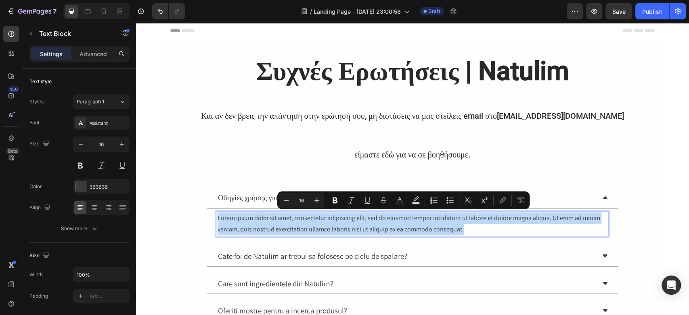
scroll to position [161, 0]
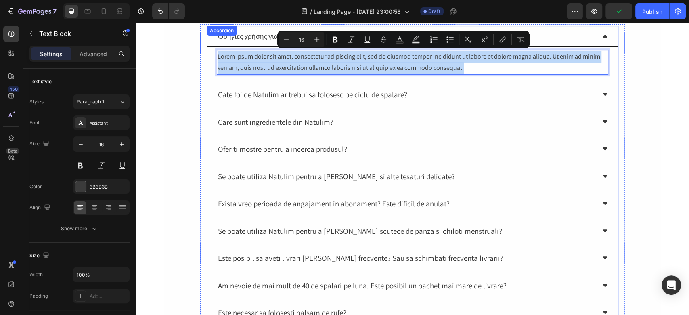
click at [308, 97] on p "Cate foi de Natulim ar trebui sa folosesc pe ciclu de spalare?" at bounding box center [312, 95] width 189 height 12
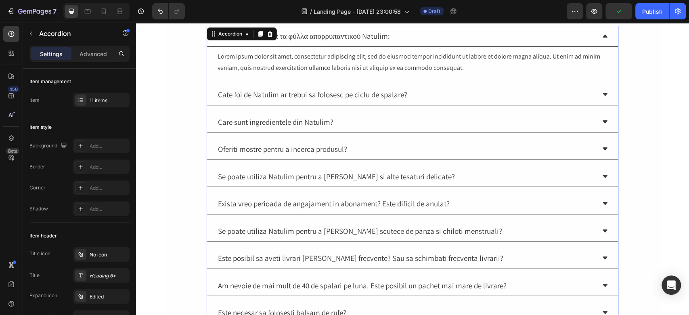
click at [603, 93] on icon at bounding box center [604, 94] width 6 height 6
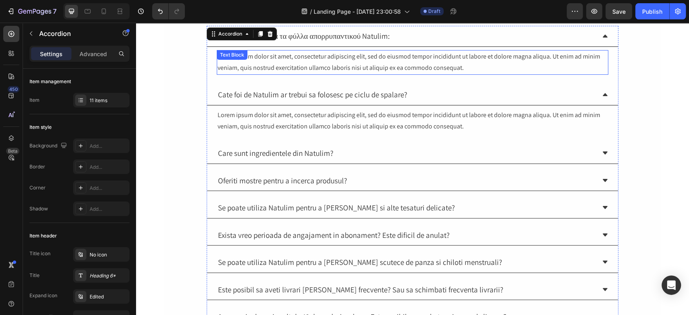
click at [313, 60] on p "Lorem ipsum dolor sit amet, consectetur adipiscing elit, sed do eiusmod tempor …" at bounding box center [412, 62] width 390 height 23
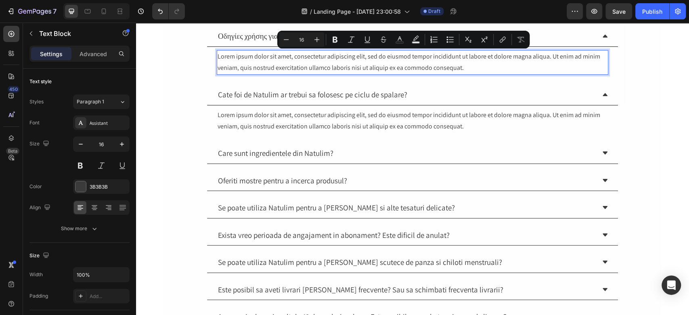
click at [372, 61] on p "Lorem ipsum dolor sit amet, consectetur adipiscing elit, sed do eiusmod tempor …" at bounding box center [412, 62] width 390 height 23
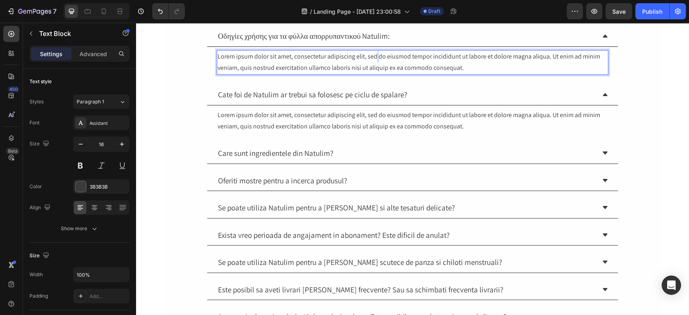
click at [372, 61] on p "Lorem ipsum dolor sit amet, consectetur adipiscing elit, sed do eiusmod tempor …" at bounding box center [412, 62] width 390 height 23
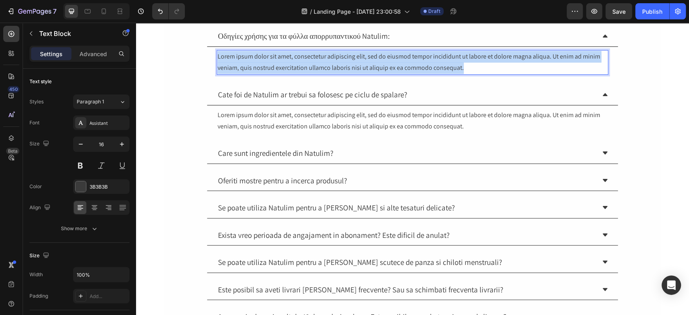
click at [372, 61] on p "Lorem ipsum dolor sit amet, consectetur adipiscing elit, sed do eiusmod tempor …" at bounding box center [412, 62] width 390 height 23
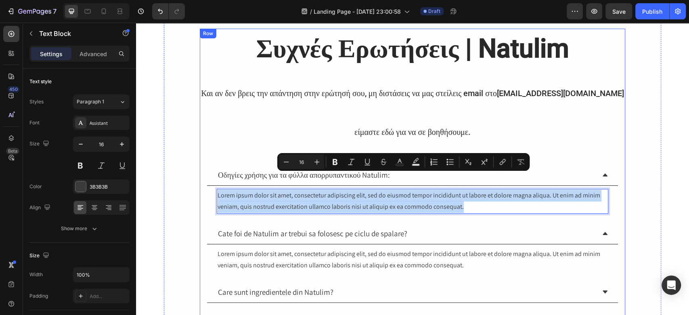
scroll to position [0, 0]
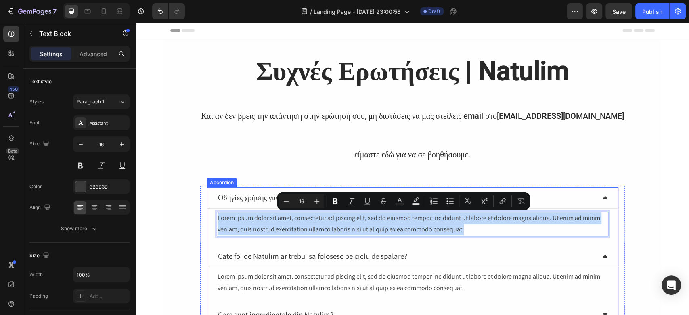
click at [237, 192] on p "Οδηγίες χρήσης για τα φύλλα απορρυπαντικού Natulim:" at bounding box center [304, 198] width 172 height 12
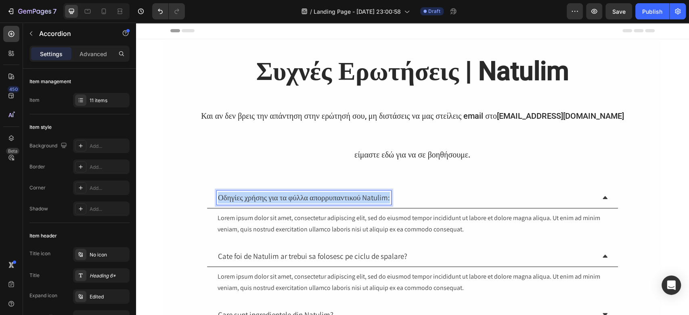
click at [237, 192] on p "Οδηγίες χρήσης για τα φύλλα απορρυπαντικού Natulim:" at bounding box center [304, 198] width 172 height 12
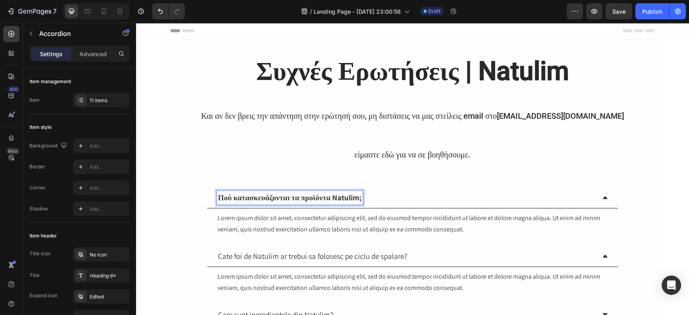
click at [268, 221] on p "Lorem ipsum dolor sit amet, consectetur adipiscing elit, sed do eiusmod tempor …" at bounding box center [412, 223] width 390 height 23
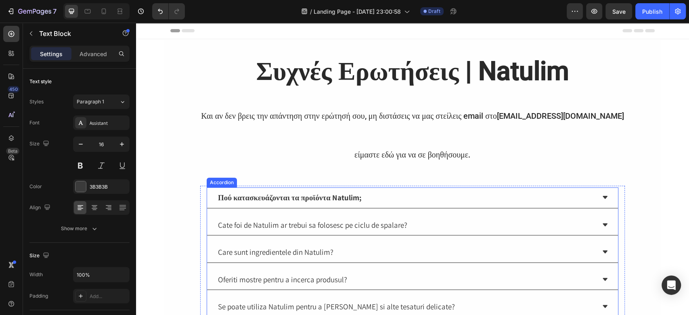
click at [323, 192] on strong "Πού κατασκευάζονται τα προϊόντα Natulim;" at bounding box center [290, 197] width 144 height 10
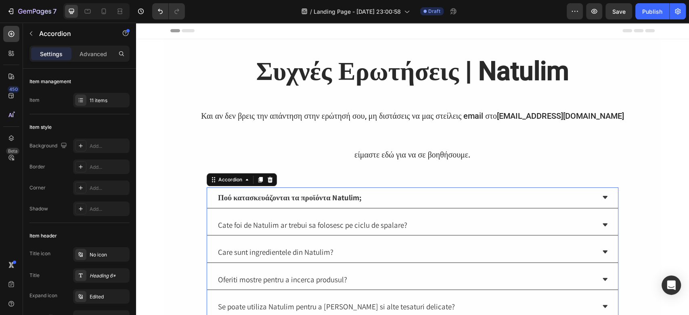
click at [601, 195] on icon at bounding box center [604, 197] width 6 height 6
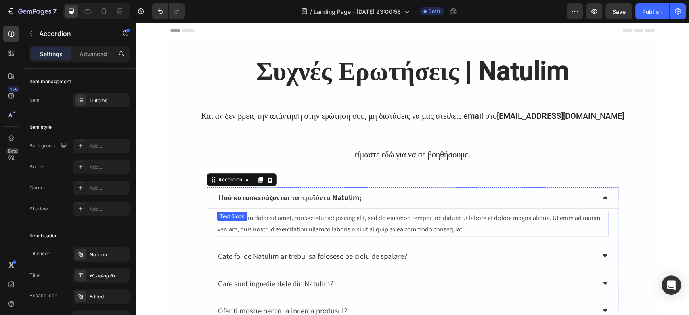
click at [334, 228] on p "Lorem ipsum dolor sit amet, consectetur adipiscing elit, sed do eiusmod tempor …" at bounding box center [412, 223] width 390 height 23
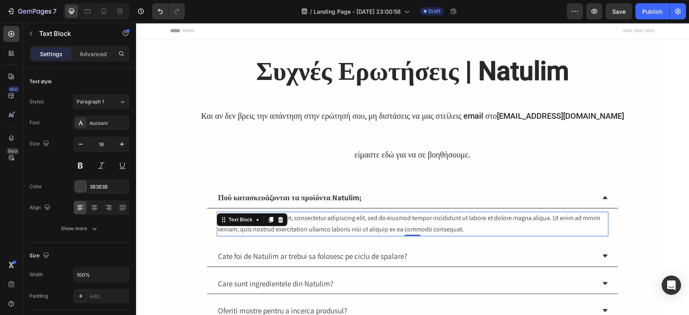
click at [334, 228] on p "Lorem ipsum dolor sit amet, consectetur adipiscing elit, sed do eiusmod tempor …" at bounding box center [412, 223] width 390 height 23
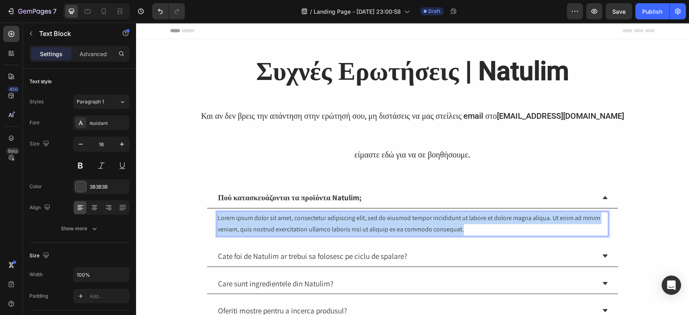
click at [334, 228] on p "Lorem ipsum dolor sit amet, consectetur adipiscing elit, sed do eiusmod tempor …" at bounding box center [412, 223] width 390 height 23
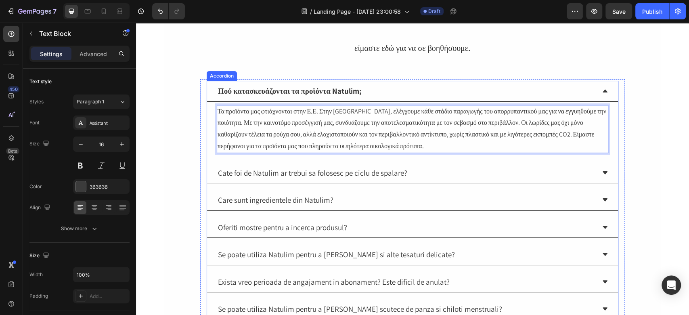
scroll to position [107, 0]
click at [336, 168] on p "Cate foi de Natulim ar trebui sa folosesc pe ciclu de spalare?" at bounding box center [312, 172] width 189 height 12
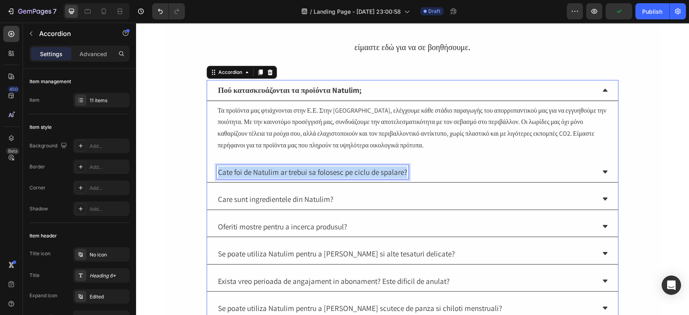
click at [310, 169] on p "Cate foi de Natulim ar trebui sa folosesc pe ciclu de spalare?" at bounding box center [312, 172] width 189 height 12
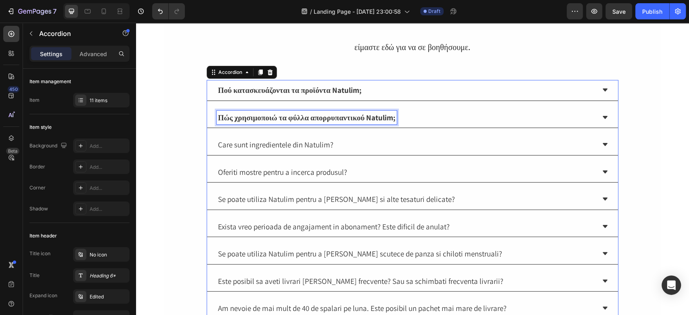
scroll to position [53, 0]
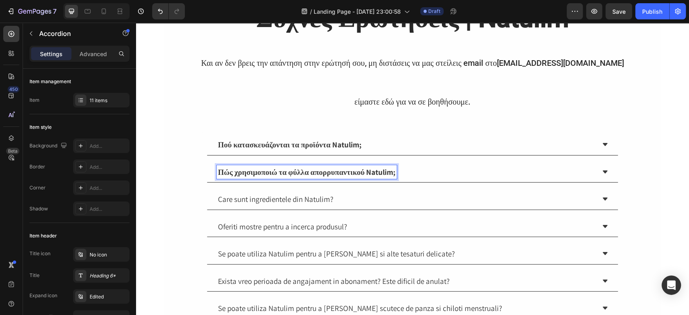
click at [601, 173] on icon at bounding box center [604, 172] width 6 height 6
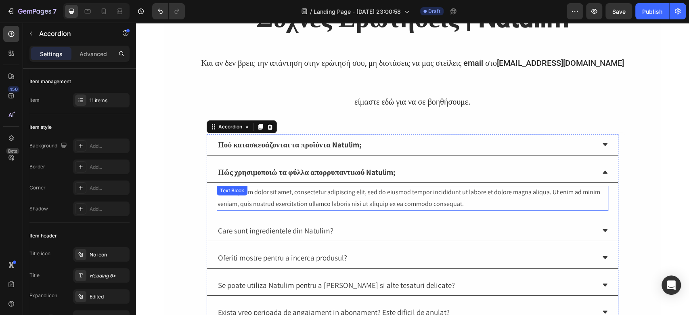
click at [315, 203] on div "Lorem ipsum dolor sit amet, consectetur adipiscing elit, sed do eiusmod tempor …" at bounding box center [412, 198] width 391 height 25
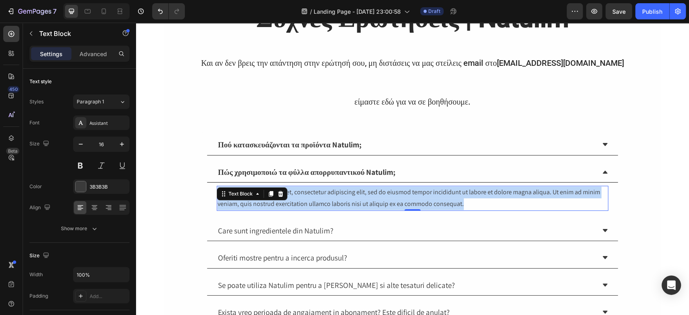
click at [315, 203] on p "Lorem ipsum dolor sit amet, consectetur adipiscing elit, sed do eiusmod tempor …" at bounding box center [412, 197] width 390 height 23
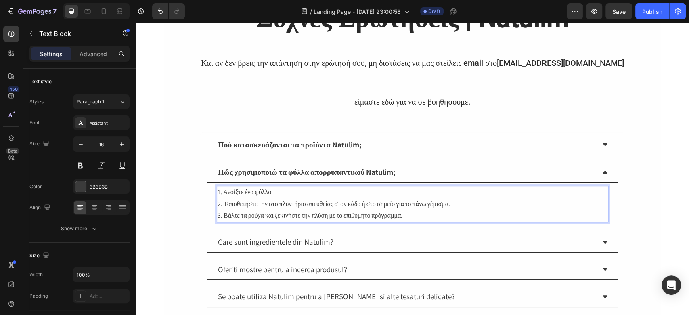
click at [237, 192] on p "1. Ανοίξτε ένα φύλλο" at bounding box center [412, 192] width 390 height 12
click at [240, 204] on p "2. Τοποθετήστε την στο πλυντήριο απευθείας στον κάδο ή στο σημείο για το πάνω γ…" at bounding box center [412, 204] width 390 height 12
click at [230, 215] on p "3. Βάλτε τα ρούχα και ξεκινήστε την πλύση με το επιθυμητό πρόγραμμα." at bounding box center [412, 216] width 390 height 12
drag, startPoint x: 291, startPoint y: 215, endPoint x: 277, endPoint y: 214, distance: 14.1
click at [277, 214] on p "3. Βάλε τα ρούχα και ξεκινήστε την πλύση με το επιθυμητό πρόγραμμα." at bounding box center [412, 216] width 390 height 12
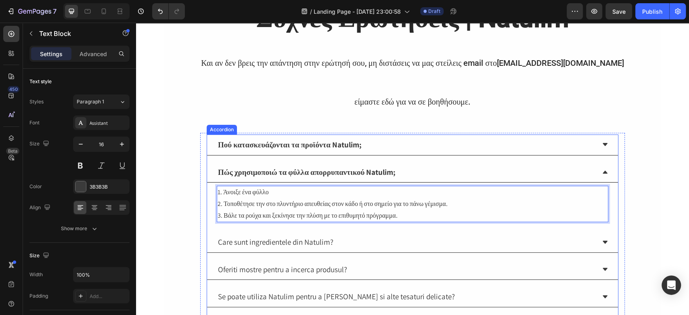
click at [601, 169] on icon at bounding box center [604, 172] width 6 height 6
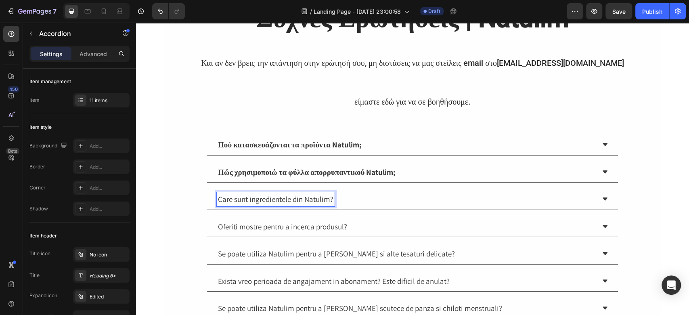
click at [264, 202] on p "Care sunt ingredientele din Natulim?" at bounding box center [275, 199] width 115 height 12
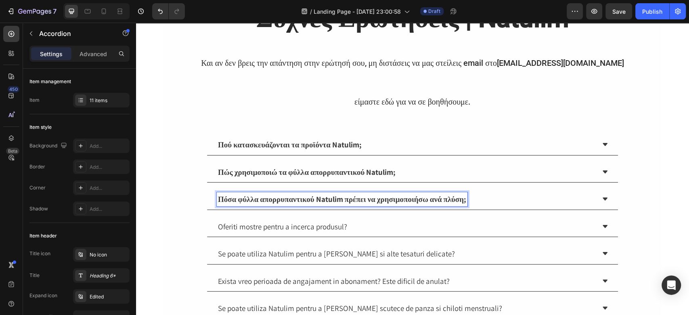
click at [601, 199] on icon at bounding box center [604, 199] width 6 height 6
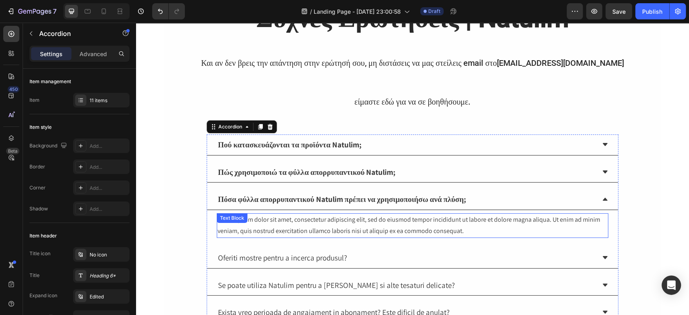
click at [251, 220] on div "Lorem ipsum dolor sit amet, consectetur adipiscing elit, sed do eiusmod tempor …" at bounding box center [412, 225] width 391 height 25
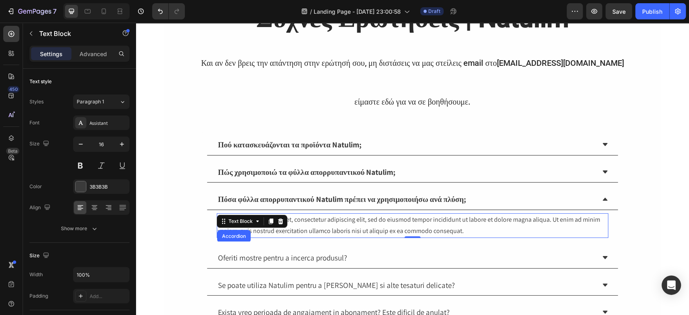
click at [254, 220] on icon at bounding box center [257, 221] width 6 height 6
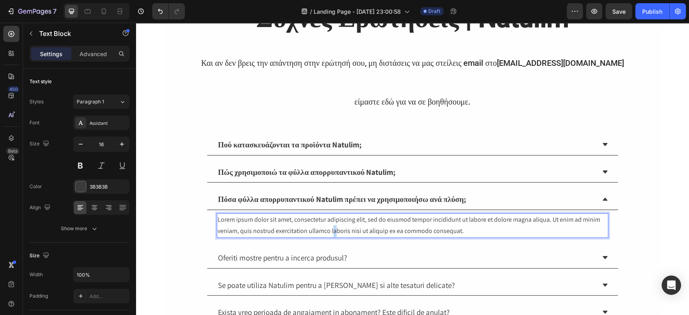
click at [330, 225] on div "Lorem ipsum dolor sit amet, consectetur adipiscing elit, sed do eiusmod tempor …" at bounding box center [412, 225] width 391 height 25
click at [330, 225] on p "Lorem ipsum dolor sit amet, consectetur adipiscing elit, sed do eiusmod tempor …" at bounding box center [412, 225] width 390 height 23
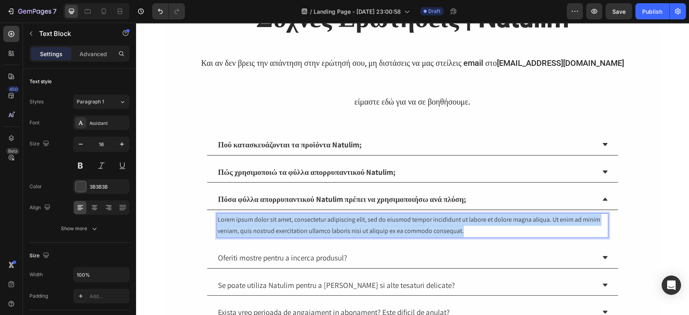
click at [330, 225] on p "Lorem ipsum dolor sit amet, consectetur adipiscing elit, sed do eiusmod tempor …" at bounding box center [412, 225] width 390 height 23
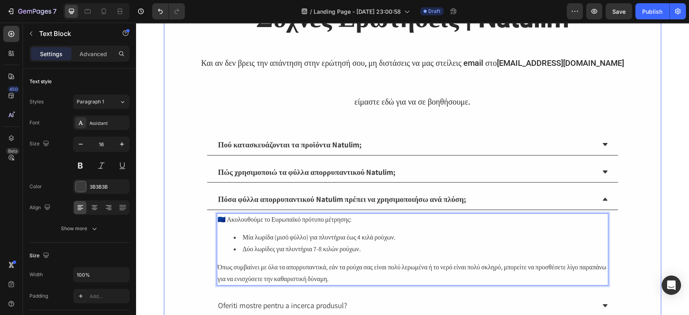
click at [652, 205] on div "⁠⁠⁠⁠⁠⁠⁠ Συχνές Ερωτήσεις | Natulim Και αν δεν βρεις την απάντηση στην ερώτησή σ…" at bounding box center [412, 262] width 497 height 528
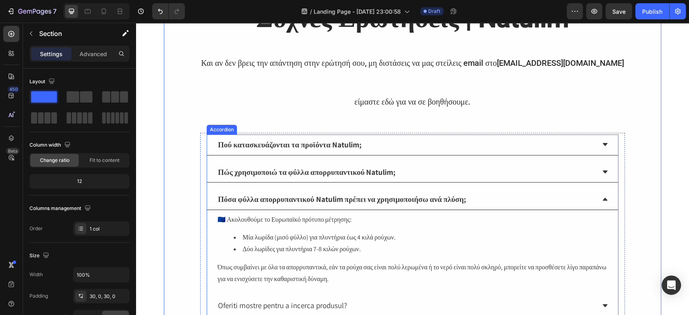
click at [546, 198] on div "Πόσα φύλλα απορρυπαντικού Natulim πρέπει να χρησιμοποιήσω ανά πλύση;" at bounding box center [406, 199] width 378 height 14
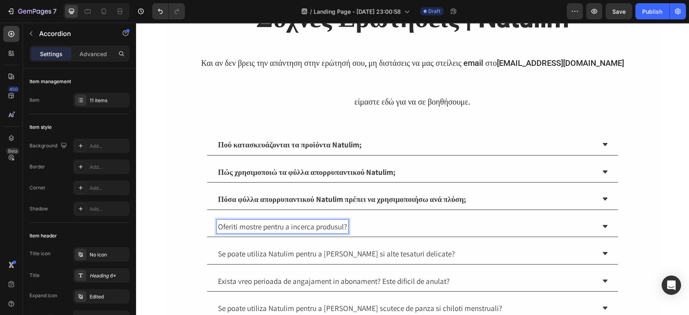
click at [603, 225] on icon at bounding box center [604, 226] width 6 height 6
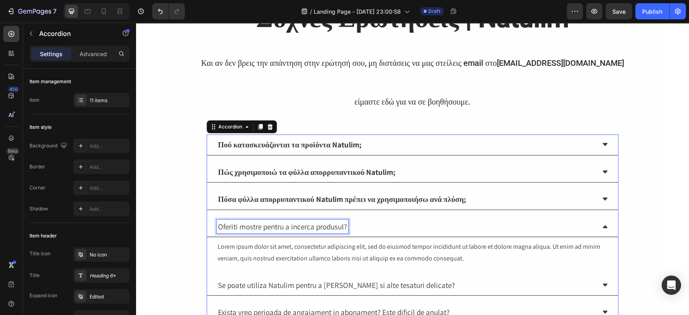
click at [274, 225] on p "Oferiti mostre pentru a incerca produsul?" at bounding box center [282, 227] width 129 height 12
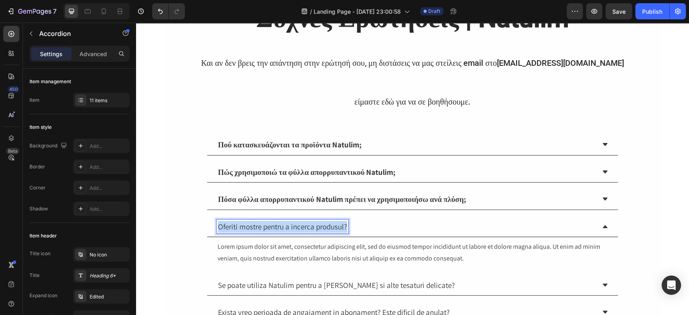
click at [274, 225] on p "Oferiti mostre pentru a incerca produsul?" at bounding box center [282, 227] width 129 height 12
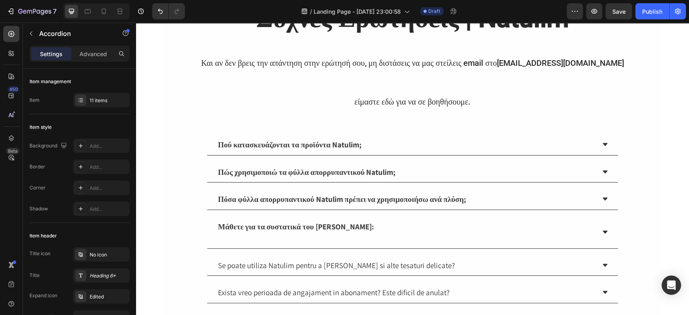
click at [602, 229] on icon at bounding box center [604, 232] width 6 height 6
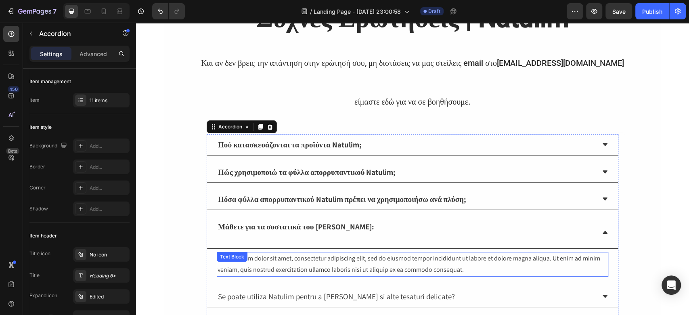
click at [281, 252] on div "Lorem ipsum dolor sit amet, consectetur adipiscing elit, sed do eiusmod tempor …" at bounding box center [412, 264] width 391 height 25
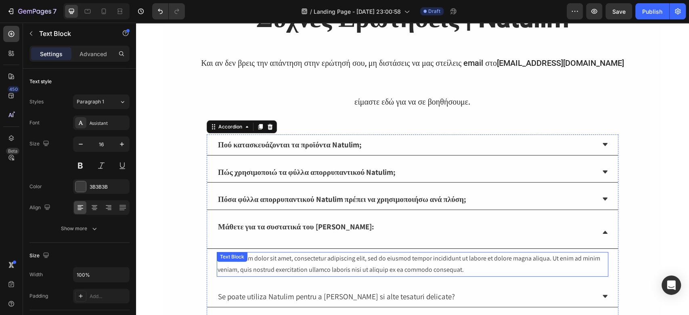
click at [281, 252] on div "Lorem ipsum dolor sit amet, consectetur adipiscing elit, sed do eiusmod tempor …" at bounding box center [412, 264] width 391 height 25
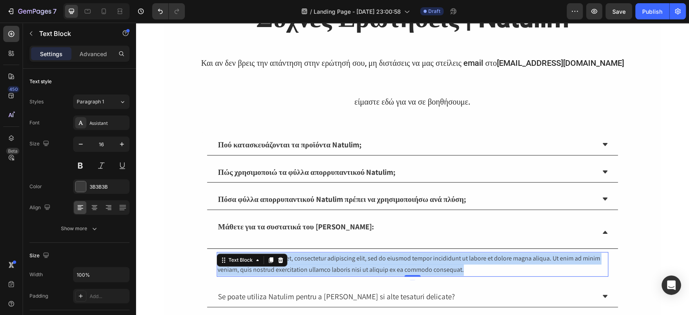
click at [281, 253] on p "Lorem ipsum dolor sit amet, consectetur adipiscing elit, sed do eiusmod tempor …" at bounding box center [412, 264] width 390 height 23
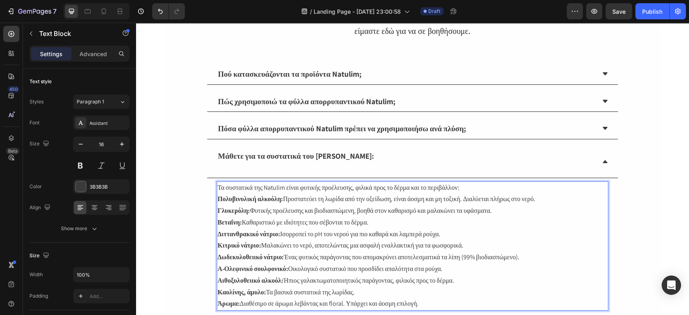
scroll to position [177, 0]
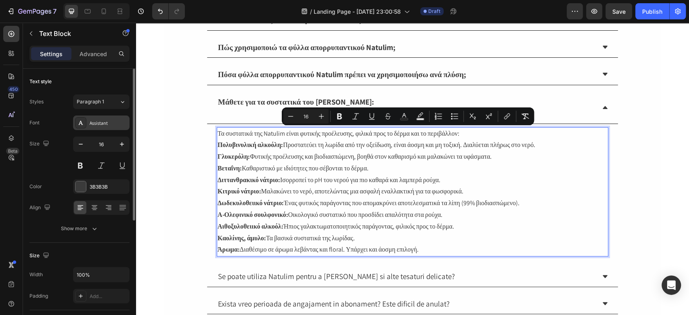
click at [90, 119] on div "Assistant" at bounding box center [109, 122] width 38 height 7
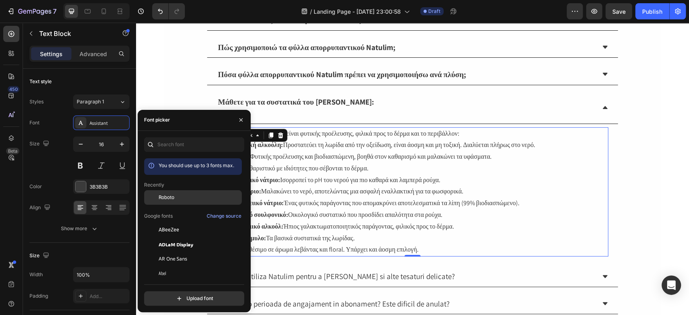
click at [178, 194] on div "Roboto" at bounding box center [199, 197] width 81 height 7
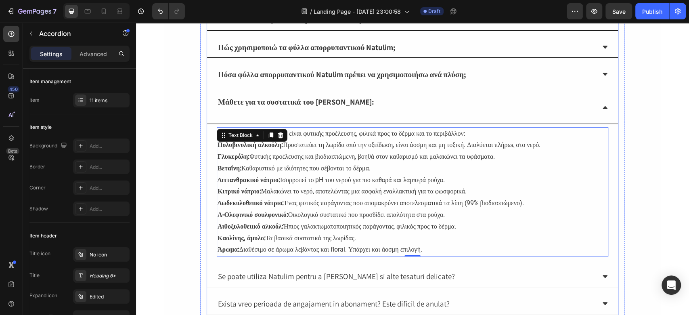
click at [287, 97] on strong "Μάθετε για τα συστατικά του [PERSON_NAME]:" at bounding box center [296, 102] width 156 height 10
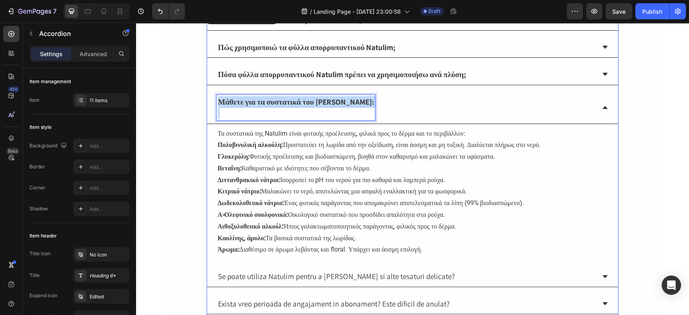
click at [287, 97] on strong "Μάθετε για τα συστατικά του [PERSON_NAME]:" at bounding box center [296, 102] width 156 height 10
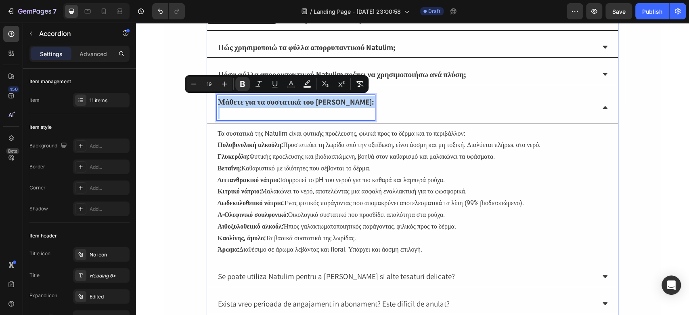
click at [287, 97] on strong "Μάθετε για τα συστατικά του [PERSON_NAME]:" at bounding box center [296, 102] width 156 height 10
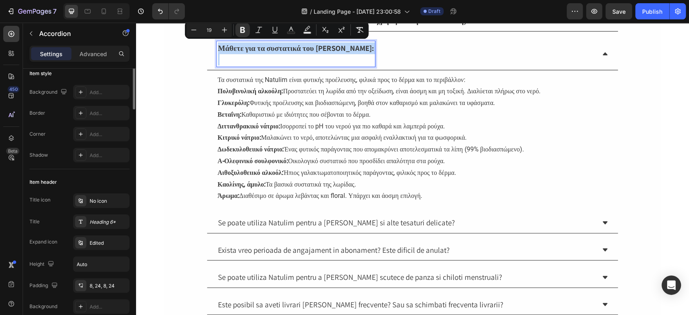
scroll to position [0, 0]
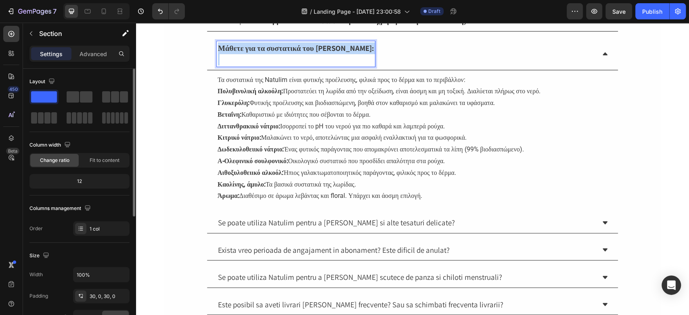
click at [166, 148] on div "⁠⁠⁠⁠⁠⁠⁠ Συχνές Ερωτήσεις | Natulim Και αν δεν βρεις την απάντηση στην ερώτησή σ…" at bounding box center [412, 118] width 497 height 597
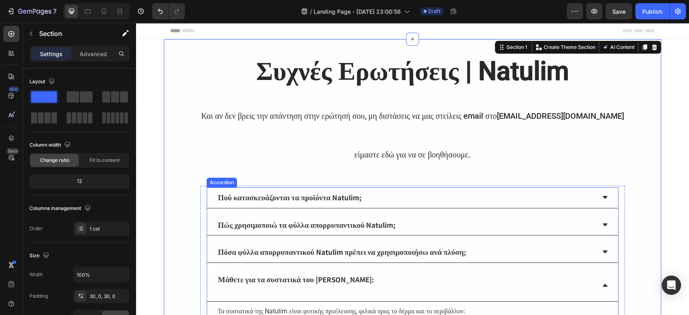
click at [272, 199] on strong "Πού κατασκευάζονται τα προϊόντα Natulim;" at bounding box center [290, 197] width 144 height 10
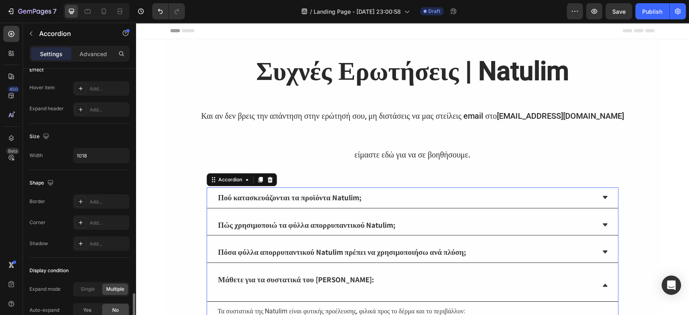
scroll to position [498, 0]
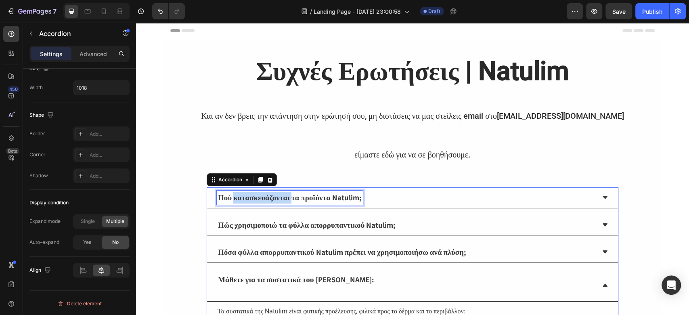
click at [254, 198] on strong "Πού κατασκευάζονται τα προϊόντα Natulim;" at bounding box center [290, 197] width 144 height 10
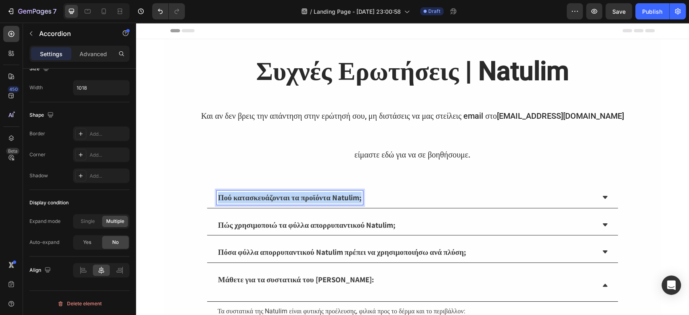
click at [254, 198] on strong "Πού κατασκευάζονται τα προϊόντα Natulim;" at bounding box center [290, 197] width 144 height 10
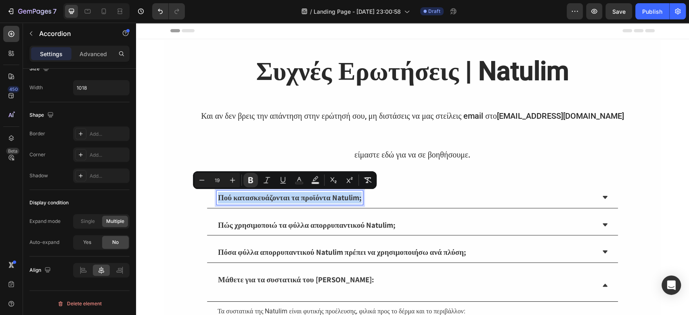
drag, startPoint x: 254, startPoint y: 198, endPoint x: 232, endPoint y: 193, distance: 22.2
click at [232, 193] on strong "Πού κατασκευάζονται τα προϊόντα Natulim;" at bounding box center [290, 197] width 144 height 10
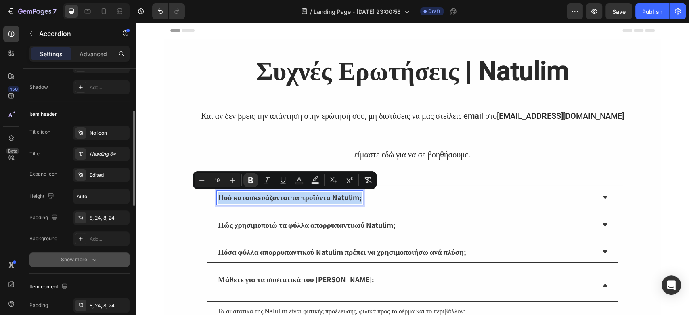
scroll to position [175, 0]
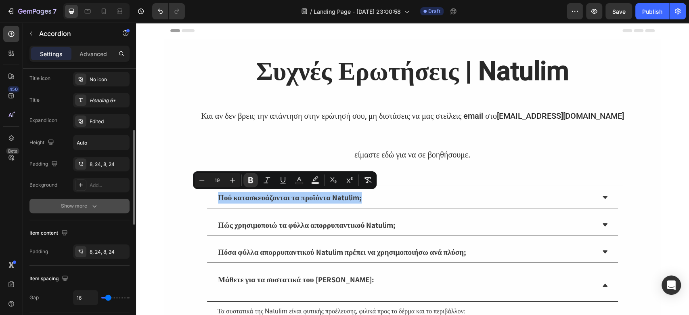
click at [90, 208] on icon "button" at bounding box center [94, 206] width 8 height 8
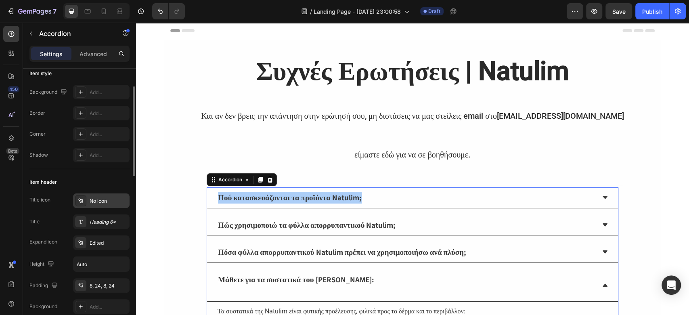
scroll to position [0, 0]
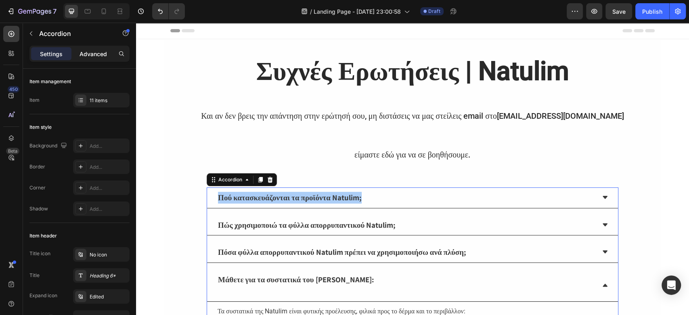
click at [101, 52] on p "Advanced" at bounding box center [92, 54] width 27 height 8
type input "100%"
type input "100"
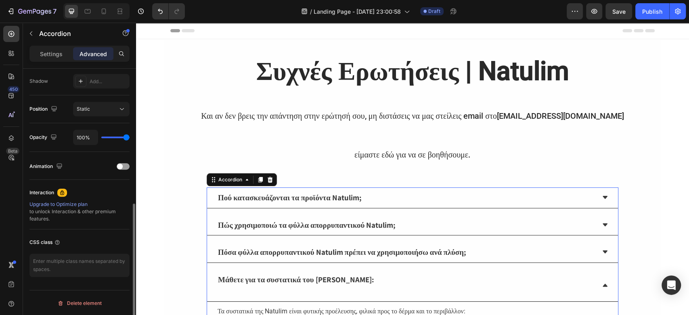
scroll to position [53, 0]
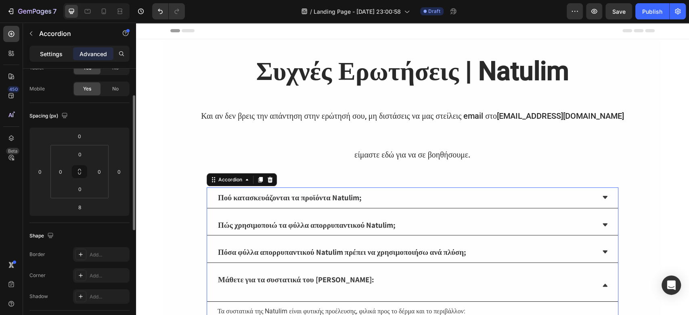
click at [49, 54] on p "Settings" at bounding box center [51, 54] width 23 height 8
type input "16"
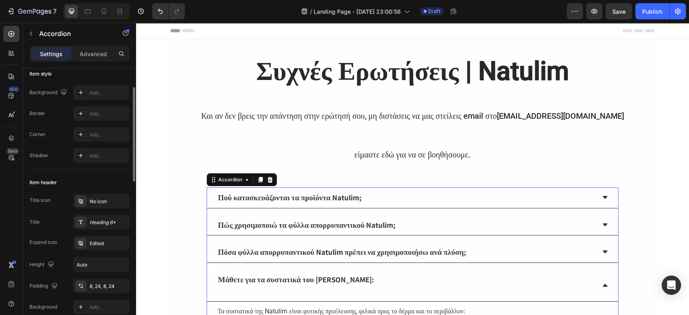
scroll to position [0, 0]
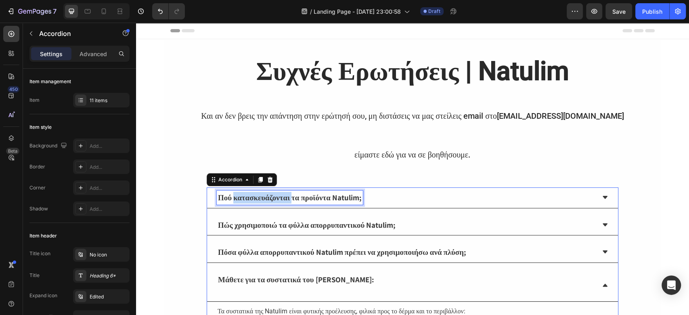
click at [242, 195] on strong "Πού κατασκευάζονται τα προϊόντα Natulim;" at bounding box center [290, 197] width 144 height 10
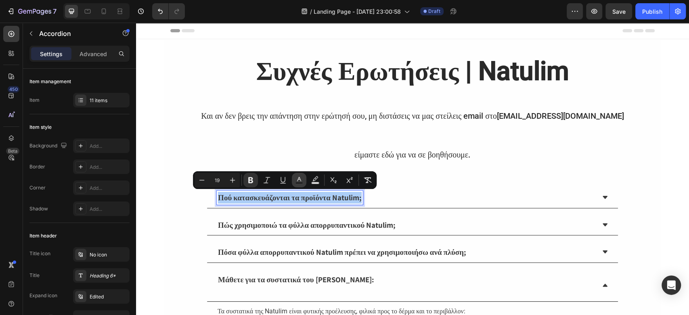
click at [295, 177] on icon "Editor contextual toolbar" at bounding box center [299, 180] width 8 height 8
type input "3B3B3B"
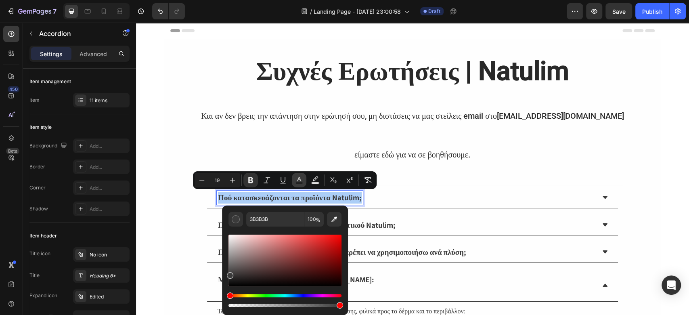
click at [295, 177] on icon "Editor contextual toolbar" at bounding box center [299, 180] width 8 height 8
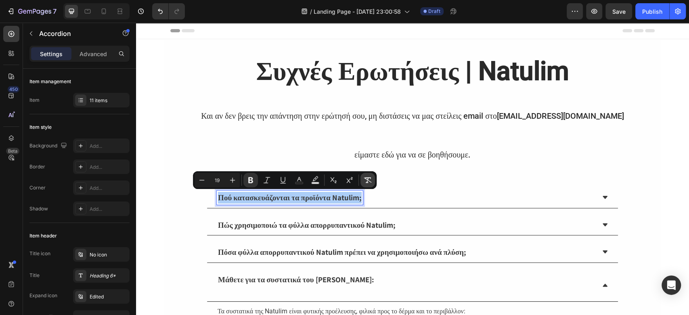
click at [366, 179] on icon "Editor contextual toolbar" at bounding box center [367, 180] width 8 height 8
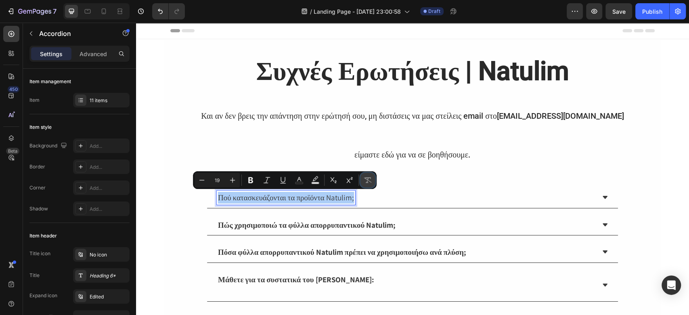
click at [368, 182] on icon "Editor contextual toolbar" at bounding box center [367, 180] width 8 height 8
click at [368, 177] on icon "Editor contextual toolbar" at bounding box center [368, 180] width 8 height 6
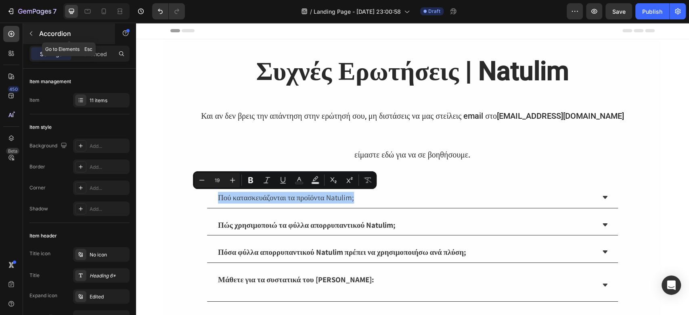
click at [32, 34] on icon "button" at bounding box center [31, 33] width 6 height 6
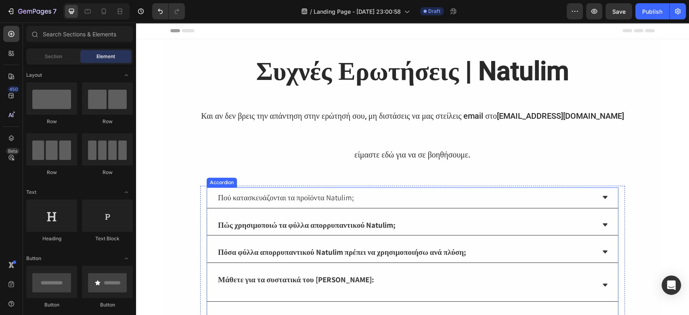
click at [280, 200] on p "Πού κατασκευάζονται τα προϊόντα Natulim;" at bounding box center [286, 198] width 136 height 12
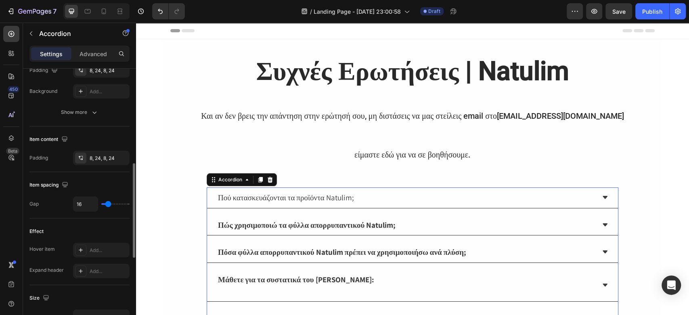
scroll to position [376, 0]
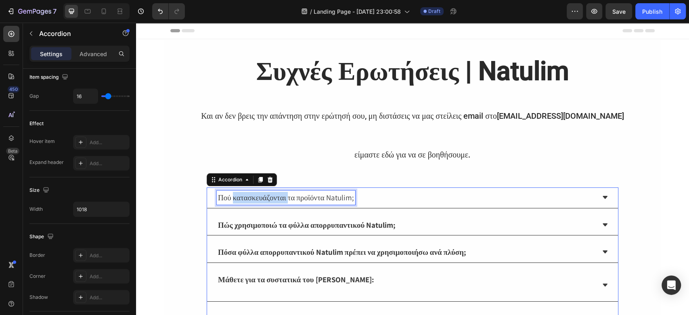
click at [265, 201] on p "Πού κατασκευάζονται τα προϊόντα Natulim;" at bounding box center [286, 198] width 136 height 12
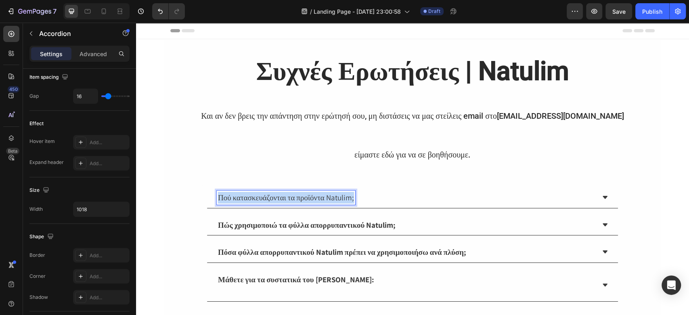
click at [265, 201] on p "Πού κατασκευάζονται τα προϊόντα Natulim;" at bounding box center [286, 198] width 136 height 12
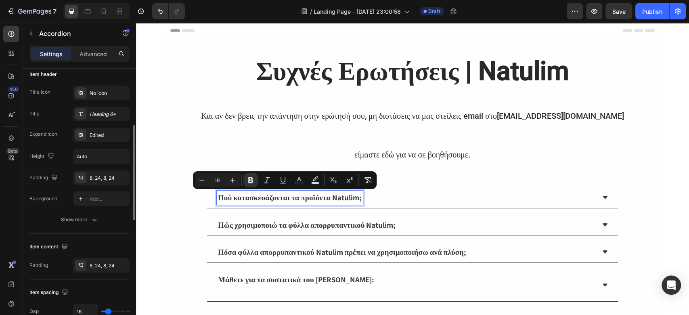
scroll to position [0, 0]
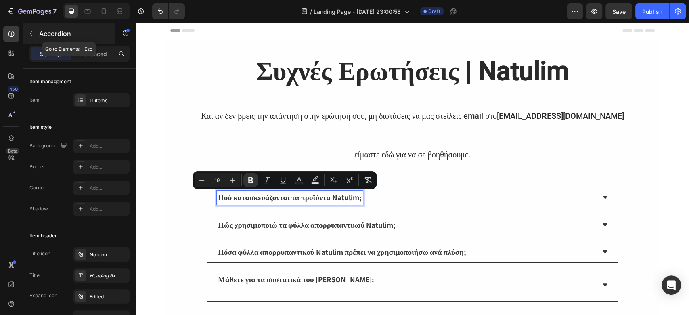
click at [30, 33] on icon "button" at bounding box center [31, 33] width 2 height 4
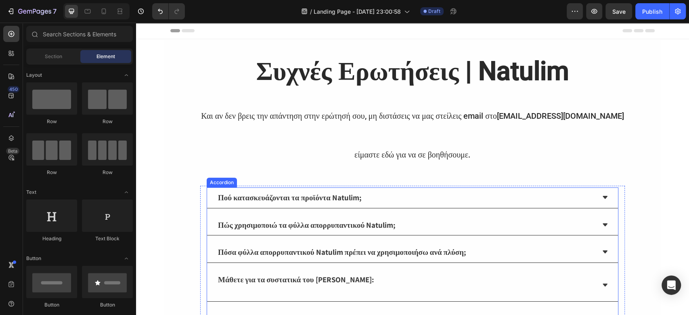
click at [265, 193] on strong "Πού κατασκευάζονται τα προϊόντα Natulim;" at bounding box center [290, 197] width 144 height 10
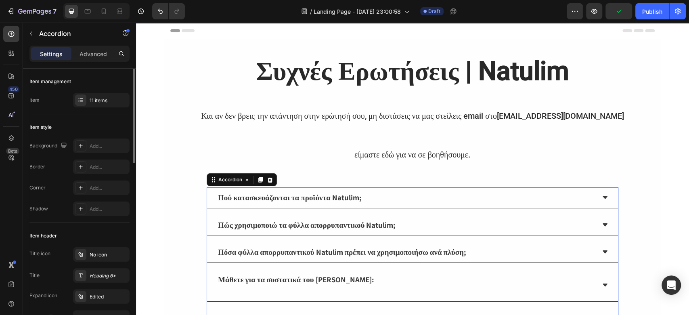
scroll to position [54, 0]
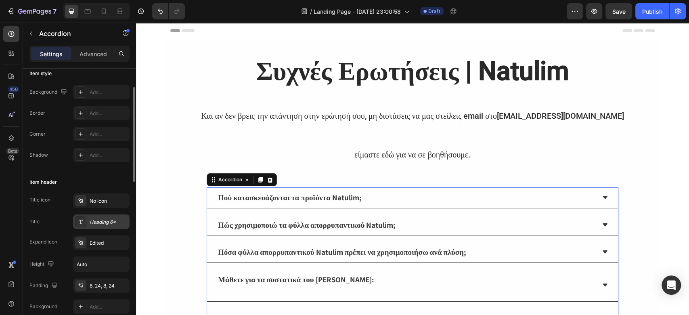
click at [111, 224] on div "Heading 6*" at bounding box center [109, 221] width 38 height 7
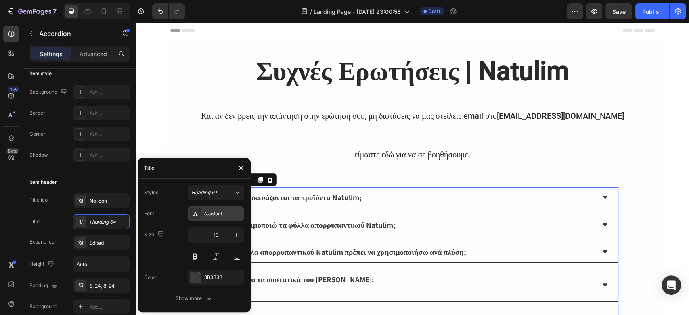
click at [221, 215] on div "Assistant" at bounding box center [223, 213] width 38 height 7
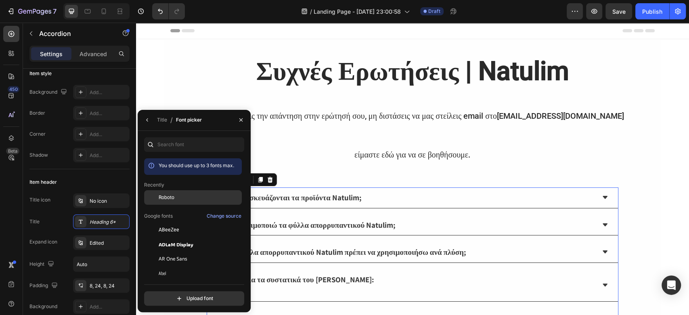
click at [178, 196] on div "Roboto" at bounding box center [199, 197] width 81 height 7
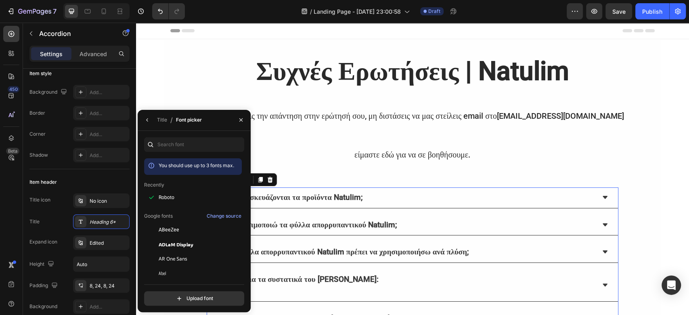
drag, startPoint x: 658, startPoint y: 179, endPoint x: 650, endPoint y: 179, distance: 8.1
click at [658, 179] on div "⁠⁠⁠⁠⁠⁠⁠ Συχνές Ερωτήσεις | Natulim Και αν δεν βρεις την απάντηση στην ερώτησή σ…" at bounding box center [412, 281] width 553 height 485
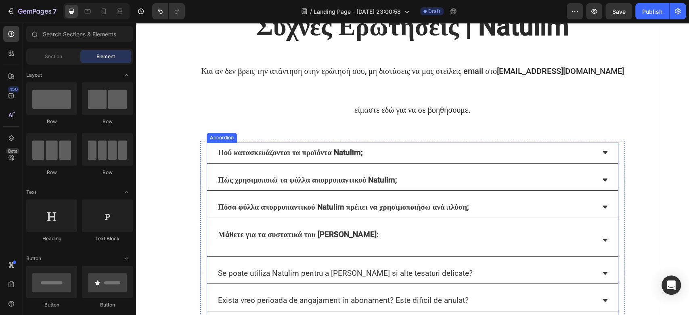
scroll to position [107, 0]
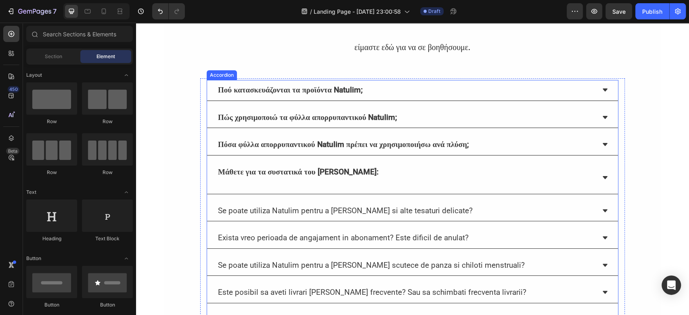
click at [313, 209] on p "Se poate utiliza Natulim pentru a spala lana si alte tesaturi delicate?" at bounding box center [345, 211] width 255 height 12
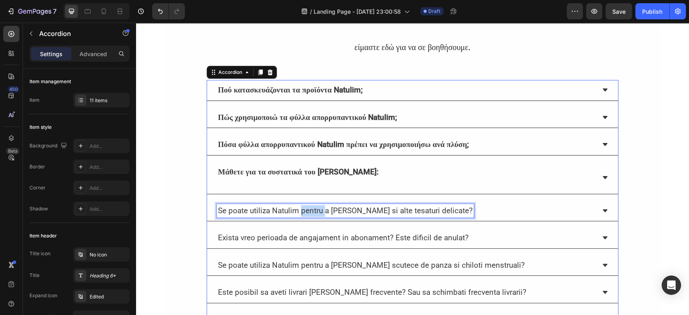
click at [313, 209] on p "Se poate utiliza Natulim pentru a spala lana si alte tesaturi delicate?" at bounding box center [345, 211] width 255 height 12
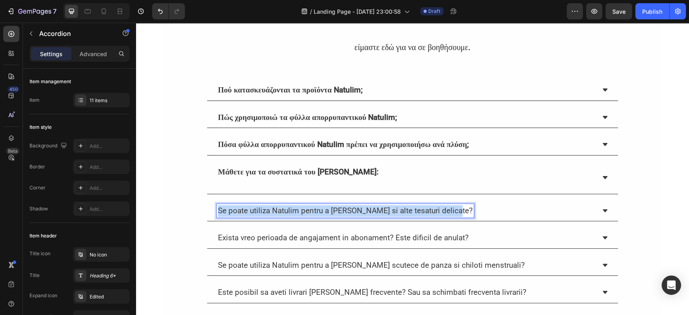
click at [313, 209] on p "Se poate utiliza Natulim pentru a spala lana si alte tesaturi delicate?" at bounding box center [345, 211] width 255 height 12
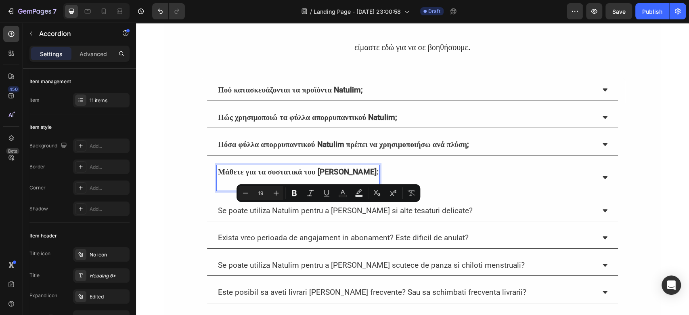
click at [292, 168] on strong "Μάθετε για τα συστατικά του [PERSON_NAME]:" at bounding box center [298, 171] width 160 height 9
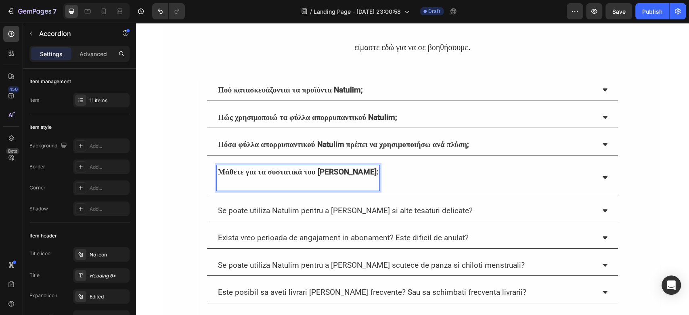
click at [604, 170] on div "Μάθετε για τα συστατικά του [PERSON_NAME]:" at bounding box center [412, 178] width 411 height 32
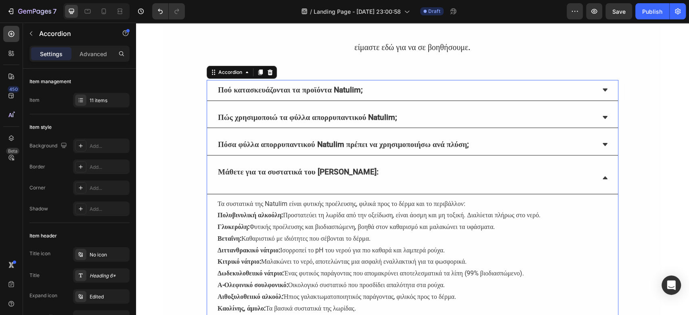
click at [604, 170] on div "Μάθετε για τα συστατικά του [PERSON_NAME]:" at bounding box center [412, 178] width 411 height 32
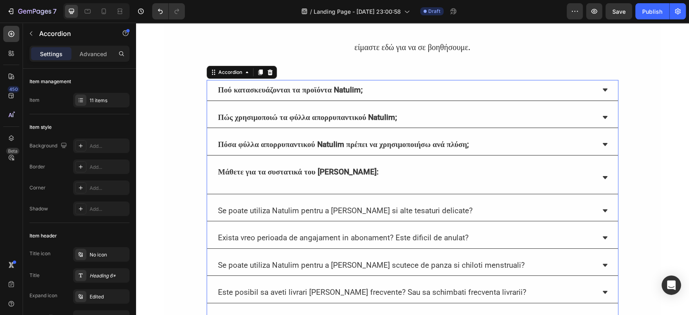
click at [597, 142] on div "Πόσα φύλλα απορρυπαντικού Natulim πρέπει να χρησιμοποιήσω ανά πλύση;" at bounding box center [412, 144] width 411 height 21
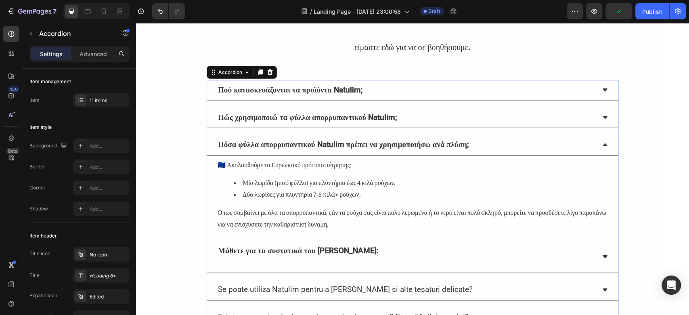
click at [597, 142] on div "Πόσα φύλλα απορρυπαντικού Natulim πρέπει να χρησιμοποιήσω ανά πλύση;" at bounding box center [412, 144] width 411 height 21
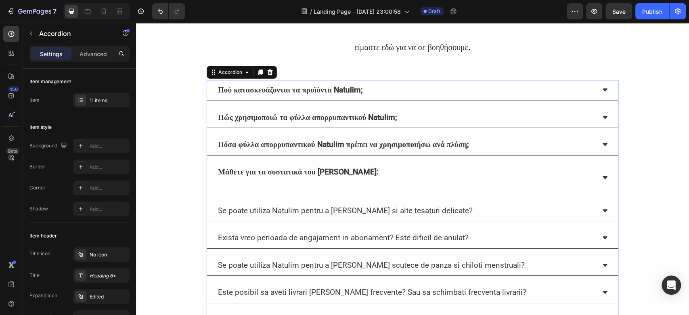
click at [363, 188] on div "Μάθετε για τα συστατικά του [PERSON_NAME]:" at bounding box center [406, 177] width 378 height 25
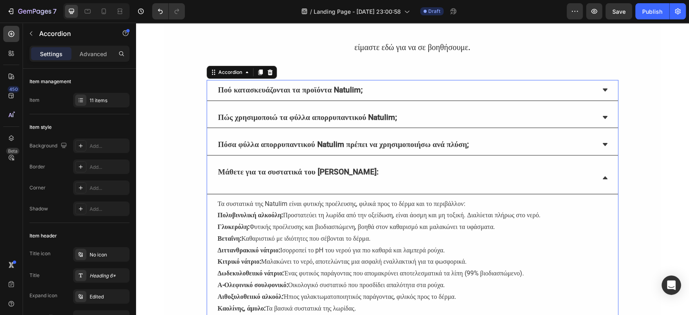
click at [366, 170] on div "Μάθετε για τα συστατικά του [PERSON_NAME]:" at bounding box center [406, 177] width 378 height 25
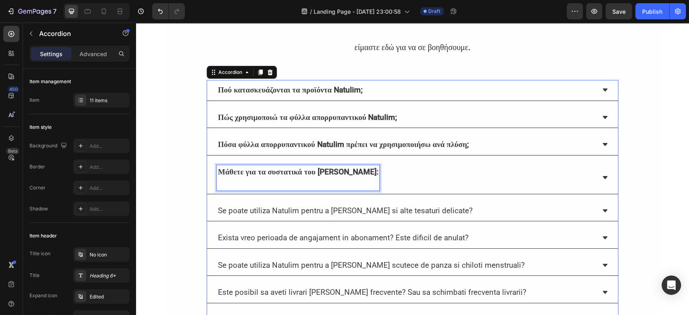
click at [340, 167] on strong "Μάθετε για τα συστατικά του [PERSON_NAME]:" at bounding box center [298, 171] width 160 height 9
click at [327, 170] on strong "Μάθετε για τα συστατικά του [PERSON_NAME]:" at bounding box center [298, 171] width 160 height 9
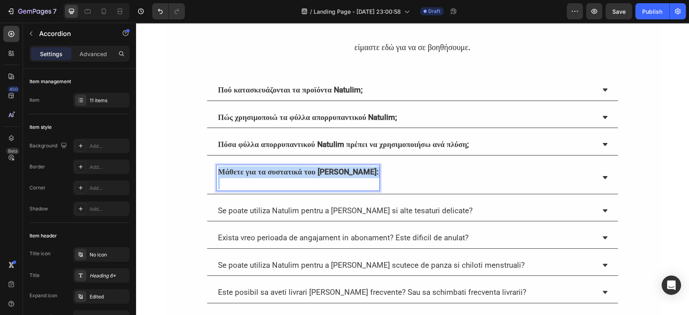
click at [327, 170] on strong "Μάθετε για τα συστατικά του [PERSON_NAME]:" at bounding box center [298, 171] width 160 height 9
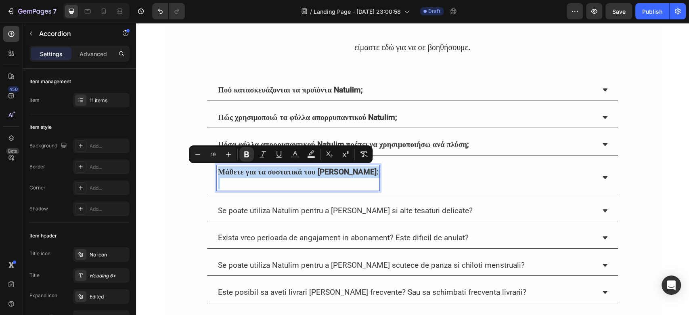
click at [346, 171] on strong "Μάθετε για τα συστατικά του [PERSON_NAME]:" at bounding box center [298, 171] width 160 height 9
click at [348, 174] on div "Μάθετε για τα συστατικά του [PERSON_NAME]:" at bounding box center [298, 177] width 163 height 25
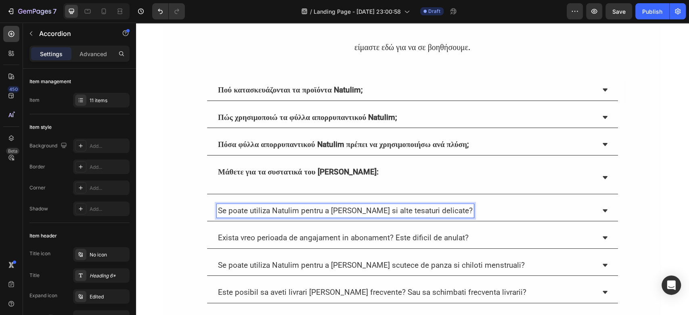
click at [267, 206] on p "Se poate utiliza Natulim pentru a spala lana si alte tesaturi delicate?" at bounding box center [345, 211] width 255 height 12
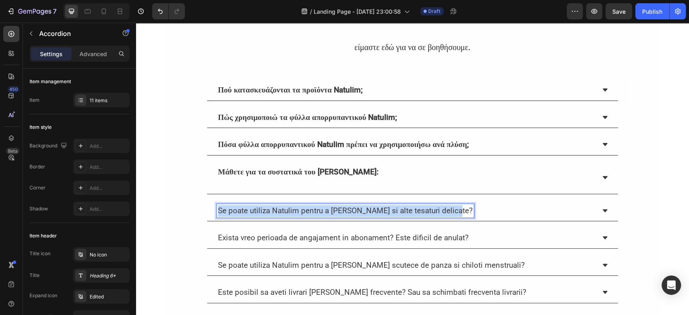
click at [267, 206] on p "Se poate utiliza Natulim pentru a spala lana si alte tesaturi delicate?" at bounding box center [345, 211] width 255 height 12
copy p "Se poate utiliza Natulim pentru a spala lana si alte tesaturi delicate?"
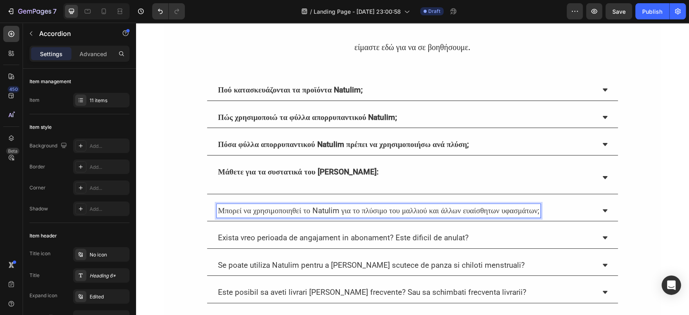
click at [171, 213] on div "⁠⁠⁠⁠⁠⁠⁠ Συχνές Ερωτήσεις | Natulim Και αν δεν βρεις την απάντηση στην ερώτησή σ…" at bounding box center [412, 174] width 497 height 461
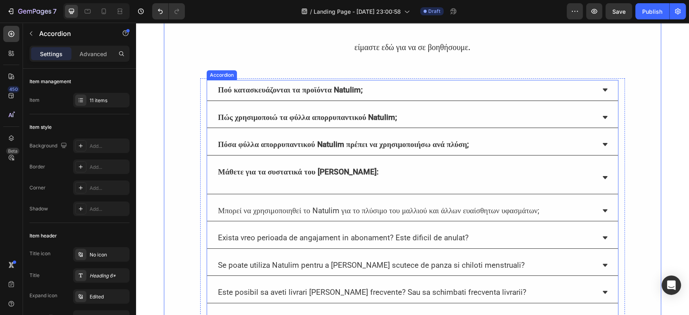
click at [343, 210] on p "Μπορεί να χρησιμοποιηθεί το Natulim για το πλύσιμο του μαλλιού και άλλων ευαίσθ…" at bounding box center [378, 211] width 321 height 12
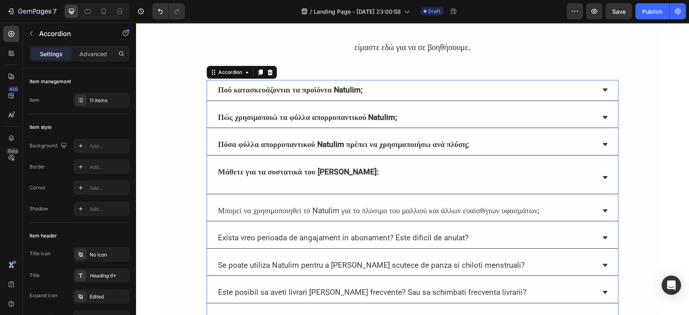
click at [602, 207] on icon at bounding box center [604, 210] width 6 height 6
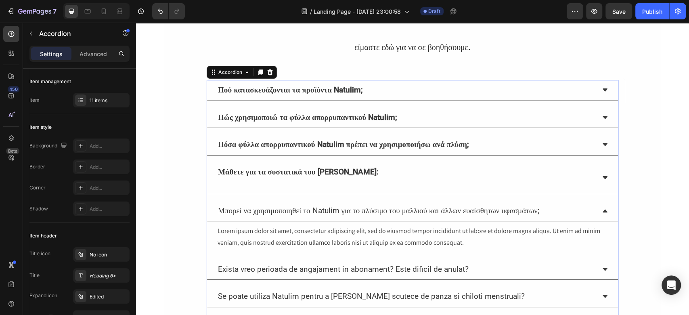
click at [296, 231] on div "Lorem ipsum dolor sit amet, consectetur adipiscing elit, sed do eiusmod tempor …" at bounding box center [412, 236] width 391 height 25
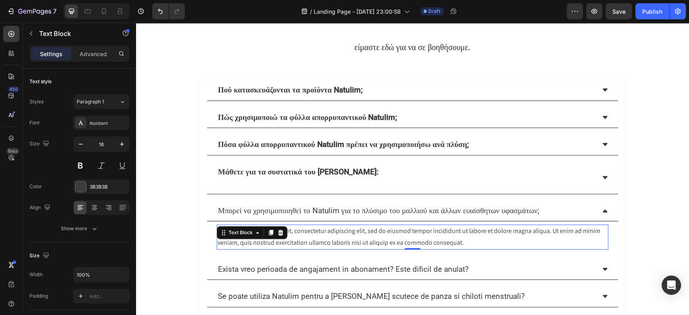
click at [296, 231] on div "Lorem ipsum dolor sit amet, consectetur adipiscing elit, sed do eiusmod tempor …" at bounding box center [412, 236] width 391 height 25
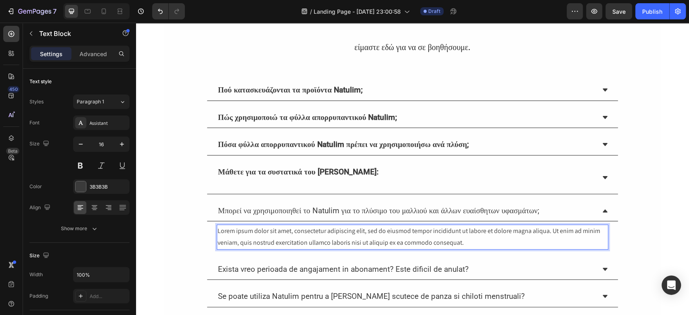
click at [296, 231] on p "Lorem ipsum dolor sit amet, consectetur adipiscing elit, sed do eiusmod tempor …" at bounding box center [412, 236] width 390 height 23
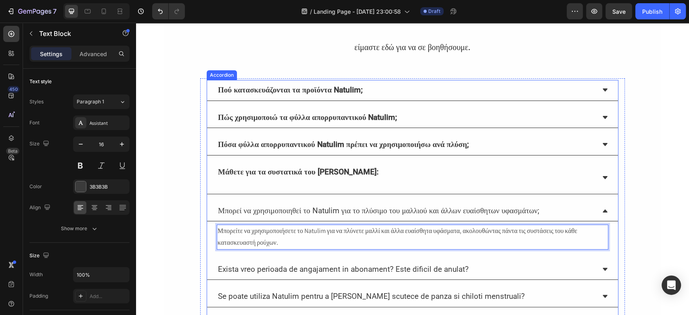
click at [493, 262] on div "Exista vreo perioada de angajament in abonament? Este dificil de anulat?" at bounding box center [406, 269] width 378 height 14
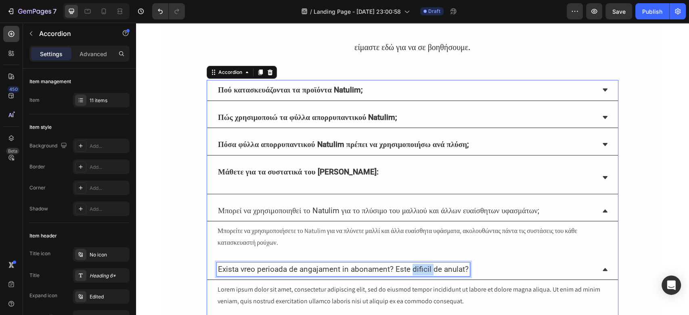
click at [414, 266] on p "Exista vreo perioada de angajament in abonament? Este dificil de anulat?" at bounding box center [343, 269] width 251 height 12
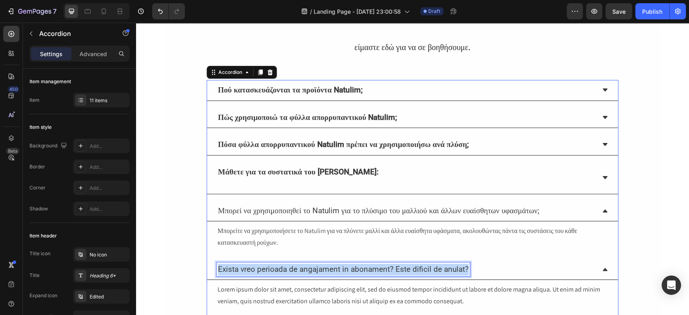
click at [414, 266] on p "Exista vreo perioada de angajament in abonament? Este dificil de anulat?" at bounding box center [343, 269] width 251 height 12
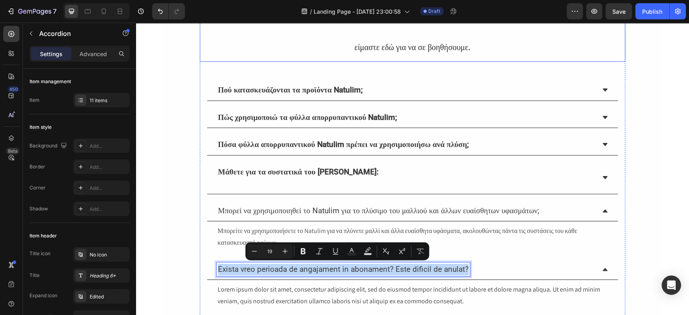
copy p "Exista vreo perioada de angajament in abonament? Este dificil de anulat?"
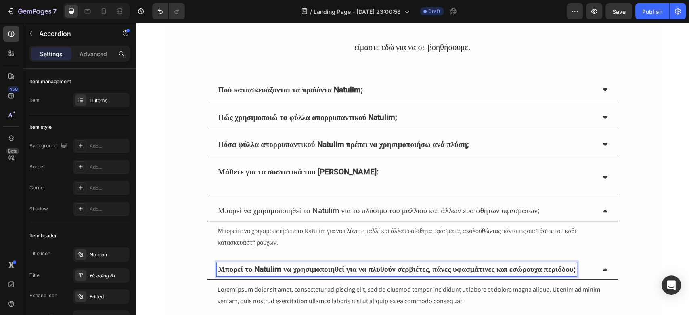
click at [281, 300] on div "Lorem ipsum dolor sit amet, consectetur adipiscing elit, sed do eiusmod tempor …" at bounding box center [412, 295] width 391 height 25
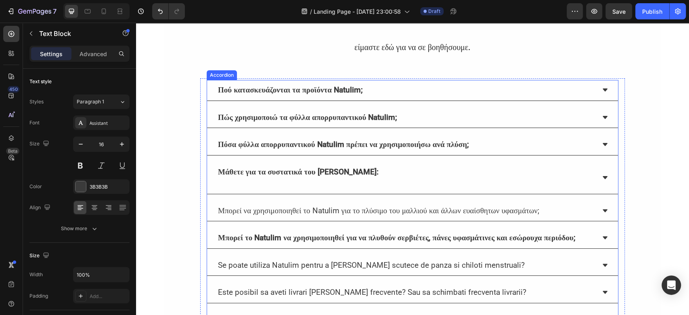
click at [255, 210] on p "Μπορεί να χρησιμοποιηθεί το Natulim για το πλύσιμο του μαλλιού και άλλων ευαίσθ…" at bounding box center [378, 211] width 321 height 12
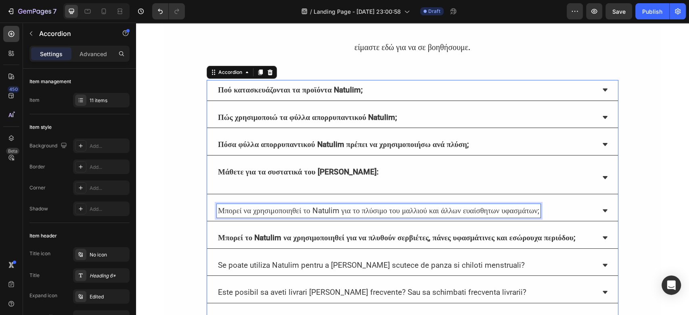
click at [255, 210] on p "Μπορεί να χρησιμοποιηθεί το Natulim για το πλύσιμο του μαλλιού και άλλων ευαίσθ…" at bounding box center [378, 211] width 321 height 12
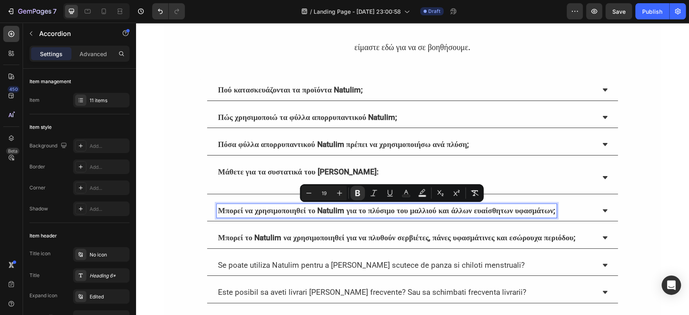
click at [371, 271] on p "Se poate utiliza Natulim pentru a spala scutece de panza si chiloti menstruali?" at bounding box center [371, 265] width 307 height 12
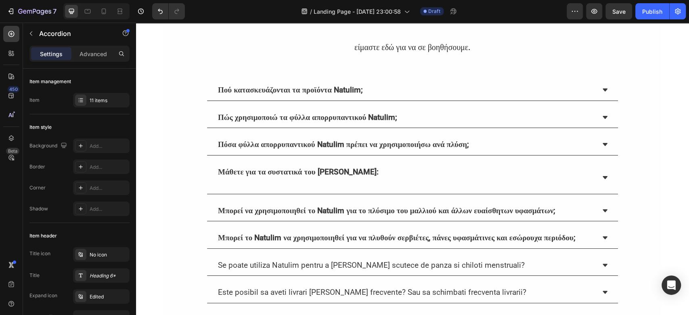
click at [597, 237] on div "Μπορεί το Natulim να χρησιμοποιηθεί για να πλυθούν σερβιέτες, πάνες υφασμάτινες…" at bounding box center [412, 238] width 411 height 21
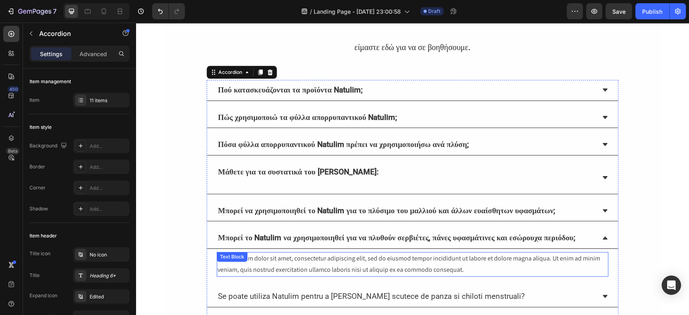
click at [296, 275] on div "Lorem ipsum dolor sit amet, consectetur adipiscing elit, sed do eiusmod tempor …" at bounding box center [412, 264] width 391 height 25
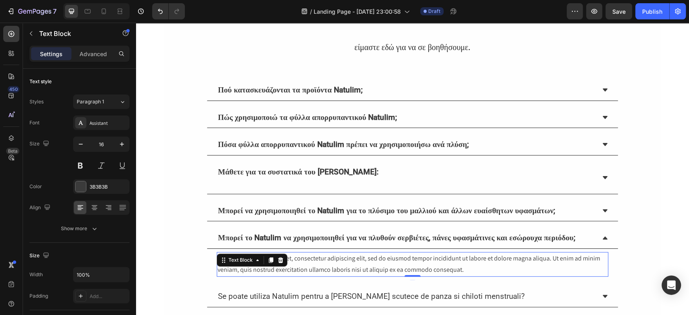
click at [296, 275] on div "Lorem ipsum dolor sit amet, consectetur adipiscing elit, sed do eiusmod tempor …" at bounding box center [412, 264] width 391 height 25
click at [296, 275] on p "Lorem ipsum dolor sit amet, consectetur adipiscing elit, sed do eiusmod tempor …" at bounding box center [412, 264] width 390 height 23
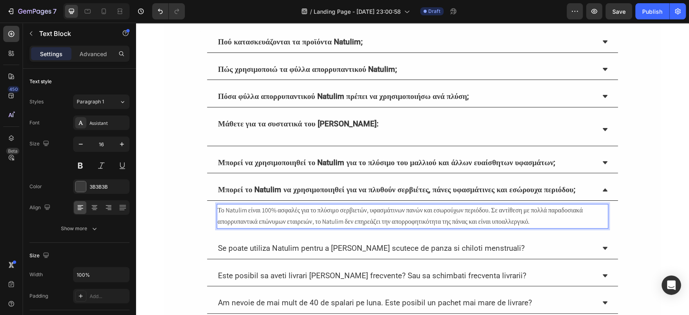
scroll to position [215, 0]
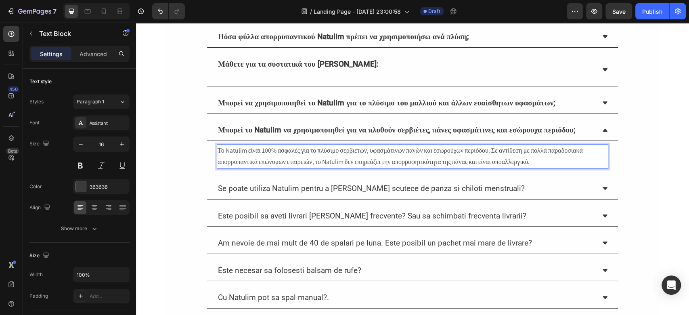
click at [302, 192] on div "Se poate utiliza Natulim pentru a spala scutece de panza si chiloti menstruali?" at bounding box center [371, 189] width 309 height 14
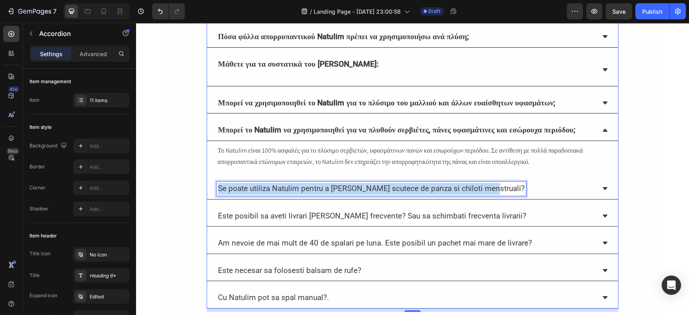
click at [293, 194] on p "Se poate utiliza Natulim pentru a spala scutece de panza si chiloti menstruali?" at bounding box center [371, 189] width 307 height 12
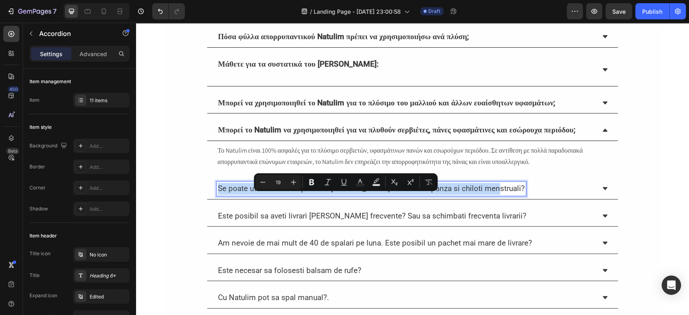
copy p "Se poate utiliza Natulim pentru a spala scutece de panza si chiloti menstruali?"
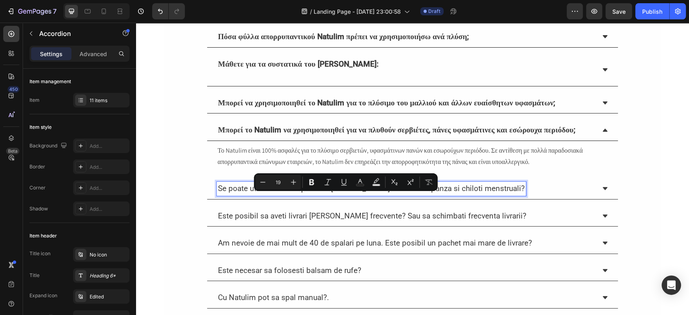
click at [310, 221] on p "Este posibil sa aveti livrari mai putin frecvente? Sau sa schimbati frecventa l…" at bounding box center [372, 216] width 308 height 12
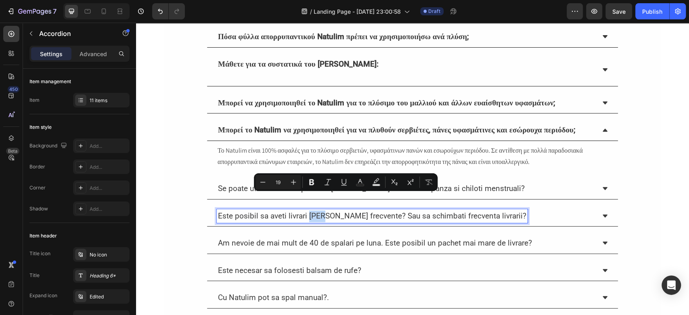
click at [310, 221] on p "Este posibil sa aveti livrari mai putin frecvente? Sau sa schimbati frecventa l…" at bounding box center [372, 216] width 308 height 12
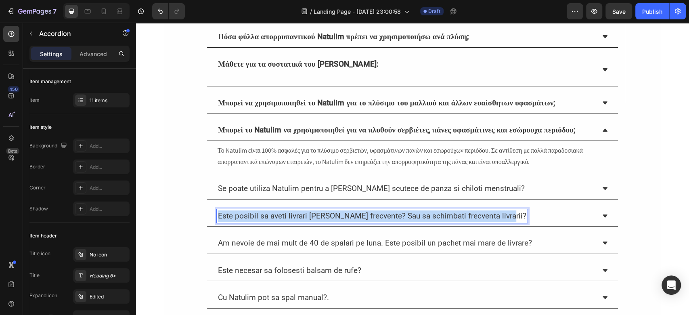
click at [310, 221] on p "Este posibil sa aveti livrari mai putin frecvente? Sau sa schimbati frecventa l…" at bounding box center [372, 216] width 308 height 12
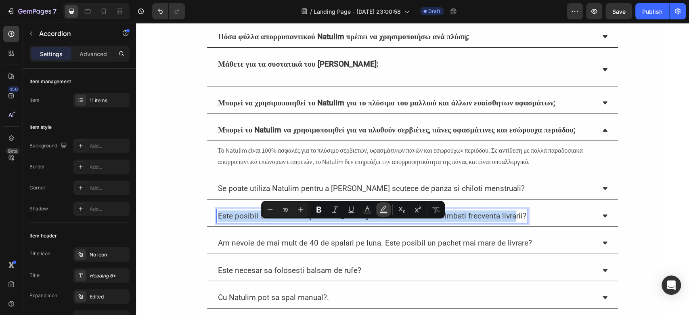
copy p "Este posibil sa aveti livrari mai putin frecvente? Sau sa schimbati frecventa l…"
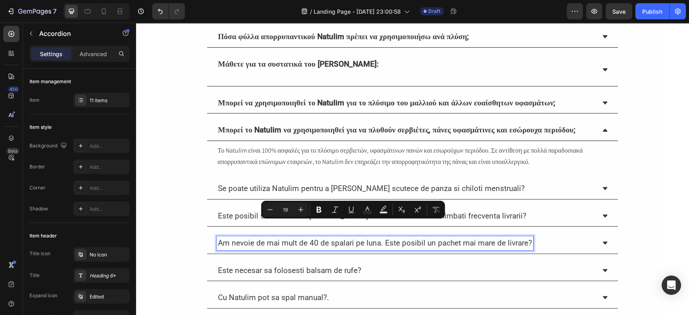
click at [299, 249] on p "Am nevoie de mai mult de 40 de spalari pe luna. Este posibil un pachet mai mare…" at bounding box center [375, 243] width 314 height 12
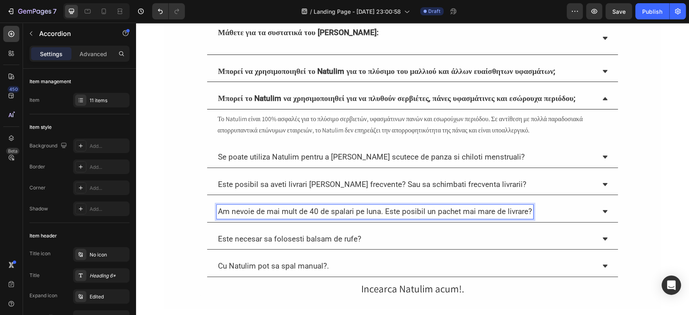
scroll to position [269, 0]
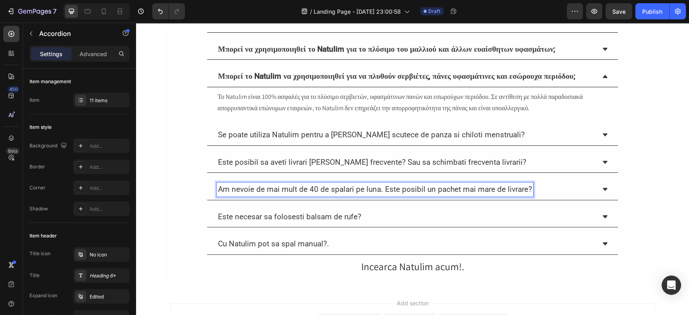
click at [291, 221] on p "Este necesar sa folosesti balsam de rufe?" at bounding box center [289, 217] width 143 height 12
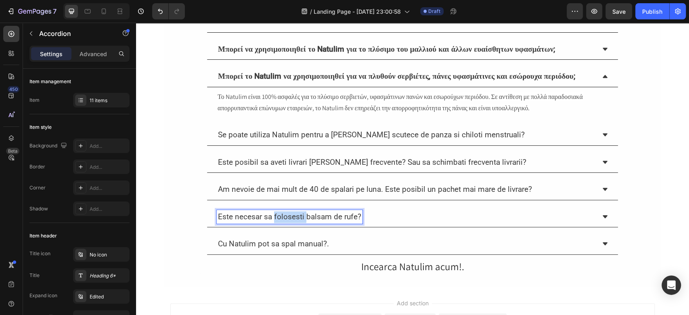
click at [291, 221] on p "Este necesar sa folosesti balsam de rufe?" at bounding box center [289, 217] width 143 height 12
copy p "Este necesar sa folosesti balsam de rufe?"
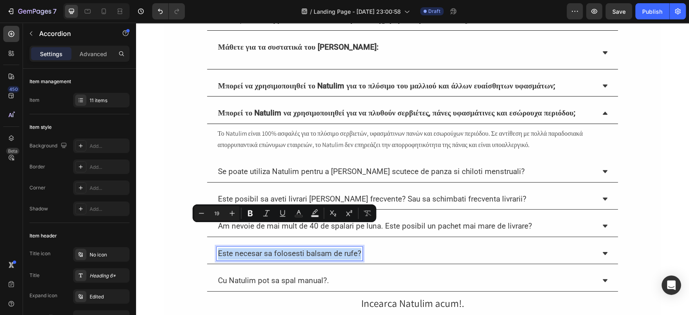
scroll to position [215, 0]
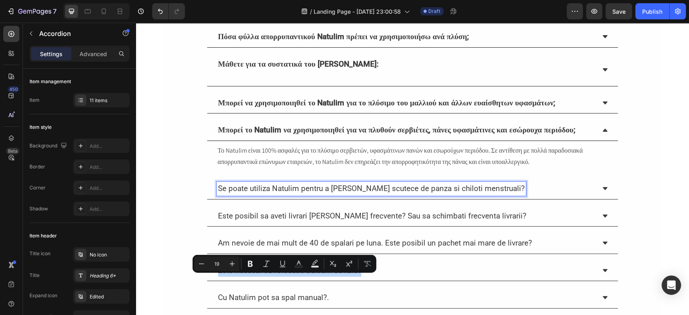
click at [265, 194] on p "Se poate utiliza Natulim pentru a spala scutece de panza si chiloti menstruali?" at bounding box center [371, 189] width 307 height 12
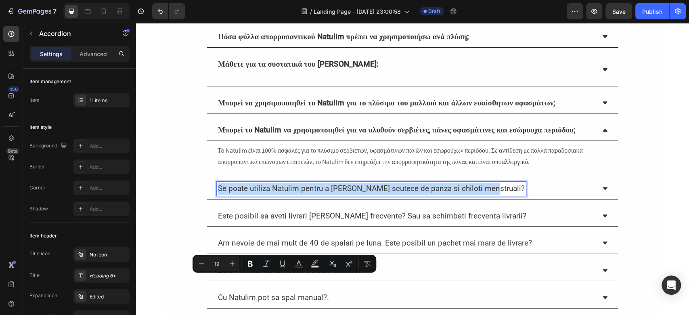
click at [265, 194] on p "Se poate utiliza Natulim pentru a spala scutece de panza si chiloti menstruali?" at bounding box center [371, 189] width 307 height 12
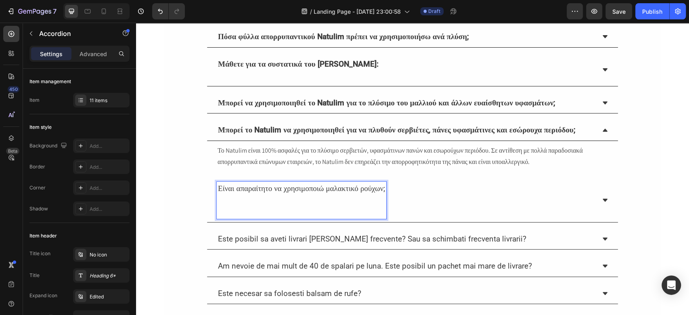
click at [271, 194] on p "Είναι απαραίτητο να χρησιμοποιώ μαλακτικό ρούχων;" at bounding box center [301, 189] width 167 height 12
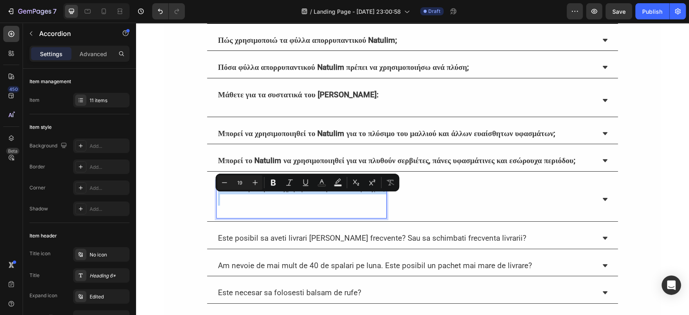
scroll to position [184, 0]
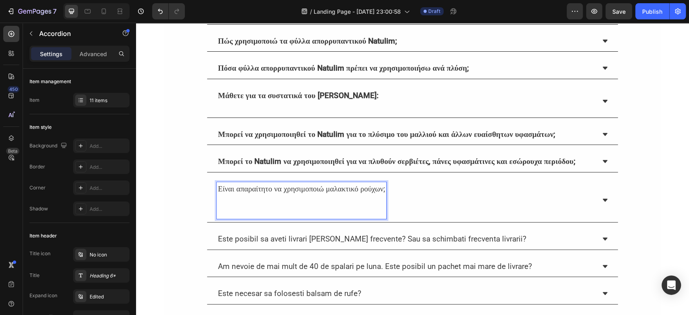
click at [236, 217] on p "Rich Text Editor. Editing area: main" at bounding box center [301, 205] width 167 height 23
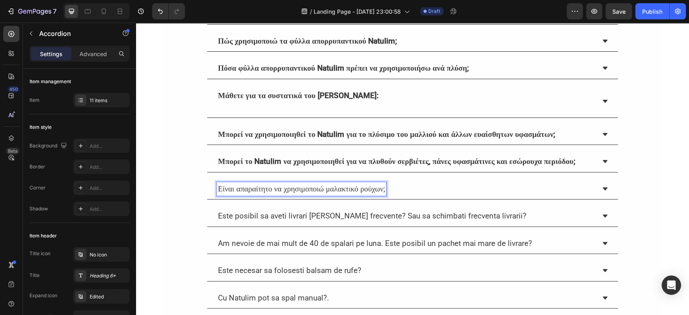
click at [276, 107] on p "Rich Text Editor. Editing area: main" at bounding box center [298, 107] width 160 height 12
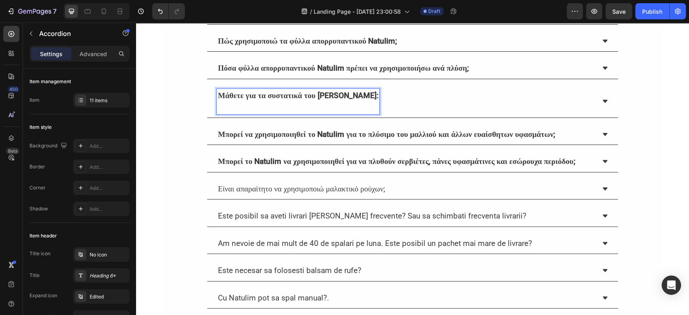
click at [276, 107] on p "Rich Text Editor. Editing area: main" at bounding box center [298, 107] width 160 height 12
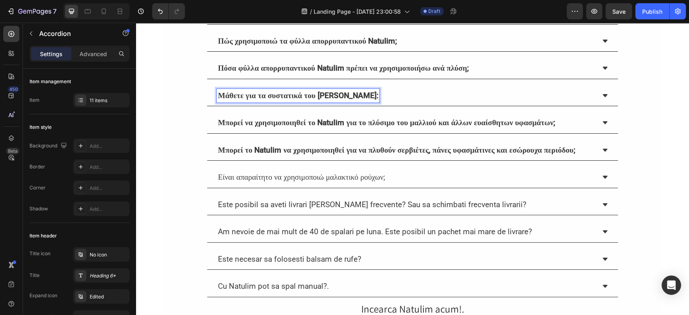
click at [238, 183] on p "Είναι απαραίτητο να χρησιμοποιώ μαλακτικό ρούχων;" at bounding box center [301, 177] width 167 height 12
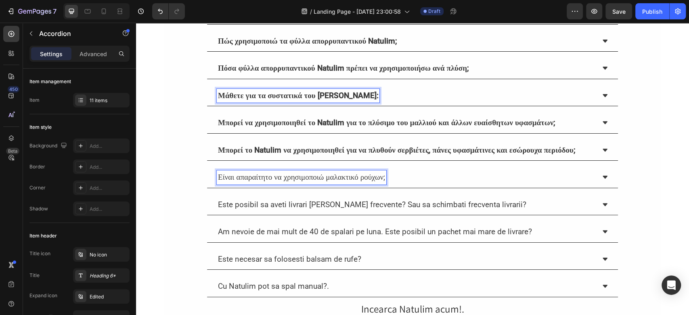
click at [238, 183] on p "Είναι απαραίτητο να χρησιμοποιώ μαλακτικό ρούχων;" at bounding box center [301, 177] width 167 height 12
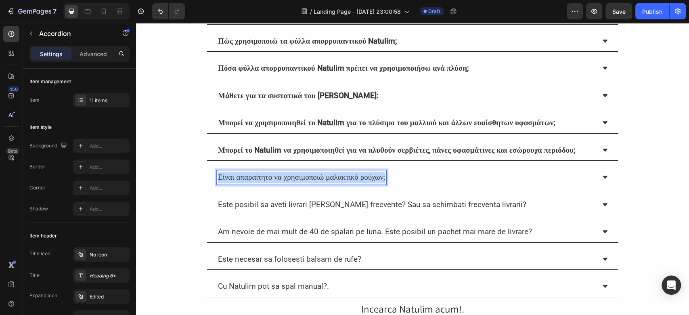
click at [238, 183] on p "Είναι απαραίτητο να χρησιμοποιώ μαλακτικό ρούχων;" at bounding box center [301, 177] width 167 height 12
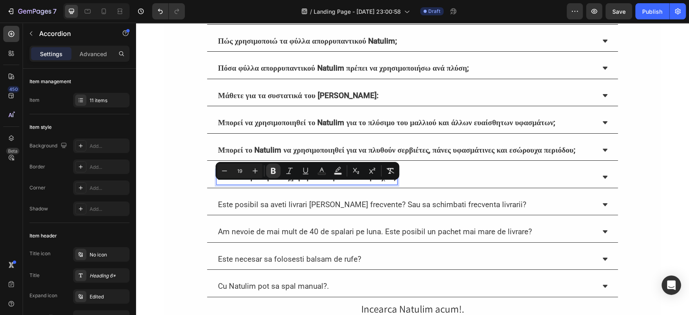
click at [604, 186] on div "Είναι απαραίτητο να χρησιμοποιώ μαλακτικό ρούχων;" at bounding box center [412, 177] width 411 height 21
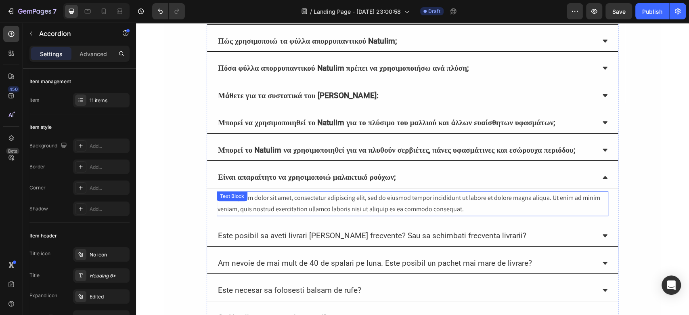
click at [269, 209] on div "Lorem ipsum dolor sit amet, consectetur adipiscing elit, sed do eiusmod tempor …" at bounding box center [412, 203] width 391 height 25
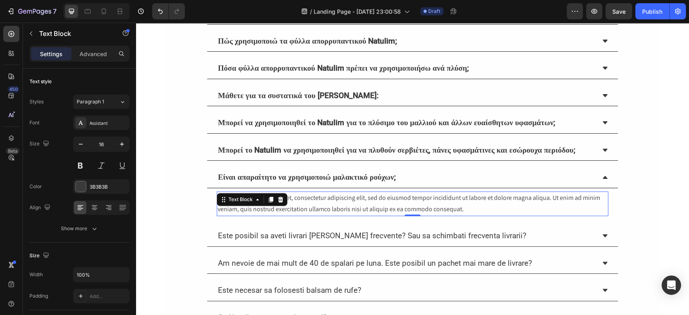
click at [269, 203] on icon at bounding box center [270, 199] width 6 height 6
click at [269, 209] on div "Lorem ipsum dolor sit amet, consectetur adipiscing elit, sed do eiusmod tempor …" at bounding box center [412, 203] width 391 height 25
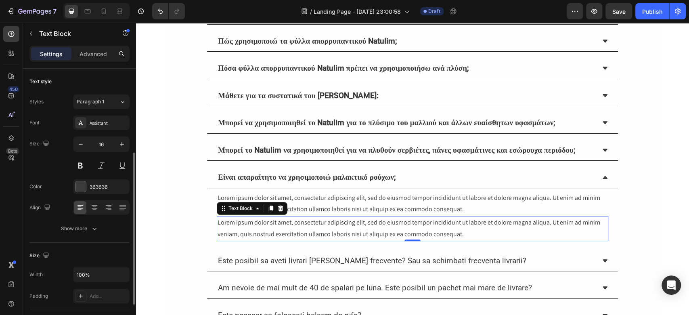
scroll to position [54, 0]
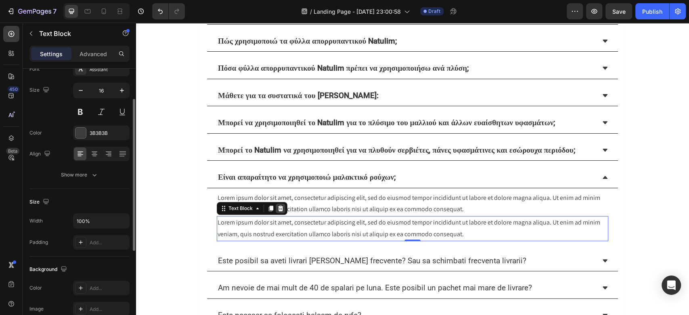
click at [278, 211] on icon at bounding box center [280, 208] width 6 height 6
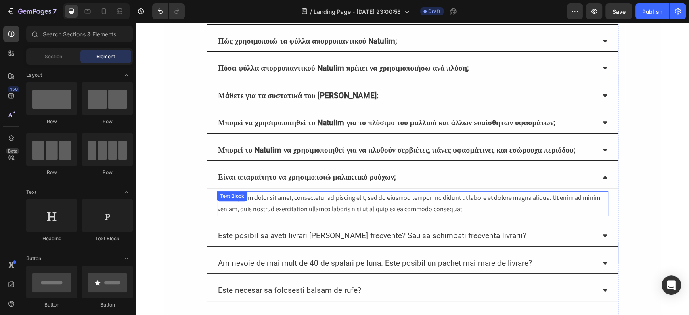
click at [266, 211] on div "Lorem ipsum dolor sit amet, consectetur adipiscing elit, sed do eiusmod tempor …" at bounding box center [412, 203] width 391 height 25
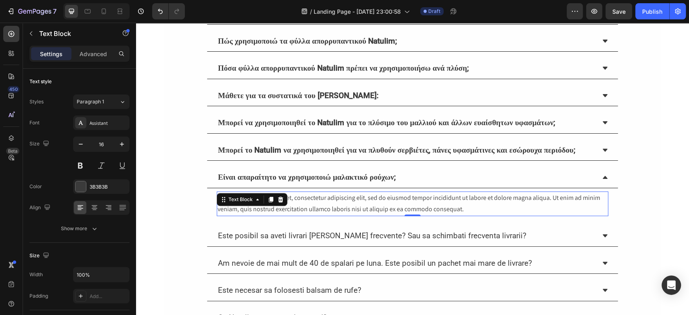
click at [269, 202] on icon at bounding box center [271, 199] width 4 height 6
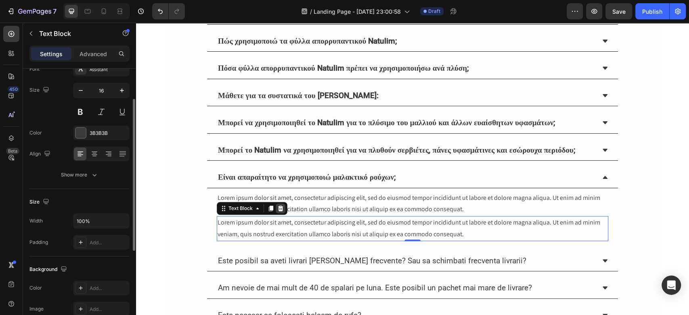
click at [278, 211] on icon at bounding box center [280, 208] width 5 height 6
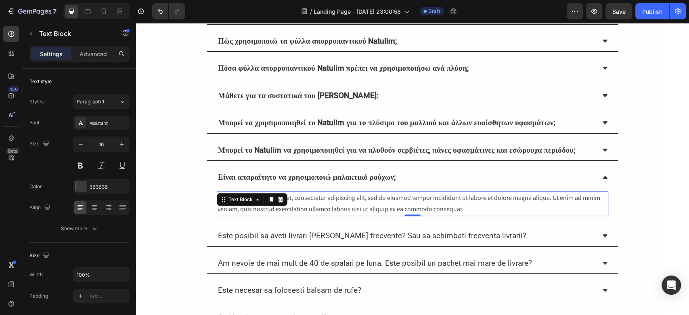
click at [326, 216] on div "Lorem ipsum dolor sit amet, consectetur adipiscing elit, sed do eiusmod tempor …" at bounding box center [412, 203] width 391 height 25
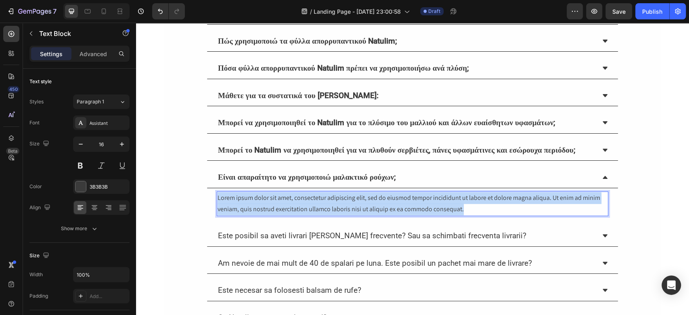
click at [326, 215] on p "Lorem ipsum dolor sit amet, consectetur adipiscing elit, sed do eiusmod tempor …" at bounding box center [412, 203] width 390 height 23
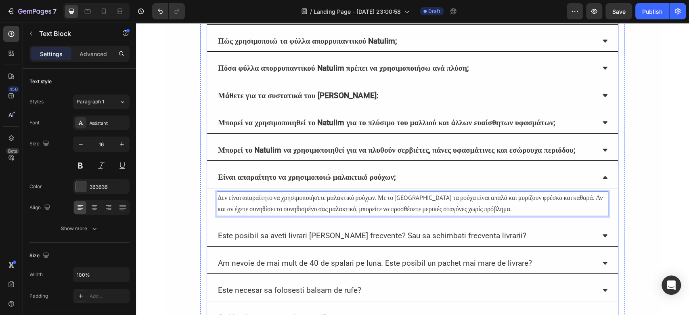
click at [604, 185] on div "Είναι απαραίτητο να χρησιμοποιώ μαλακτικό ρούχων;" at bounding box center [412, 177] width 411 height 21
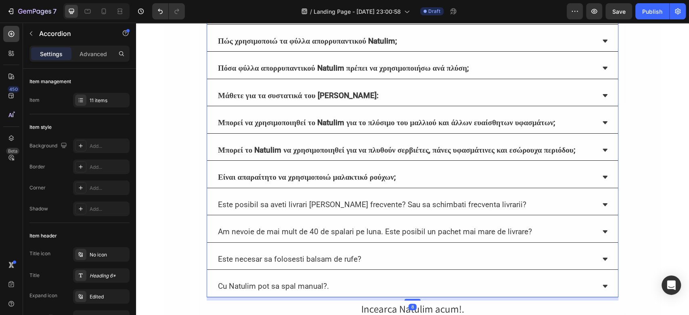
click at [494, 212] on div "Este posibil sa aveti livrari mai putin frecvente? Sau sa schimbati frecventa l…" at bounding box center [406, 205] width 378 height 14
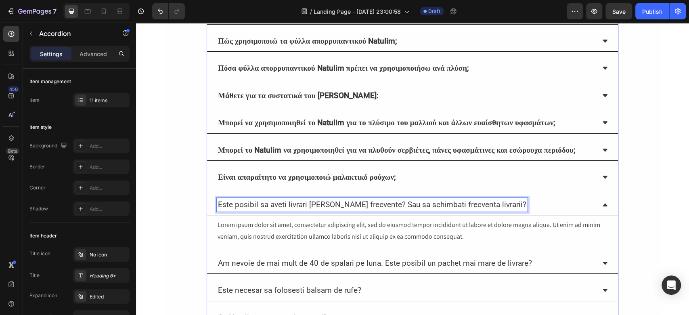
click at [451, 211] on p "Este posibil sa aveti livrari mai putin frecvente? Sau sa schimbati frecventa l…" at bounding box center [372, 205] width 308 height 12
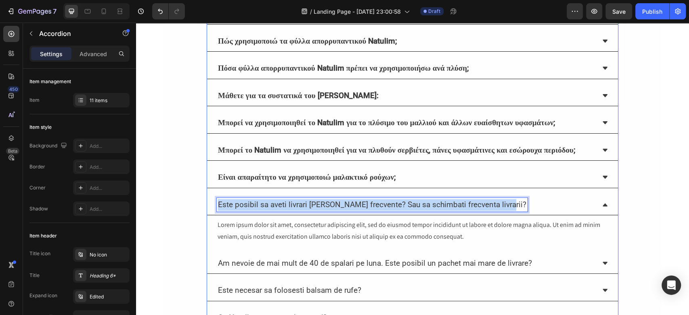
click at [451, 211] on p "Este posibil sa aveti livrari mai putin frecvente? Sau sa schimbati frecventa l…" at bounding box center [372, 205] width 308 height 12
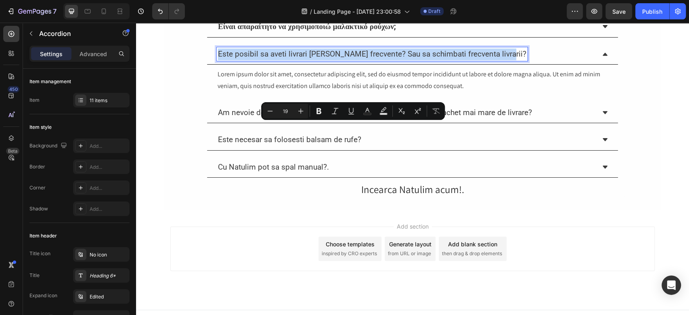
scroll to position [345, 0]
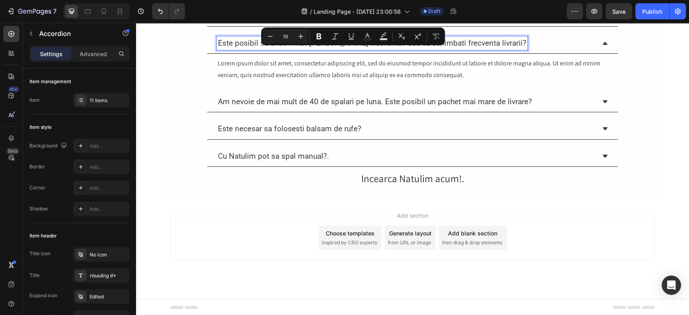
click at [319, 162] on p "Cu Natulim pot sa spal manual?." at bounding box center [273, 156] width 111 height 12
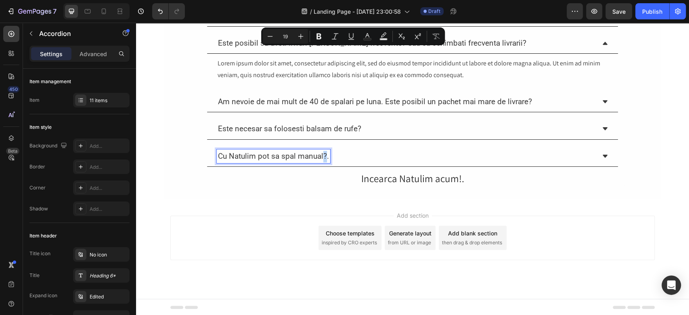
click at [319, 162] on p "Cu Natulim pot sa spal manual?." at bounding box center [273, 156] width 111 height 12
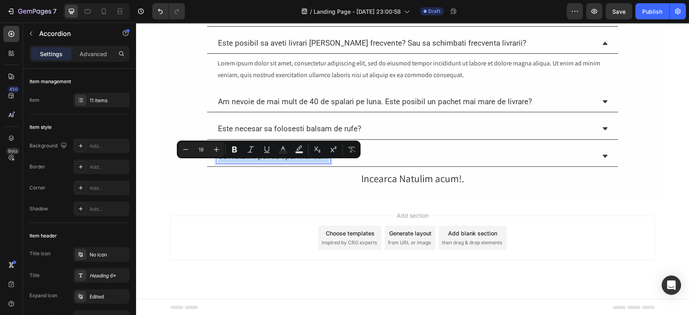
copy p "Cu Natulim pot sa spal manual?."
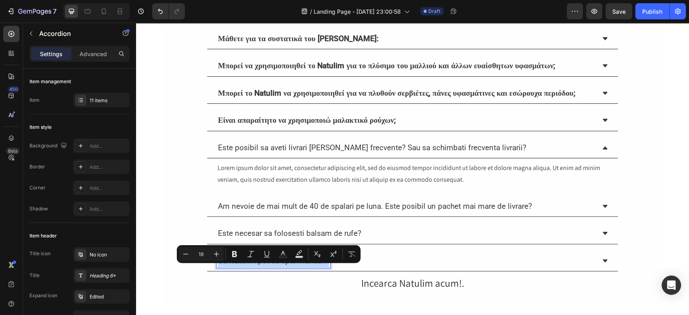
scroll to position [237, 0]
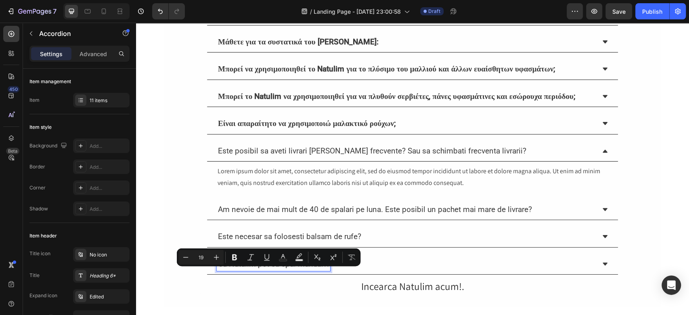
click at [289, 157] on p "Este posibil sa aveti livrari mai putin frecvente? Sau sa schimbati frecventa l…" at bounding box center [372, 151] width 308 height 12
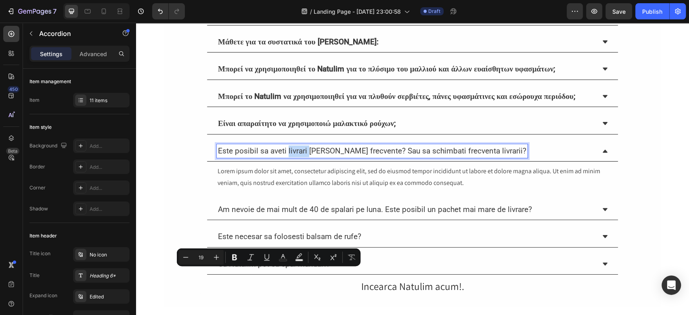
click at [289, 157] on p "Este posibil sa aveti livrari mai putin frecvente? Sau sa schimbati frecventa l…" at bounding box center [372, 151] width 308 height 12
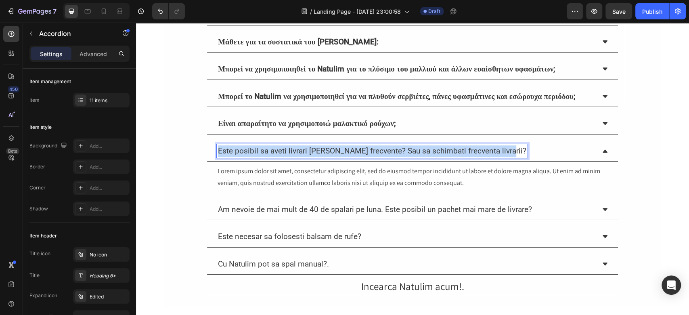
click at [289, 157] on p "Este posibil sa aveti livrari mai putin frecvente? Sau sa schimbati frecventa l…" at bounding box center [372, 151] width 308 height 12
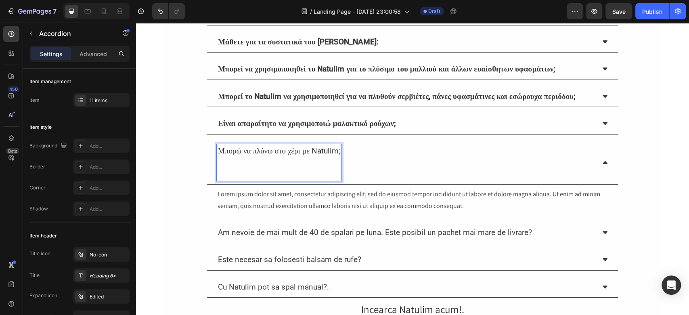
click at [317, 157] on p "Μπορώ να πλύνω στο χέρι με Natulim;" at bounding box center [279, 151] width 122 height 12
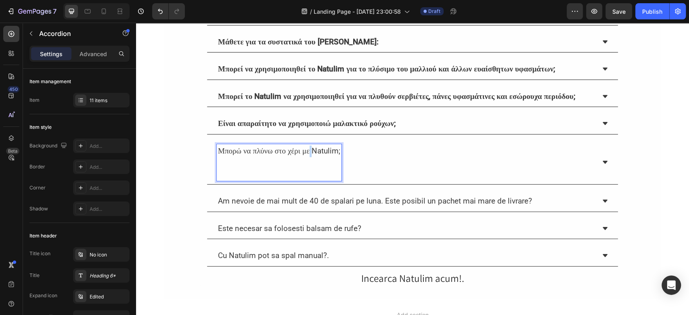
click at [317, 157] on p "Μπορώ να πλύνω στο χέρι με Natulim;" at bounding box center [279, 151] width 122 height 12
click at [310, 157] on p "Μπορώ να πλύνω στο χέρι με\Natulim;" at bounding box center [279, 151] width 123 height 12
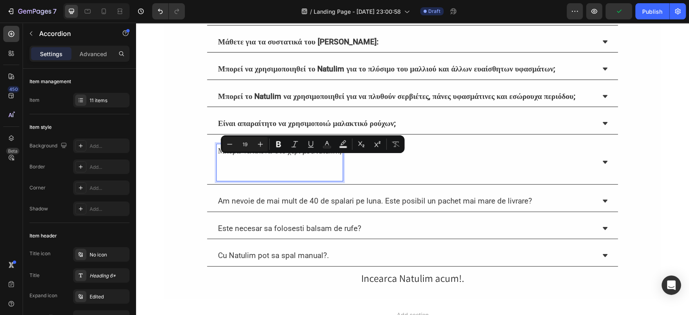
click at [319, 157] on p "Μπορώ να πλύνω στο χέρι με\Natulim;" at bounding box center [279, 151] width 123 height 12
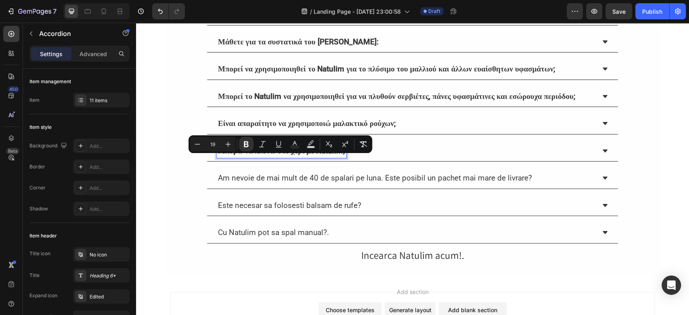
click at [319, 155] on strong "Μπορώ να πλύνω στο χέρι με Natulim;" at bounding box center [281, 150] width 127 height 9
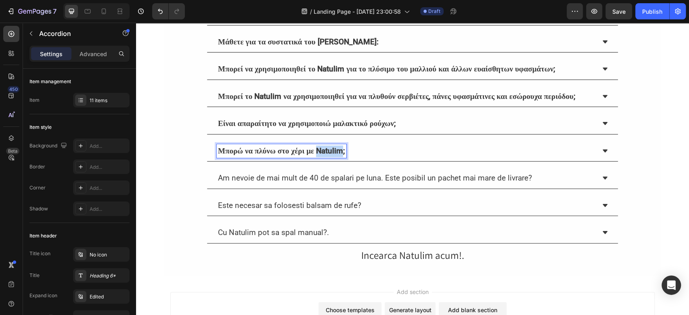
click at [319, 155] on strong "Μπορώ να πλύνω στο χέρι με Natulim;" at bounding box center [281, 150] width 127 height 9
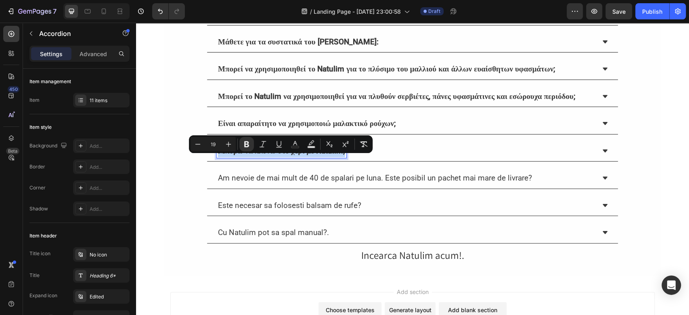
click at [319, 155] on strong "Μπορώ να πλύνω στο χέρι με Natulim;" at bounding box center [281, 150] width 127 height 9
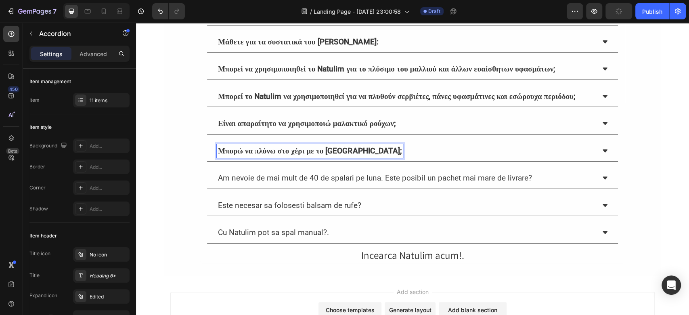
click at [649, 152] on div "⁠⁠⁠⁠⁠⁠⁠ Συχνές Ερωτήσεις | Natulim Και αν δεν βρεις την απάντηση στην ερώτησή σ…" at bounding box center [412, 38] width 497 height 449
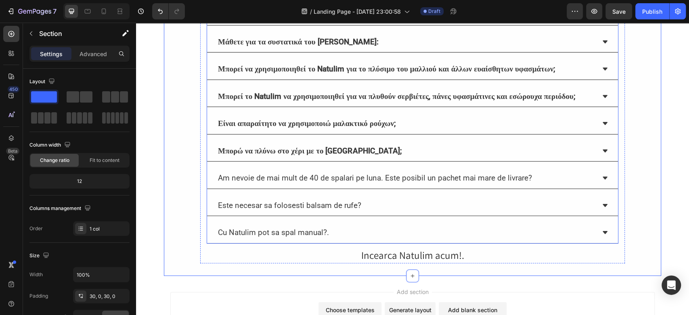
click at [602, 152] on icon at bounding box center [604, 150] width 5 height 3
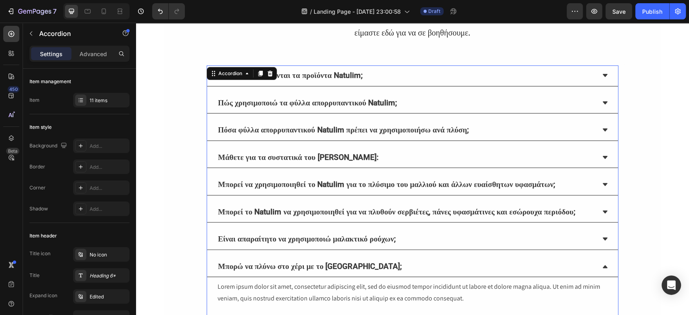
scroll to position [184, 0]
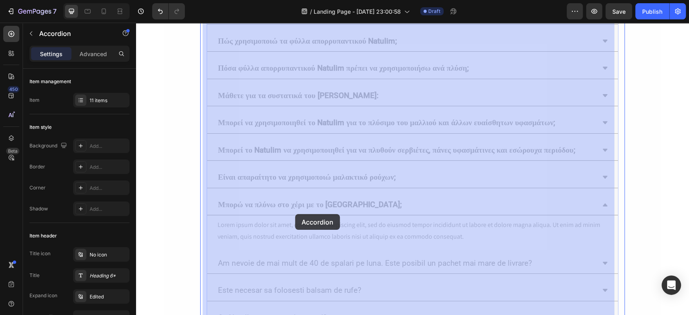
drag, startPoint x: 367, startPoint y: 209, endPoint x: 256, endPoint y: 209, distance: 111.3
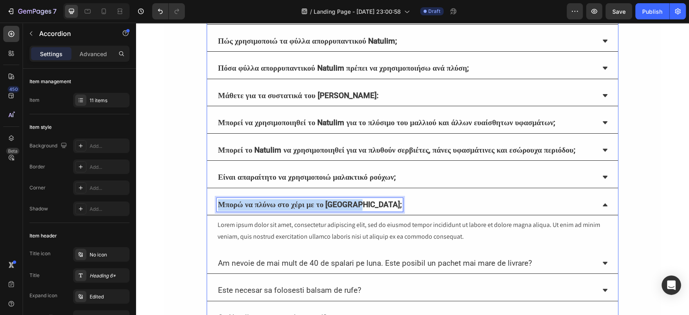
click at [257, 209] on strong "Μπορώ να πλύνω στο χέρι με το [GEOGRAPHIC_DATA];" at bounding box center [310, 204] width 184 height 9
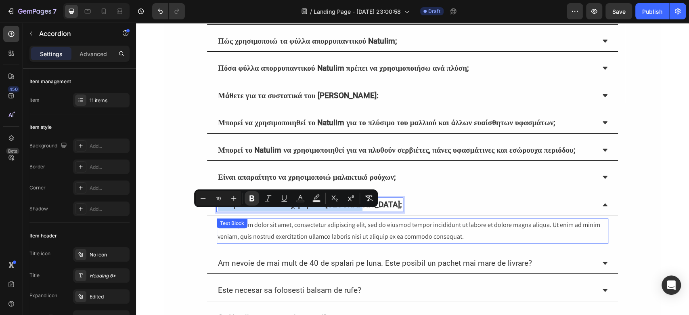
click at [342, 237] on div "Lorem ipsum dolor sit amet, consectetur adipiscing elit, sed do eiusmod tempor …" at bounding box center [412, 230] width 391 height 25
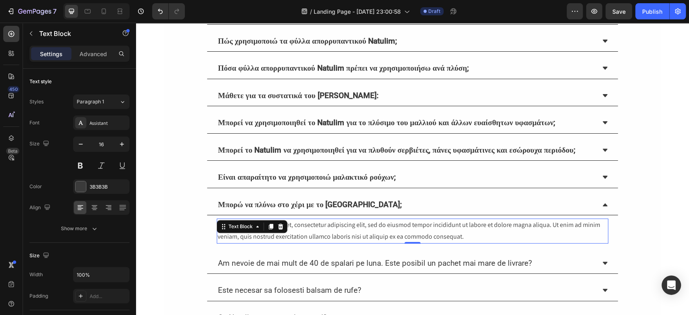
click at [342, 237] on div "Lorem ipsum dolor sit amet, consectetur adipiscing elit, sed do eiusmod tempor …" at bounding box center [412, 230] width 391 height 25
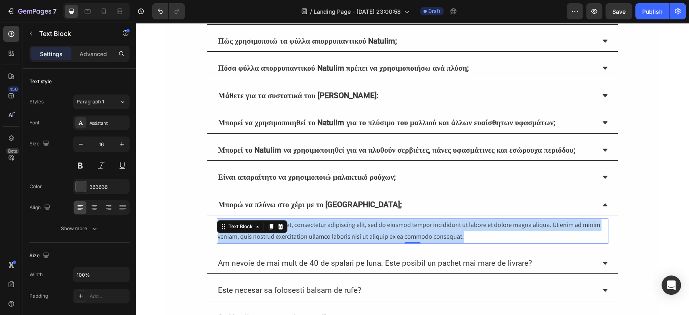
click at [342, 237] on p "Lorem ipsum dolor sit amet, consectetur adipiscing elit, sed do eiusmod tempor …" at bounding box center [412, 230] width 390 height 23
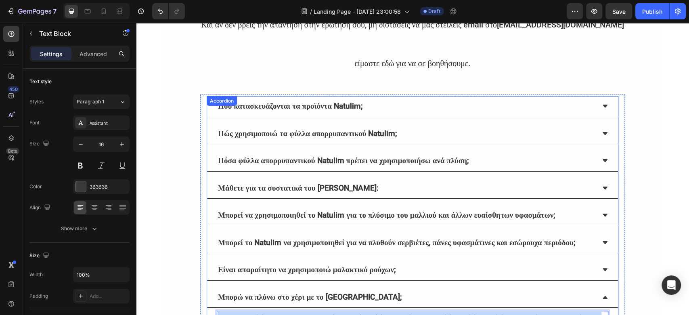
scroll to position [129, 0]
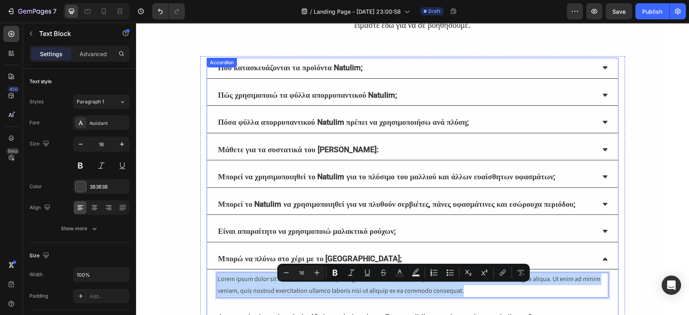
click at [413, 177] on strong "Μπορεί να χρησιμοποιηθεί το Natulim για το πλύσιμο του μαλλιού και άλλων ευαίσθ…" at bounding box center [386, 176] width 337 height 9
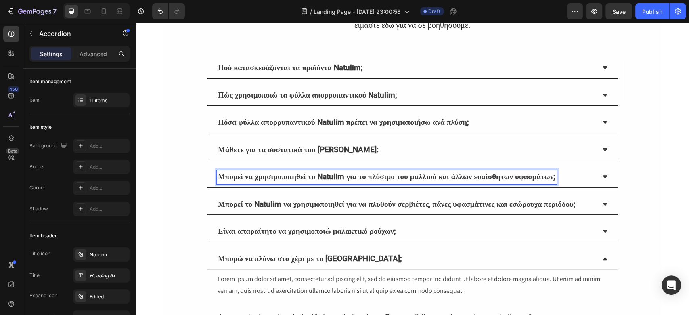
click at [411, 176] on strong "Μπορεί να χρησιμοποιηθεί το Natulim για το πλύσιμο του μαλλιού και άλλων ευαίσθ…" at bounding box center [386, 176] width 337 height 9
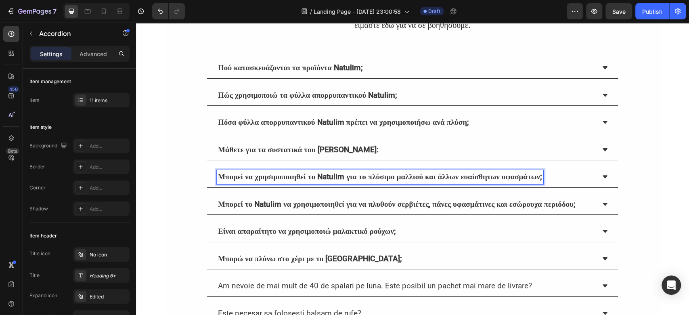
click at [417, 173] on strong "Μπορεί να χρησιμοποιηθεί το Natulim για το πλύσιμο μαλλιού και άλλων ευαίσθητων…" at bounding box center [380, 176] width 324 height 9
click at [651, 173] on div "⁠⁠⁠⁠⁠⁠⁠ Συχνές Ερωτήσεις | Natulim Και αν δεν βρεις την απάντηση στην ερώτησή σ…" at bounding box center [412, 146] width 497 height 449
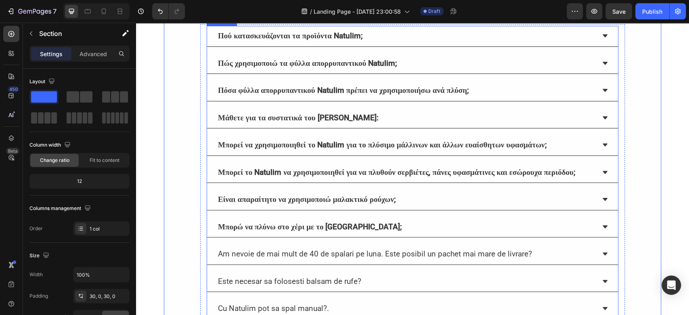
scroll to position [184, 0]
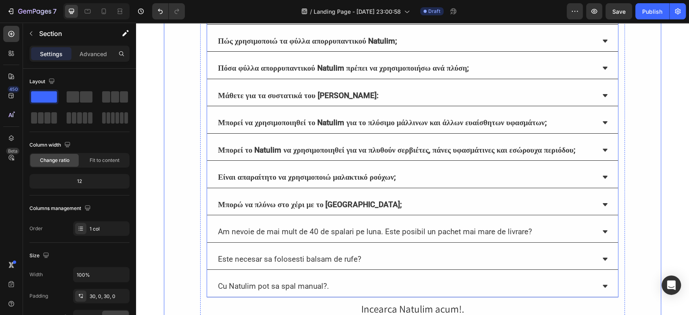
click at [591, 210] on div "Μπορώ να πλύνω στο χέρι με το [GEOGRAPHIC_DATA];" at bounding box center [406, 205] width 378 height 14
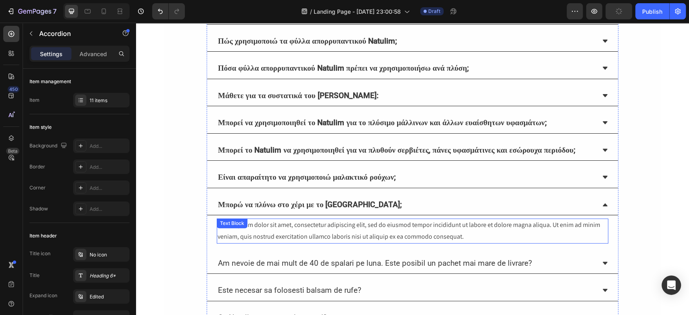
click at [333, 234] on div "Lorem ipsum dolor sit amet, consectetur adipiscing elit, sed do eiusmod tempor …" at bounding box center [412, 230] width 391 height 25
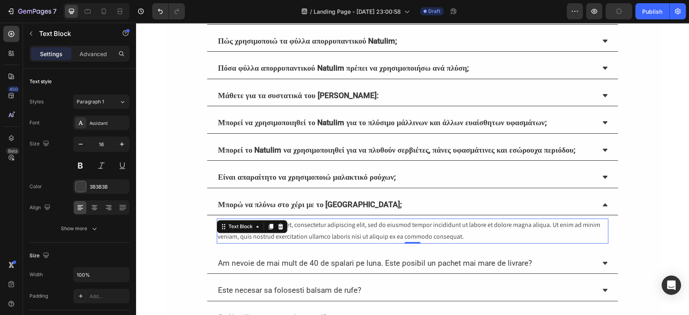
click at [333, 234] on div "Lorem ipsum dolor sit amet, consectetur adipiscing elit, sed do eiusmod tempor …" at bounding box center [412, 230] width 391 height 25
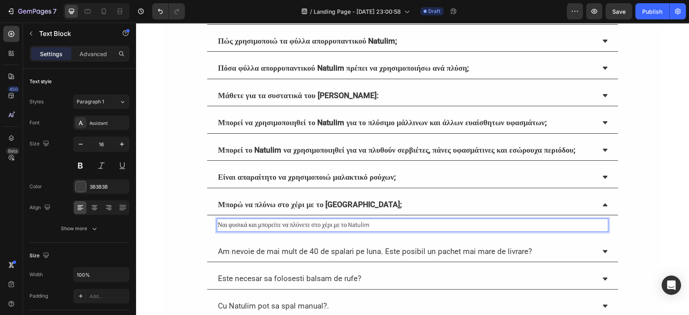
click at [335, 231] on p "Ναι φυσικά και μπορείτε να πλύνετε στο χέρι με το Natulim" at bounding box center [412, 225] width 390 height 12
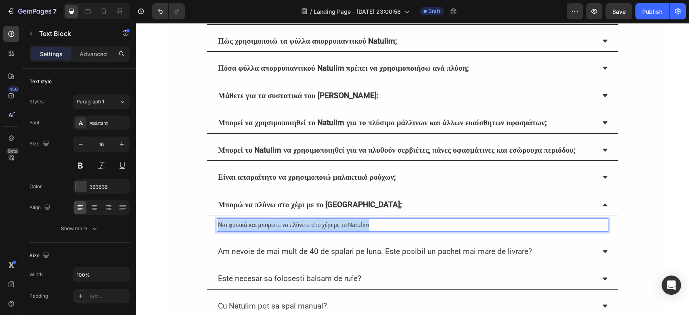
click at [335, 231] on p "Ναι φυσικά και μπορείτε να πλύνετε στο χέρι με το Natulim" at bounding box center [412, 225] width 390 height 12
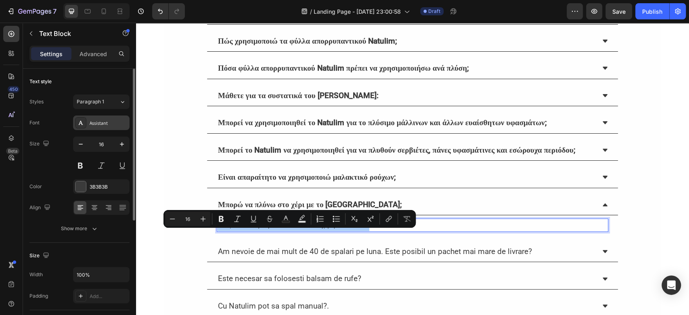
click at [106, 122] on div "Assistant" at bounding box center [109, 122] width 38 height 7
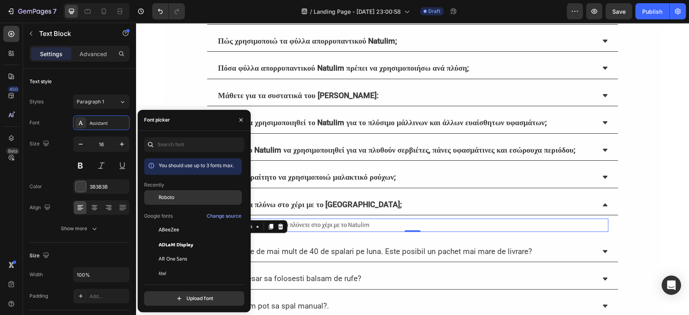
click at [173, 251] on div "Roboto" at bounding box center [193, 258] width 98 height 15
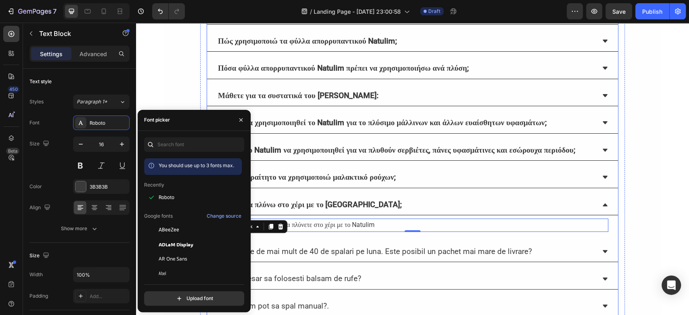
click at [351, 182] on strong "Είναι απαραίτητο να χρησιμοποιώ μαλακτικό ρούχων;" at bounding box center [307, 176] width 178 height 9
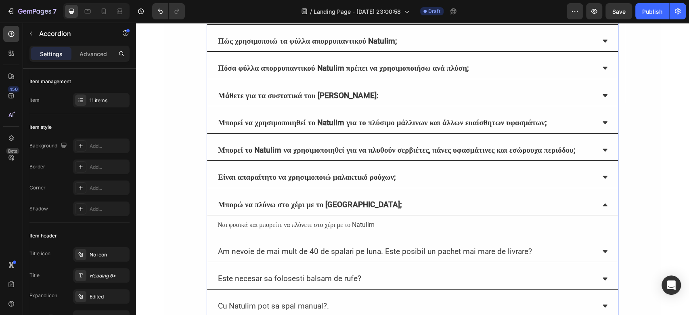
click at [602, 183] on div "Είναι απαραίτητο να χρησιμοποιώ μαλακτικό ρούχων;" at bounding box center [412, 177] width 411 height 21
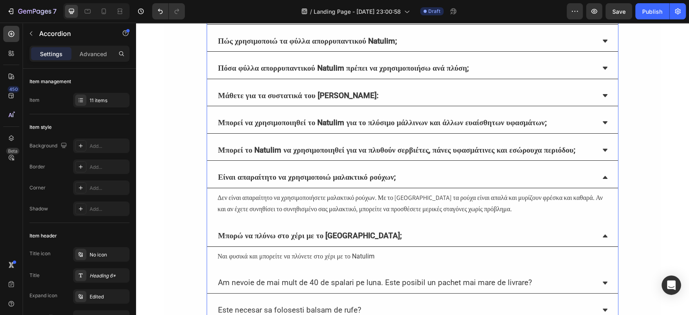
click at [305, 210] on p "Δεν είναι απαραίτητο να χρησιμοποιήσετε μαλακτικό ρούχων. Με το Natulim τα ρούχ…" at bounding box center [412, 203] width 390 height 23
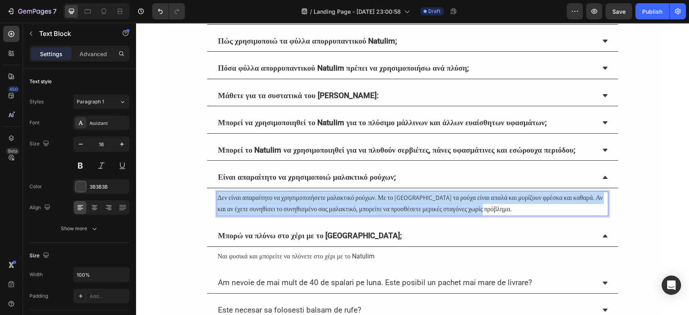
click at [305, 210] on p "Δεν είναι απαραίτητο να χρησιμοποιήσετε μαλακτικό ρούχων. Με το Natulim τα ρούχ…" at bounding box center [412, 203] width 390 height 23
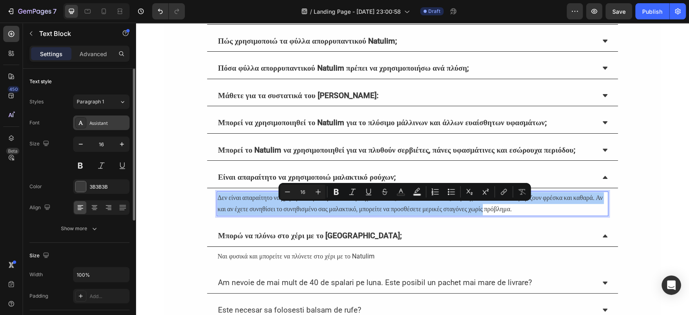
click at [119, 124] on div "Assistant" at bounding box center [109, 122] width 38 height 7
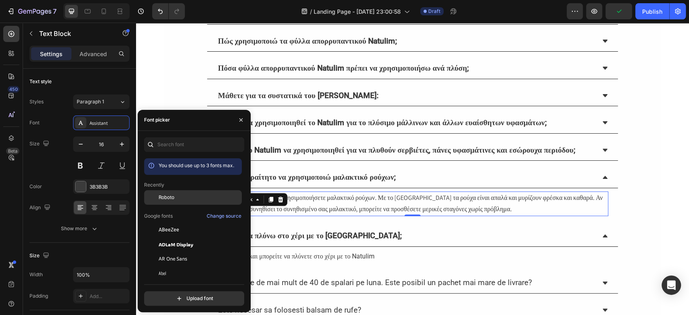
click at [167, 197] on span "Roboto" at bounding box center [167, 197] width 16 height 7
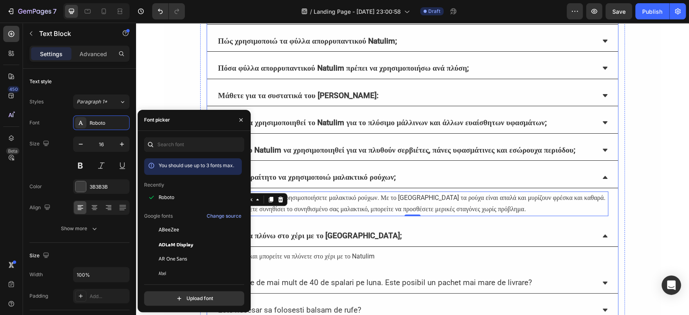
click at [601, 239] on icon at bounding box center [604, 235] width 6 height 6
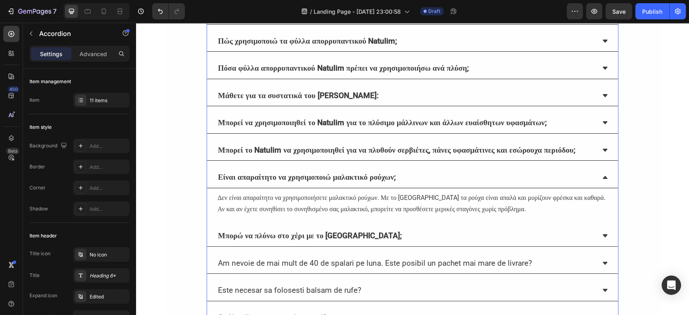
click at [602, 179] on icon at bounding box center [604, 177] width 5 height 3
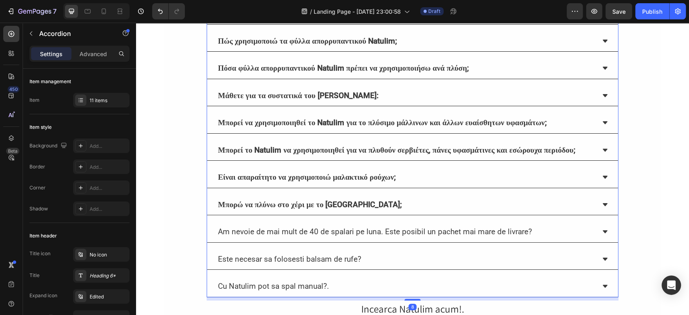
click at [602, 151] on icon at bounding box center [604, 149] width 5 height 3
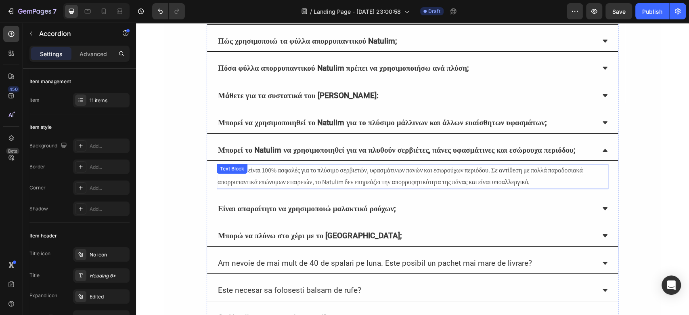
click at [247, 184] on div "Το Natulim είναι 100% ασφαλές για το πλύσιμο σερβιετών, υφασμάτινων πανών και ε…" at bounding box center [412, 176] width 391 height 25
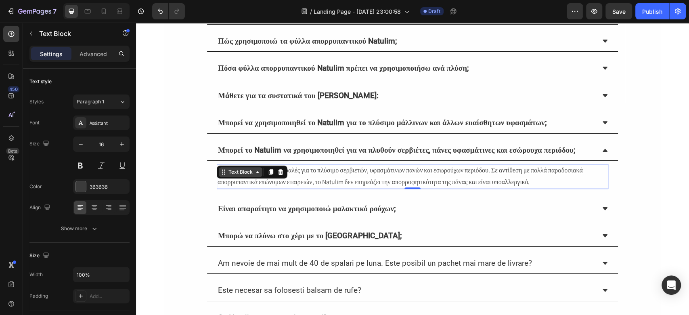
click at [248, 175] on div "Text Block" at bounding box center [240, 171] width 27 height 7
click at [250, 177] on div "Text Block" at bounding box center [241, 172] width 44 height 10
click at [316, 186] on span "Το Natulim είναι 100% ασφαλές για το πλύσιμο σερβιετών, υφασμάτινων πανών και ε…" at bounding box center [399, 176] width 365 height 20
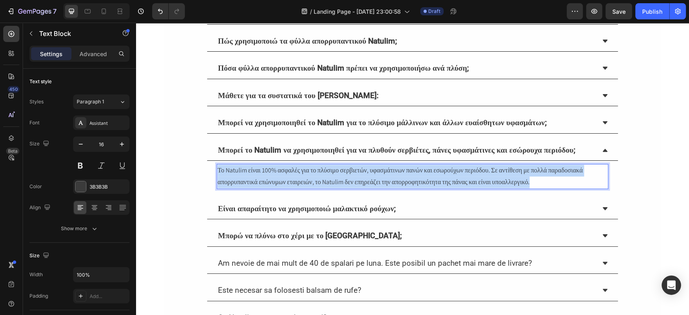
click at [316, 186] on span "Το Natulim είναι 100% ασφαλές για το πλύσιμο σερβιετών, υφασμάτινων πανών και ε…" at bounding box center [399, 176] width 365 height 20
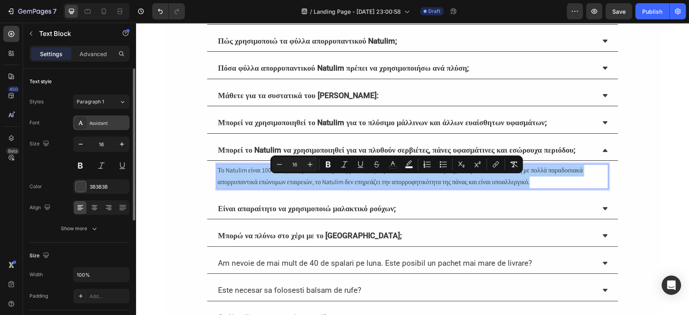
click at [110, 127] on div "Assistant" at bounding box center [101, 122] width 56 height 15
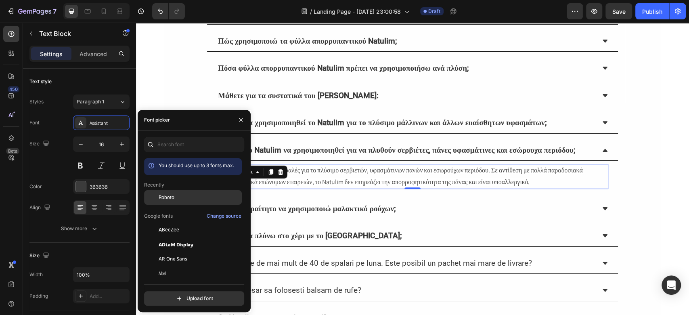
click at [159, 195] on span "Roboto" at bounding box center [167, 197] width 16 height 7
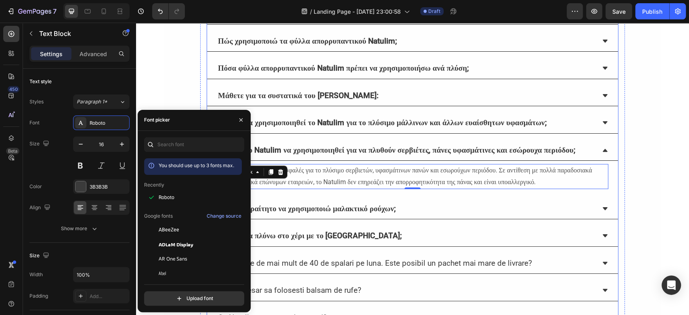
click at [305, 125] on strong "Μπορεί να χρησιμοποιηθεί το Natulim για το πλύσιμο μάλλινων και άλλων ευαίσθητω…" at bounding box center [382, 122] width 328 height 9
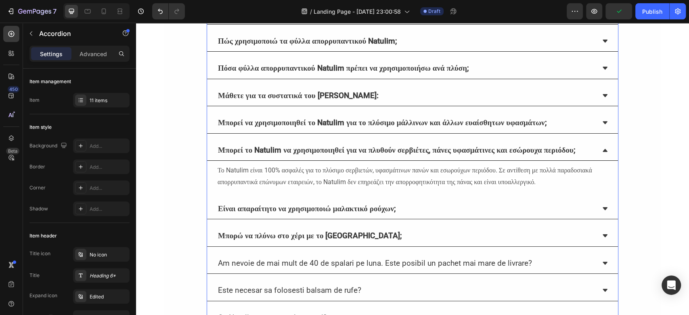
click at [599, 117] on div "Μπορεί να χρησιμοποιηθεί το Natulim για το πλύσιμο μάλλινων και άλλων ευαίσθητω…" at bounding box center [412, 123] width 411 height 21
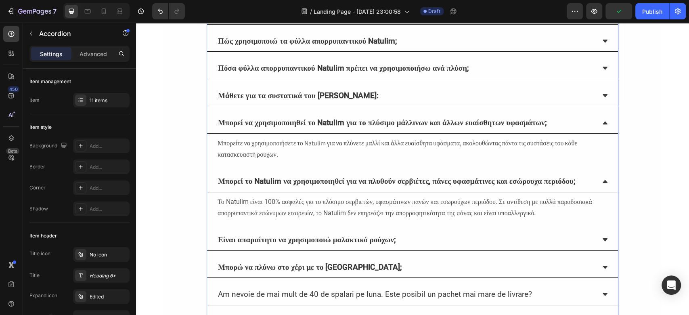
click at [260, 147] on p "Μπορείτε να χρησιμοποιήσετε το Natulim για να πλύνετε μαλλί και άλλα ευαίσθητα …" at bounding box center [412, 149] width 390 height 23
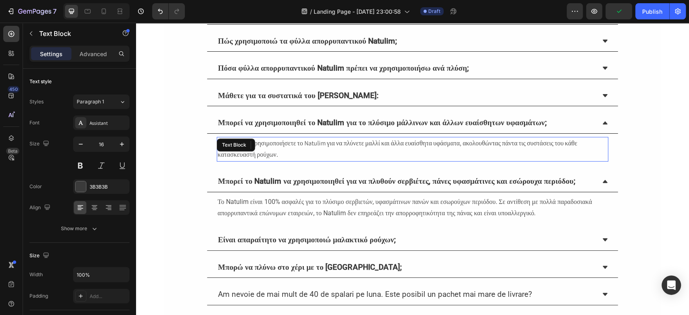
click at [255, 147] on div "Text Block" at bounding box center [236, 144] width 38 height 13
click at [260, 147] on div "Text Block" at bounding box center [252, 144] width 71 height 13
click at [107, 124] on div "Assistant" at bounding box center [109, 122] width 38 height 7
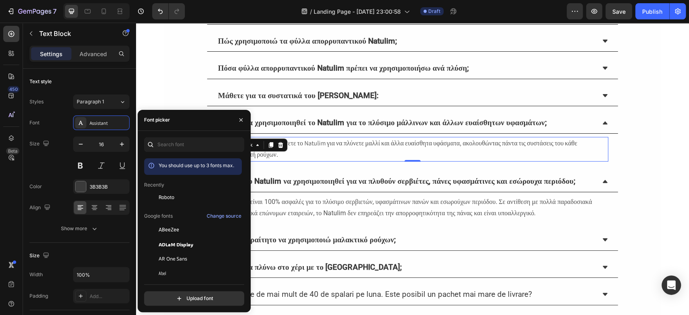
click at [309, 149] on p "Μπορείτε να χρησιμοποιήσετε το Natulim για να πλύνετε μαλλί και άλλα ευαίσθητα …" at bounding box center [412, 149] width 390 height 23
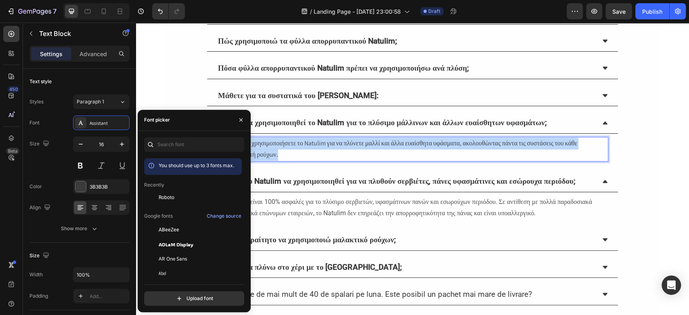
click at [309, 149] on p "Μπορείτε να χρησιμοποιήσετε το Natulim για να πλύνετε μαλλί και άλλα ευαίσθητα …" at bounding box center [412, 149] width 390 height 23
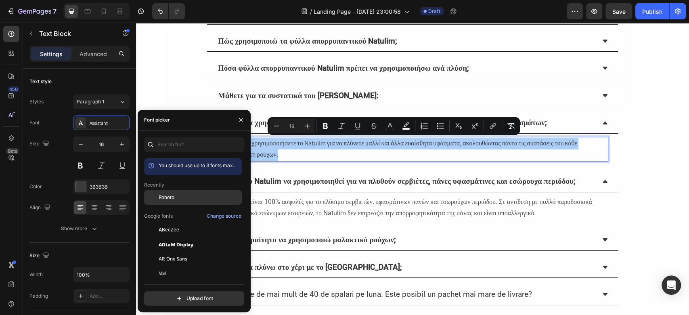
click at [189, 198] on div "Roboto" at bounding box center [199, 197] width 81 height 7
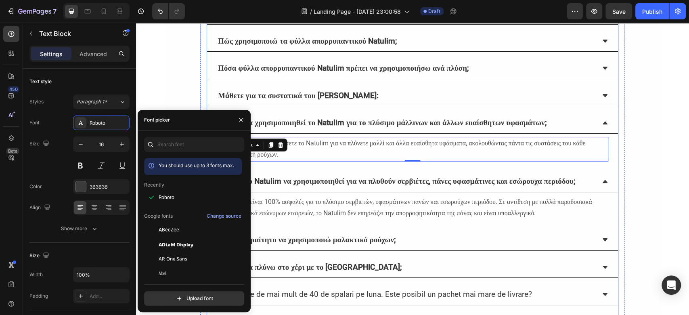
click at [324, 98] on strong "Μάθετε για τα συστατικά του [PERSON_NAME]:" at bounding box center [298, 95] width 160 height 9
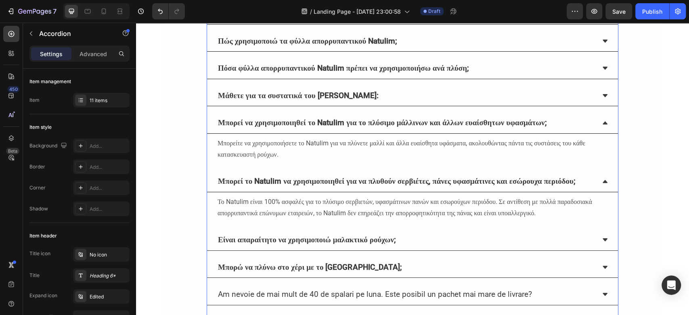
drag, startPoint x: 601, startPoint y: 90, endPoint x: 572, endPoint y: 96, distance: 29.7
click at [601, 90] on div "Μάθετε για τα συστατικά του [PERSON_NAME]:" at bounding box center [412, 96] width 411 height 21
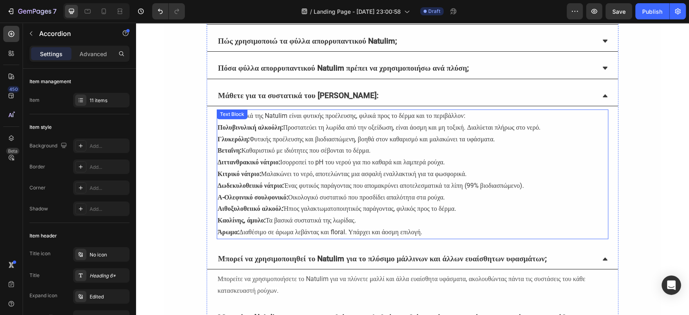
click at [291, 138] on p "Γλυκερόλη: Φυτικής προέλευσης και βιοδιασπώμενη, βοηθά στον καθαρισμό και μαλακ…" at bounding box center [412, 140] width 390 height 12
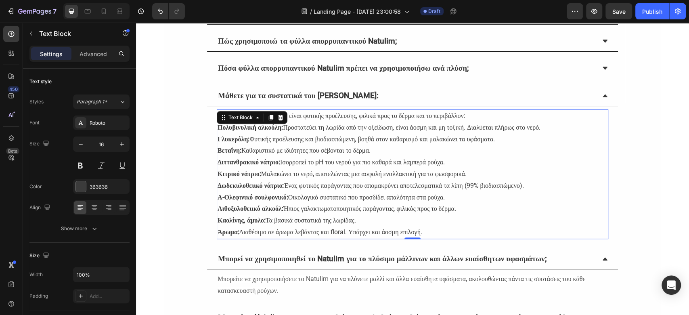
click at [291, 138] on p "Γλυκερόλη: Φυτικής προέλευσης και βιοδιασπώμενη, βοηθά στον καθαρισμό και μαλακ…" at bounding box center [412, 140] width 390 height 12
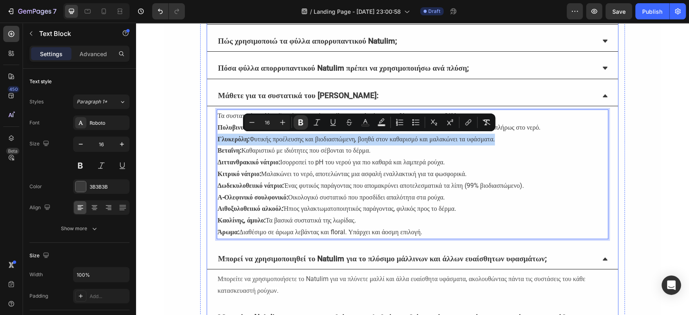
click at [594, 61] on div "Πόσα φύλλα απορρυπαντικού Natulim πρέπει να χρησιμοποιήσω ανά πλύση;" at bounding box center [412, 68] width 411 height 21
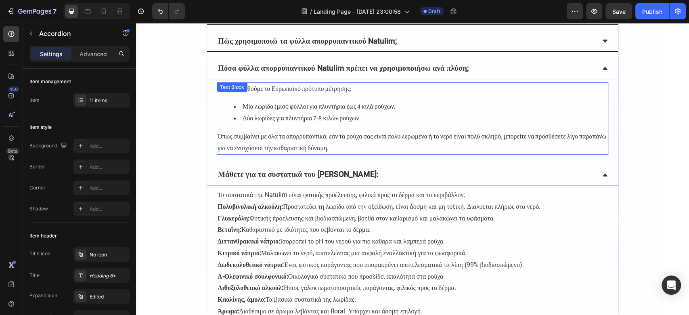
click at [289, 129] on div "🇪🇺 Ακολουθούμε το Ευρωπαϊκό πρότυπο μέτρησης: Μία λωρίδα (μισό φύλλο) για πλυντ…" at bounding box center [412, 118] width 391 height 73
click at [290, 129] on div "🇪🇺 Ακολουθούμε το Ευρωπαϊκό πρότυπο μέτρησης: Μία λωρίδα (μισό φύλλο) για πλυντ…" at bounding box center [412, 118] width 391 height 73
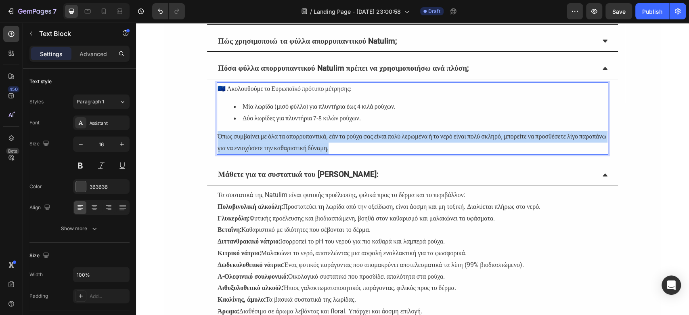
click at [290, 129] on div "🇪🇺 Ακολουθούμε το Ευρωπαϊκό πρότυπο μέτρησης: Μία λωρίδα (μισό φύλλο) για πλυντ…" at bounding box center [412, 118] width 391 height 73
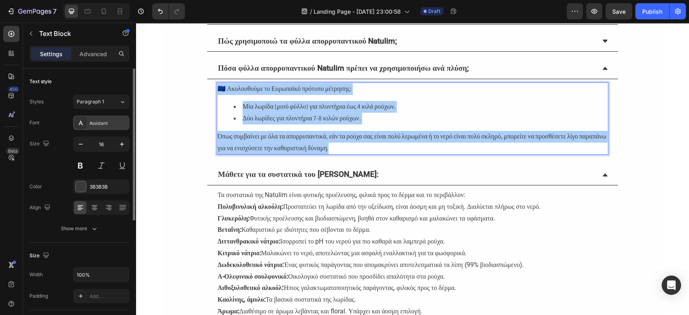
click at [109, 127] on div "Assistant" at bounding box center [101, 122] width 56 height 15
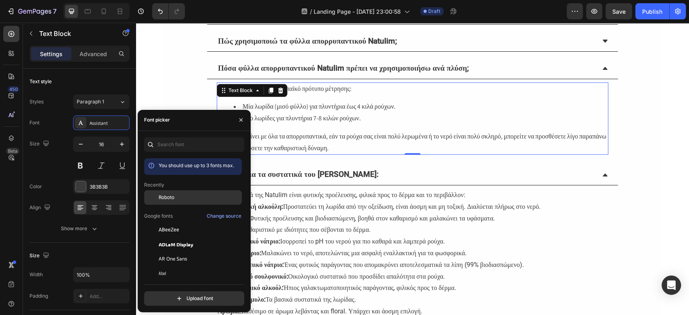
click at [166, 251] on div "Roboto" at bounding box center [193, 258] width 98 height 15
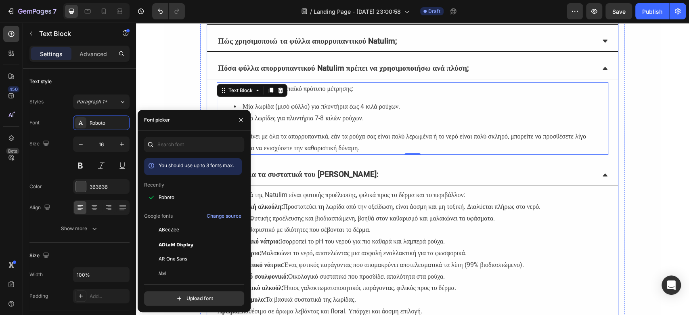
click at [601, 41] on icon at bounding box center [604, 41] width 6 height 6
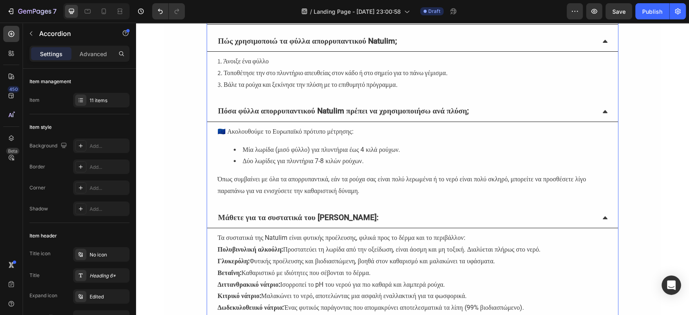
click at [602, 41] on icon at bounding box center [604, 41] width 5 height 3
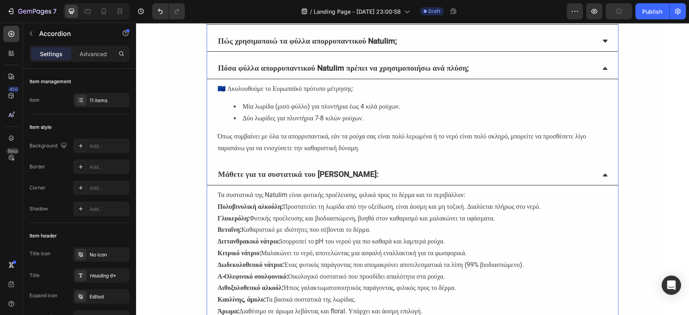
click at [601, 41] on icon at bounding box center [604, 41] width 6 height 6
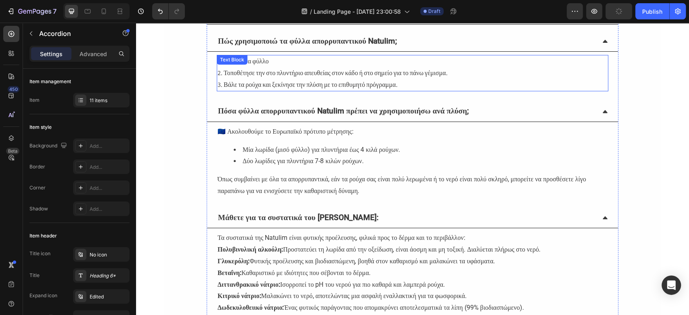
click at [274, 74] on p "2. Τοποθέτησε την στο πλυντήριο απευθείας στον κάδο ή στο σημείο για το πάνω γέ…" at bounding box center [412, 73] width 390 height 12
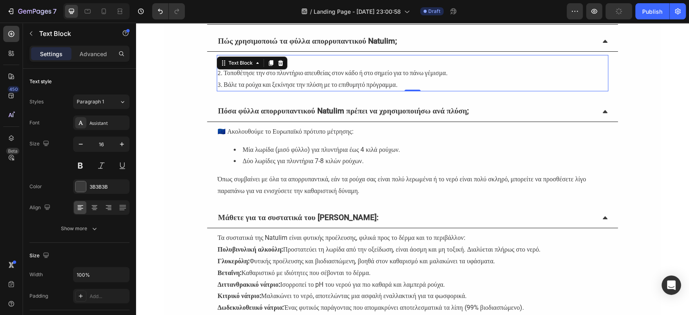
click at [274, 74] on p "2. Τοποθέτησε την στο πλυντήριο απευθείας στον κάδο ή στο σημείο για το πάνω γέ…" at bounding box center [412, 73] width 390 height 12
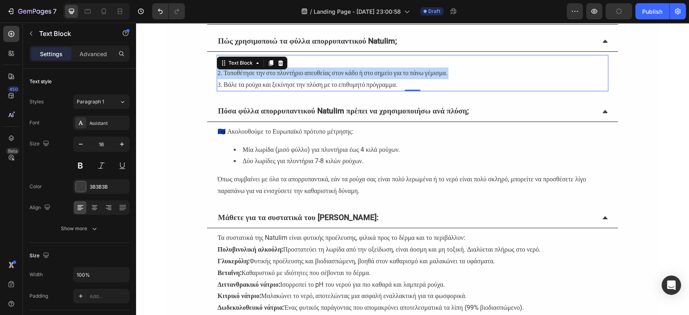
click at [276, 74] on p "2. Τοποθέτησε την στο πλυντήριο απευθείας στον κάδο ή στο σημείο για το πάνω γέ…" at bounding box center [412, 73] width 390 height 12
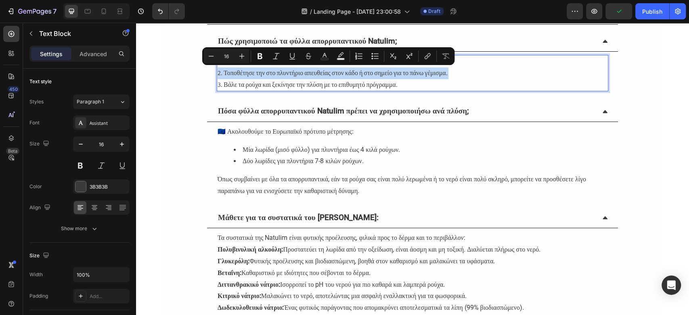
click at [276, 74] on p "2. Τοποθέτησε την στο πλυντήριο απευθείας στον κάδο ή στο σημείο για το πάνω γέ…" at bounding box center [412, 73] width 390 height 12
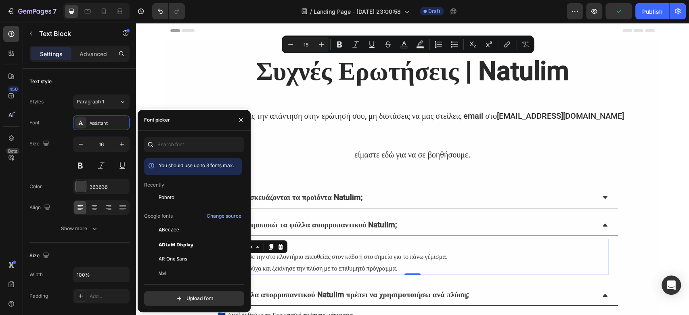
scroll to position [184, 0]
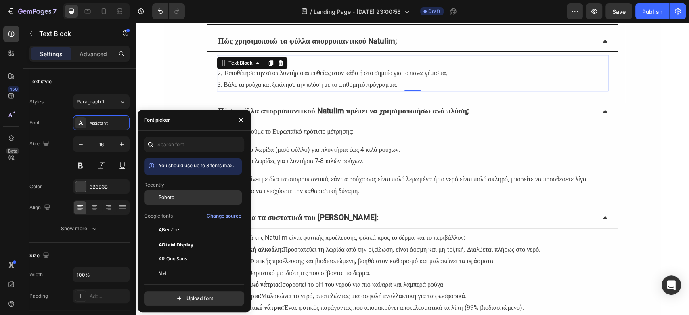
click at [174, 194] on div "Roboto" at bounding box center [199, 197] width 81 height 7
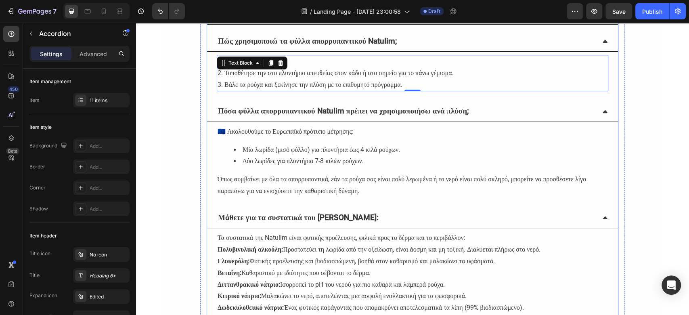
click at [601, 42] on icon at bounding box center [604, 41] width 6 height 6
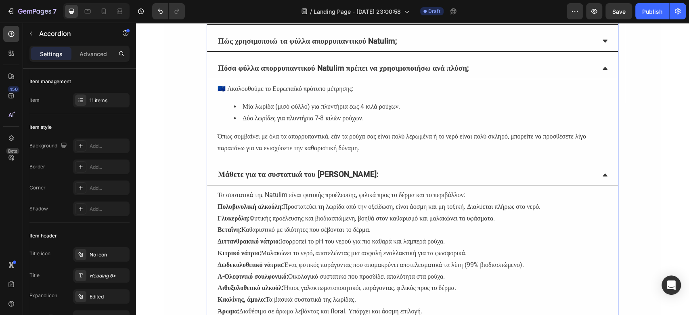
click at [602, 67] on icon at bounding box center [604, 68] width 5 height 3
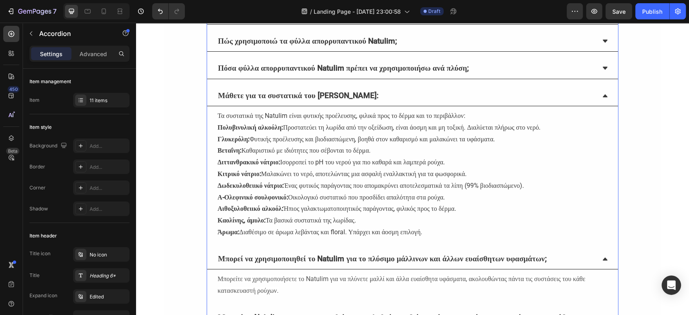
click at [602, 93] on icon at bounding box center [604, 95] width 6 height 6
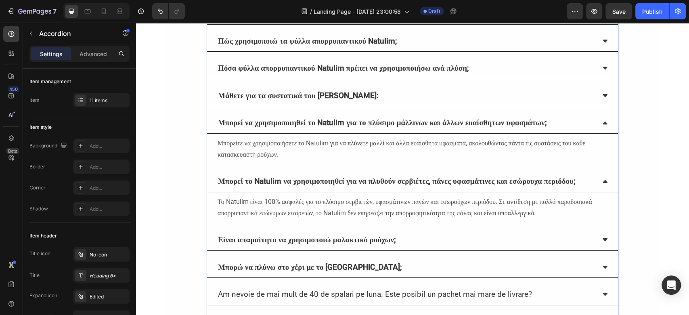
click at [602, 123] on icon at bounding box center [604, 122] width 5 height 3
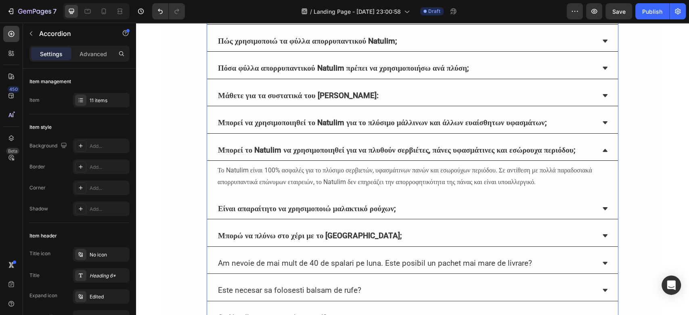
click at [604, 150] on div "Μπορεί το Natulim να χρησιμοποιηθεί για να πλυθούν σερβιέτες, πάνες υφασμάτινες…" at bounding box center [412, 150] width 411 height 21
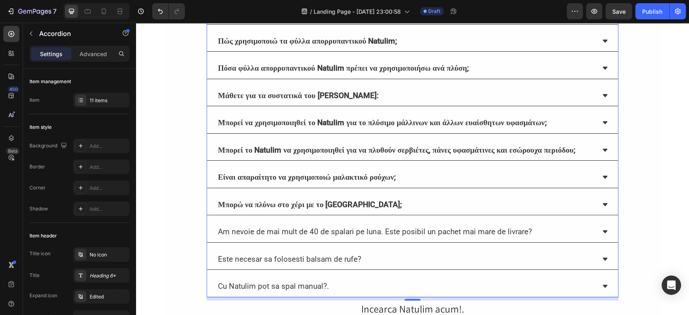
click at [601, 180] on icon at bounding box center [604, 177] width 6 height 6
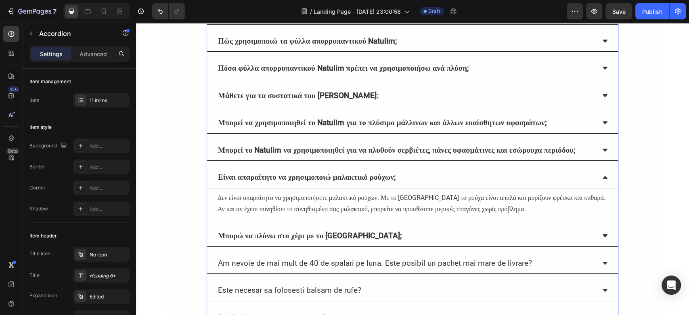
click at [596, 186] on div "Είναι απαραίτητο να χρησιμοποιώ μαλακτικό ρούχων;" at bounding box center [412, 177] width 411 height 21
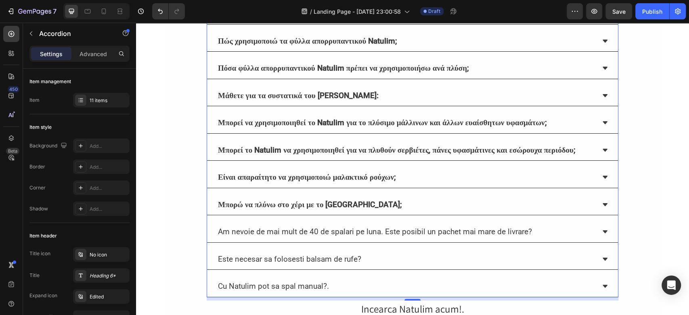
click at [594, 215] on div "Μπορώ να πλύνω στο χέρι με το [GEOGRAPHIC_DATA];" at bounding box center [412, 204] width 411 height 21
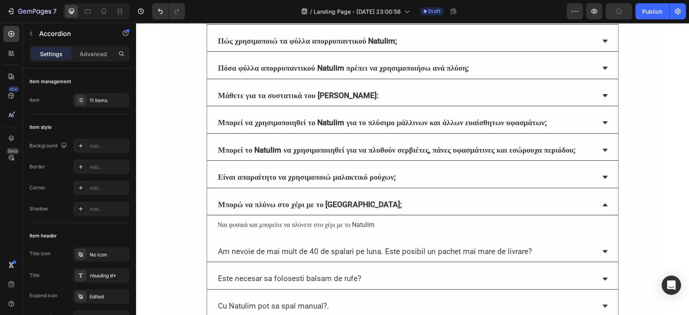
click at [595, 215] on div "Μπορώ να πλύνω στο χέρι με το [GEOGRAPHIC_DATA];" at bounding box center [412, 204] width 411 height 21
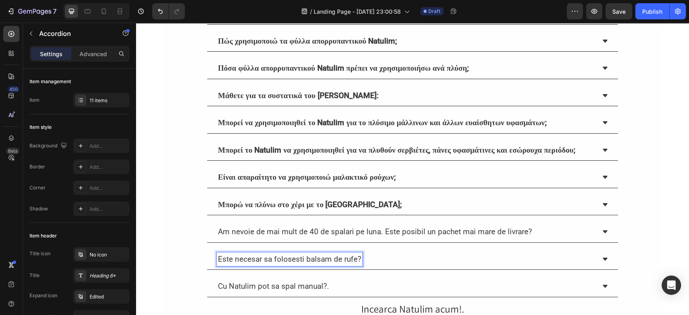
click at [336, 265] on p "Este necesar sa folosesti balsam de rufe?" at bounding box center [289, 259] width 143 height 12
copy p "Este necesar sa folosesti balsam de rufe?"
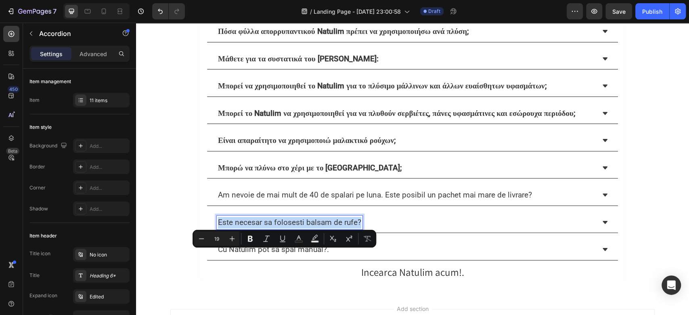
scroll to position [237, 0]
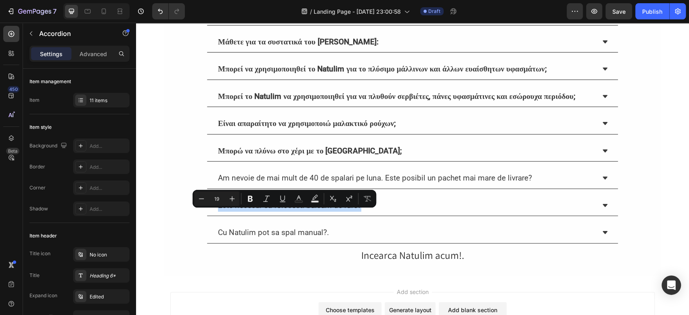
click at [358, 240] on div "Cu Natulim pot sa spal manual?." at bounding box center [406, 232] width 378 height 14
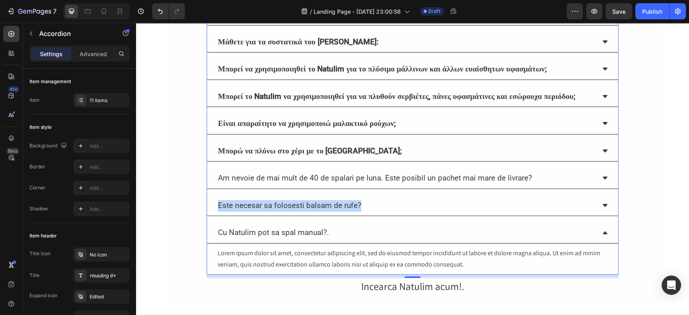
click at [358, 240] on div "Cu Natulim pot sa spal manual?." at bounding box center [406, 232] width 378 height 14
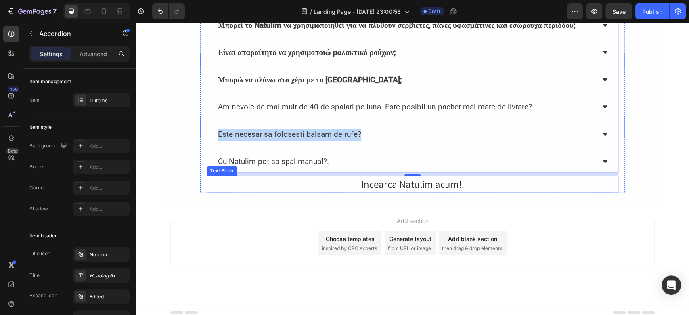
scroll to position [324, 0]
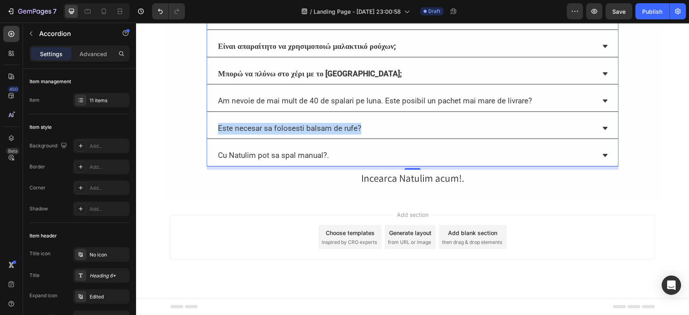
click at [299, 92] on div "Am nevoie de mai mult de 40 de spalari pe luna. Este posibil un pachet mai mare…" at bounding box center [412, 101] width 411 height 21
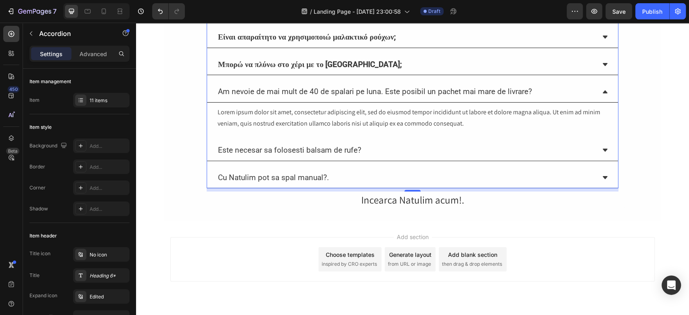
click at [297, 98] on p "Am nevoie de mai mult de 40 de spalari pe luna. Este posibil un pachet mai mare…" at bounding box center [375, 92] width 314 height 12
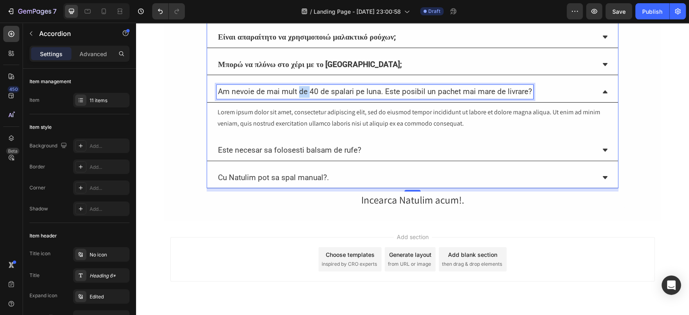
click at [297, 98] on p "Am nevoie de mai mult de 40 de spalari pe luna. Este posibil un pachet mai mare…" at bounding box center [375, 92] width 314 height 12
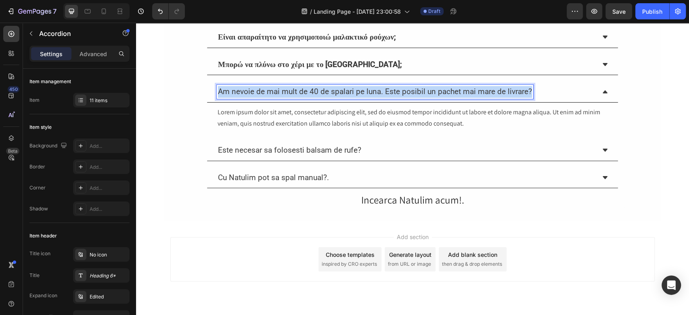
click at [297, 98] on p "Am nevoie de mai mult de 40 de spalari pe luna. Este posibil un pachet mai mare…" at bounding box center [375, 92] width 314 height 12
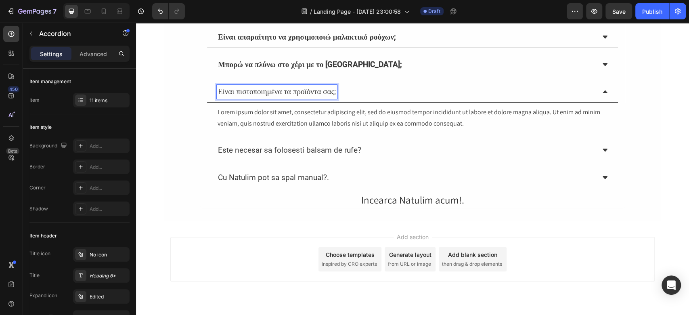
click at [297, 98] on p "Είναι πιστοποιημένα τα προϊόντα σας;" at bounding box center [277, 92] width 118 height 12
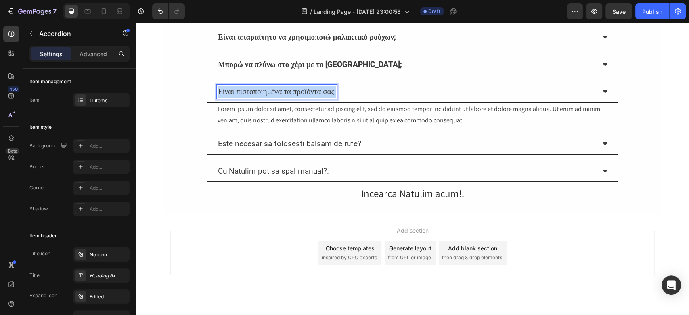
click at [298, 98] on p "Είναι πιστοποιημένα τα προϊόντα σας;" at bounding box center [277, 92] width 118 height 12
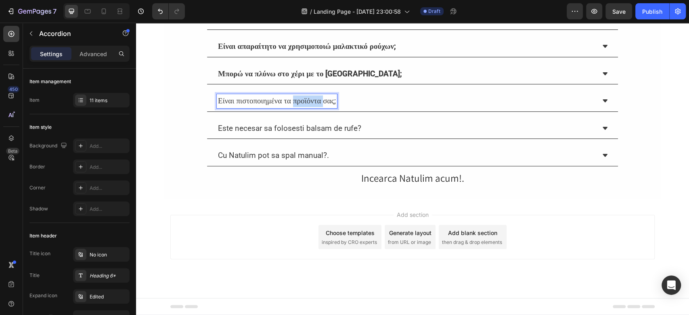
click at [298, 100] on p "Είναι πιστοποιημένα τα προϊόντα σας;" at bounding box center [277, 101] width 118 height 12
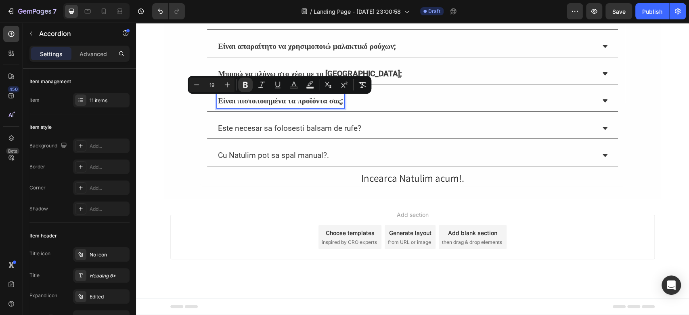
click at [601, 98] on div "Είναι πιστοποιημένα τα προϊόντα σας;" at bounding box center [412, 101] width 411 height 21
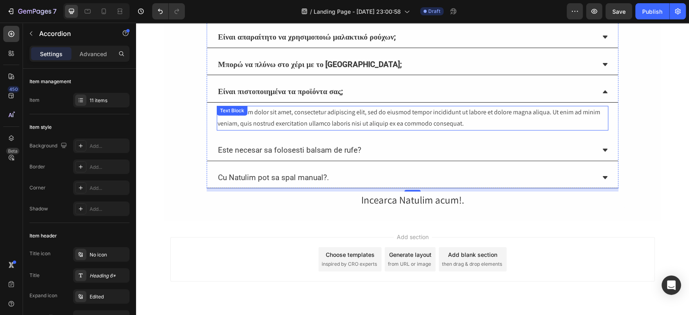
click at [336, 131] on div "Lorem ipsum dolor sit amet, consectetur adipiscing elit, sed do eiusmod tempor …" at bounding box center [412, 118] width 391 height 25
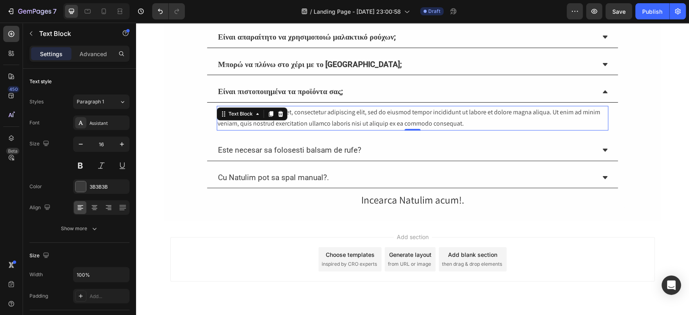
click at [336, 131] on div "Lorem ipsum dolor sit amet, consectetur adipiscing elit, sed do eiusmod tempor …" at bounding box center [412, 118] width 391 height 25
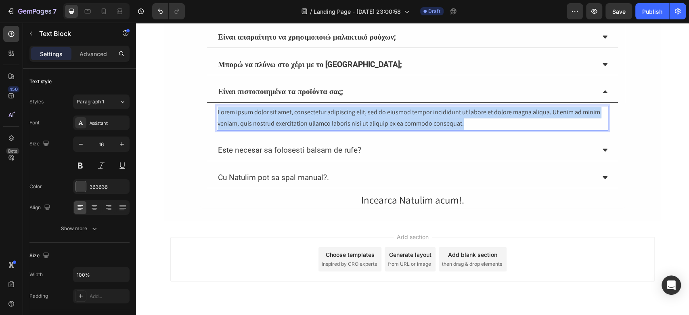
click at [336, 130] on p "Lorem ipsum dolor sit amet, consectetur adipiscing elit, sed do eiusmod tempor …" at bounding box center [412, 117] width 390 height 23
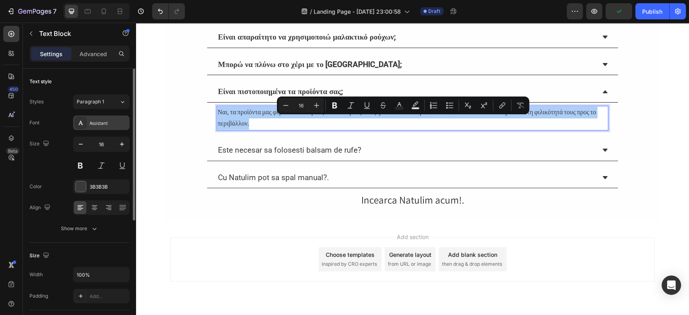
click at [96, 125] on div "Assistant" at bounding box center [109, 122] width 38 height 7
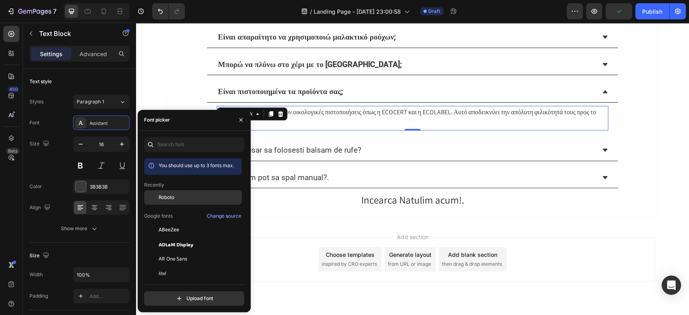
click at [174, 194] on div "Roboto" at bounding box center [199, 197] width 81 height 7
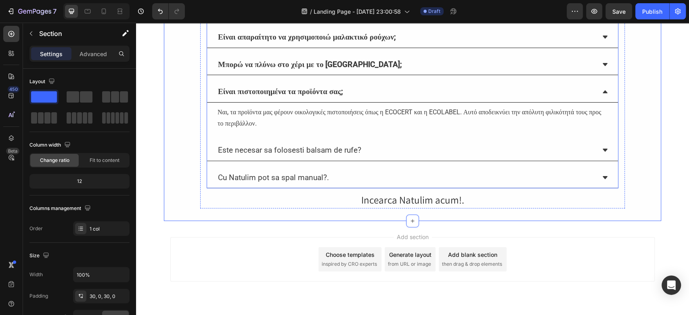
click at [364, 157] on div "Este necesar sa folosesti balsam de rufe?" at bounding box center [406, 150] width 378 height 14
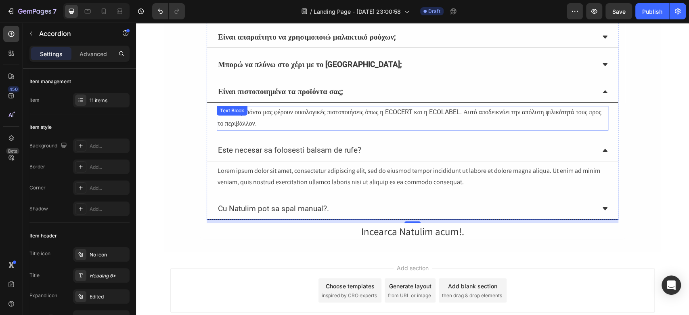
click at [279, 122] on p "Ναι, τα προϊόντα μας φέρουν οικολογικές πιστοποιήσεις όπως η ECOCERT και η ECOL…" at bounding box center [412, 117] width 390 height 23
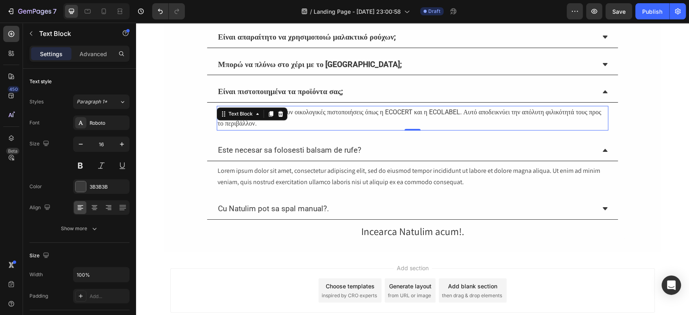
click at [271, 156] on p "Este necesar sa folosesti balsam de rufe?" at bounding box center [289, 150] width 143 height 12
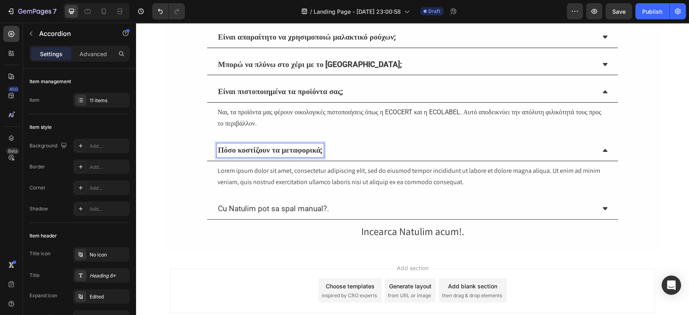
click at [282, 186] on div "Lorem ipsum dolor sit amet, consectetur adipiscing elit, sed do eiusmod tempor …" at bounding box center [412, 176] width 391 height 25
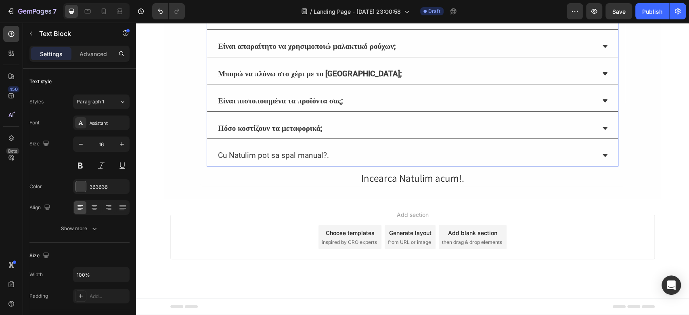
click at [338, 122] on div "Πόσο κοστίζουν τα μεταφορικά;" at bounding box center [406, 128] width 378 height 14
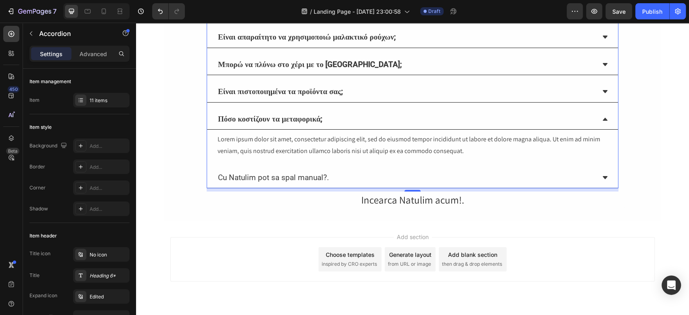
click at [328, 126] on div "Πόσο κοστίζουν τα μεταφορικά;" at bounding box center [406, 119] width 378 height 14
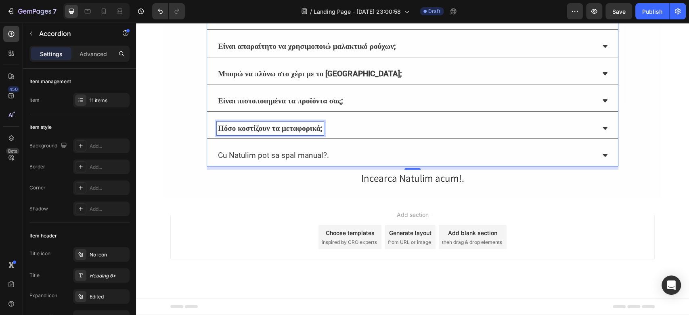
click at [310, 127] on strong "Πόσο κοστίζουν τα μεταφορικά;" at bounding box center [270, 127] width 104 height 9
click at [319, 123] on p "Πόσο κοστίζουν τα μεταφορικά;" at bounding box center [270, 129] width 104 height 12
click at [603, 129] on icon at bounding box center [604, 128] width 6 height 6
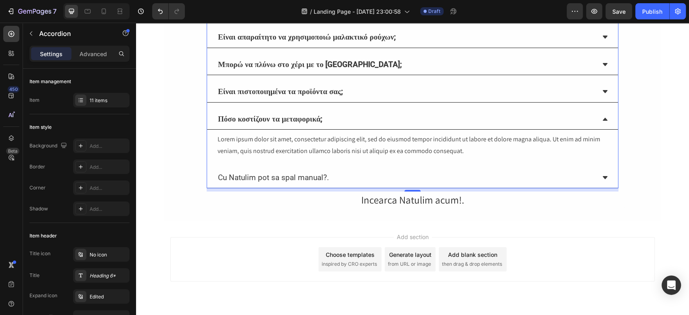
click at [358, 151] on div "Lorem ipsum dolor sit amet, consectetur adipiscing elit, sed do eiusmod tempor …" at bounding box center [412, 145] width 391 height 25
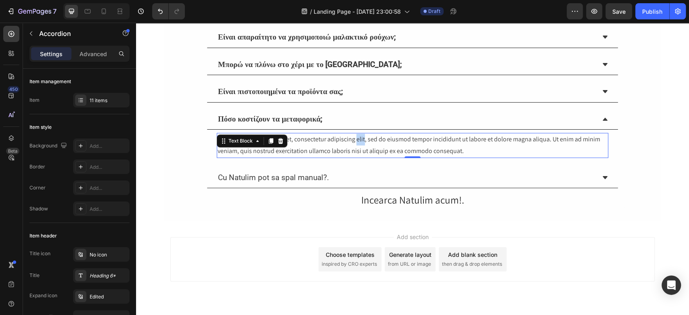
click at [358, 151] on div "Lorem ipsum dolor sit amet, consectetur adipiscing elit, sed do eiusmod tempor …" at bounding box center [412, 145] width 391 height 25
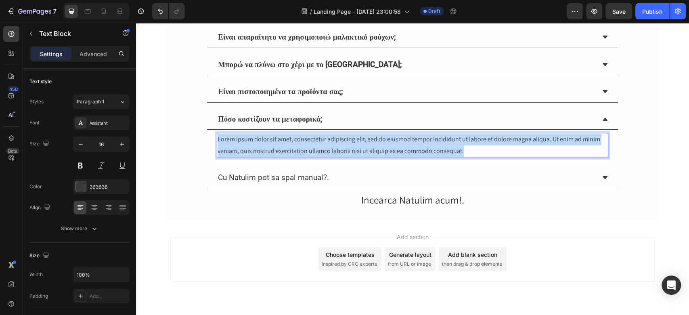
click at [358, 151] on p "Lorem ipsum dolor sit amet, consectetur adipiscing elit, sed do eiusmod tempor …" at bounding box center [412, 145] width 390 height 23
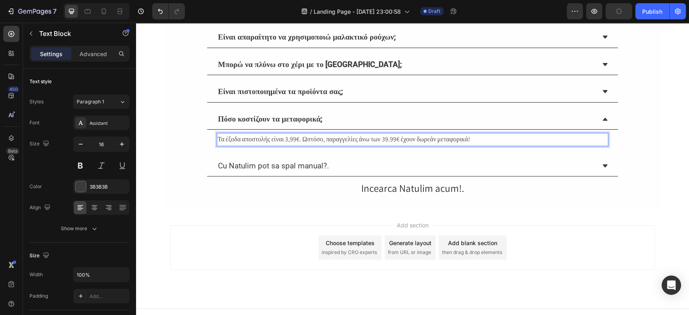
click at [370, 146] on div "Τα έξοδα αποστολής είναι 3,99€. Ωστόσο, παραγγελίες άνω των 39.99€ έχουν δωρεάν…" at bounding box center [412, 139] width 391 height 13
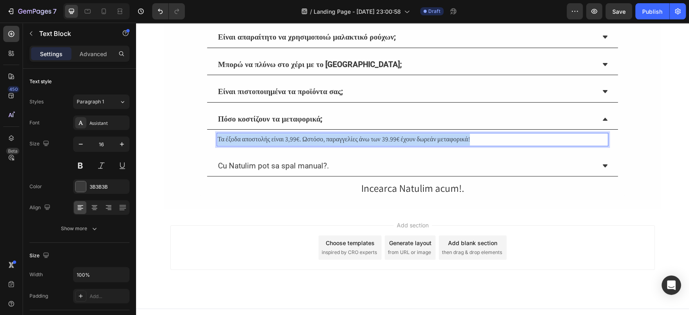
click at [370, 146] on div "Τα έξοδα αποστολής είναι 3,99€. Ωστόσο, παραγγελίες άνω των 39.99€ έχουν δωρεάν…" at bounding box center [412, 139] width 391 height 13
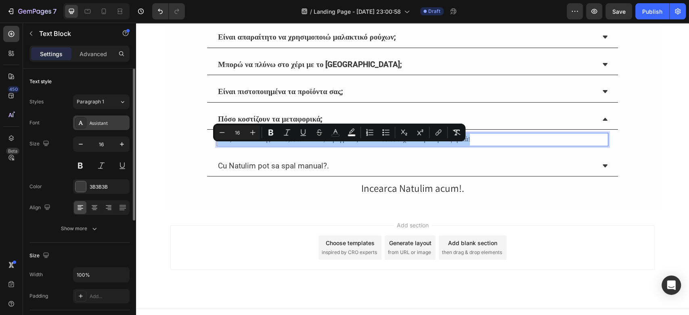
click at [116, 127] on div "Assistant" at bounding box center [101, 122] width 56 height 15
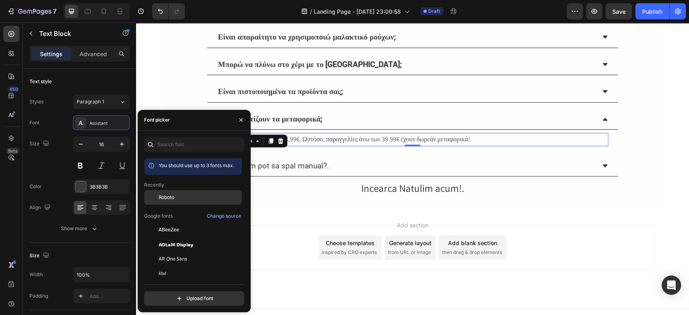
click at [175, 198] on div "Roboto" at bounding box center [199, 197] width 81 height 7
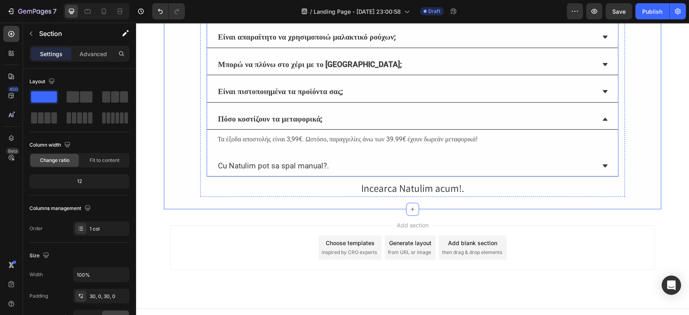
click at [319, 172] on p "Cu Natulim pot sa spal manual?." at bounding box center [273, 166] width 111 height 12
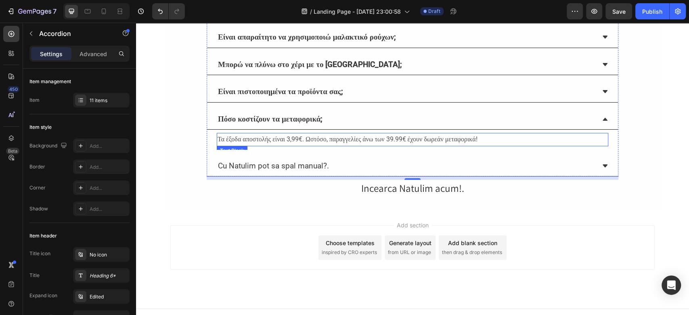
click at [444, 146] on div "Τα έξοδα αποστολής είναι 3,99€. Ωστόσο, παραγγελίες άνω των 39.99€ έχουν δωρεάν…" at bounding box center [412, 139] width 391 height 13
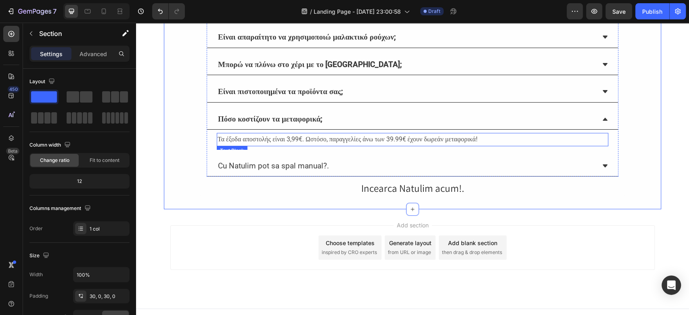
click at [232, 143] on span "Τα έξοδα αποστολής είναι 3,99€. Ωστόσο, παραγγελίες άνω των 39.99€ έχουν δωρεάν…" at bounding box center [346, 139] width 259 height 8
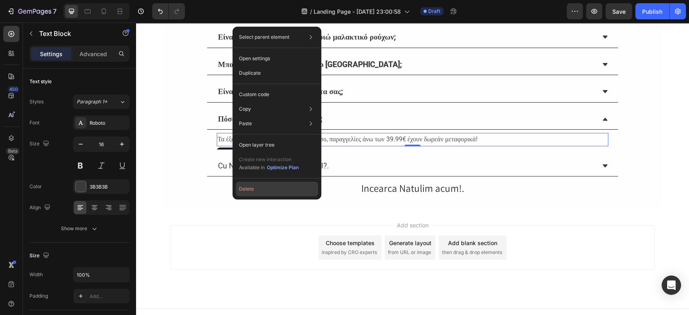
click at [260, 194] on button "Delete" at bounding box center [277, 189] width 82 height 15
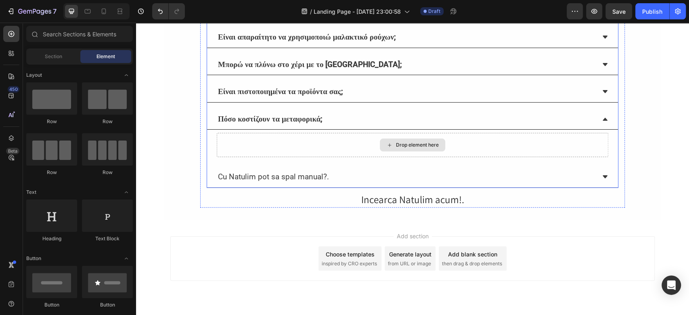
click at [242, 183] on p "Cu Natulim pot sa spal manual?." at bounding box center [273, 177] width 111 height 12
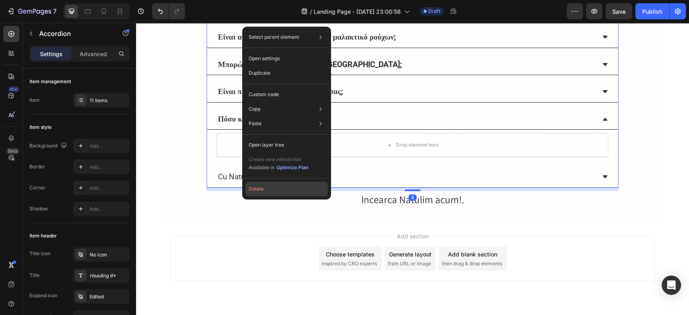
click at [262, 189] on button "Delete" at bounding box center [286, 189] width 82 height 15
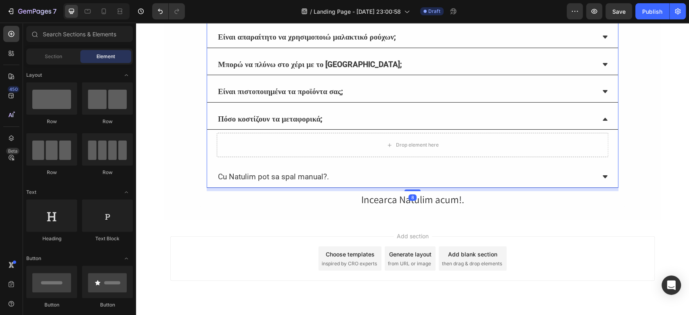
scroll to position [0, 0]
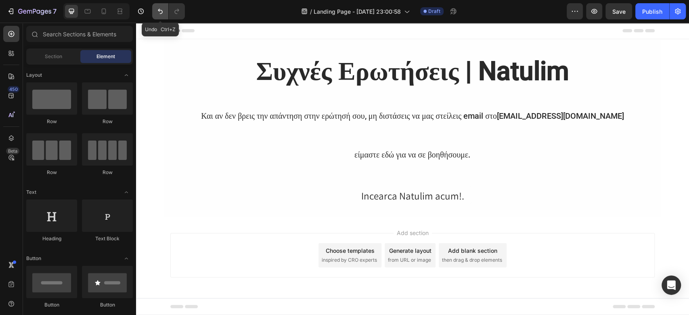
click at [158, 7] on icon "Undo/Redo" at bounding box center [160, 11] width 8 height 8
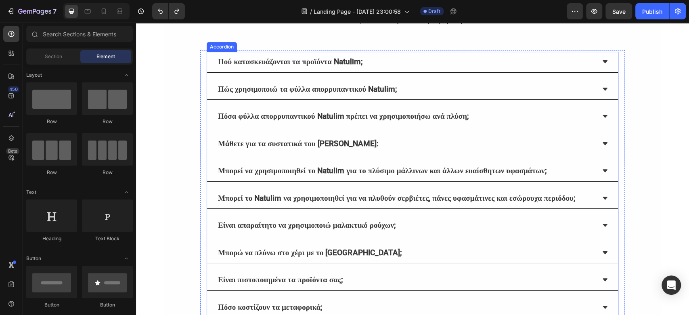
scroll to position [269, 0]
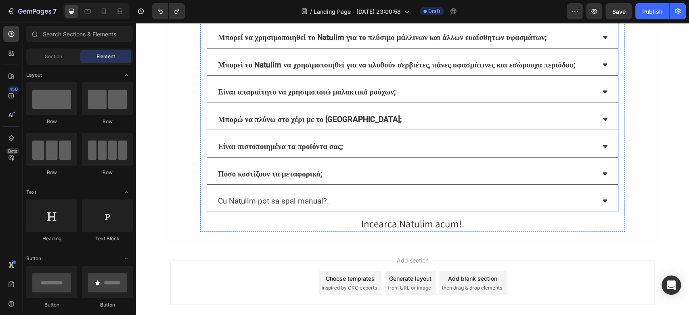
click at [282, 207] on p "Cu Natulim pot sa spal manual?." at bounding box center [273, 201] width 111 height 12
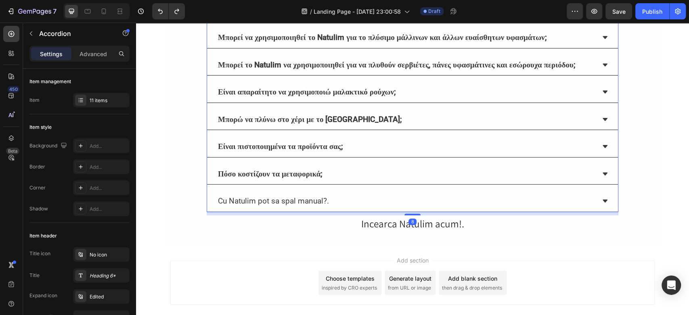
click at [270, 207] on p "Cu Natulim pot sa spal manual?." at bounding box center [273, 201] width 111 height 12
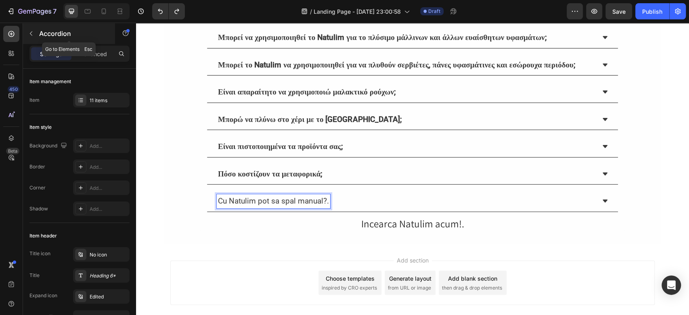
click at [33, 35] on icon "button" at bounding box center [31, 33] width 6 height 6
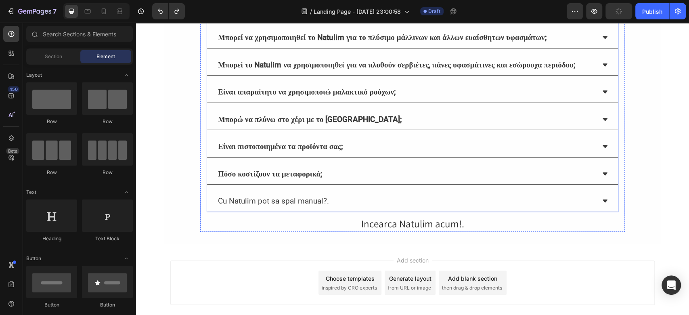
click at [257, 207] on p "Cu Natulim pot sa spal manual?." at bounding box center [273, 201] width 111 height 12
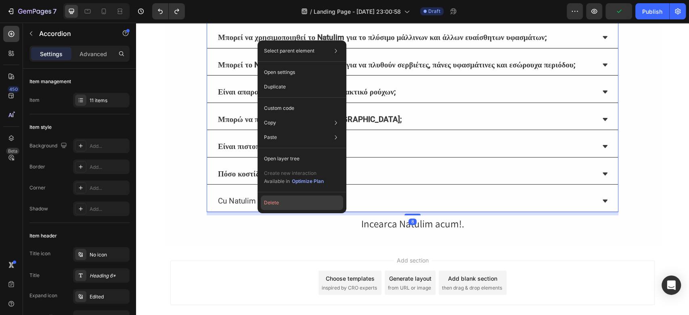
click at [276, 204] on button "Delete" at bounding box center [302, 202] width 82 height 15
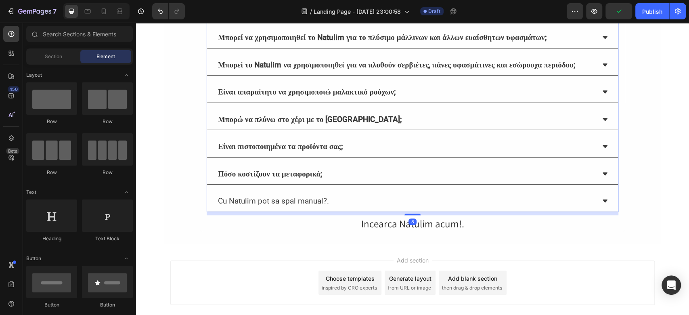
scroll to position [0, 0]
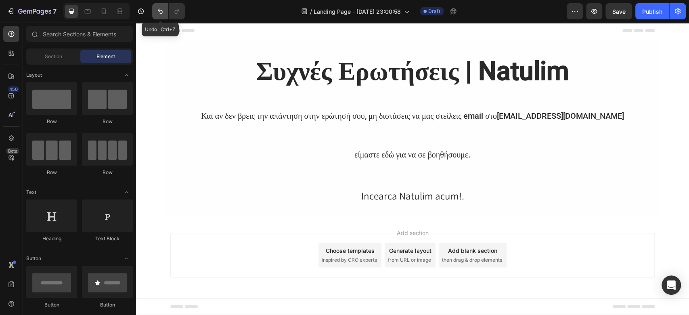
click at [159, 10] on icon "Undo/Redo" at bounding box center [160, 11] width 5 height 5
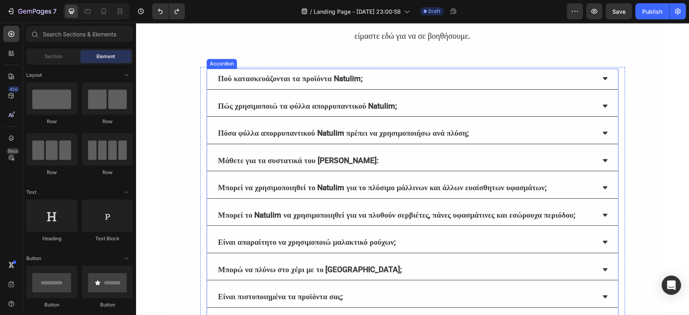
scroll to position [215, 0]
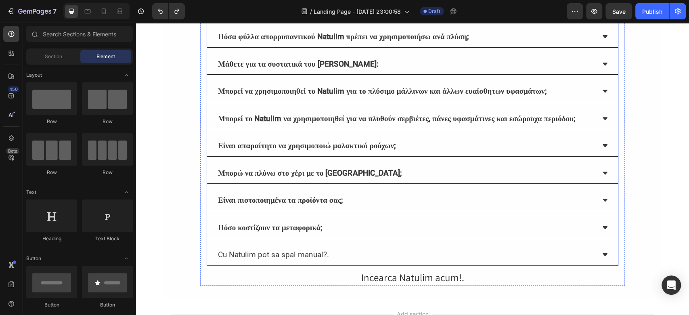
click at [284, 261] on p "Cu Natulim pot sa spal manual?." at bounding box center [273, 255] width 111 height 12
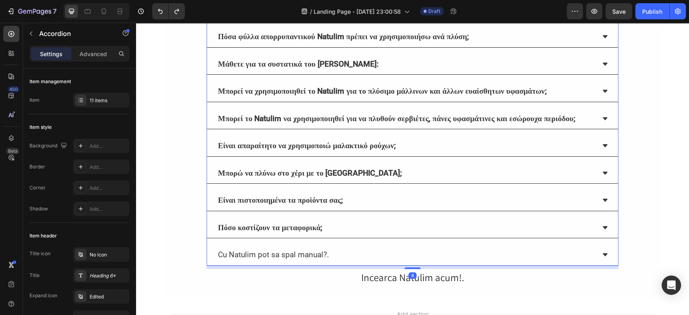
click at [602, 256] on icon at bounding box center [604, 254] width 5 height 3
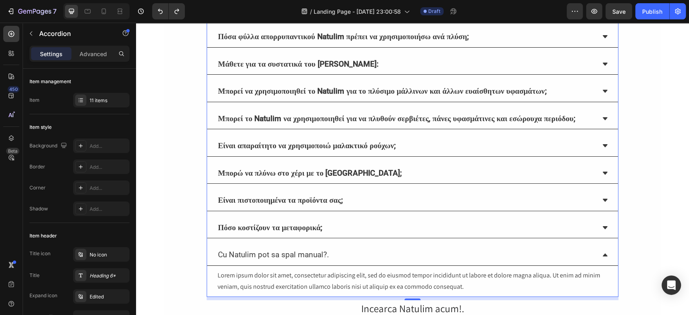
click at [317, 261] on p "Cu Natulim pot sa spal manual?." at bounding box center [273, 255] width 111 height 12
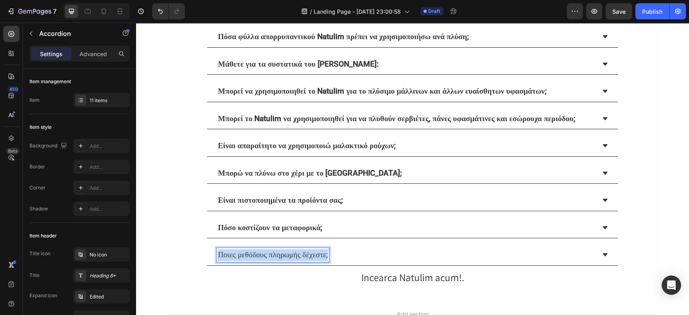
click at [292, 261] on p "Ποιες μεθόδους πληρωμής δέχεστε;" at bounding box center [273, 255] width 110 height 12
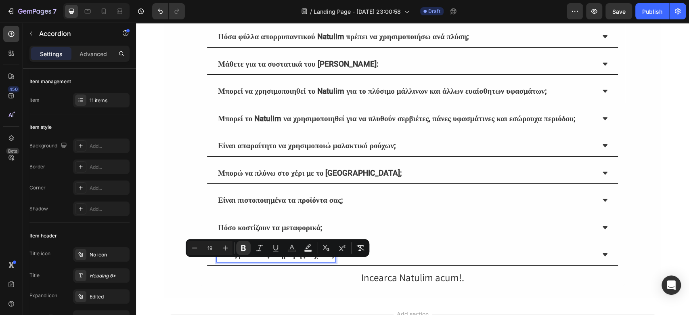
click at [601, 258] on icon at bounding box center [604, 254] width 6 height 6
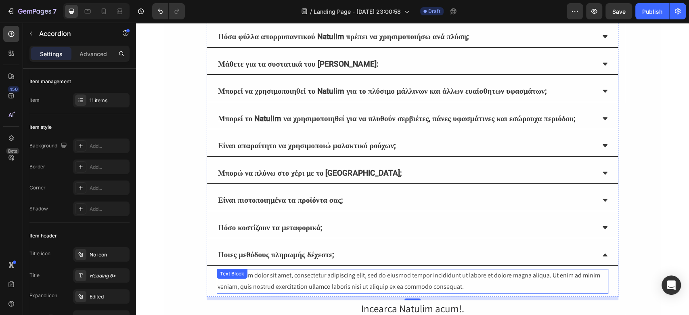
click at [316, 287] on div "Lorem ipsum dolor sit amet, consectetur adipiscing elit, sed do eiusmod tempor …" at bounding box center [412, 281] width 391 height 25
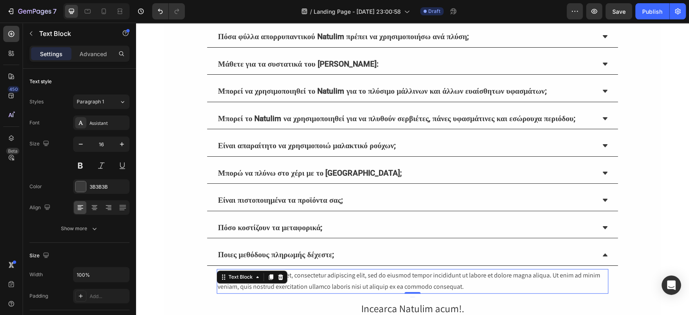
click at [316, 287] on div "Lorem ipsum dolor sit amet, consectetur adipiscing elit, sed do eiusmod tempor …" at bounding box center [412, 281] width 391 height 25
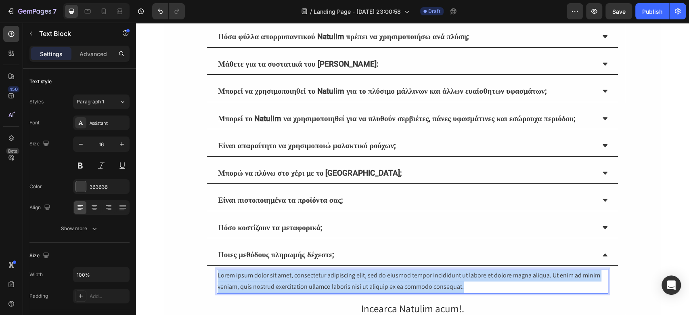
click at [316, 287] on p "Lorem ipsum dolor sit amet, consectetur adipiscing elit, sed do eiusmod tempor …" at bounding box center [412, 280] width 390 height 23
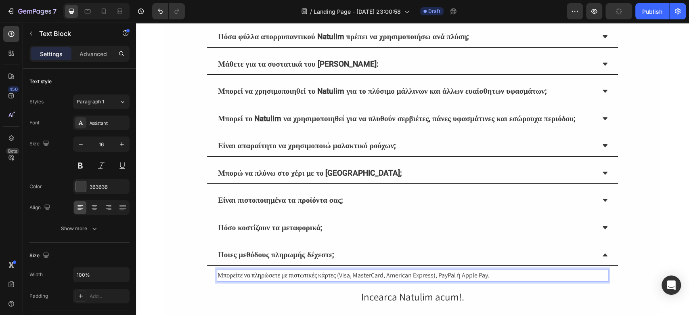
click at [382, 281] on p "Μπορείτε να πληρώσετε με πιστωτικές κάρτες (Visa, MasterCard, American Express)…" at bounding box center [412, 275] width 390 height 12
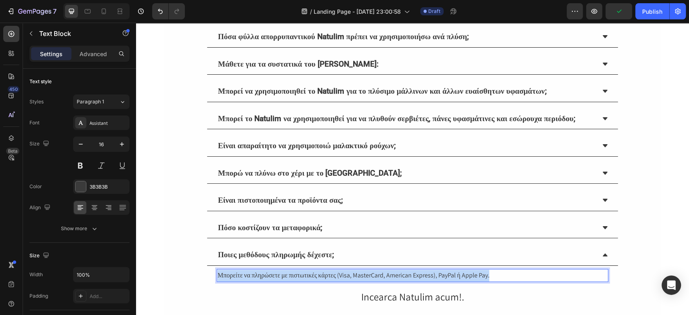
click at [382, 281] on p "Μπορείτε να πληρώσετε με πιστωτικές κάρτες (Visa, MasterCard, American Express)…" at bounding box center [412, 275] width 390 height 12
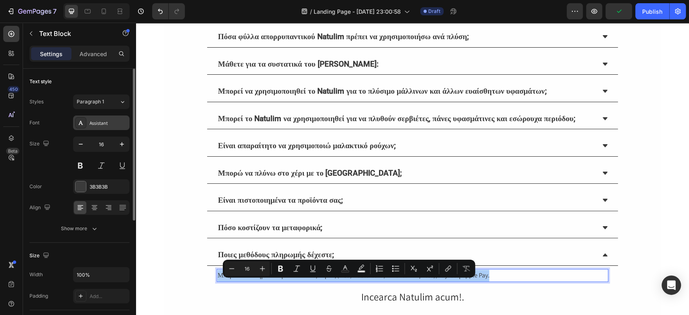
click at [111, 121] on div "Assistant" at bounding box center [109, 122] width 38 height 7
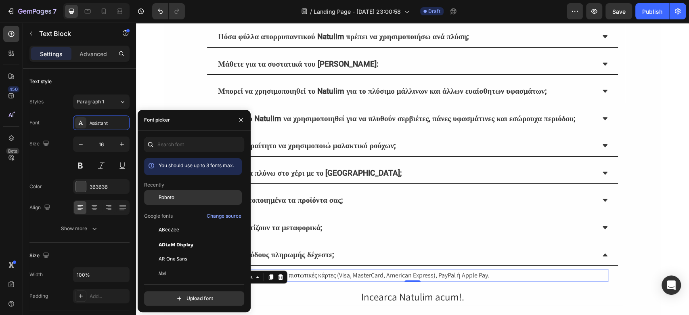
click at [175, 251] on div "Roboto" at bounding box center [193, 258] width 98 height 15
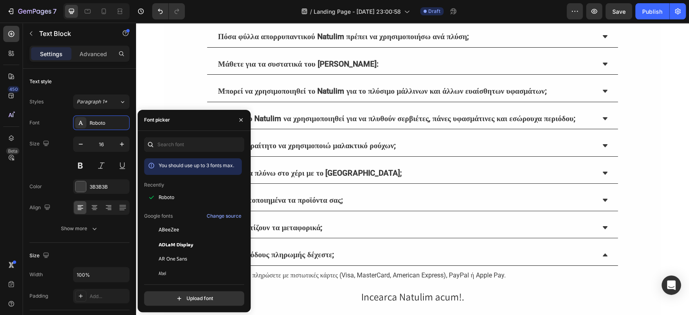
drag, startPoint x: 658, startPoint y: 199, endPoint x: 651, endPoint y: 199, distance: 7.7
click at [656, 199] on div "⁠⁠⁠⁠⁠⁠⁠ Συχνές Ερωτήσεις | Natulim Και αν δεν βρεις την απάντηση στην ερώτησή σ…" at bounding box center [412, 70] width 553 height 493
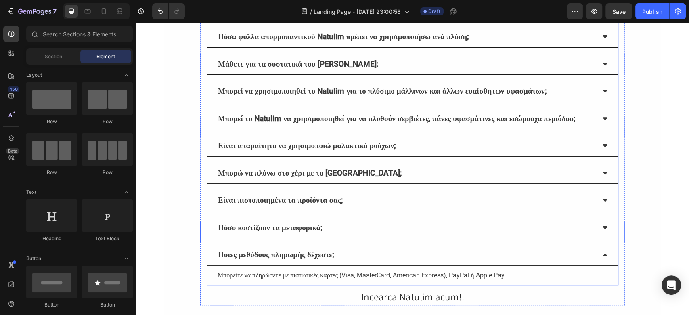
click at [601, 260] on div "Ποιες μεθόδους πληρωμής δέχεστε;" at bounding box center [412, 254] width 411 height 21
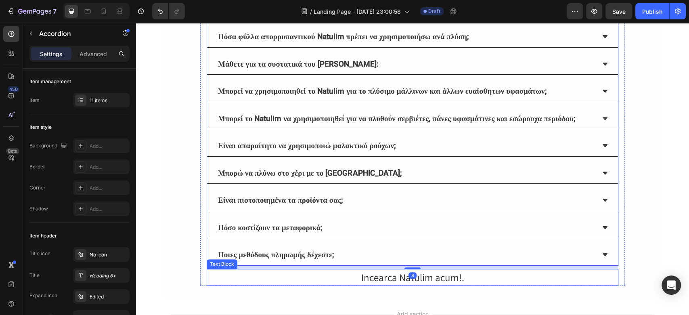
click at [378, 284] on div "Incearca Natulim acum!." at bounding box center [412, 277] width 411 height 17
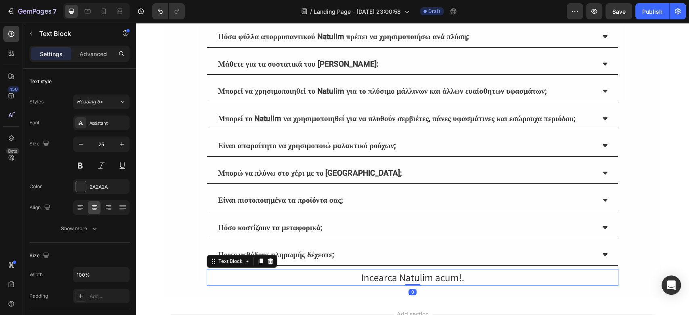
click at [378, 284] on div "Incearca Natulim acum!." at bounding box center [412, 277] width 411 height 17
click at [378, 284] on p "Incearca Natulim acum!." at bounding box center [412, 276] width 410 height 15
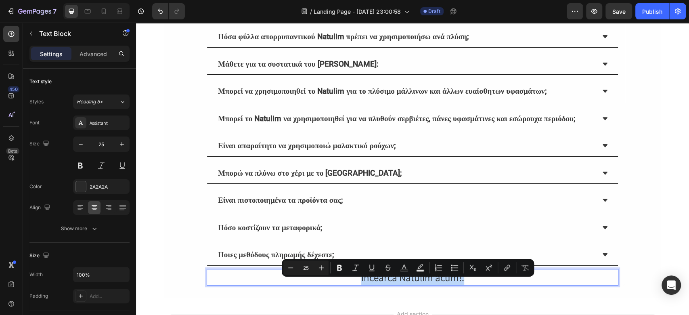
copy p "Incearca Natulim acum!."
click at [409, 285] on p "Incearca Natulim acum!." at bounding box center [412, 276] width 410 height 15
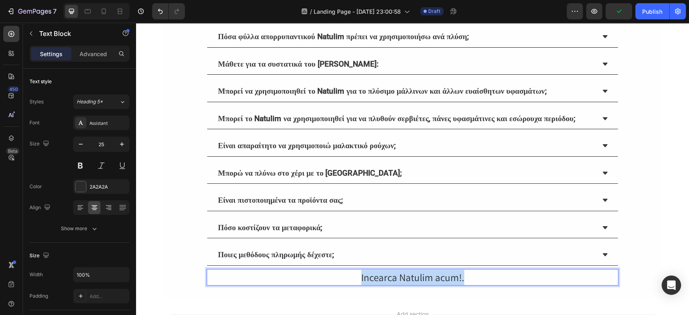
click at [409, 285] on p "Incearca Natulim acum!." at bounding box center [412, 276] width 410 height 15
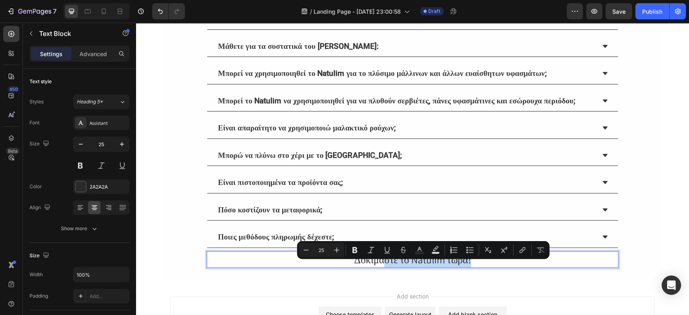
drag, startPoint x: 480, startPoint y: 268, endPoint x: 382, endPoint y: 271, distance: 98.9
click at [382, 267] on p "Δοκιμάστε το Natulim τώρα!" at bounding box center [412, 259] width 410 height 15
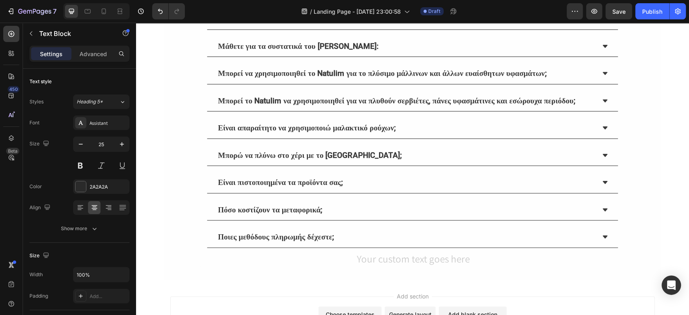
click at [669, 221] on div "⁠⁠⁠⁠⁠⁠⁠ Συχνές Ερωτήσεις | Natulim Και αν δεν βρεις την απάντηση στην ερώτησή σ…" at bounding box center [412, 43] width 553 height 474
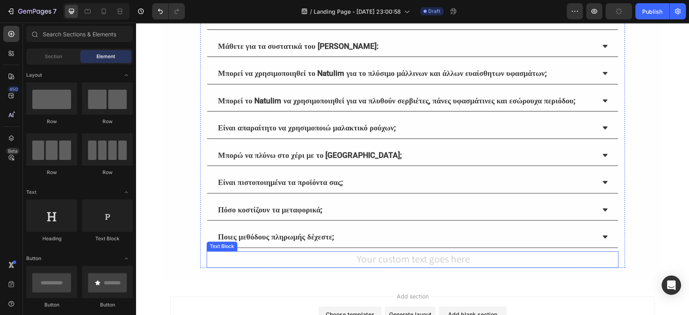
click at [434, 266] on div "Rich Text Editor. Editing area: main" at bounding box center [412, 259] width 411 height 17
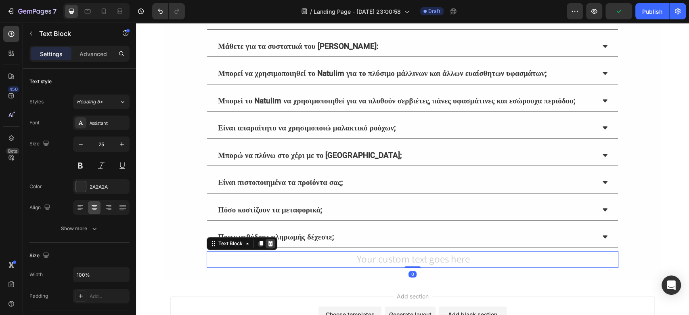
click at [267, 246] on icon at bounding box center [270, 243] width 6 height 6
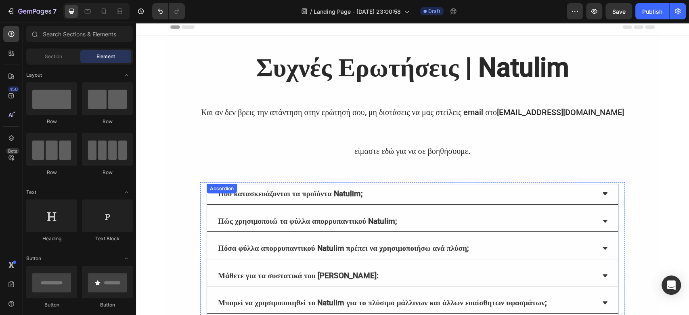
scroll to position [0, 0]
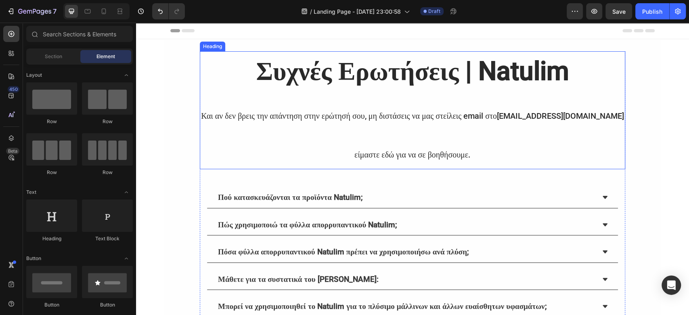
click at [363, 128] on p "⁠⁠⁠⁠⁠⁠⁠ Συχνές Ερωτήσεις | Natulim Και αν δεν βρεις την απάντηση στην ερώτησή σ…" at bounding box center [412, 110] width 424 height 116
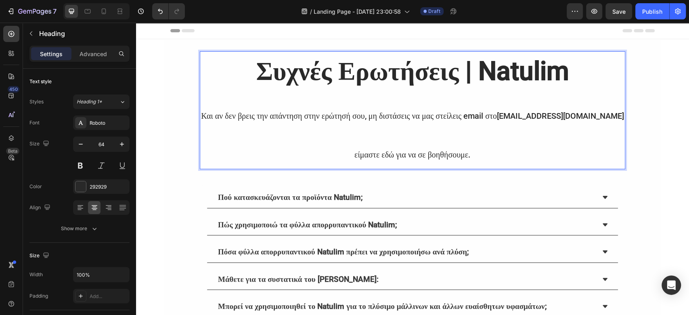
click at [389, 129] on p "Συχνές Ερωτήσεις | Natulim Και αν δεν βρεις την απάντηση στην ερώτησή σου, μη δ…" at bounding box center [412, 110] width 424 height 116
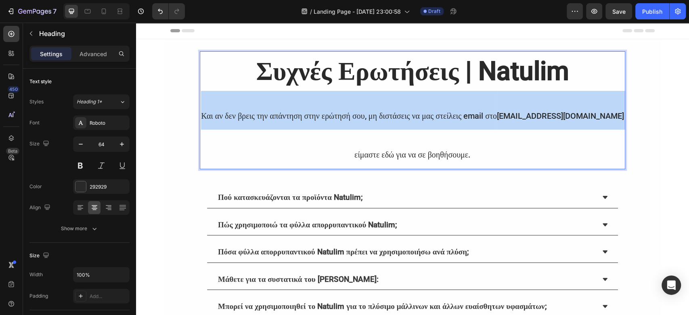
click at [389, 129] on p "Συχνές Ερωτήσεις | Natulim Και αν δεν βρεις την απάντηση στην ερώτησή σου, μη δ…" at bounding box center [412, 110] width 424 height 116
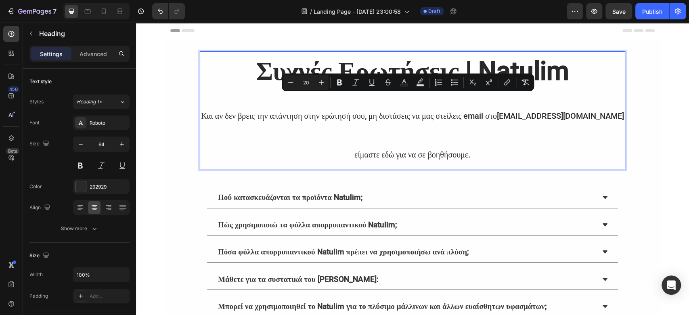
click at [493, 140] on p "Συχνές Ερωτήσεις | Natulim Και αν δεν βρεις την απάντηση στην ερώτησή σου, μη δ…" at bounding box center [412, 110] width 424 height 116
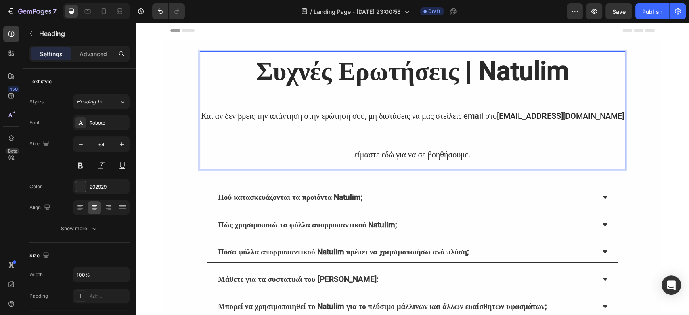
click at [445, 142] on p "Συχνές Ερωτήσεις | Natulim Και αν δεν βρεις την απάντηση στην ερώτησή σου, μη δ…" at bounding box center [412, 110] width 424 height 116
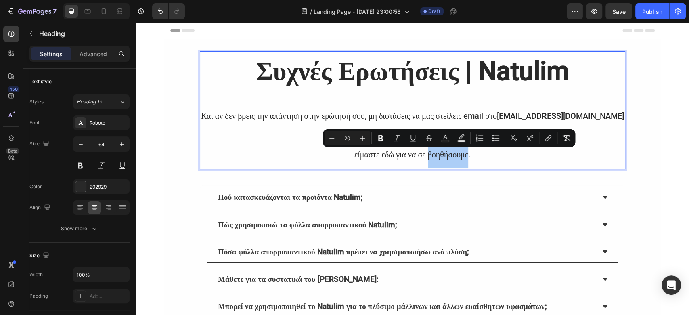
click at [445, 142] on button "Text Color" at bounding box center [445, 138] width 15 height 15
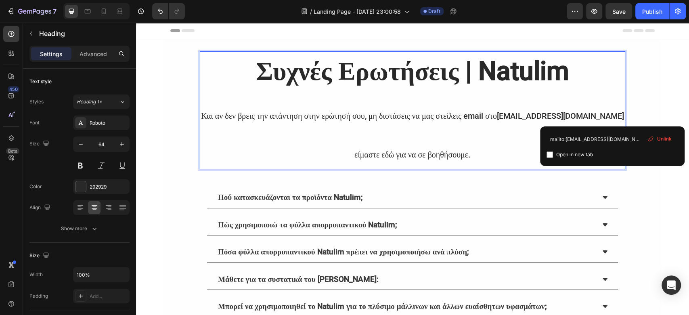
click at [613, 128] on p "Συχνές Ερωτήσεις | Natulim Και αν δεν βρεις την απάντηση στην ερώτησή σου, μη δ…" at bounding box center [412, 110] width 424 height 116
click at [473, 128] on p "Συχνές Ερωτήσεις | Natulim Και αν δεν βρεις την απάντηση στην ερώτησή σου, μη δ…" at bounding box center [412, 110] width 424 height 116
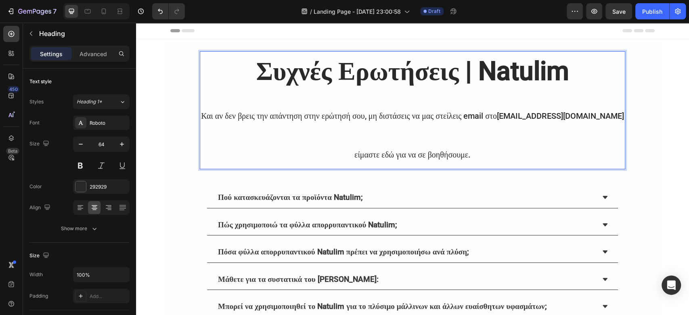
click at [614, 118] on p "Συχνές Ερωτήσεις | Natulim Και αν δεν βρεις την απάντηση στην ερώτησή σου, μη δ…" at bounding box center [412, 110] width 424 height 116
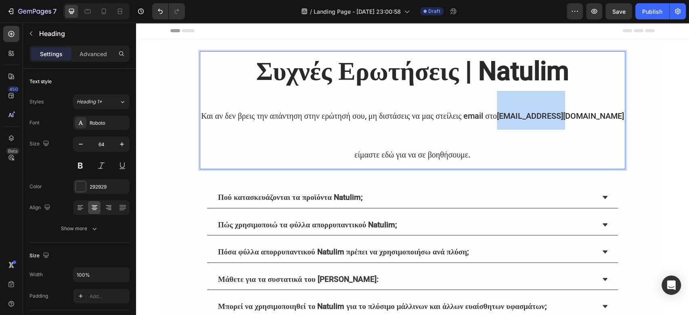
click at [614, 118] on p "Συχνές Ερωτήσεις | Natulim Και αν δεν βρεις την απάντηση στην ερώτησή σου, μη δ…" at bounding box center [412, 110] width 424 height 116
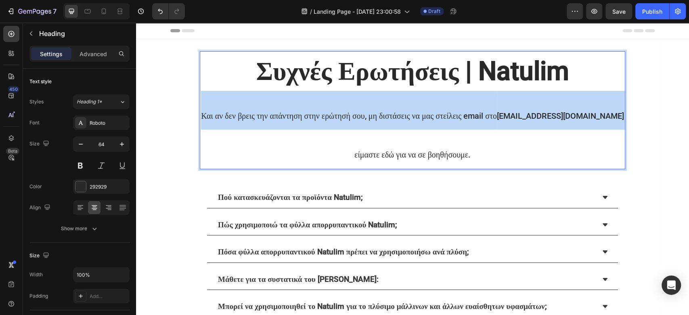
click at [614, 118] on p "Συχνές Ερωτήσεις | Natulim Και αν δεν βρεις την απάντηση στην ερώτησή σου, μη δ…" at bounding box center [412, 110] width 424 height 116
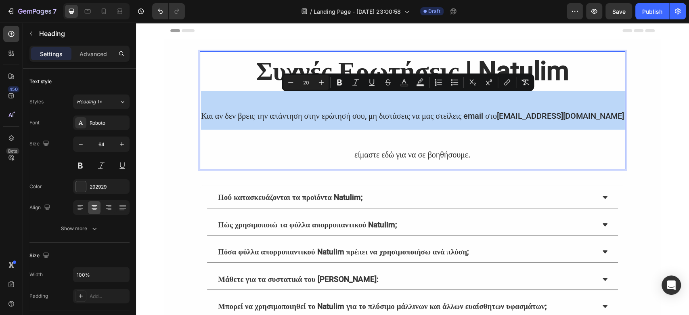
click at [557, 128] on p "Συχνές Ερωτήσεις | Natulim Και αν δεν βρεις την απάντηση στην ερώτησή σου, μη δ…" at bounding box center [412, 110] width 424 height 116
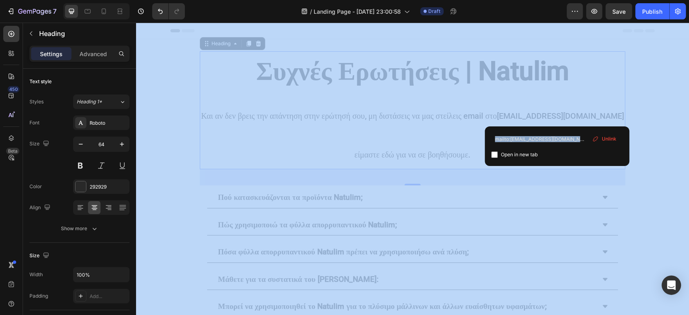
click at [557, 128] on div "mailto:natulim@natulim.gr– Open in new tab Unlink" at bounding box center [556, 146] width 144 height 40
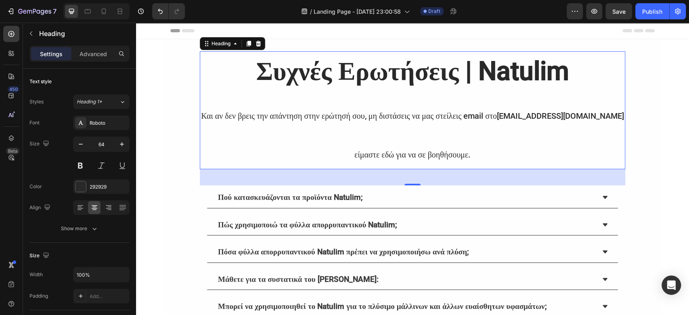
click at [446, 121] on p "Συχνές Ερωτήσεις | Natulim Και αν δεν βρεις την απάντηση στην ερώτησή σου, μη δ…" at bounding box center [412, 110] width 424 height 116
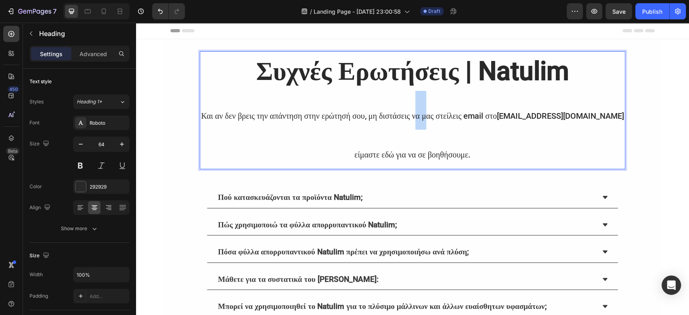
click at [446, 121] on p "Συχνές Ερωτήσεις | Natulim Και αν δεν βρεις την απάντηση στην ερώτησή σου, μη δ…" at bounding box center [412, 110] width 424 height 116
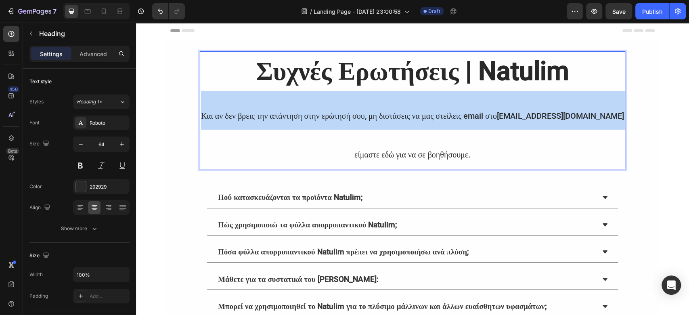
click at [446, 121] on p "Συχνές Ερωτήσεις | Natulim Και αν δεν βρεις την απάντηση στην ερώτησή σου, μη δ…" at bounding box center [412, 110] width 424 height 116
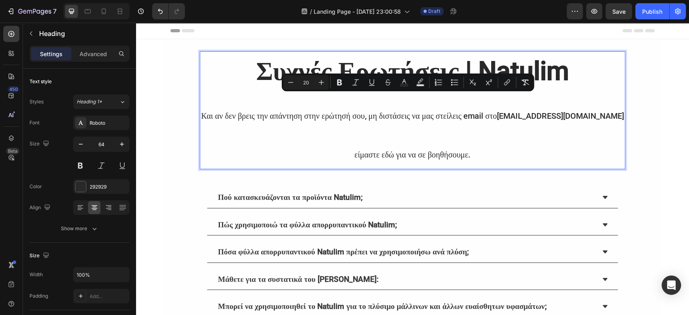
click at [445, 136] on p "Συχνές Ερωτήσεις | Natulim Και αν δεν βρεις την απάντηση στην ερώτησή σου, μη δ…" at bounding box center [412, 110] width 424 height 116
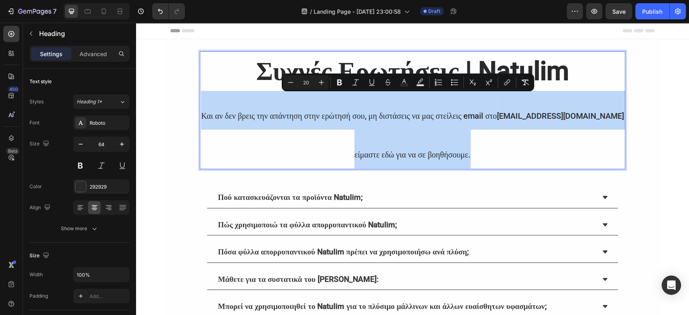
drag, startPoint x: 481, startPoint y: 152, endPoint x: 200, endPoint y: 115, distance: 283.9
click at [200, 115] on p "Συχνές Ερωτήσεις | Natulim Και αν δεν βρεις την απάντηση στην ερώτησή σου, μη δ…" at bounding box center [412, 110] width 424 height 116
copy p "Και αν δεν βρεις την απάντηση στην ερώτησή σου, μη διστάσεις να μας στείλεις em…"
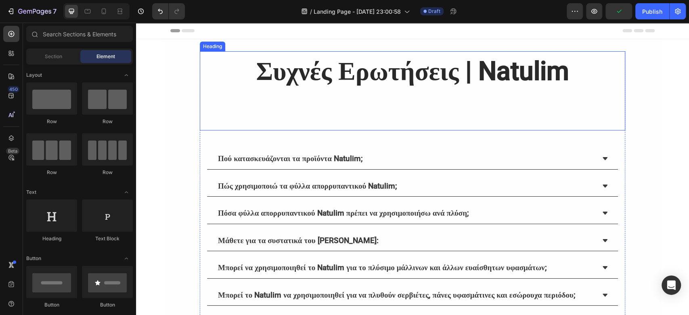
click at [580, 82] on p "⁠⁠⁠⁠⁠⁠⁠ Συχνές Ερωτήσεις | Natulim" at bounding box center [412, 90] width 424 height 77
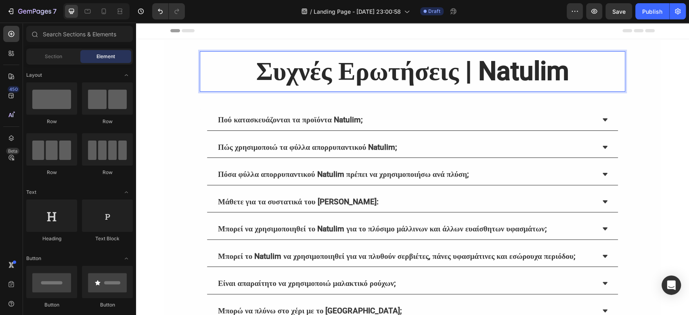
click at [665, 79] on div "Συχνές Ερωτήσεις | Natulim Heading 40 Πού κατασκευάζονται τα προϊόντα Natulim; …" at bounding box center [412, 229] width 553 height 380
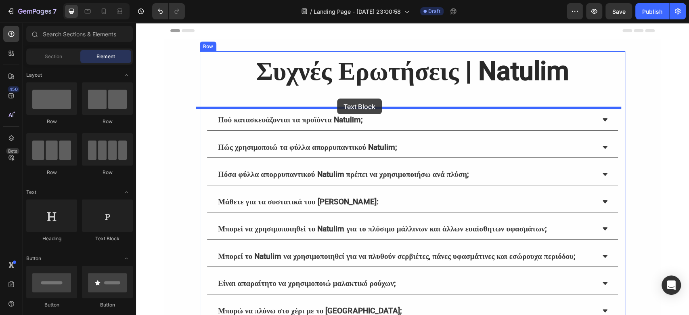
drag, startPoint x: 233, startPoint y: 251, endPoint x: 337, endPoint y: 98, distance: 184.6
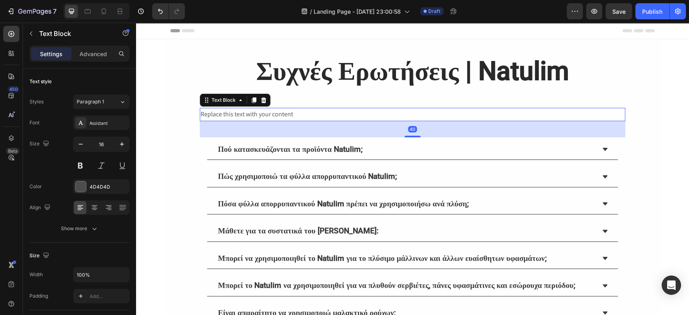
click at [397, 116] on div "Replace this text with your content" at bounding box center [412, 114] width 425 height 13
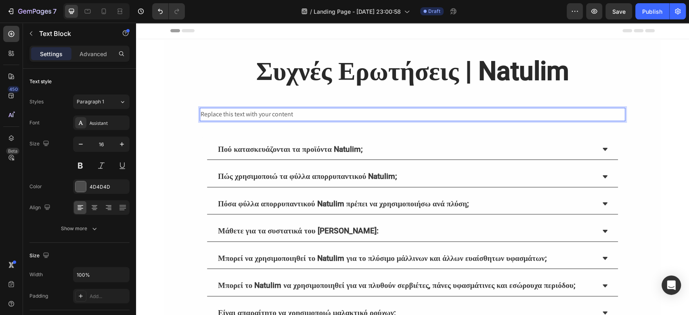
click at [397, 116] on p "Replace this text with your content" at bounding box center [412, 115] width 424 height 12
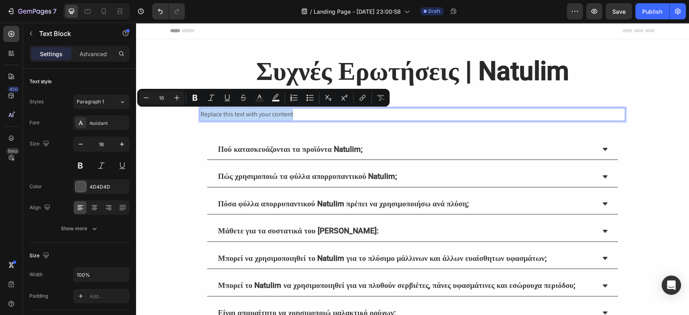
type input "20"
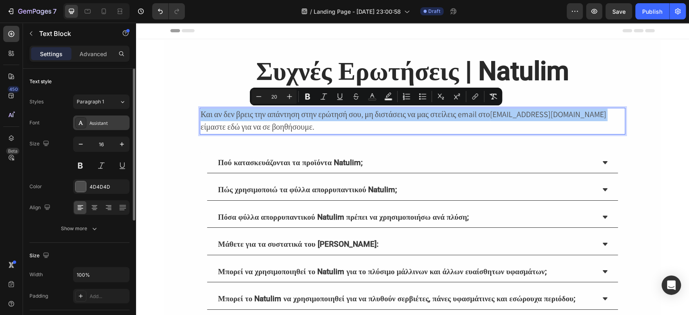
click at [107, 127] on div "Assistant" at bounding box center [101, 122] width 56 height 15
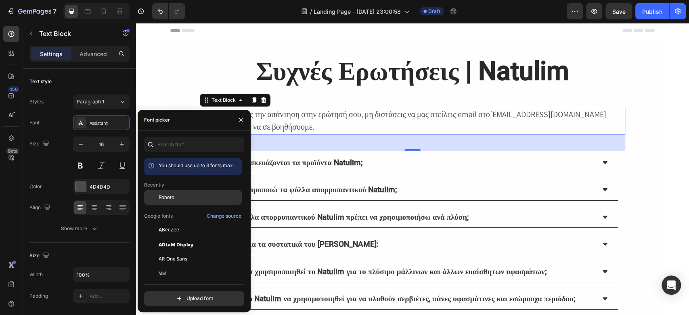
click at [175, 198] on div "Roboto" at bounding box center [199, 197] width 81 height 7
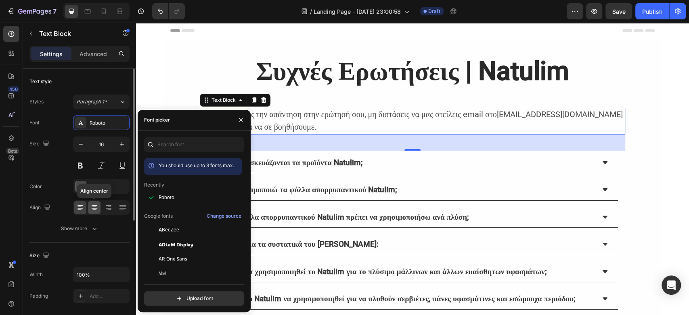
click at [98, 203] on div at bounding box center [94, 207] width 13 height 13
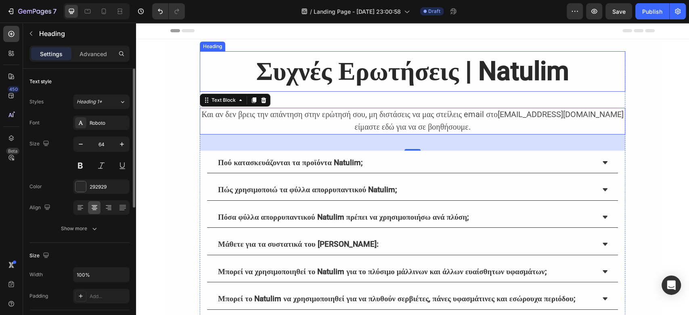
click at [381, 90] on p "⁠⁠⁠⁠⁠⁠⁠ Συχνές Ερωτήσεις | Natulim" at bounding box center [412, 71] width 424 height 39
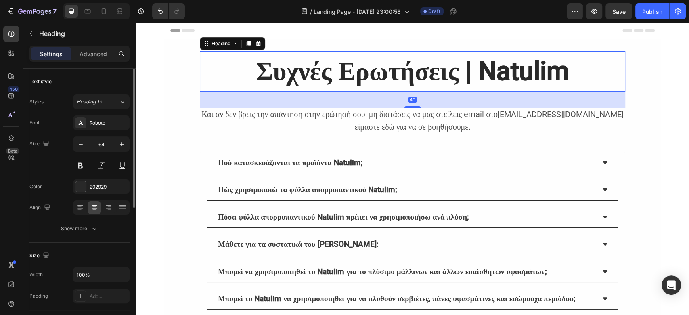
click at [374, 96] on div "40" at bounding box center [412, 100] width 425 height 16
click at [395, 109] on p "Και αν δεν βρεις την απάντηση στην ερώτησή σου, μη διστάσεις να μας στείλεις em…" at bounding box center [412, 121] width 424 height 25
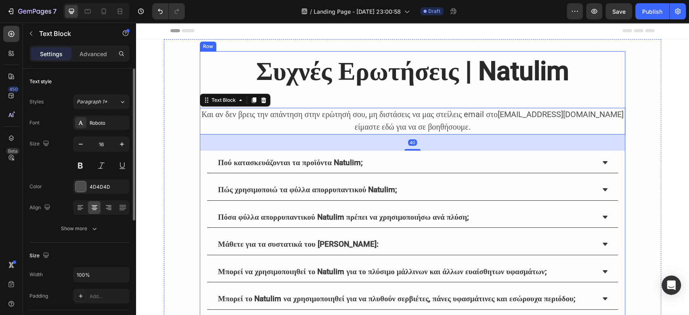
click at [400, 100] on div "⁠⁠⁠⁠⁠⁠⁠ Συχνές Ερωτήσεις | Natulim Heading Και αν δεν βρεις την απάντηση στην ε…" at bounding box center [412, 250] width 425 height 398
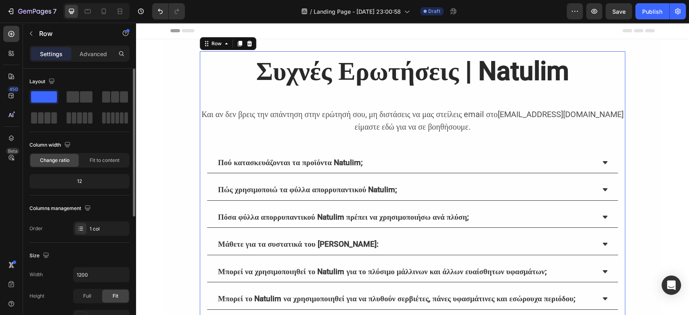
click at [400, 100] on div "⁠⁠⁠⁠⁠⁠⁠ Συχνές Ερωτήσεις | Natulim Heading Και αν δεν βρεις την απάντηση στην ε…" at bounding box center [412, 250] width 425 height 398
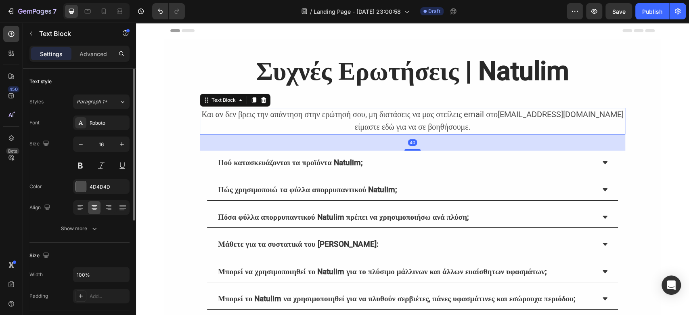
click at [384, 109] on span "Και αν δεν βρεις την απάντηση στην ερώτησή σου, μη διστάσεις να μας στείλεις em…" at bounding box center [349, 114] width 296 height 10
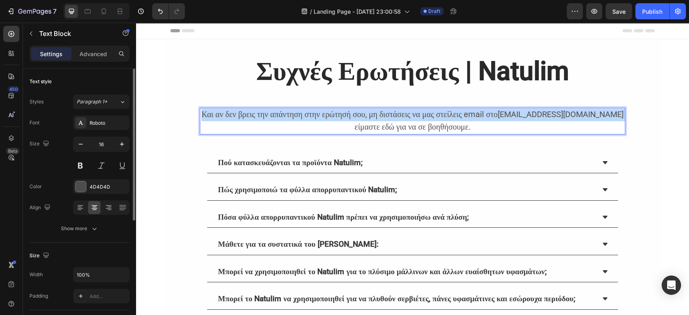
click at [384, 109] on span "Και αν δεν βρεις την απάντηση στην ερώτησή σου, μη διστάσεις να μας στείλεις em…" at bounding box center [349, 114] width 296 height 10
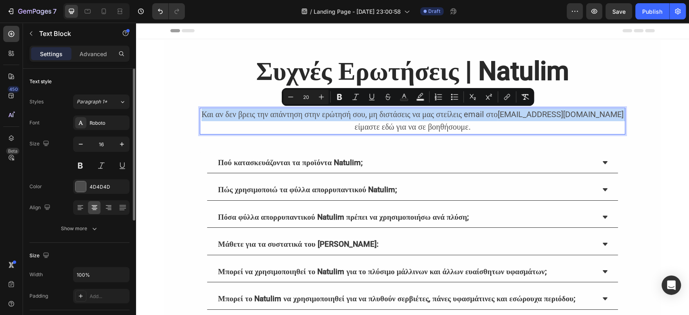
click at [384, 110] on span "Και αν δεν βρεις την απάντηση στην ερώτησή σου, μη διστάσεις να μας στείλεις em…" at bounding box center [349, 114] width 296 height 10
click at [374, 118] on span "Και αν δεν βρεις την απάντηση στην ερώτησή σου, μη διστάσεις να μας στείλεις em…" at bounding box center [349, 114] width 296 height 10
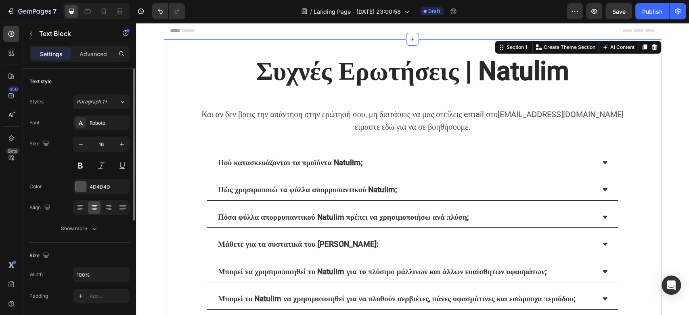
click at [635, 75] on div "⁠⁠⁠⁠⁠⁠⁠ Συχνές Ερωτήσεις | Natulim Heading Και αν δεν βρεις την απάντηση στην ε…" at bounding box center [412, 250] width 497 height 398
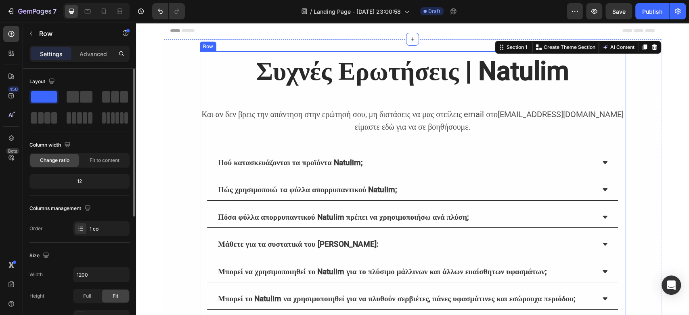
click at [438, 97] on div "⁠⁠⁠⁠⁠⁠⁠ Συχνές Ερωτήσεις | Natulim Heading Και αν δεν βρεις την απάντηση στην ε…" at bounding box center [412, 250] width 425 height 398
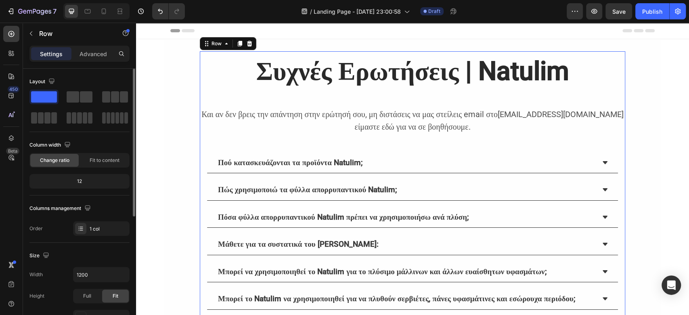
click at [438, 97] on div "⁠⁠⁠⁠⁠⁠⁠ Συχνές Ερωτήσεις | Natulim Heading Και αν δεν βρεις την απάντηση στην ε…" at bounding box center [412, 250] width 425 height 398
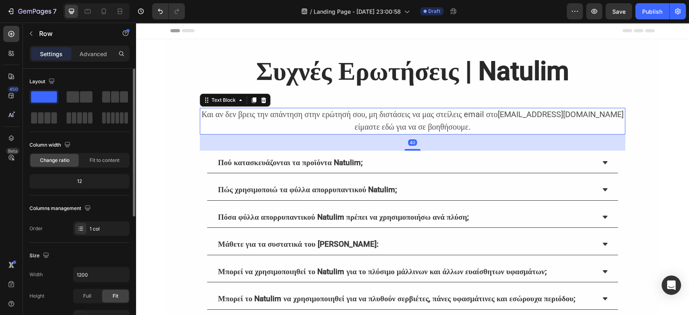
click at [414, 120] on p "Και αν δεν βρεις την απάντηση στην ερώτησή σου, μη διστάσεις να μας στείλεις em…" at bounding box center [412, 121] width 424 height 25
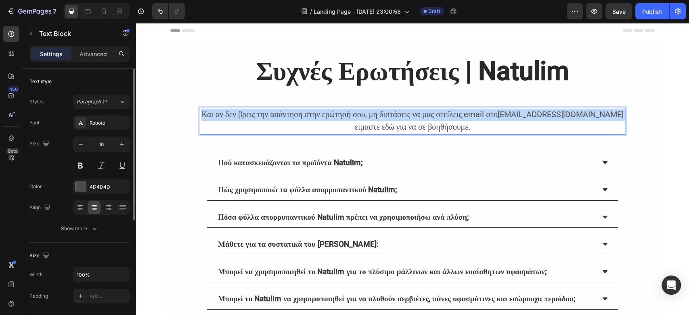
click at [414, 120] on p "Και αν δεν βρεις την απάντηση στην ερώτησή σου, μη διστάσεις να μας στείλεις em…" at bounding box center [412, 121] width 424 height 25
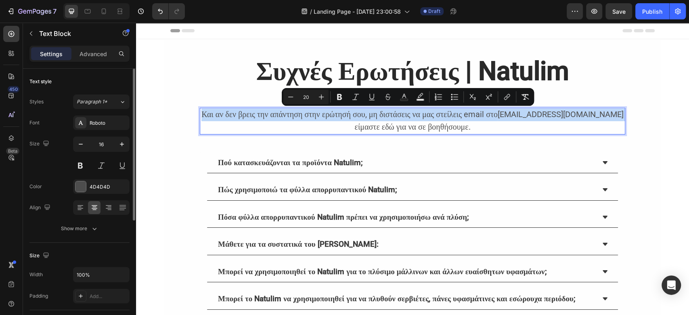
click at [414, 120] on p "Και αν δεν βρεις την απάντηση στην ερώτησή σου, μη διστάσεις να μας στείλεις em…" at bounding box center [412, 121] width 424 height 25
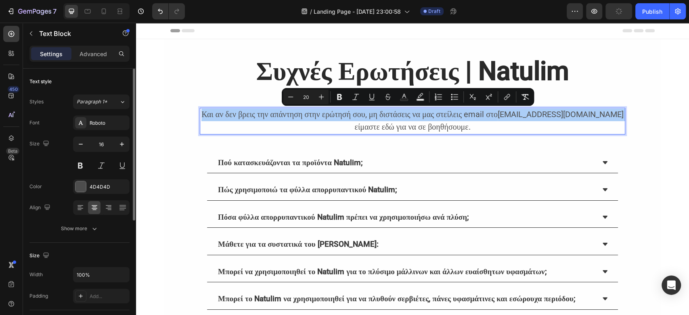
click at [289, 95] on icon "Editor contextual toolbar" at bounding box center [290, 97] width 8 height 8
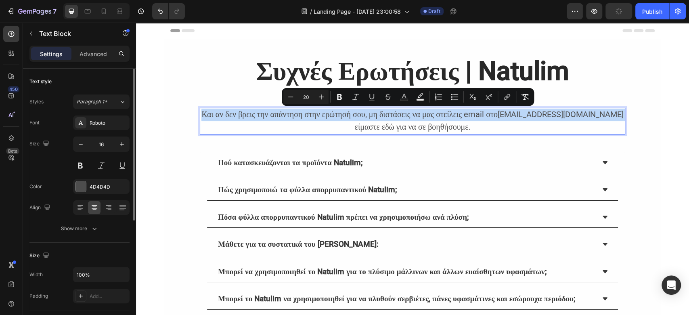
type input "19"
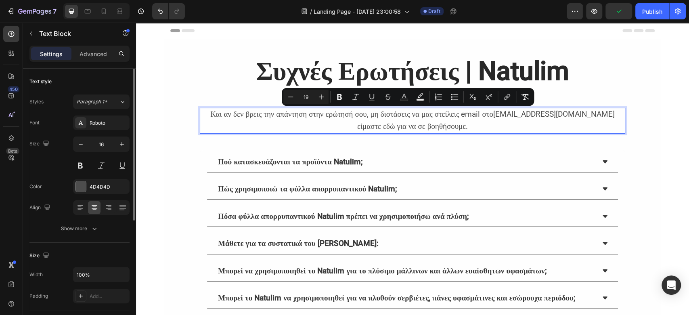
click at [673, 101] on div "⁠⁠⁠⁠⁠⁠⁠ Συχνές Ερωτήσεις | Natulim Heading Και αν δεν βρεις την απάντηση στην ε…" at bounding box center [412, 249] width 553 height 421
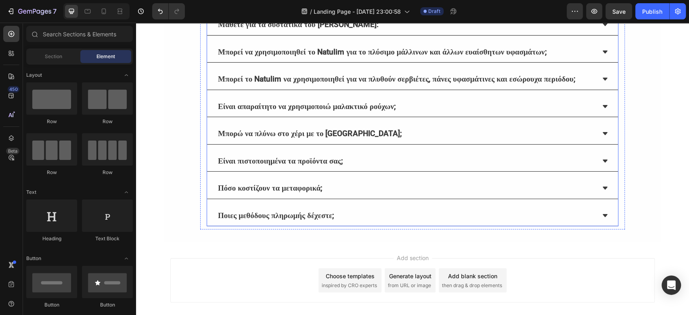
scroll to position [161, 0]
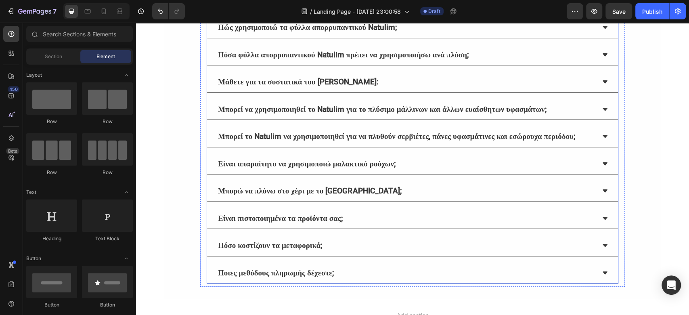
click at [262, 136] on strong "Μπορεί το Natulim να χρησιμοποιηθεί για να πλυθούν σερβιέτες, πάνες υφασμάτινες…" at bounding box center [396, 136] width 357 height 9
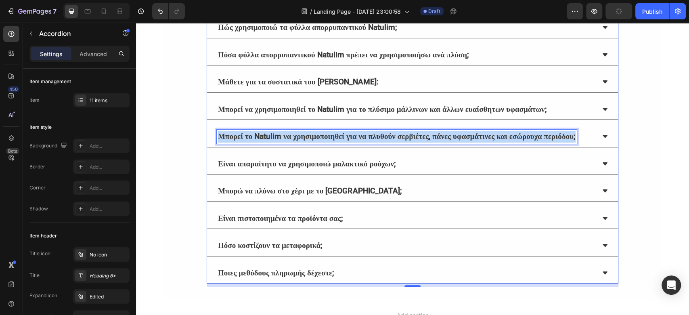
click at [376, 139] on strong "Μπορεί το Natulim να χρησιμοποιηθεί για να πλυθούν σερβιέτες, πάνες υφασμάτινες…" at bounding box center [396, 136] width 357 height 9
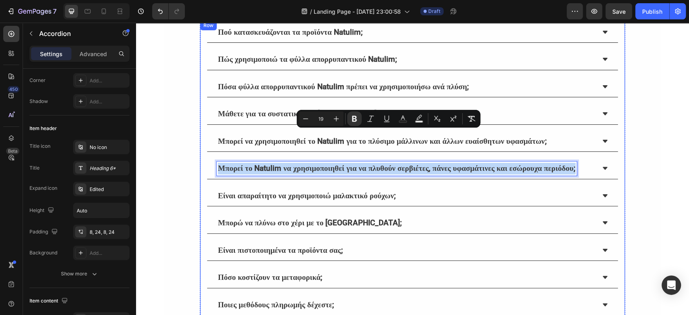
scroll to position [107, 0]
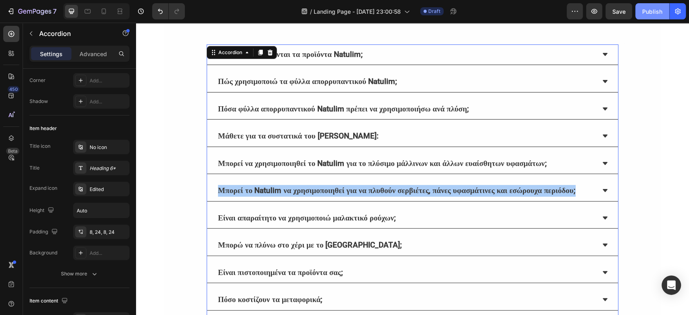
click at [656, 8] on div "Publish" at bounding box center [652, 11] width 20 height 8
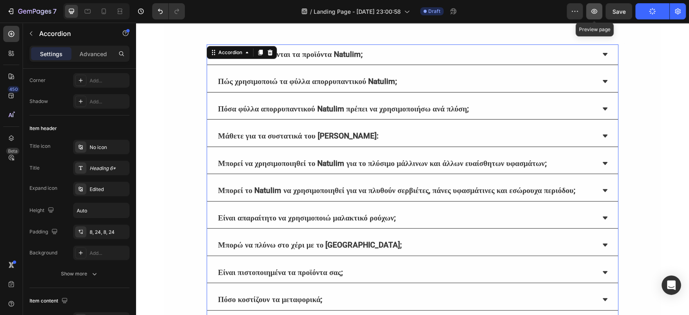
click at [597, 17] on button "button" at bounding box center [594, 11] width 16 height 16
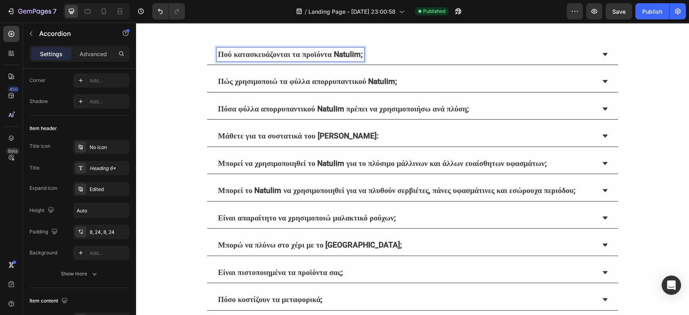
click at [601, 50] on div "Πού κατασκευάζονται τα προϊόντα Natulim;" at bounding box center [412, 54] width 411 height 21
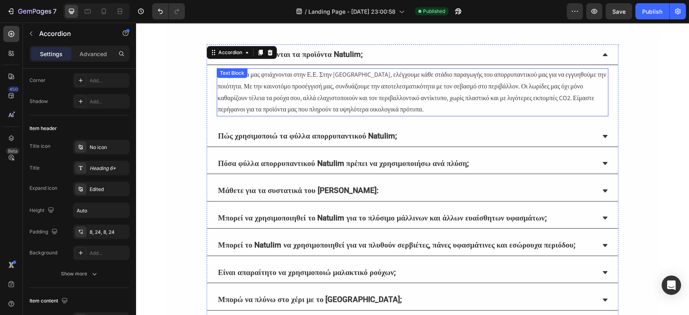
click at [342, 95] on p "Τα προϊόντα μας φτιάχνονται στην Ε.Ε. Στην [GEOGRAPHIC_DATA], ελέγχουμε κάθε στ…" at bounding box center [412, 92] width 390 height 46
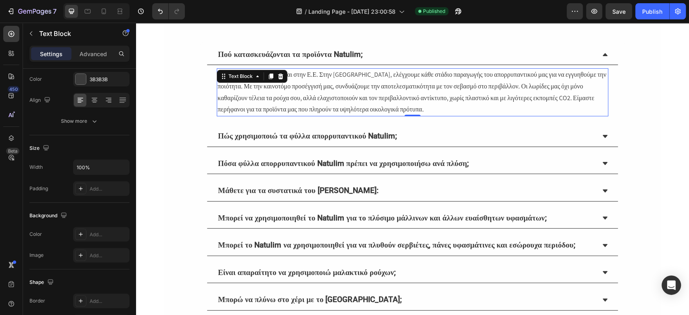
click at [342, 95] on p "Τα προϊόντα μας φτιάχνονται στην Ε.Ε. Στην [GEOGRAPHIC_DATA], ελέγχουμε κάθε στ…" at bounding box center [412, 92] width 390 height 46
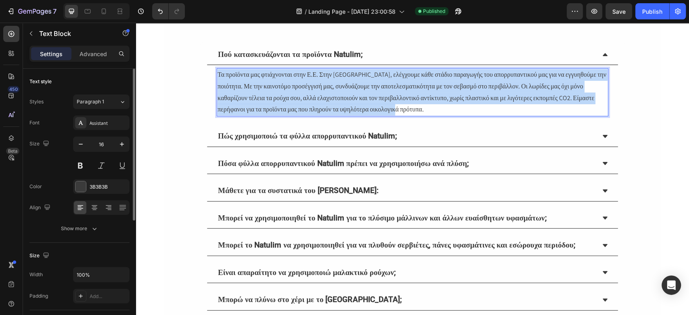
click at [342, 95] on p "Τα προϊόντα μας φτιάχνονται στην Ε.Ε. Στην [GEOGRAPHIC_DATA], ελέγχουμε κάθε στ…" at bounding box center [412, 92] width 390 height 46
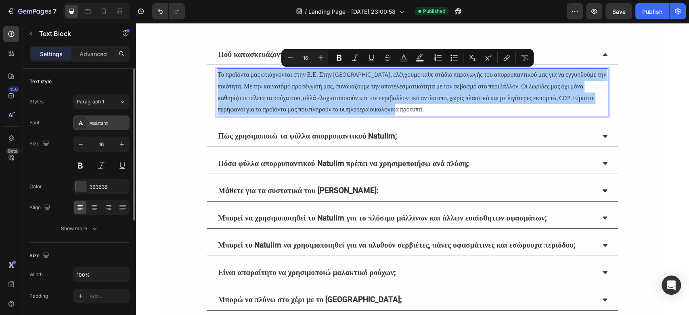
click at [100, 117] on div "Assistant" at bounding box center [101, 122] width 56 height 15
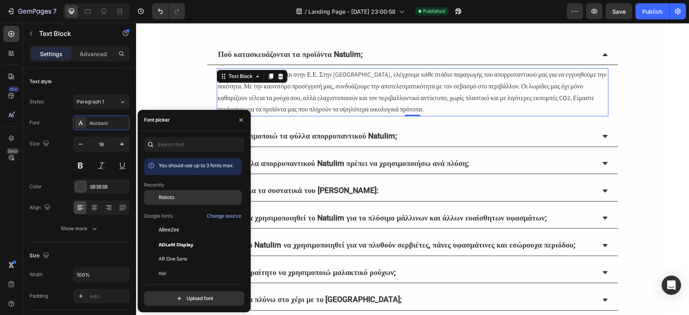
click at [178, 251] on div "Roboto" at bounding box center [193, 258] width 98 height 15
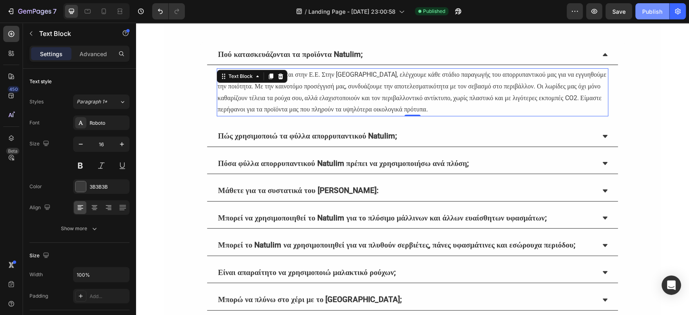
click at [652, 15] on div "Publish" at bounding box center [652, 11] width 20 height 8
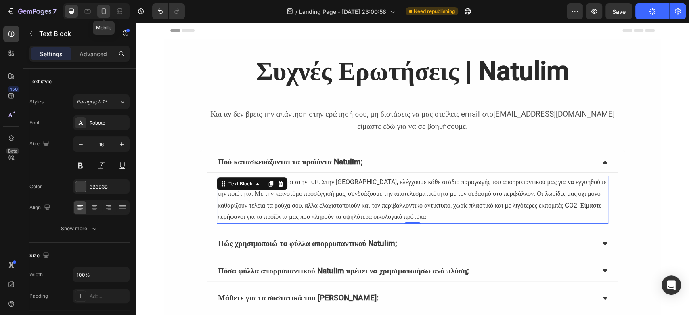
click at [105, 10] on icon at bounding box center [104, 11] width 4 height 6
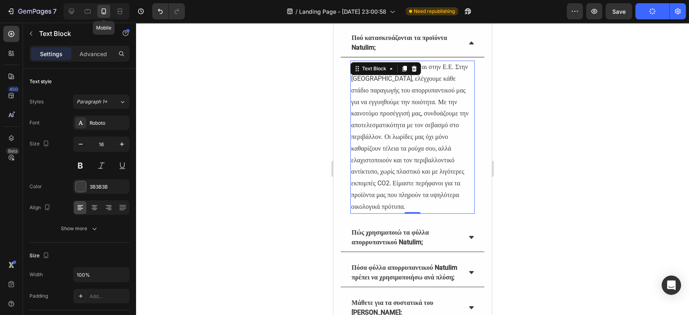
scroll to position [166, 0]
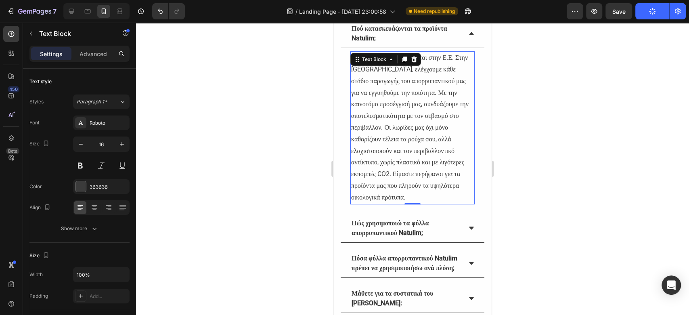
click at [561, 63] on div at bounding box center [412, 169] width 553 height 292
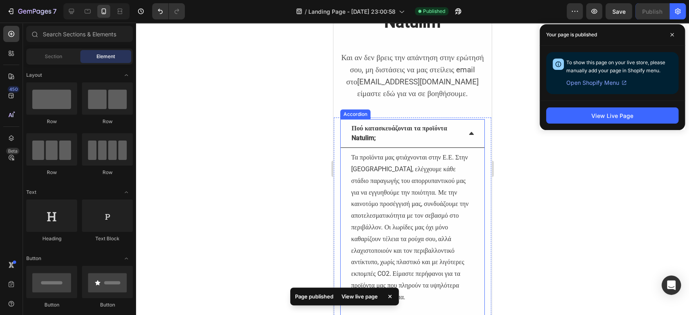
scroll to position [0, 0]
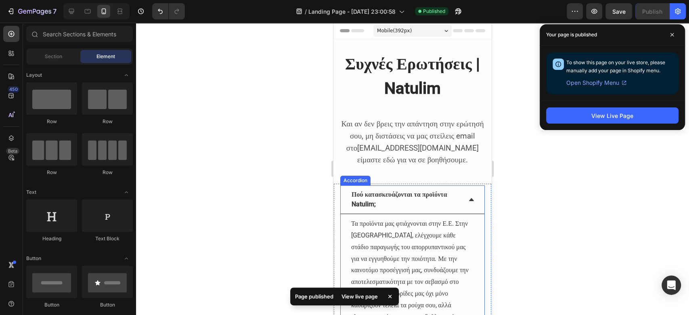
click at [459, 195] on div "Πού κατασκευάζονται τα προϊόντα Natulim;" at bounding box center [412, 199] width 144 height 29
